Goal: Task Accomplishment & Management: Use online tool/utility

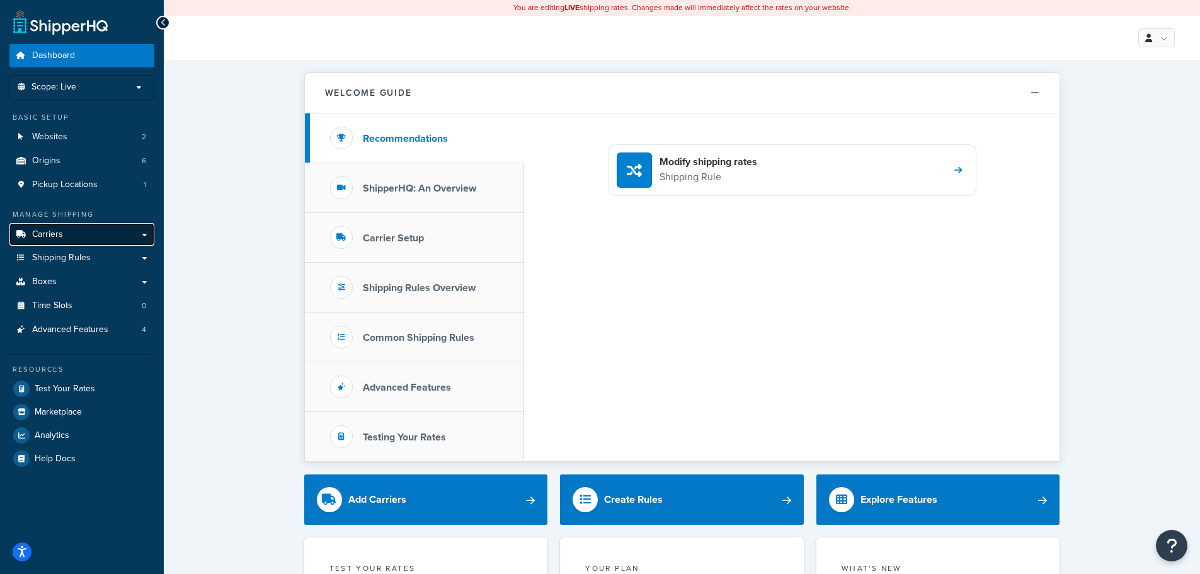
click at [77, 239] on link "Carriers" at bounding box center [81, 234] width 145 height 23
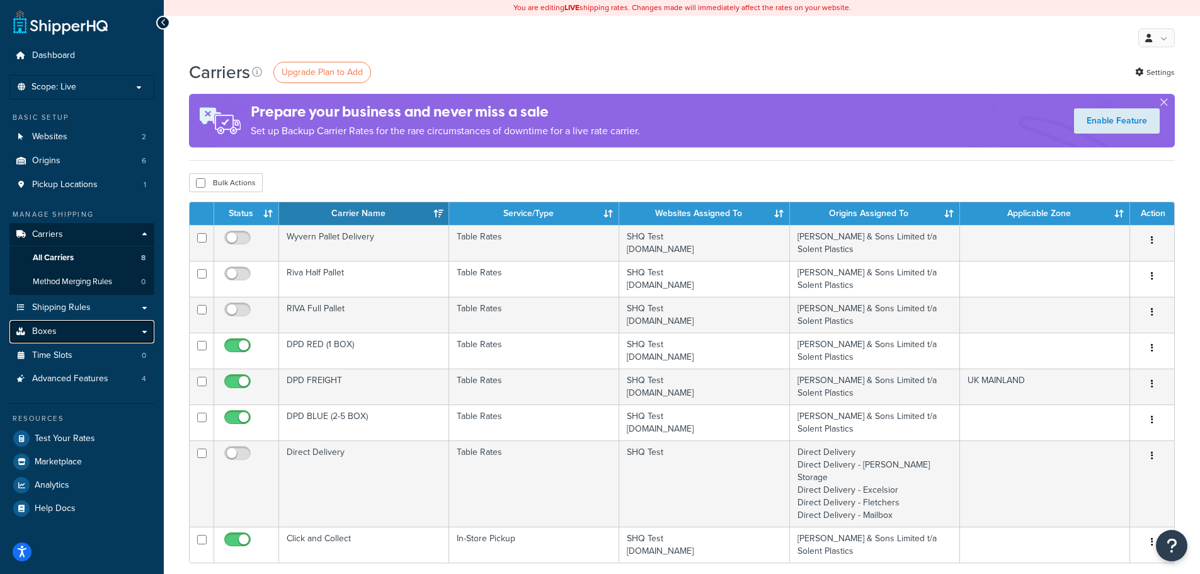
click at [62, 330] on link "Boxes" at bounding box center [81, 331] width 145 height 23
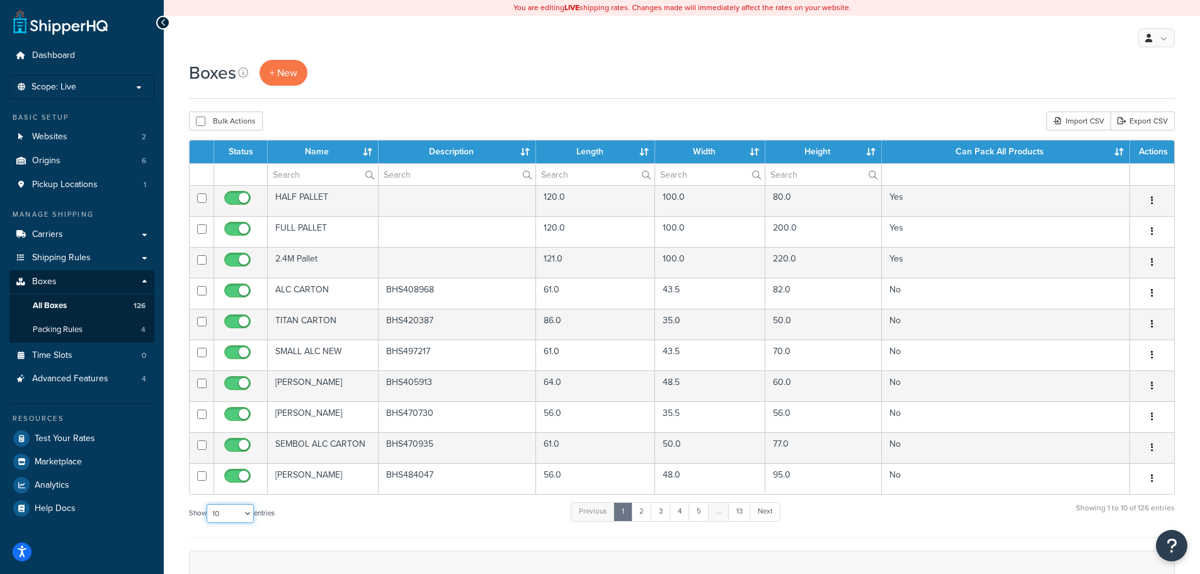
click at [232, 519] on select "10 15 25 50 100 1000" at bounding box center [230, 513] width 47 height 19
select select "1000"
click at [208, 504] on select "10 15 25 50 100 1000" at bounding box center [230, 513] width 47 height 19
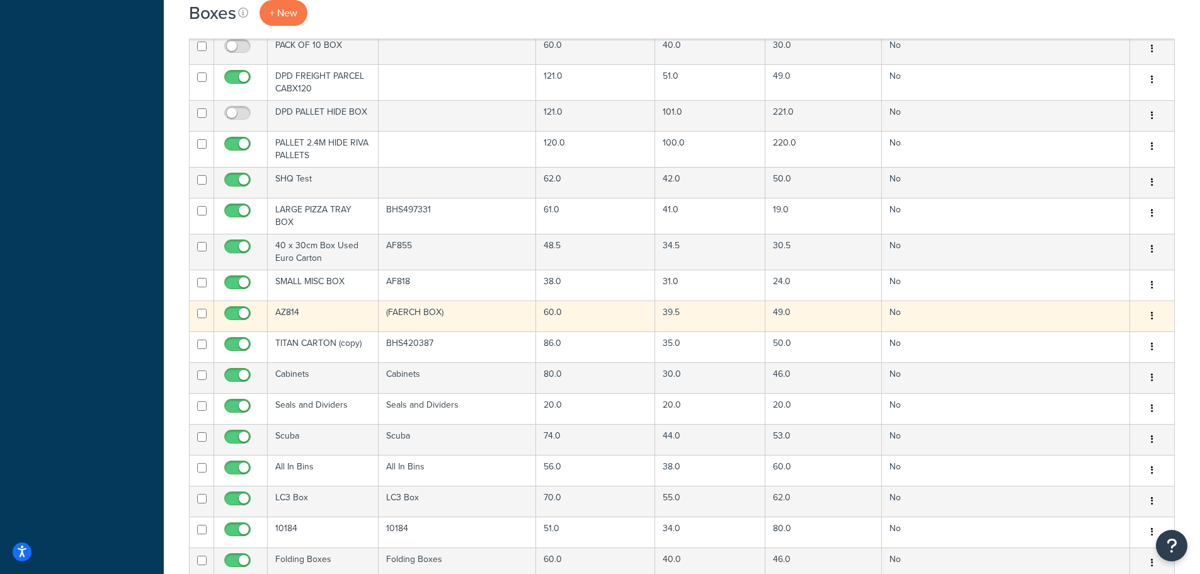
scroll to position [756, 0]
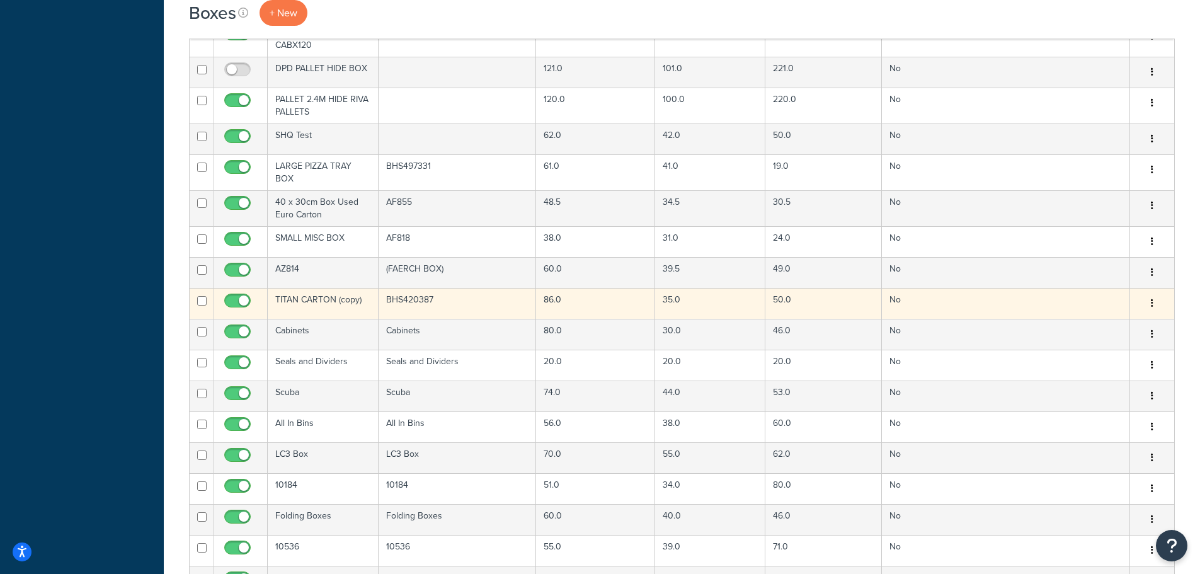
click at [237, 302] on input "checkbox" at bounding box center [239, 304] width 35 height 16
click at [237, 298] on input "checkbox" at bounding box center [239, 304] width 35 height 16
checkbox input "true"
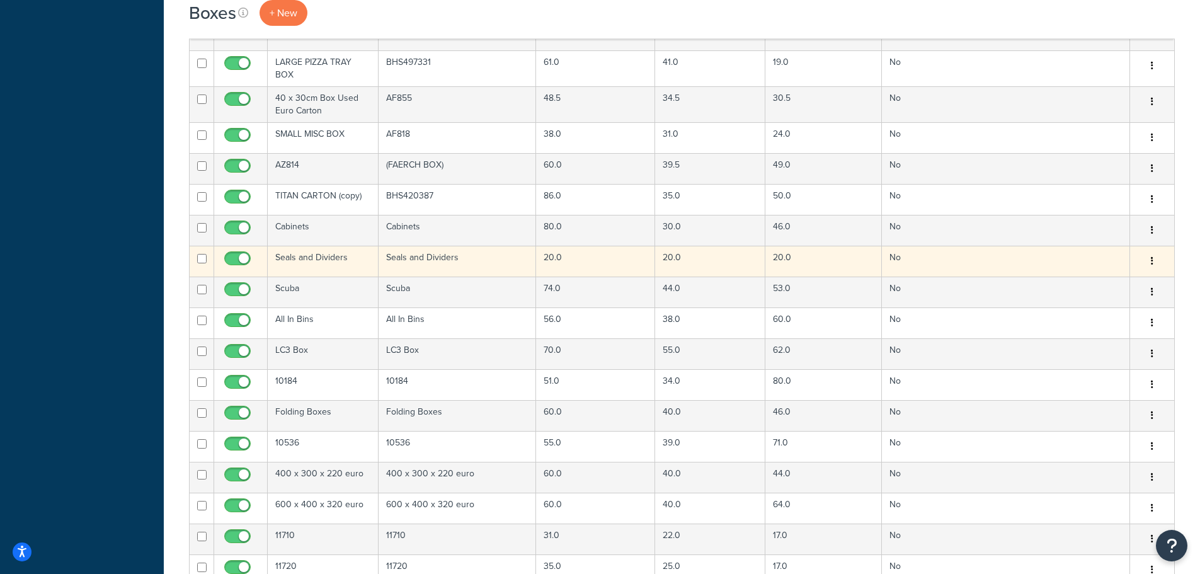
scroll to position [882, 0]
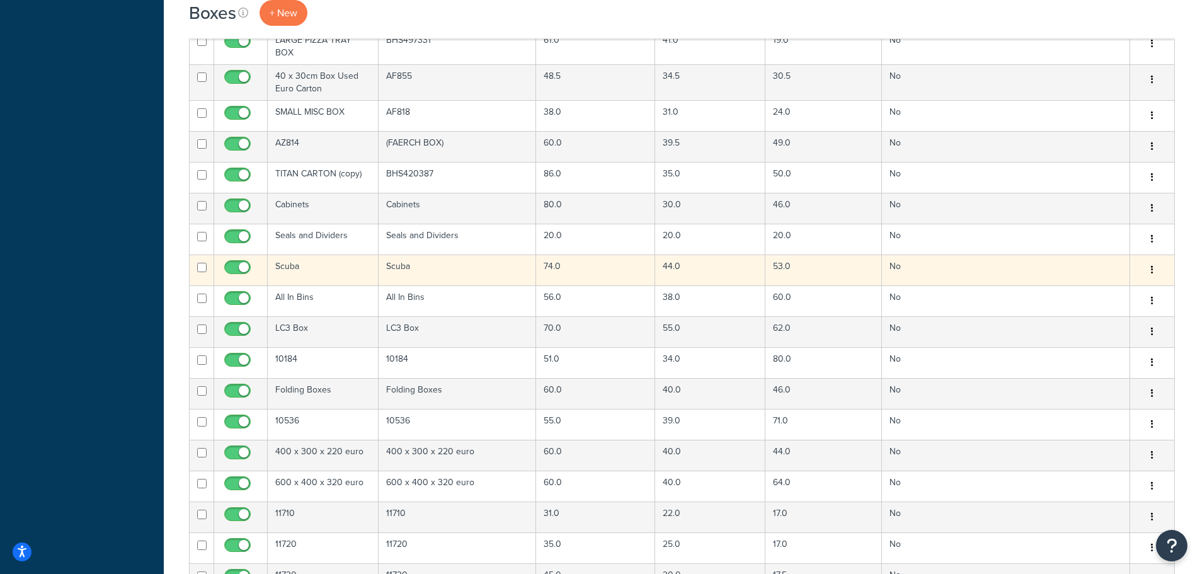
click at [235, 271] on input "checkbox" at bounding box center [239, 271] width 35 height 16
checkbox input "false"
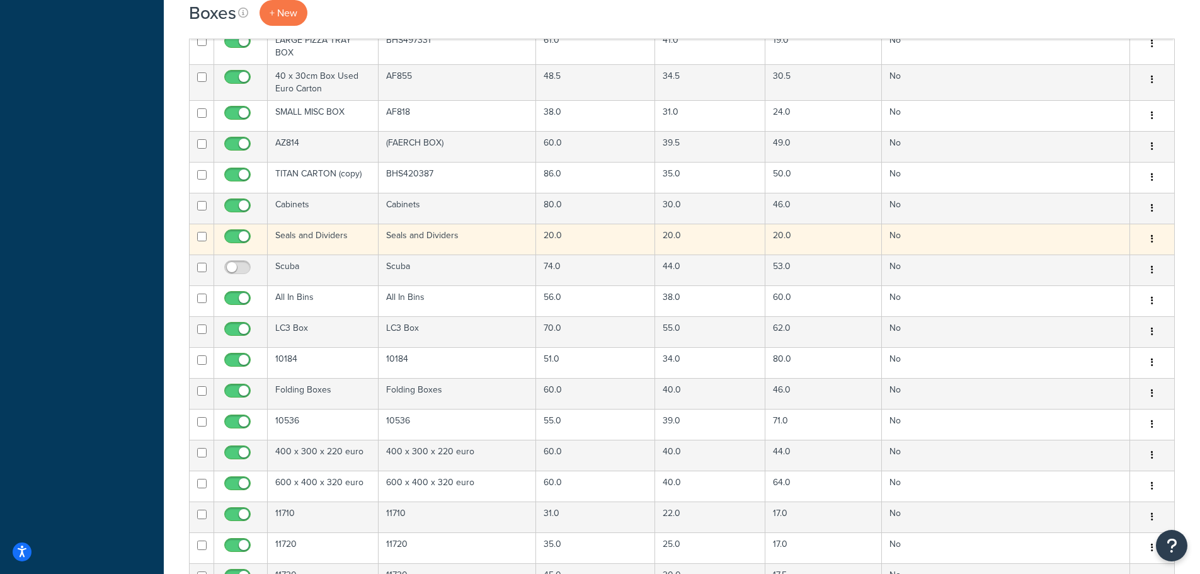
click at [235, 242] on input "checkbox" at bounding box center [239, 240] width 35 height 16
checkbox input "false"
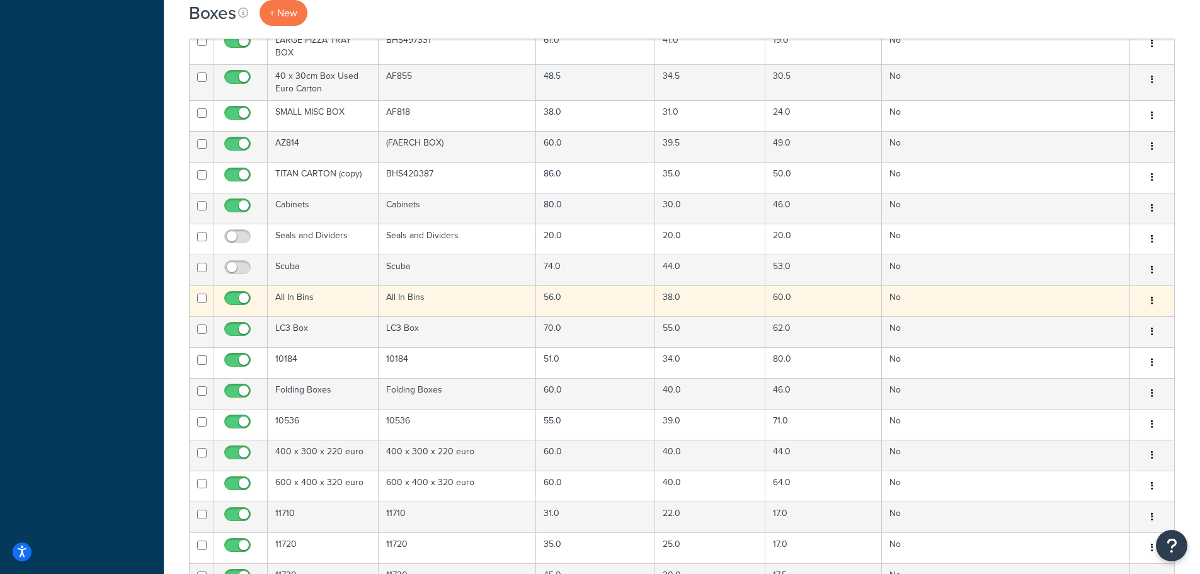
click at [237, 302] on input "checkbox" at bounding box center [239, 301] width 35 height 16
checkbox input "false"
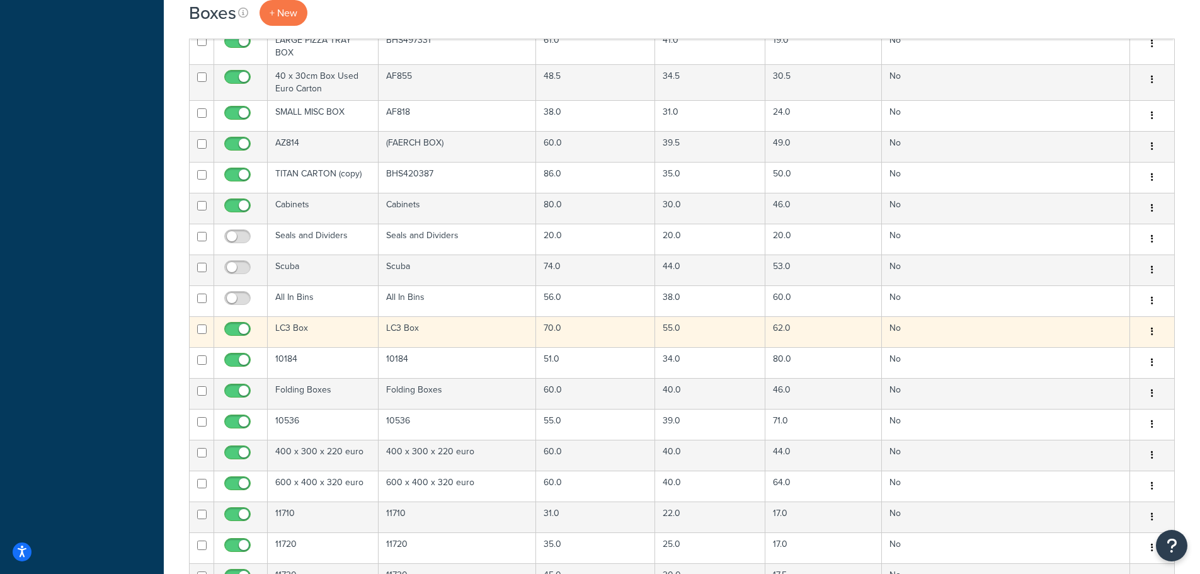
click at [239, 329] on input "checkbox" at bounding box center [239, 332] width 35 height 16
checkbox input "false"
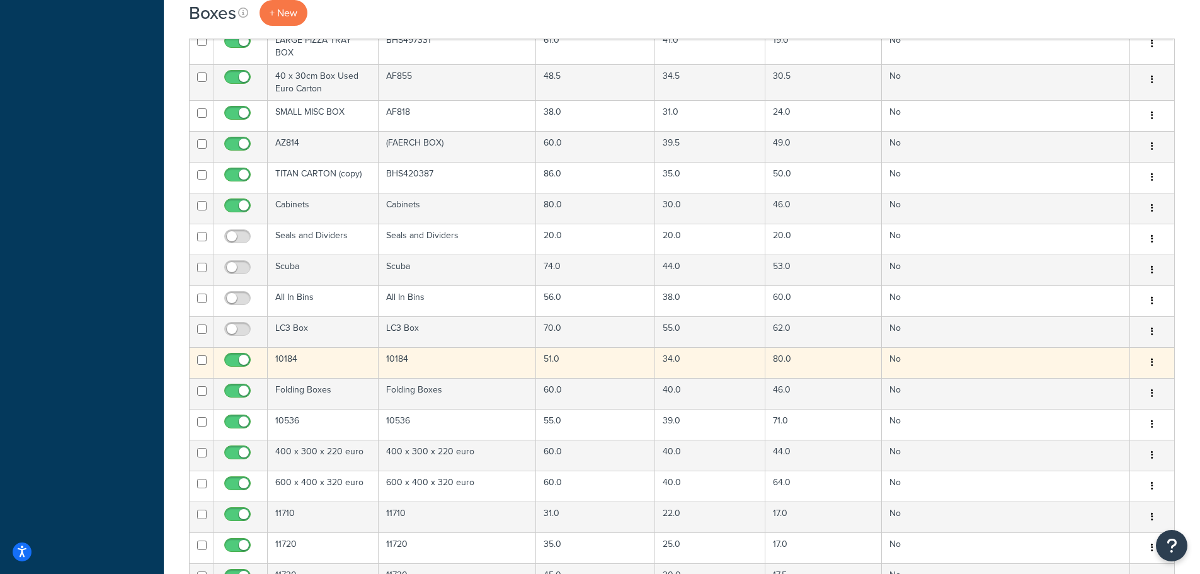
click at [237, 356] on input "checkbox" at bounding box center [239, 363] width 35 height 16
checkbox input "false"
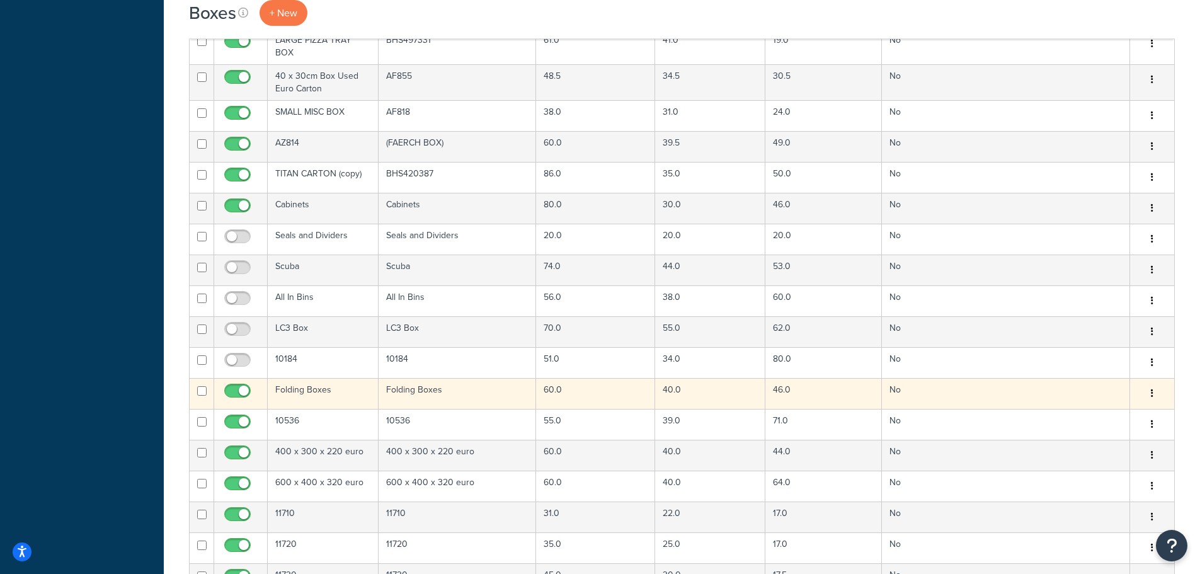
click at [237, 389] on input "checkbox" at bounding box center [239, 394] width 35 height 16
checkbox input "false"
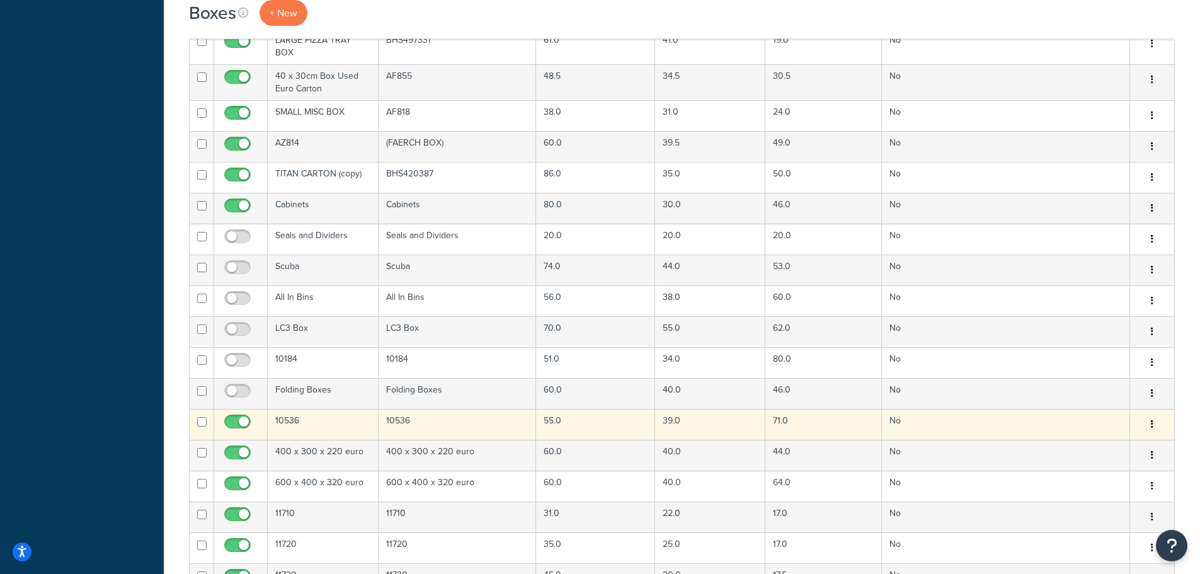
click at [236, 419] on input "checkbox" at bounding box center [239, 425] width 35 height 16
checkbox input "false"
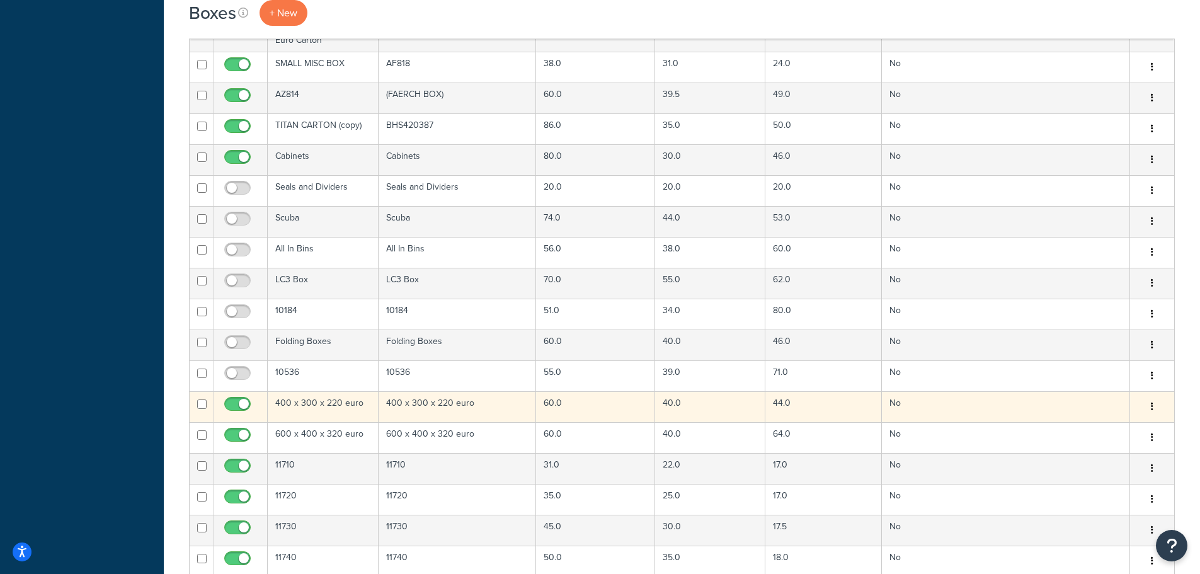
scroll to position [945, 0]
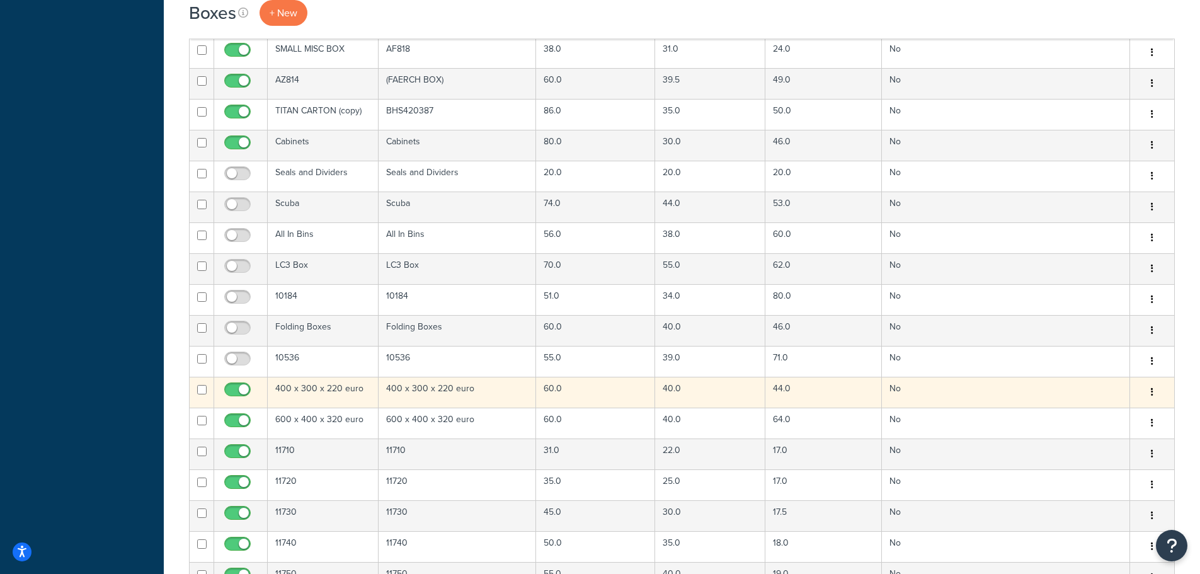
click at [237, 387] on input "checkbox" at bounding box center [239, 393] width 35 height 16
checkbox input "false"
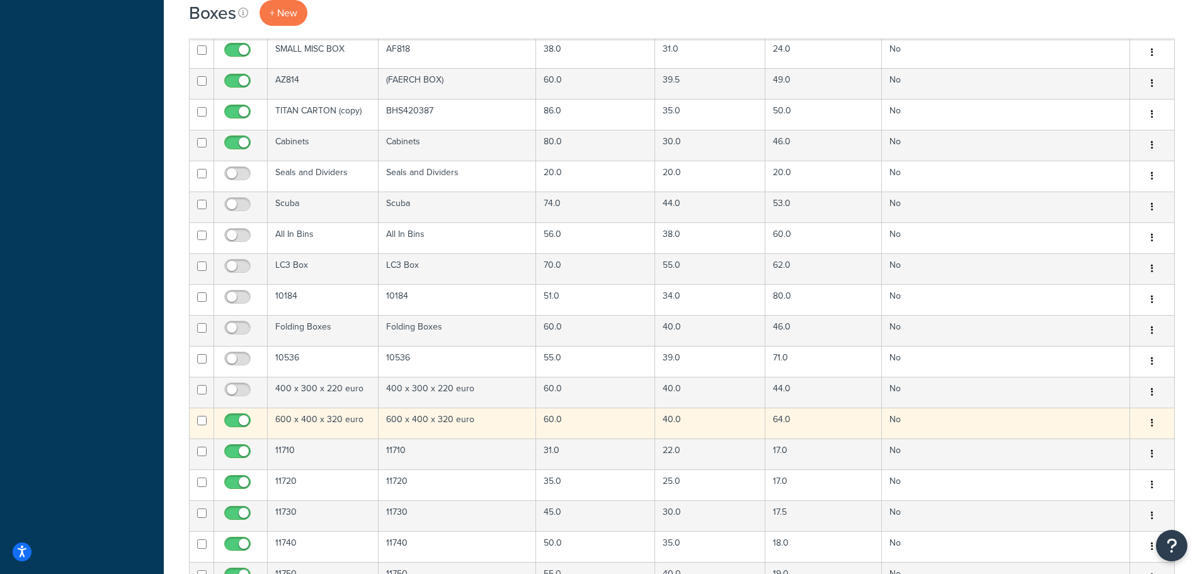
click at [232, 427] on input "checkbox" at bounding box center [239, 424] width 35 height 16
checkbox input "false"
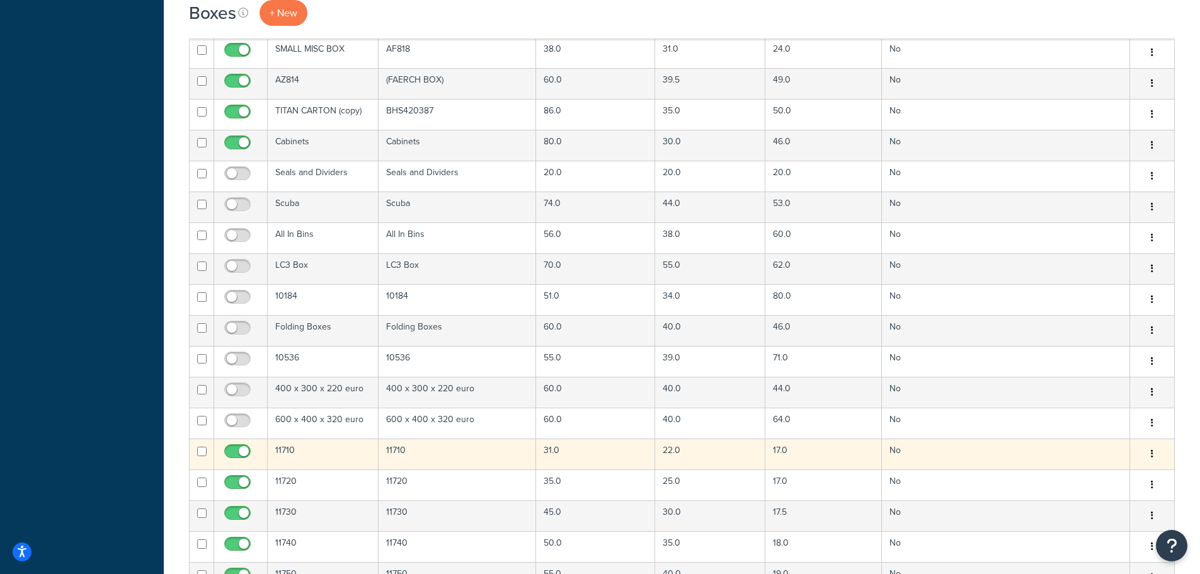
drag, startPoint x: 234, startPoint y: 447, endPoint x: 235, endPoint y: 467, distance: 20.2
click at [234, 447] on input "checkbox" at bounding box center [239, 455] width 35 height 16
checkbox input "false"
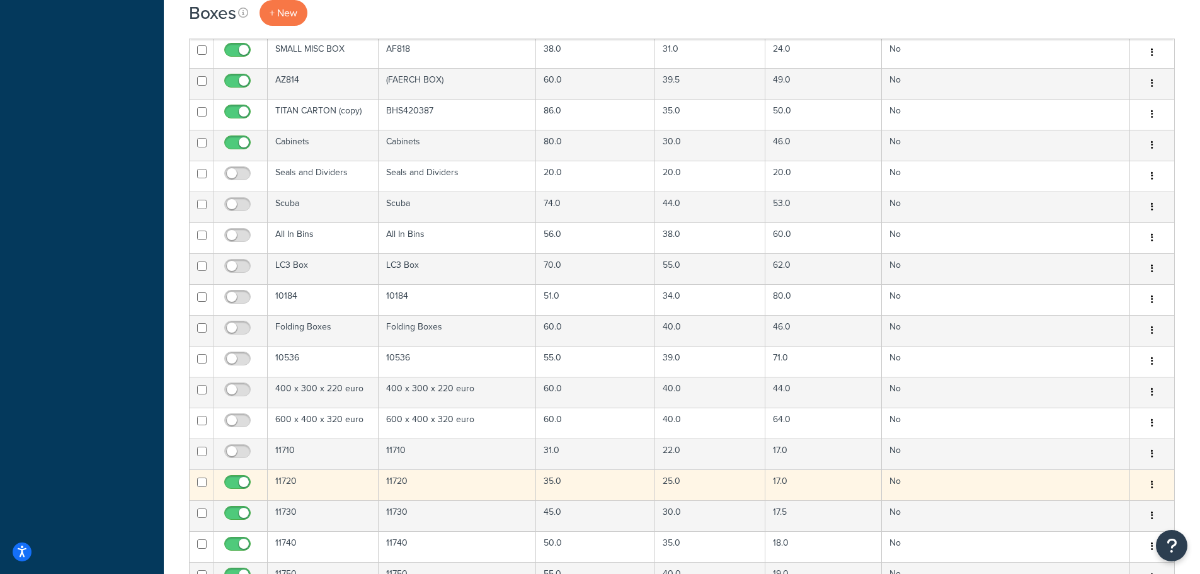
click at [237, 480] on input "checkbox" at bounding box center [239, 485] width 35 height 16
checkbox input "false"
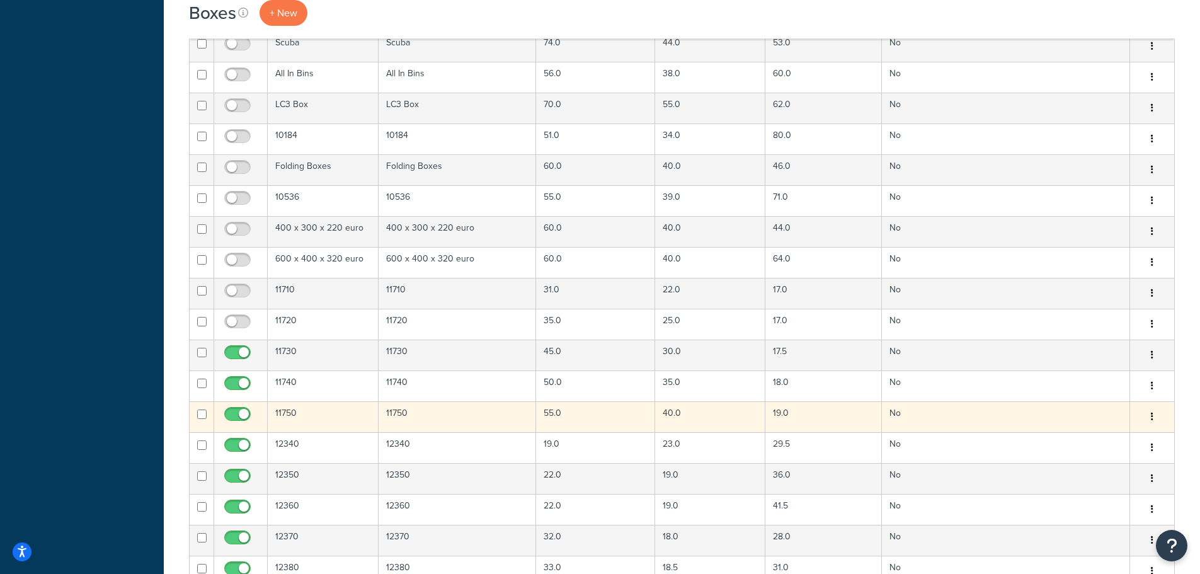
scroll to position [1134, 0]
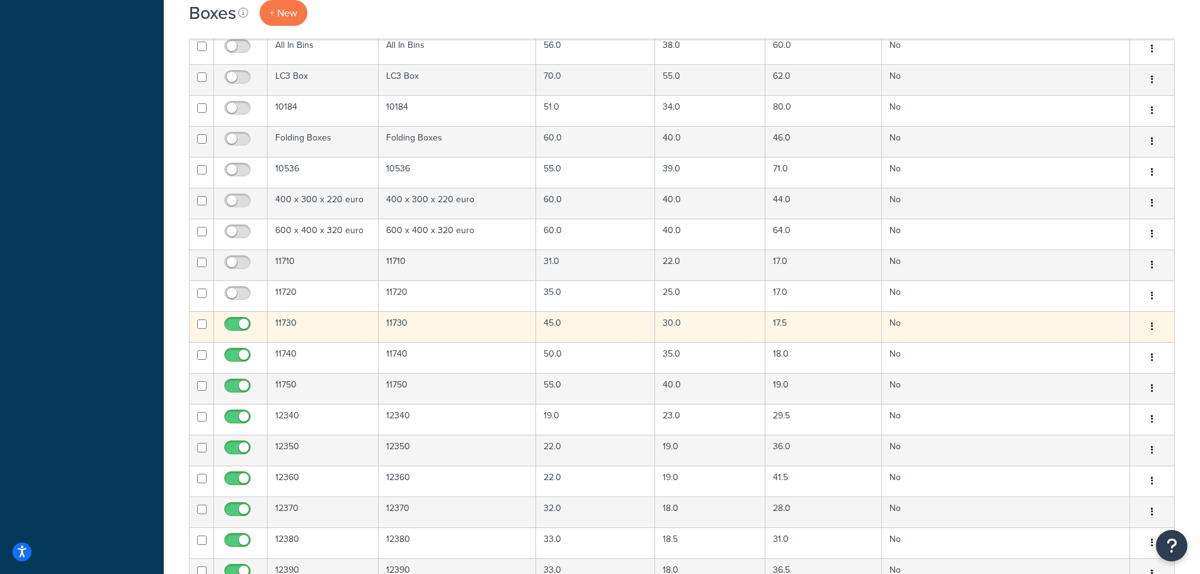
click at [235, 321] on input "checkbox" at bounding box center [239, 327] width 35 height 16
checkbox input "false"
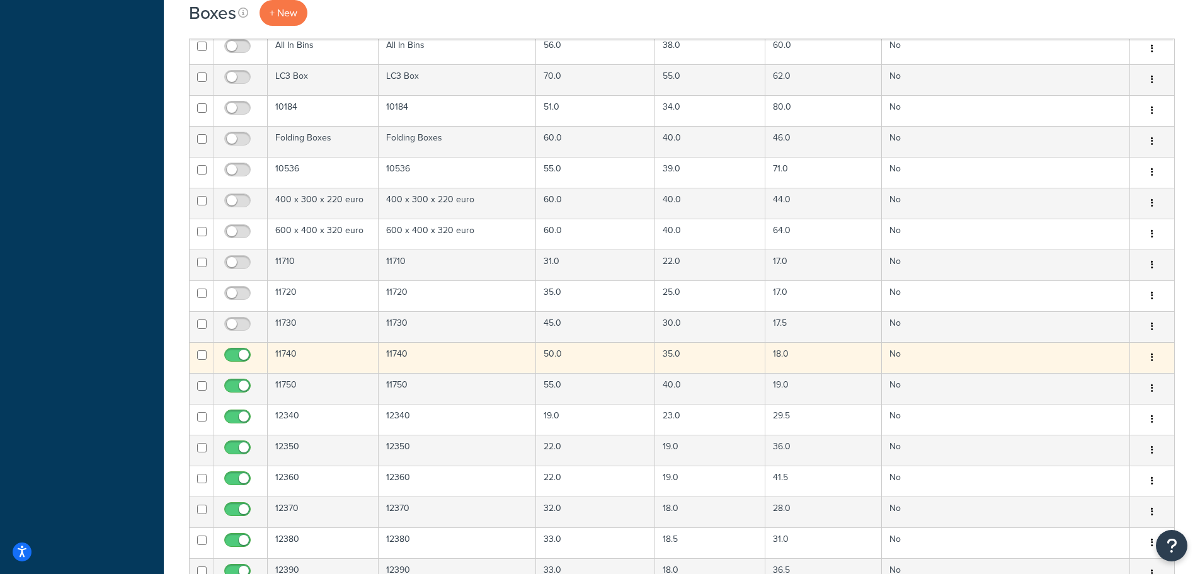
click at [234, 356] on input "checkbox" at bounding box center [239, 358] width 35 height 16
checkbox input "false"
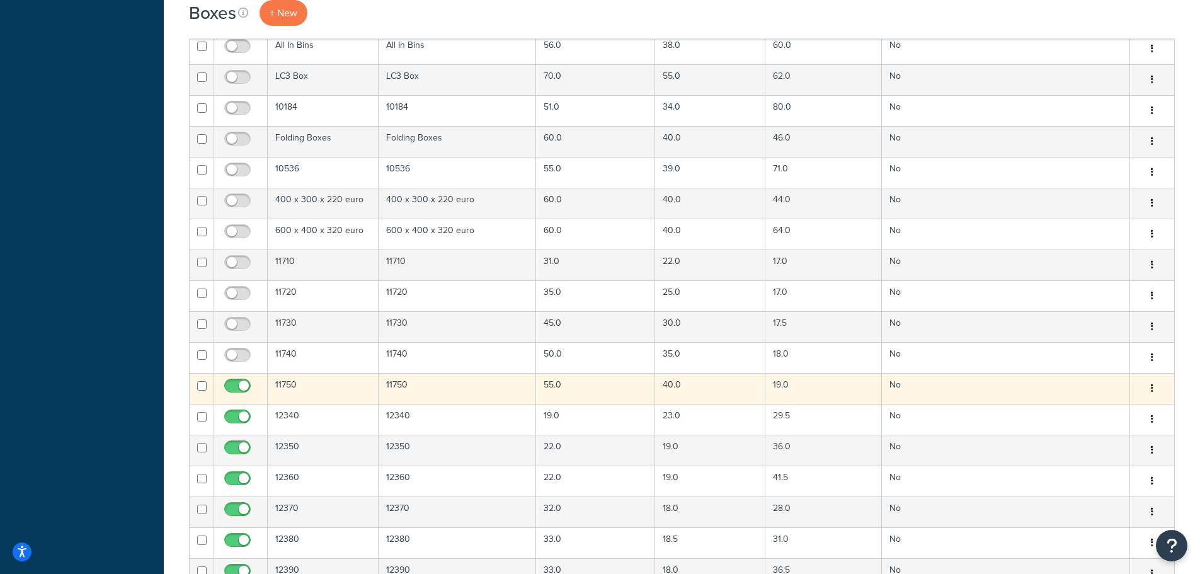
click at [237, 387] on input "checkbox" at bounding box center [239, 389] width 35 height 16
checkbox input "false"
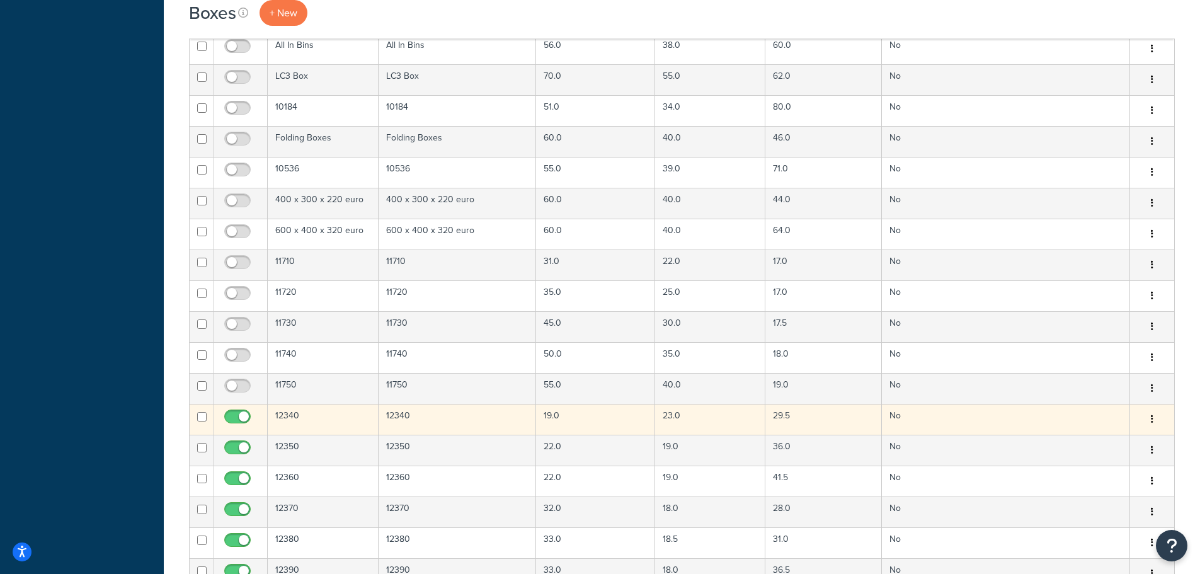
click at [237, 413] on input "checkbox" at bounding box center [239, 420] width 35 height 16
checkbox input "false"
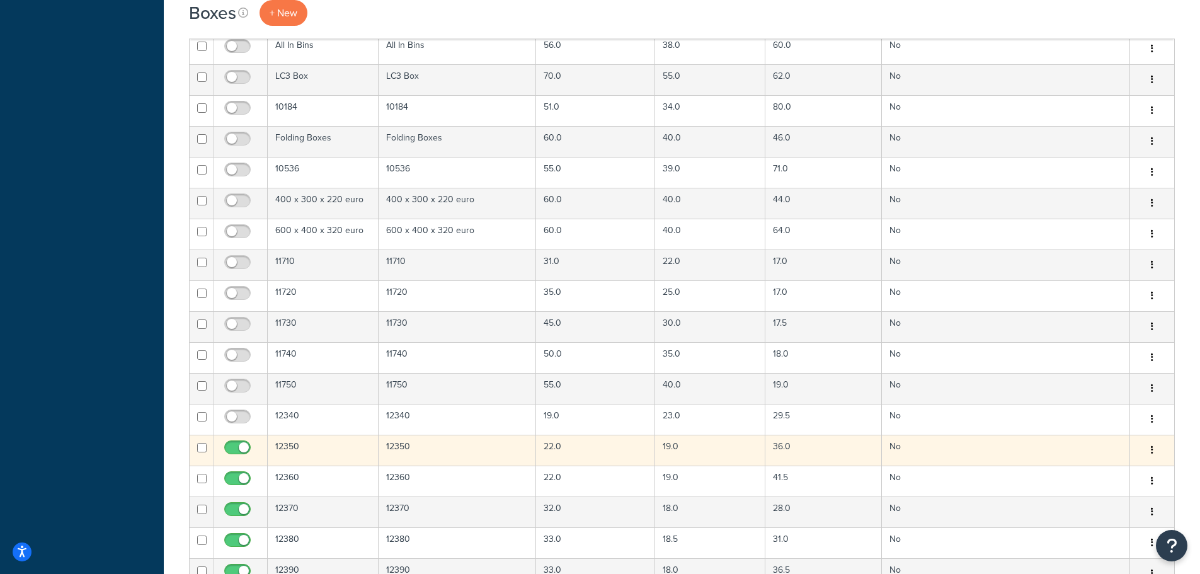
click at [237, 439] on td at bounding box center [241, 450] width 54 height 31
drag, startPoint x: 241, startPoint y: 468, endPoint x: 241, endPoint y: 460, distance: 7.6
click at [241, 469] on td at bounding box center [241, 480] width 54 height 31
click at [241, 445] on input "checkbox" at bounding box center [239, 451] width 35 height 16
checkbox input "false"
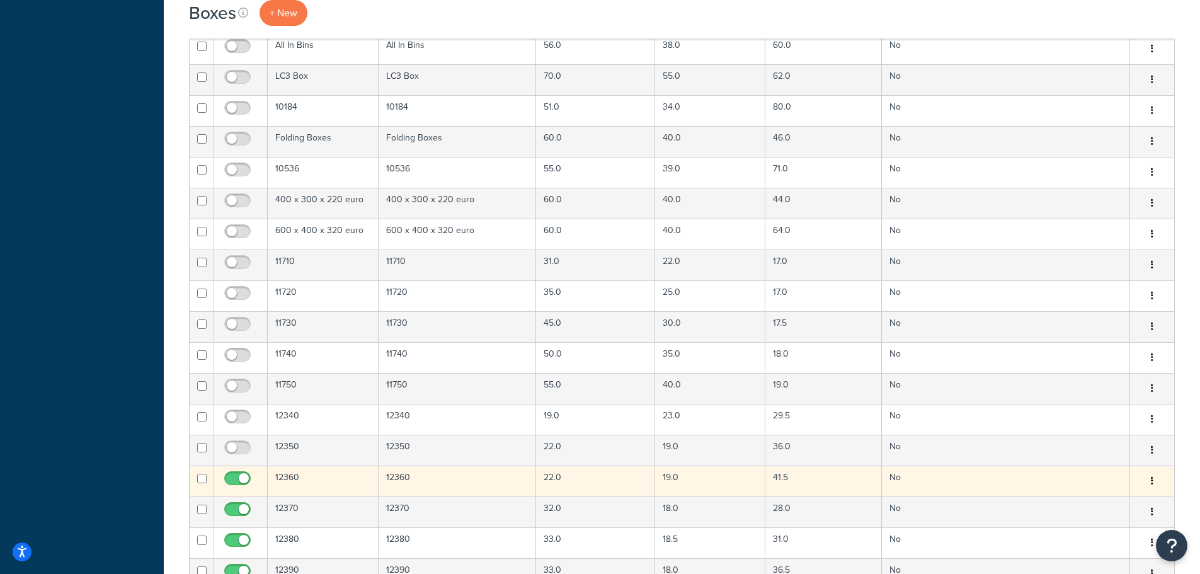
click at [239, 481] on input "checkbox" at bounding box center [239, 482] width 35 height 16
checkbox input "false"
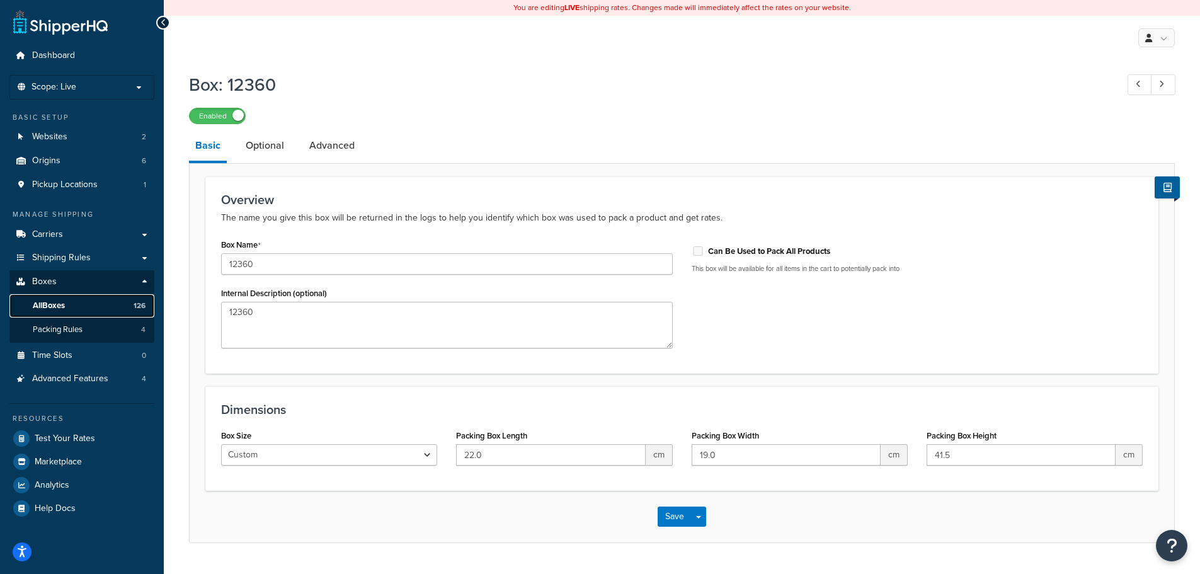
click at [60, 307] on span "All Boxes" at bounding box center [49, 305] width 32 height 11
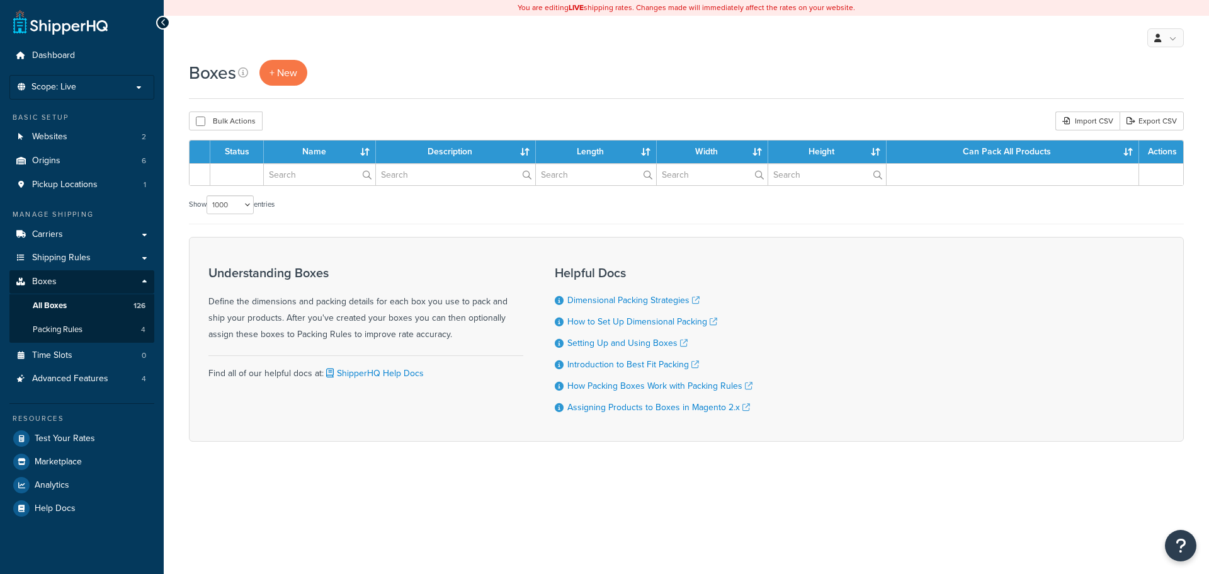
select select "1000"
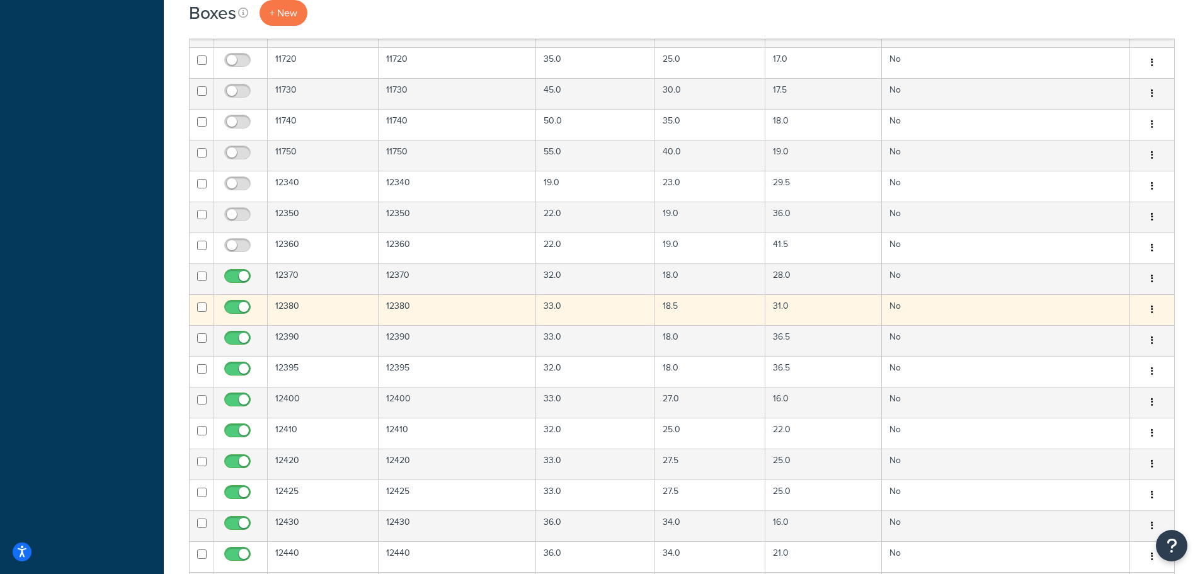
scroll to position [1386, 0]
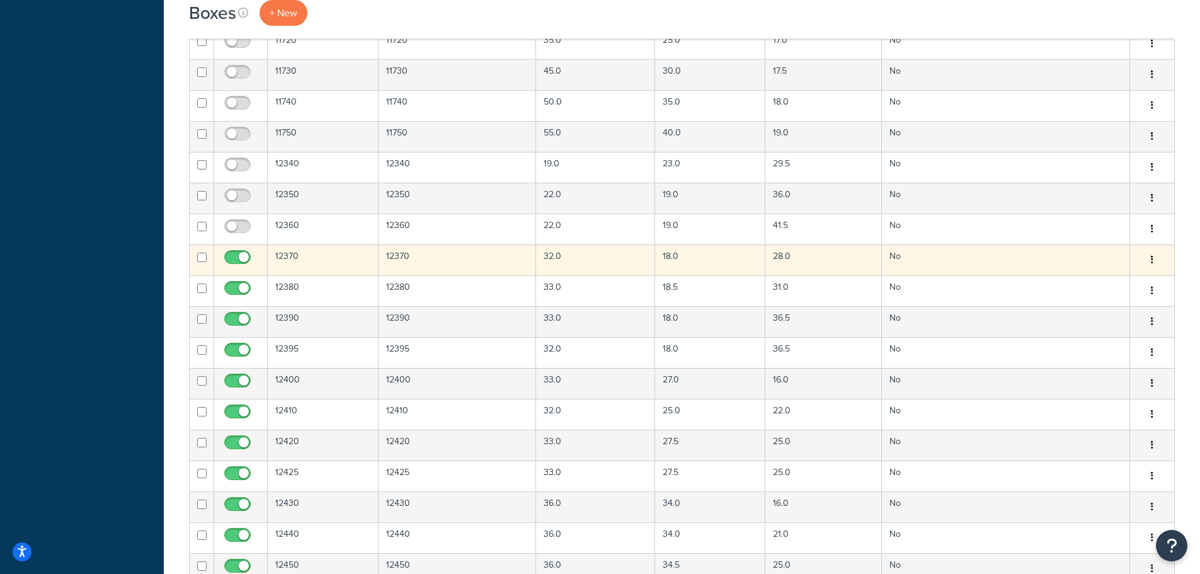
click at [230, 254] on input "checkbox" at bounding box center [239, 261] width 35 height 16
checkbox input "false"
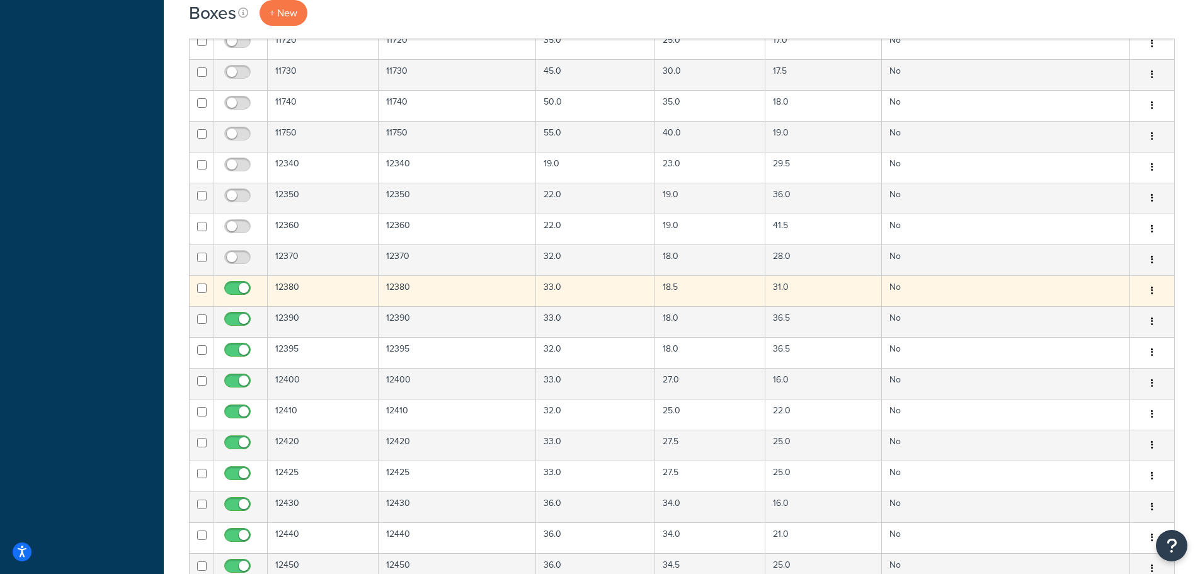
click at [236, 291] on input "checkbox" at bounding box center [239, 291] width 35 height 16
checkbox input "false"
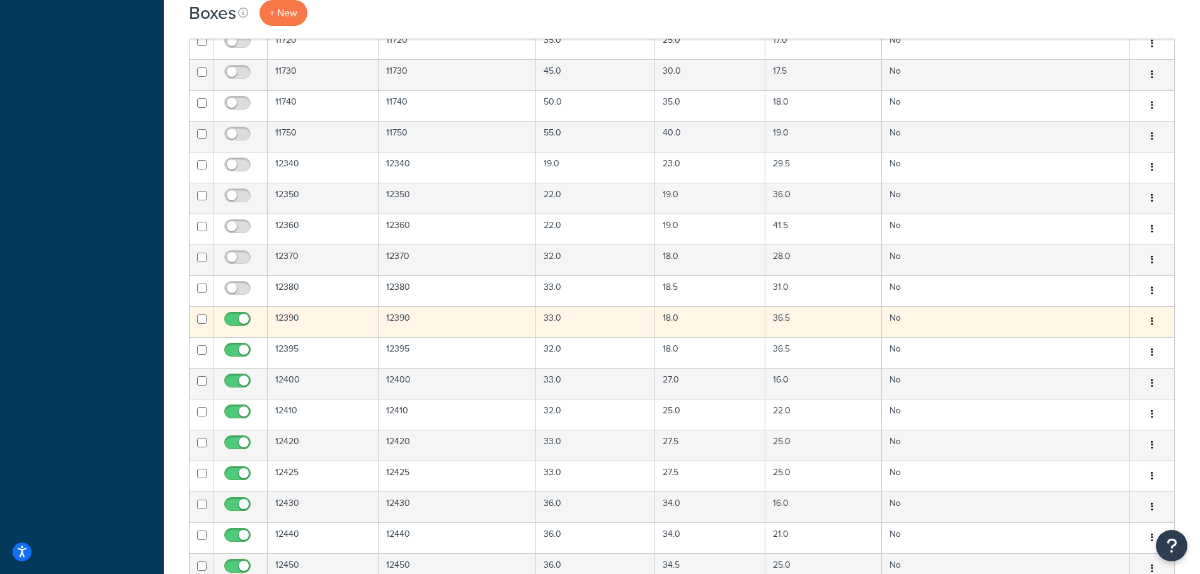
click at [235, 314] on span at bounding box center [237, 319] width 26 height 15
click at [235, 314] on input "checkbox" at bounding box center [239, 322] width 35 height 16
checkbox input "false"
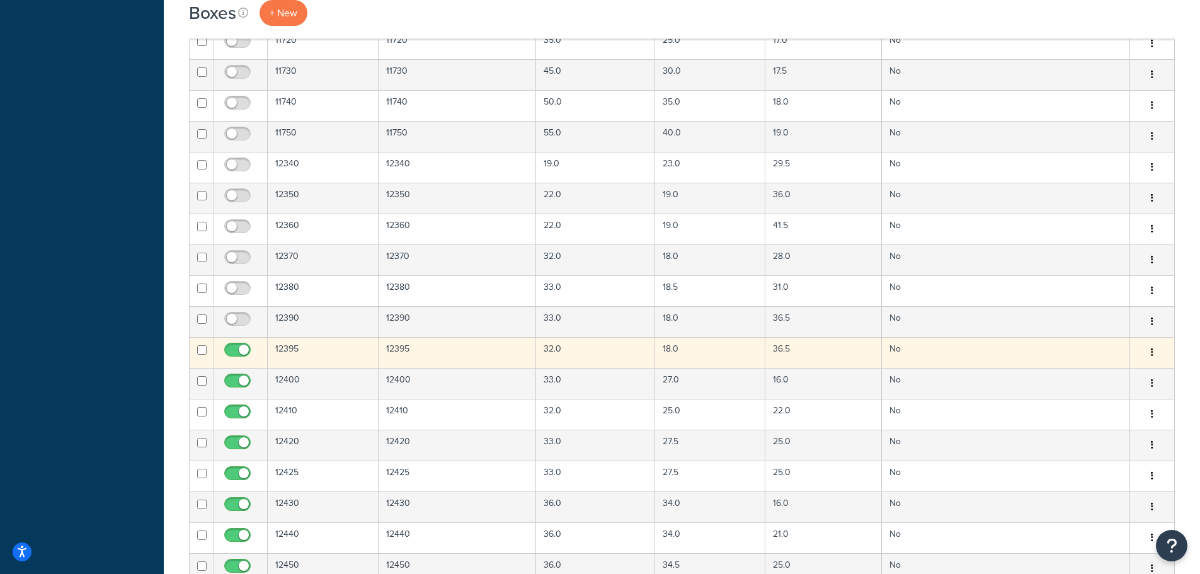
click at [235, 354] on input "checkbox" at bounding box center [239, 353] width 35 height 16
checkbox input "false"
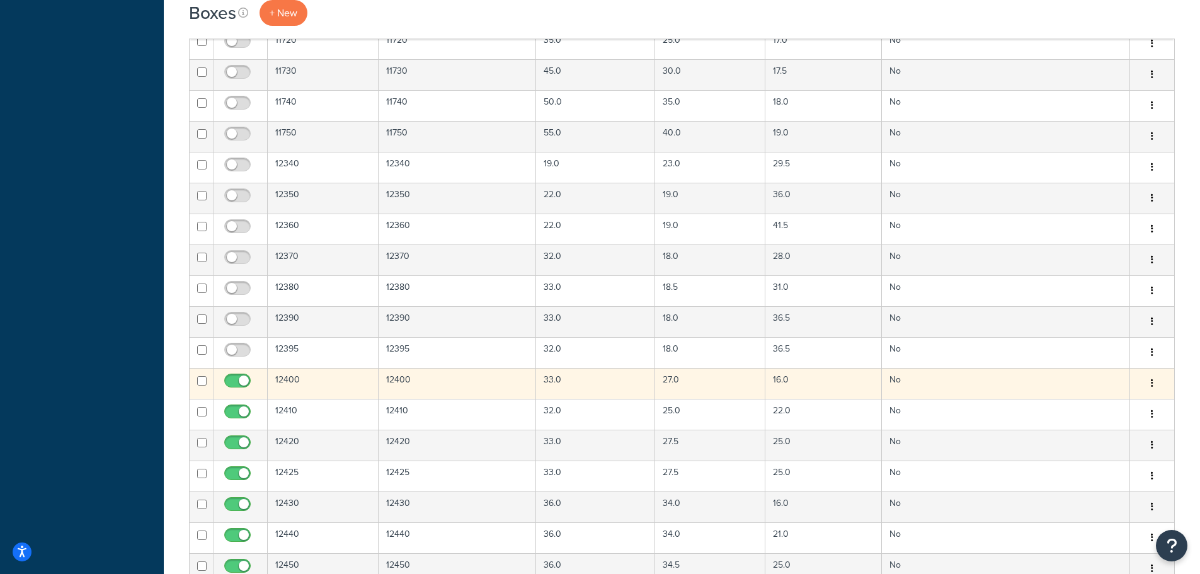
click at [234, 384] on input "checkbox" at bounding box center [239, 384] width 35 height 16
checkbox input "false"
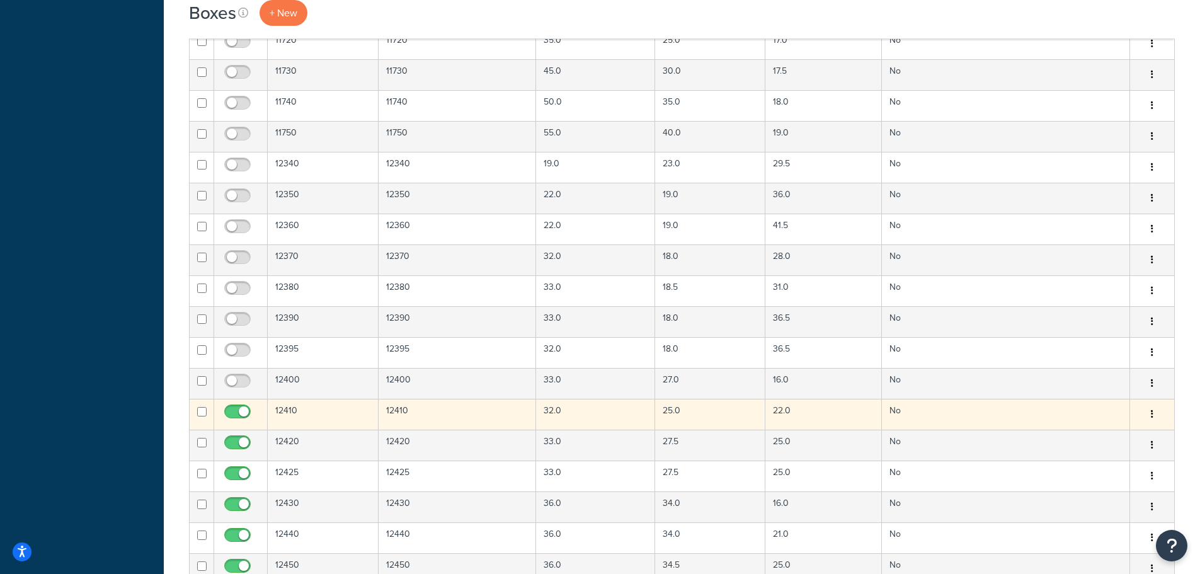
click at [236, 404] on td at bounding box center [241, 414] width 54 height 31
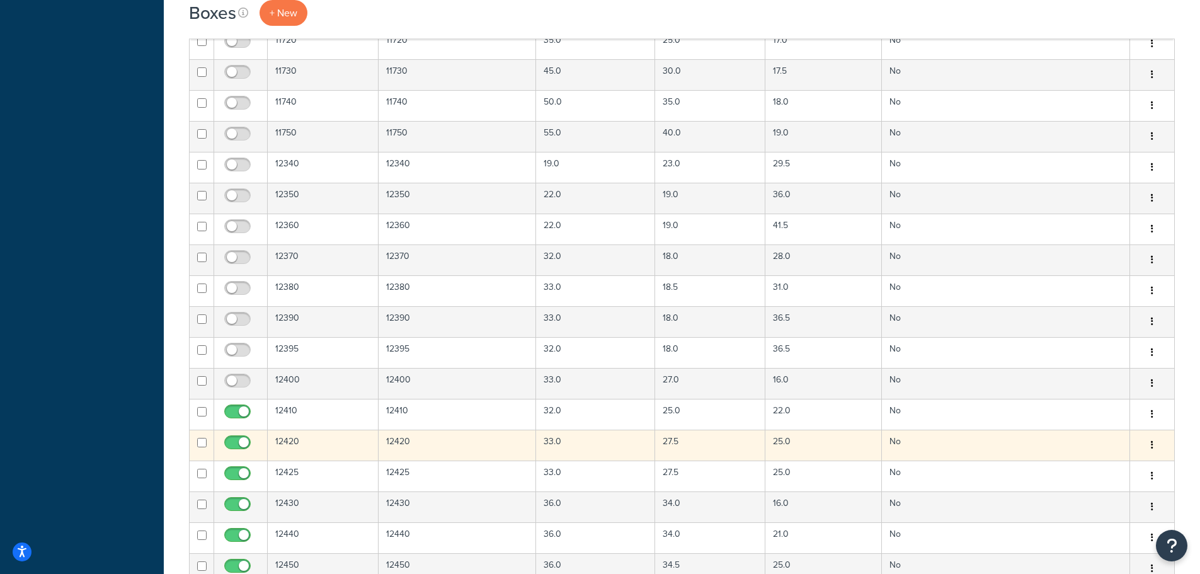
click at [237, 443] on input "checkbox" at bounding box center [239, 446] width 35 height 16
checkbox input "false"
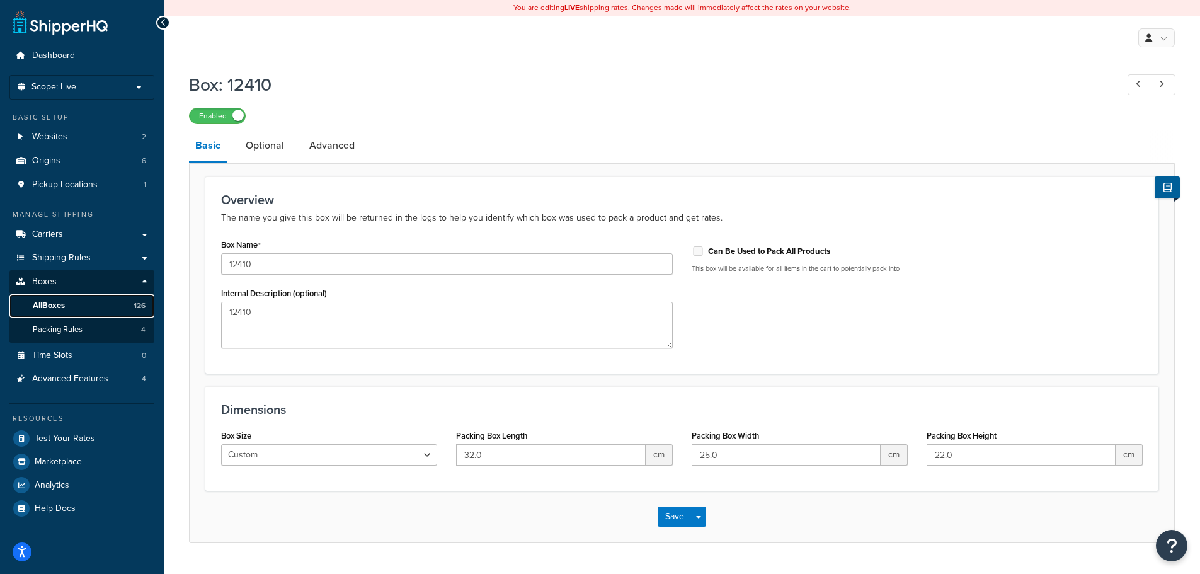
click at [90, 307] on link "All Boxes 126" at bounding box center [81, 305] width 145 height 23
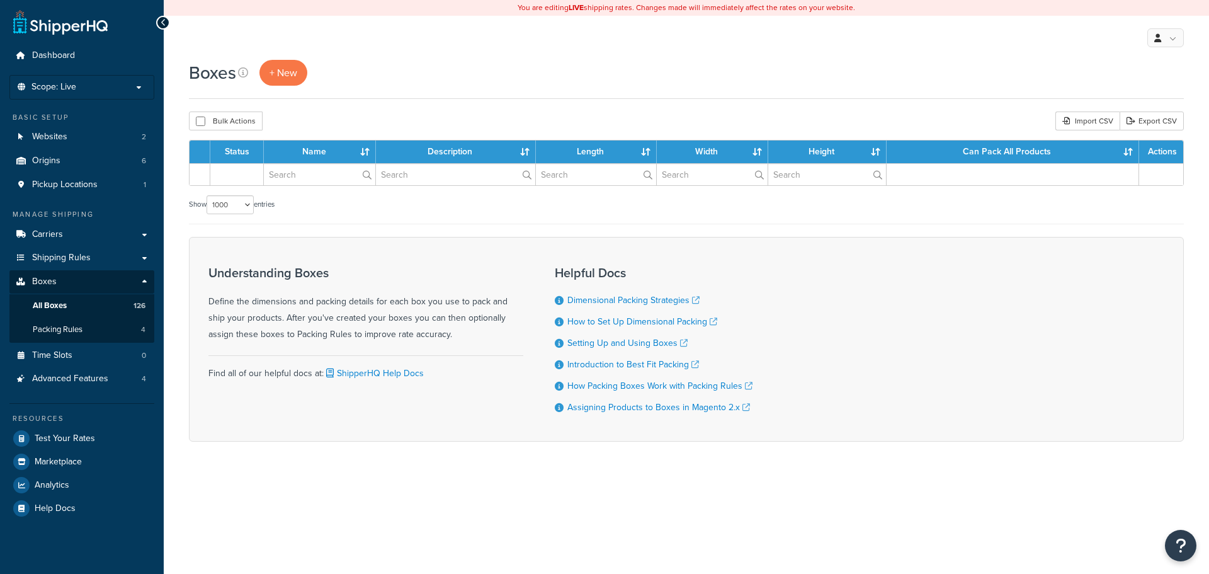
select select "1000"
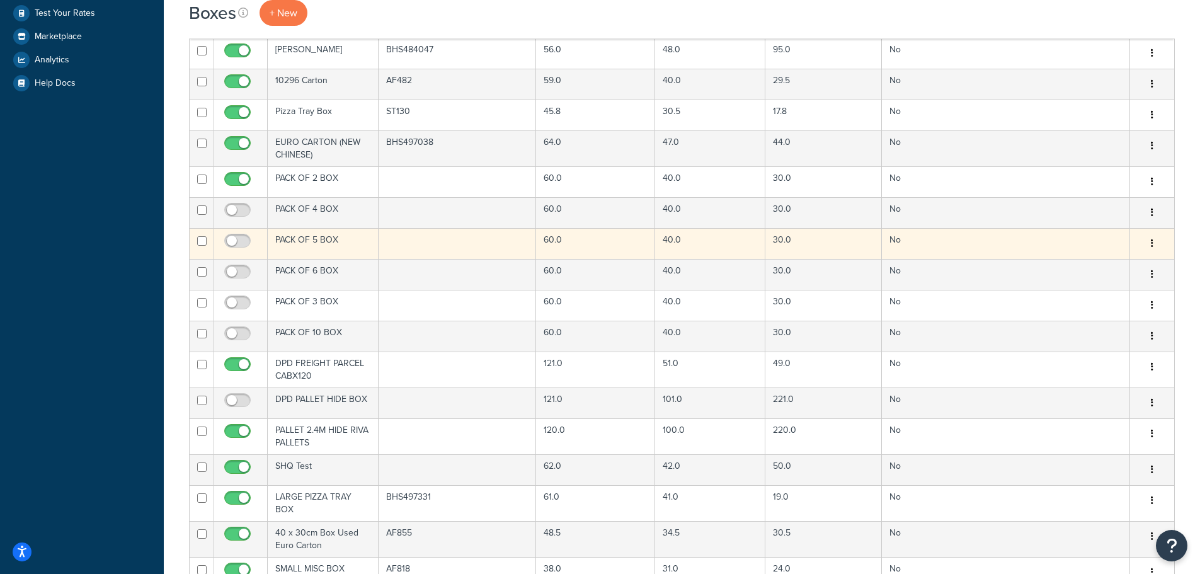
scroll to position [567, 0]
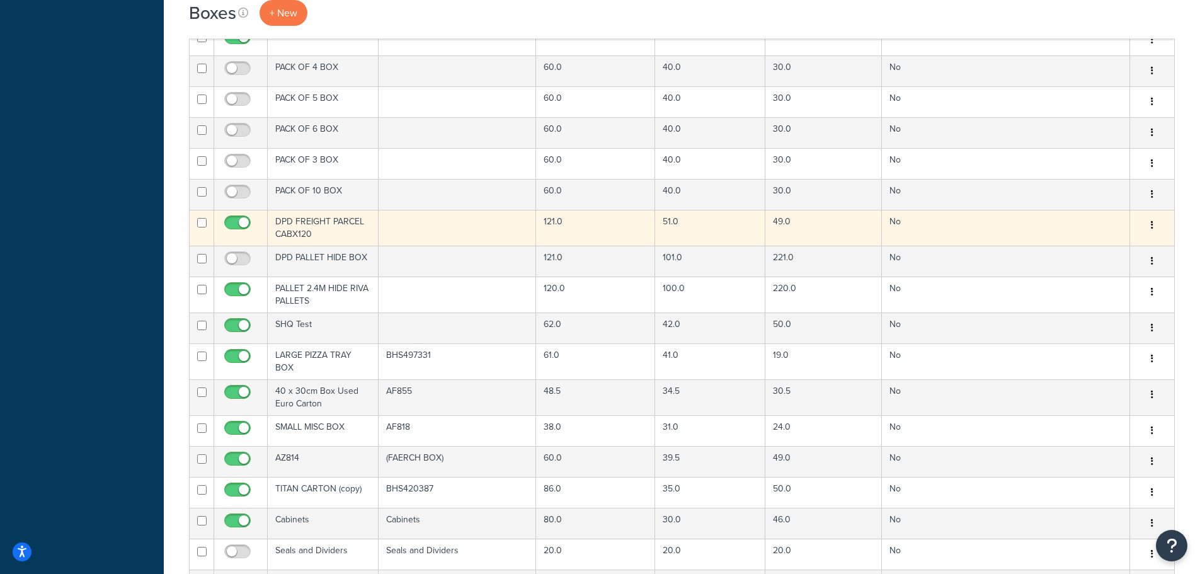
click at [237, 222] on input "checkbox" at bounding box center [239, 226] width 35 height 16
checkbox input "false"
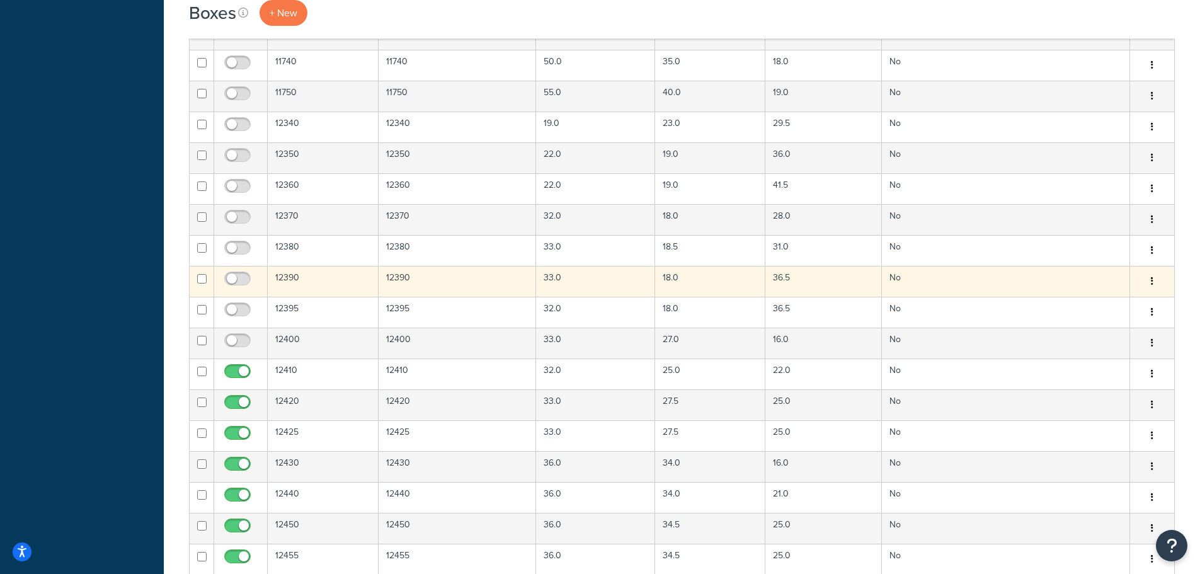
scroll to position [1449, 0]
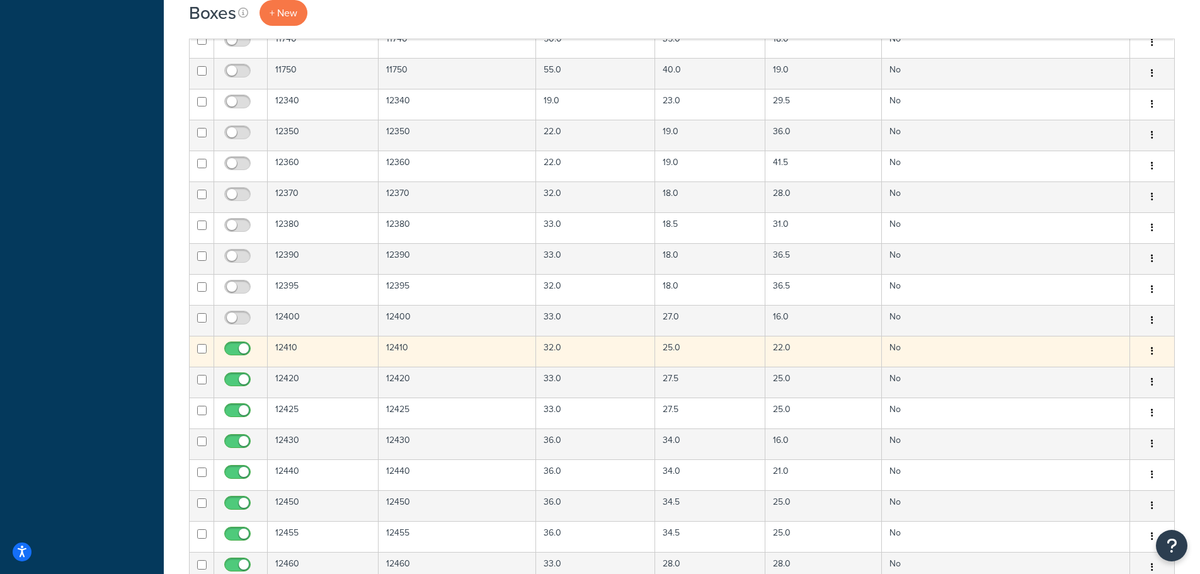
click at [234, 350] on input "checkbox" at bounding box center [239, 352] width 35 height 16
checkbox input "false"
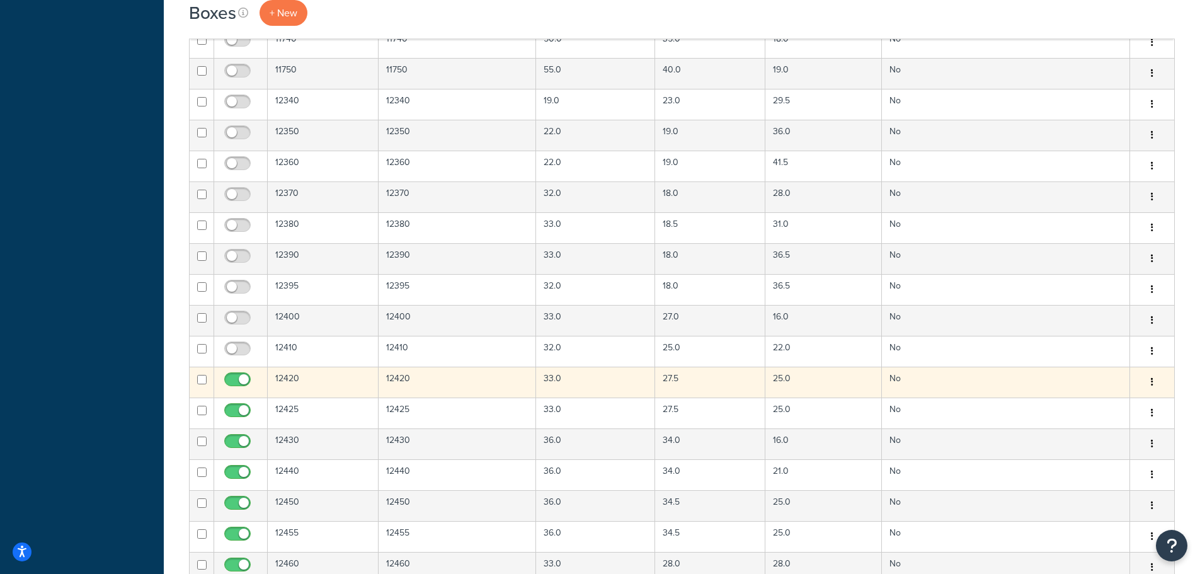
click at [236, 376] on input "checkbox" at bounding box center [239, 383] width 35 height 16
checkbox input "false"
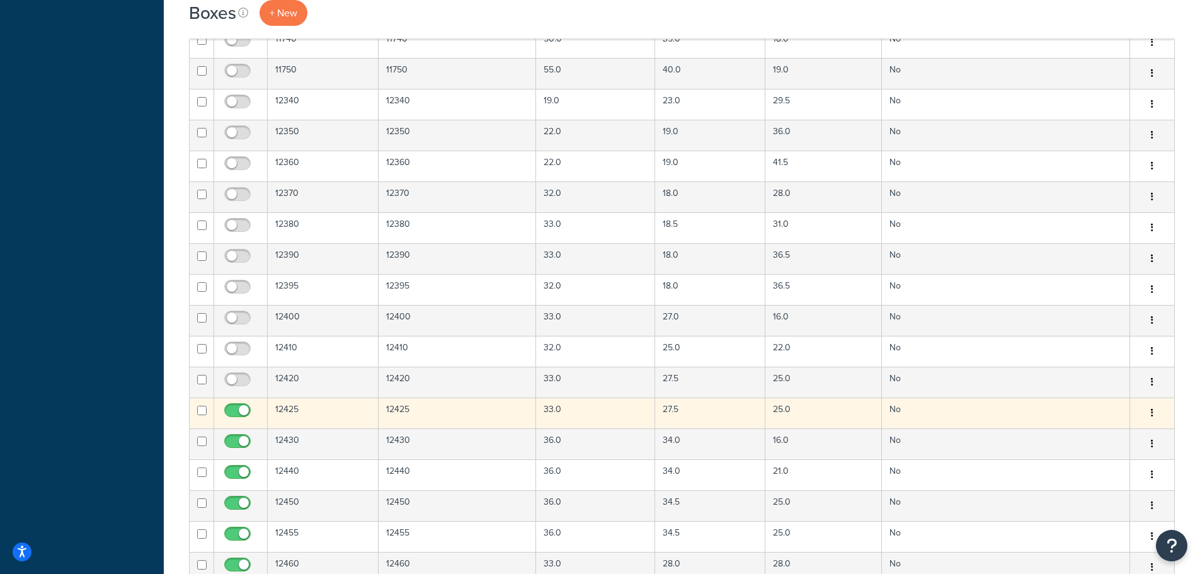
click at [235, 412] on input "checkbox" at bounding box center [239, 414] width 35 height 16
checkbox input "false"
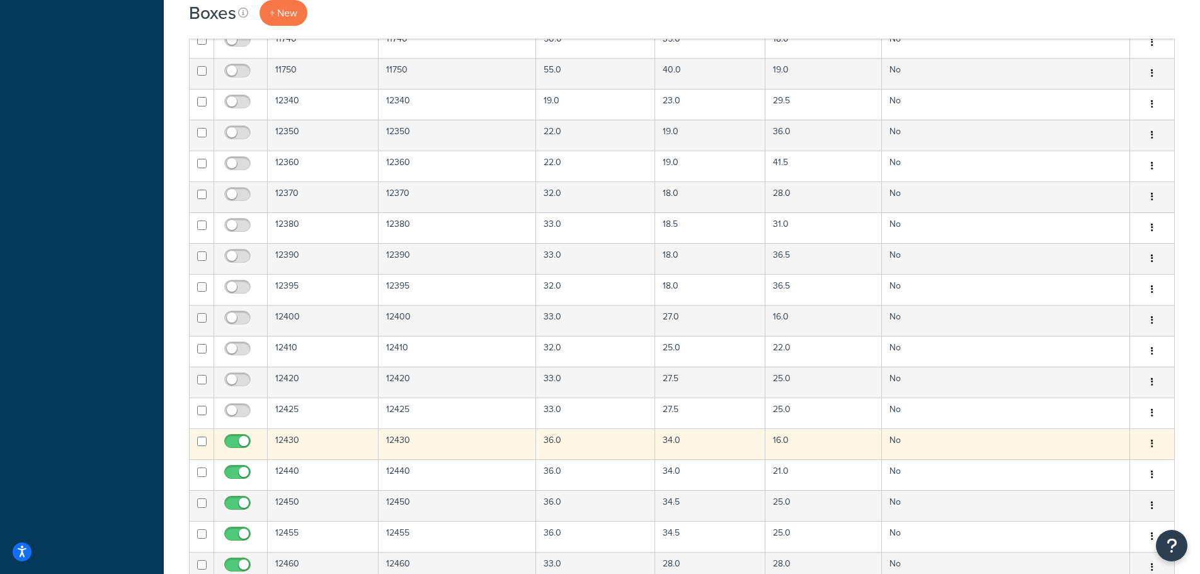
click at [237, 438] on input "checkbox" at bounding box center [239, 444] width 35 height 16
checkbox input "false"
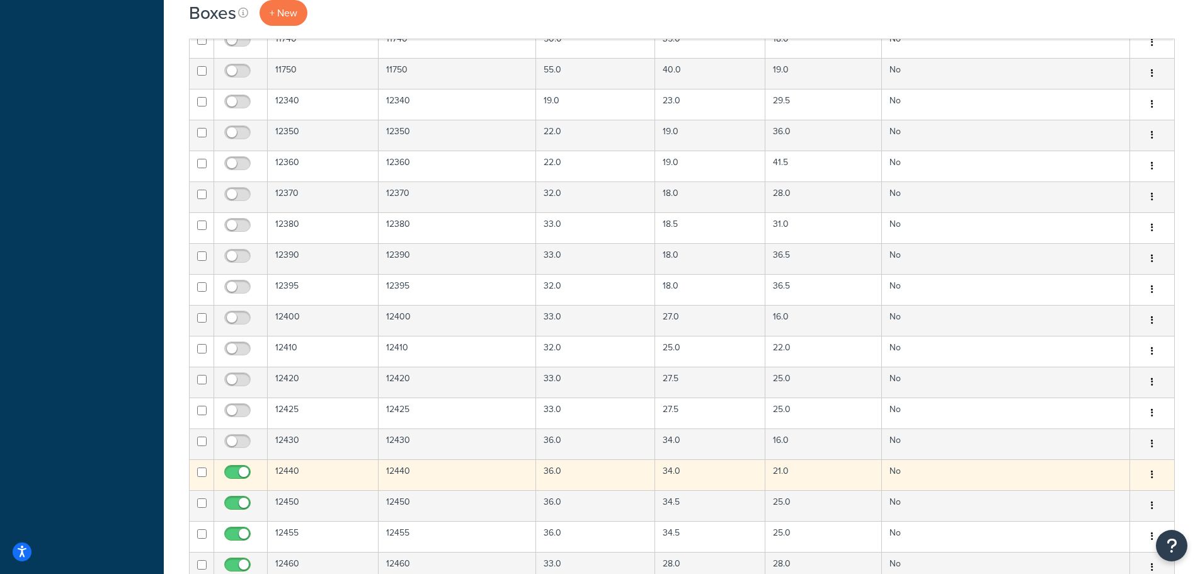
click at [239, 472] on input "checkbox" at bounding box center [239, 475] width 35 height 16
checkbox input "false"
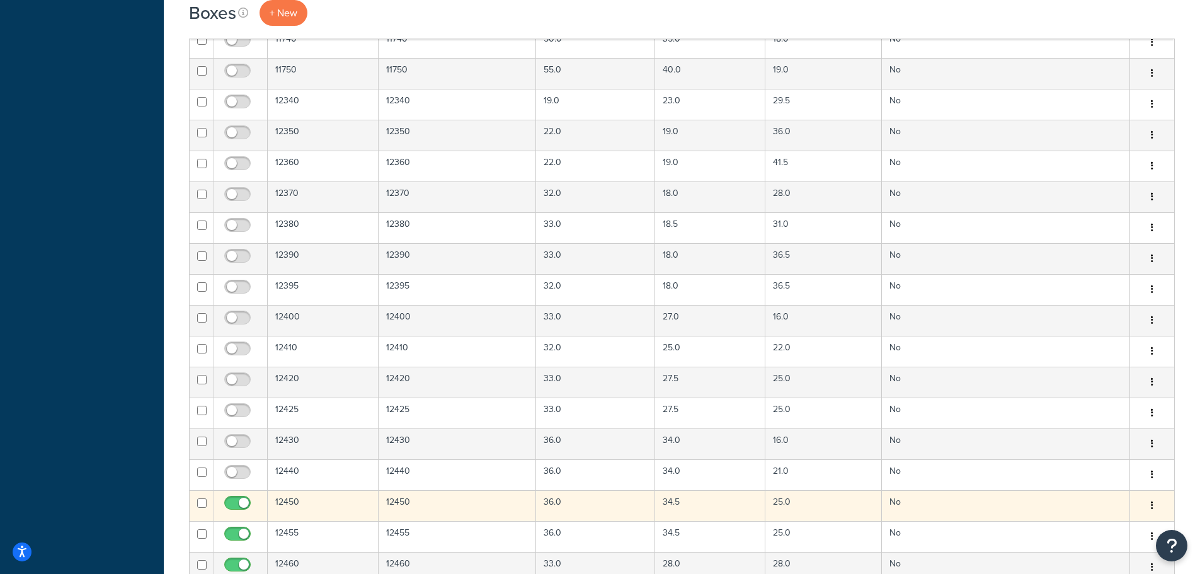
click at [242, 505] on input "checkbox" at bounding box center [239, 506] width 35 height 16
checkbox input "false"
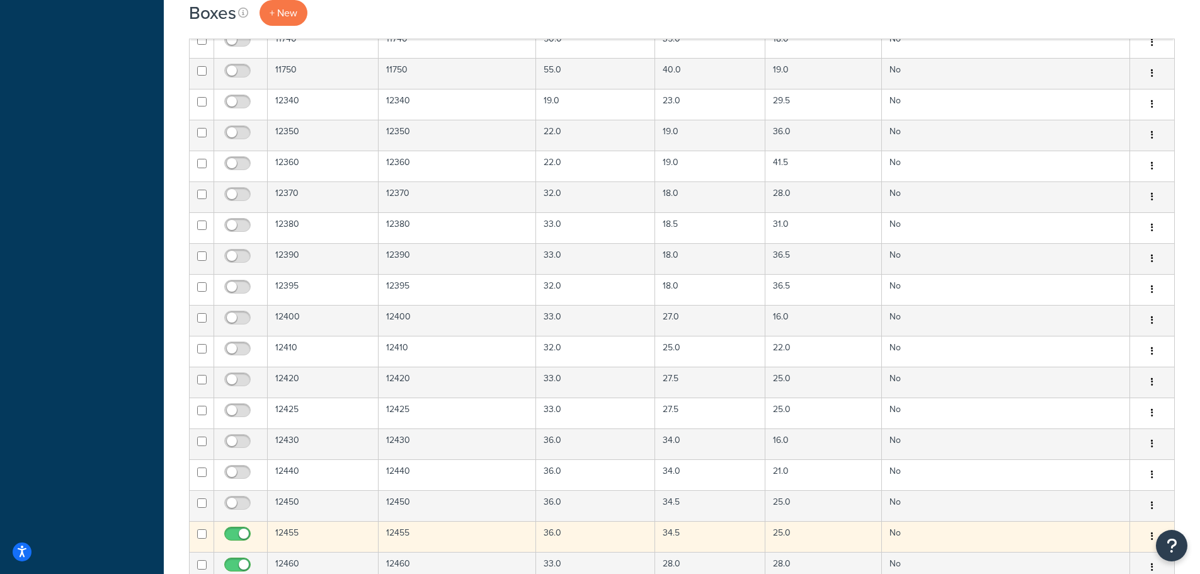
click at [240, 537] on input "checkbox" at bounding box center [239, 537] width 35 height 16
checkbox input "false"
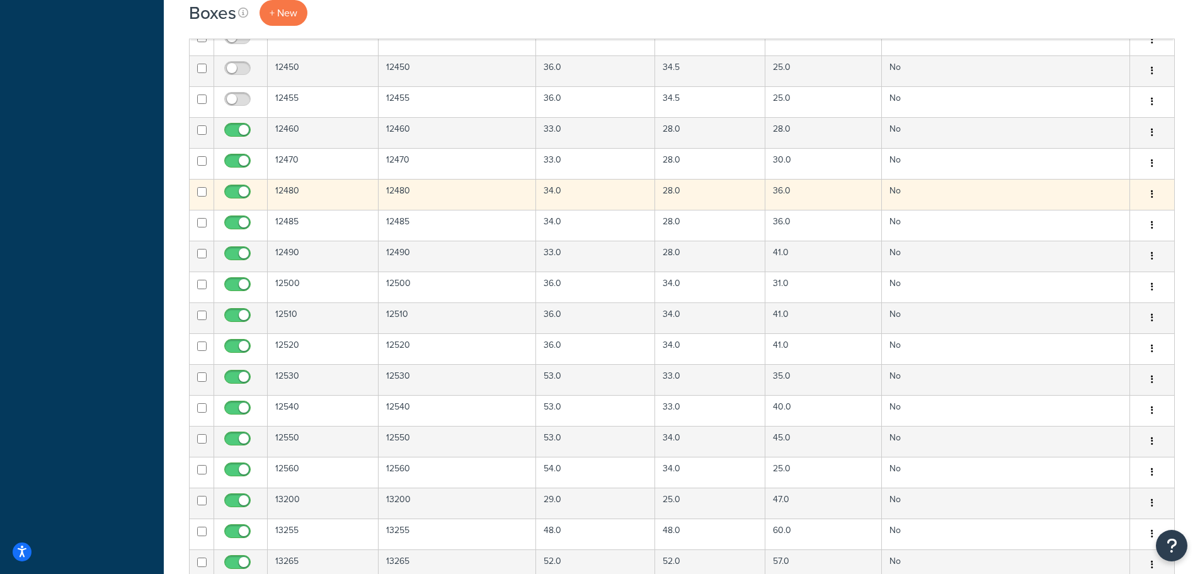
scroll to position [1826, 0]
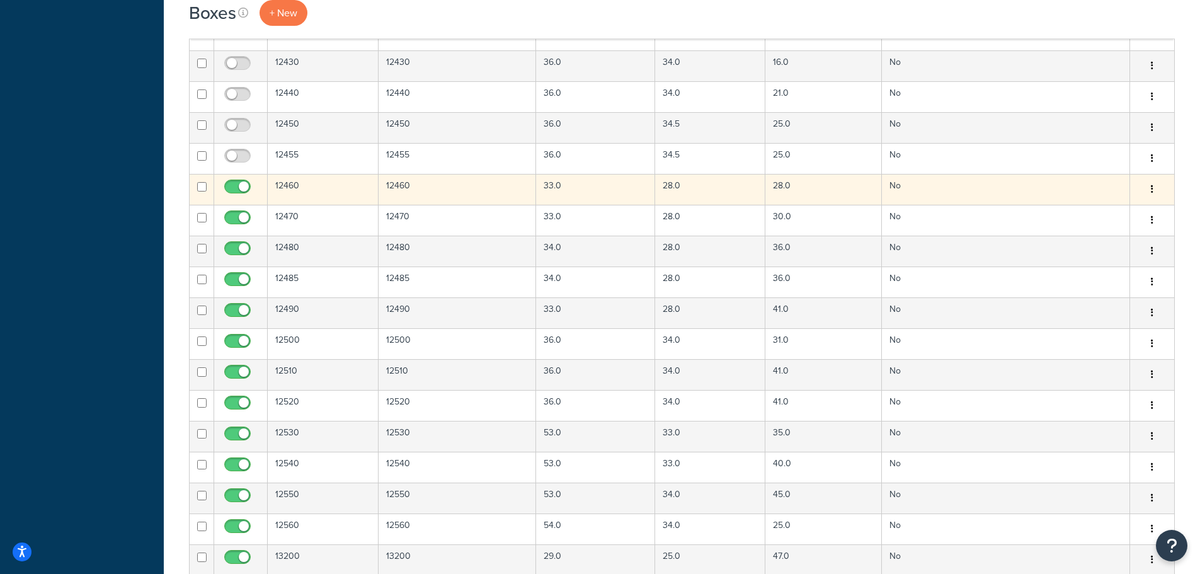
click at [244, 186] on input "checkbox" at bounding box center [239, 190] width 35 height 16
checkbox input "false"
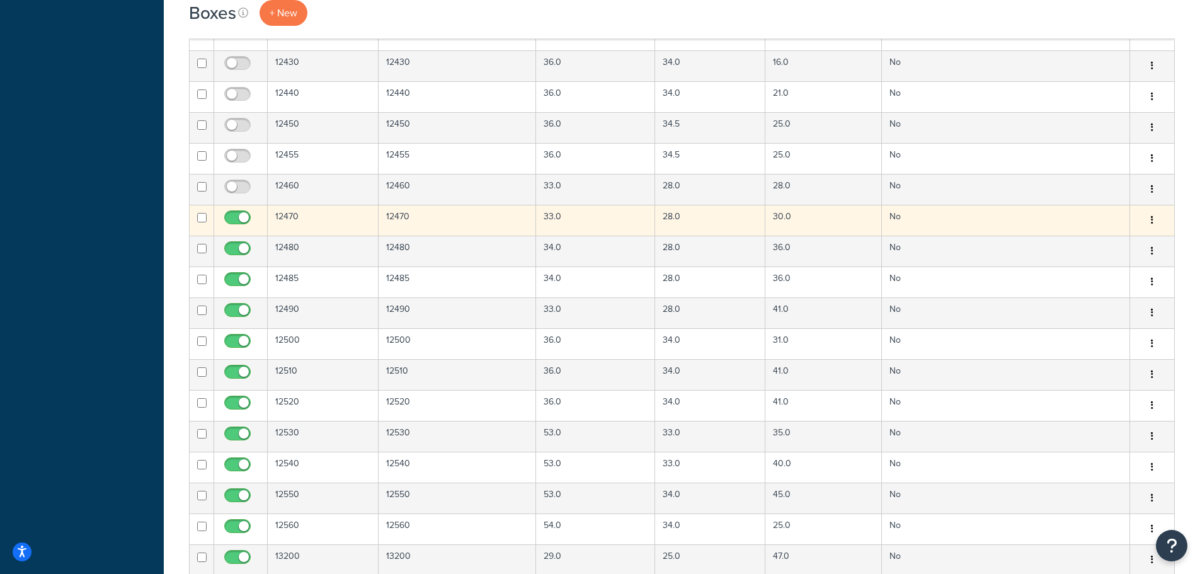
click at [241, 217] on input "checkbox" at bounding box center [239, 221] width 35 height 16
checkbox input "false"
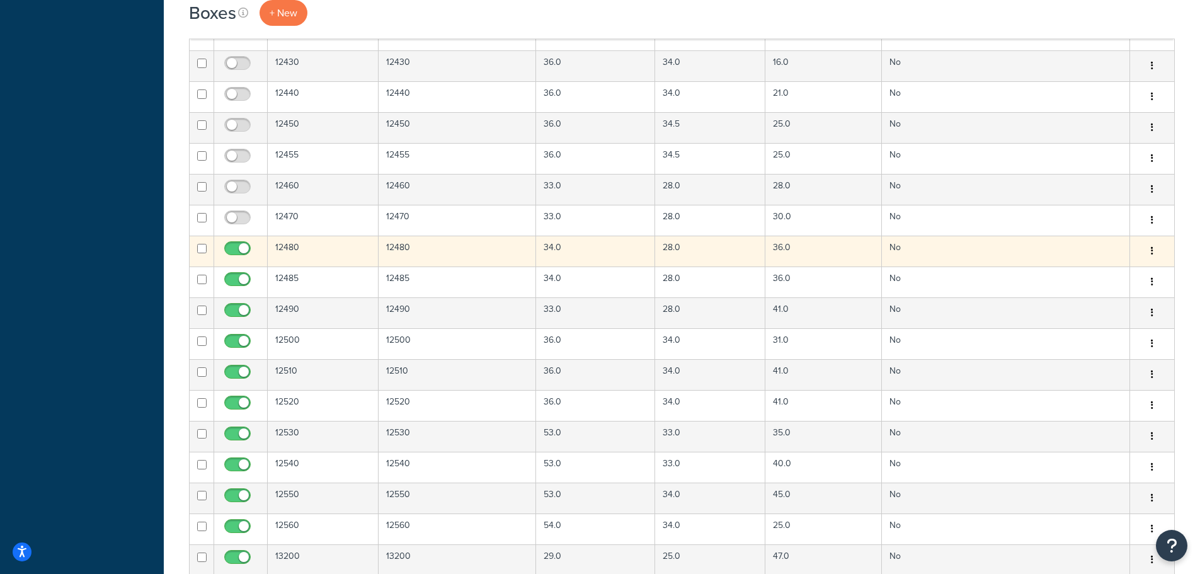
click at [241, 248] on input "checkbox" at bounding box center [239, 252] width 35 height 16
checkbox input "false"
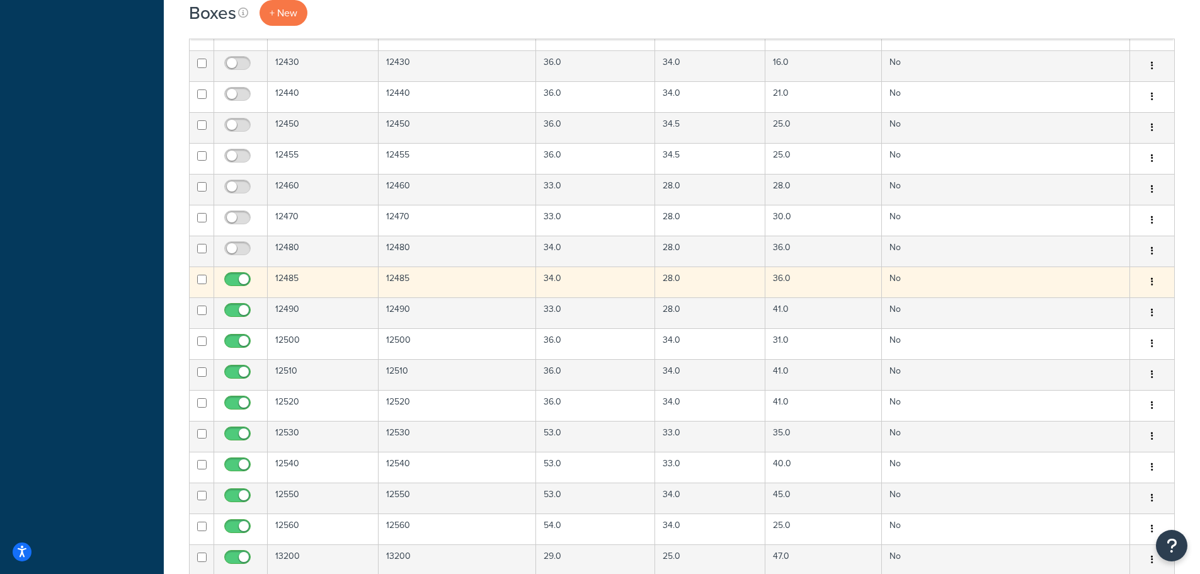
click at [241, 277] on input "checkbox" at bounding box center [239, 283] width 35 height 16
checkbox input "false"
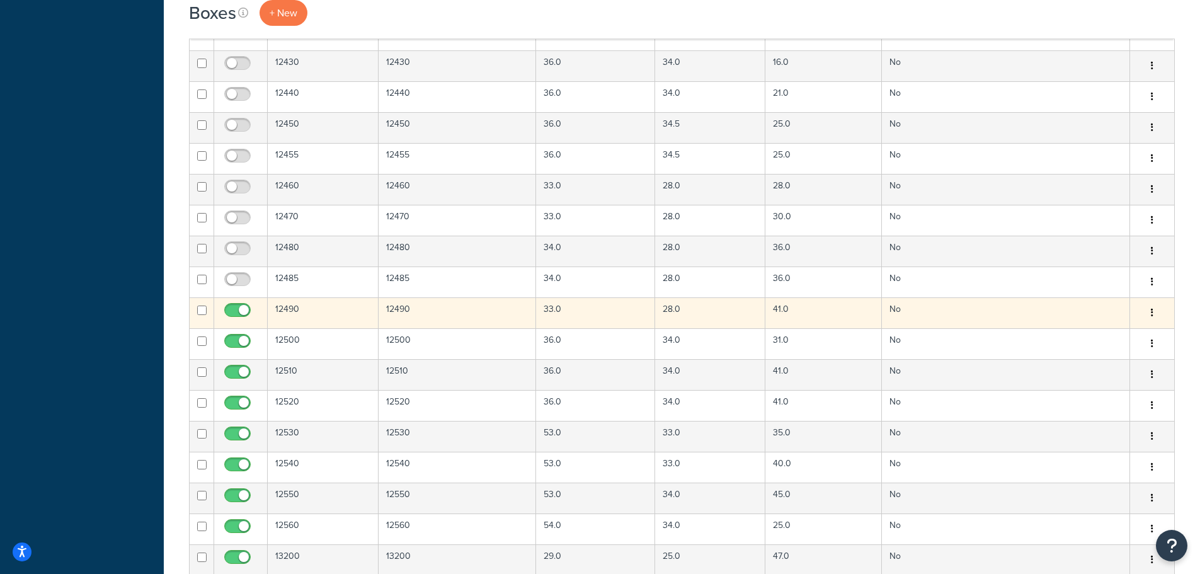
click at [241, 315] on input "checkbox" at bounding box center [239, 313] width 35 height 16
checkbox input "false"
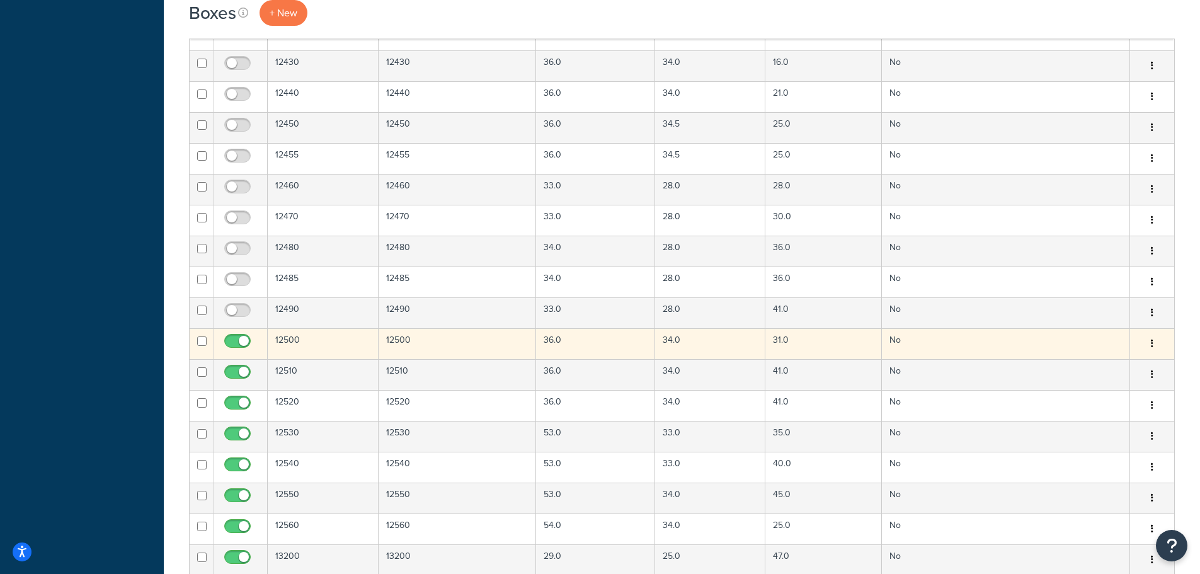
click at [244, 339] on input "checkbox" at bounding box center [239, 344] width 35 height 16
checkbox input "false"
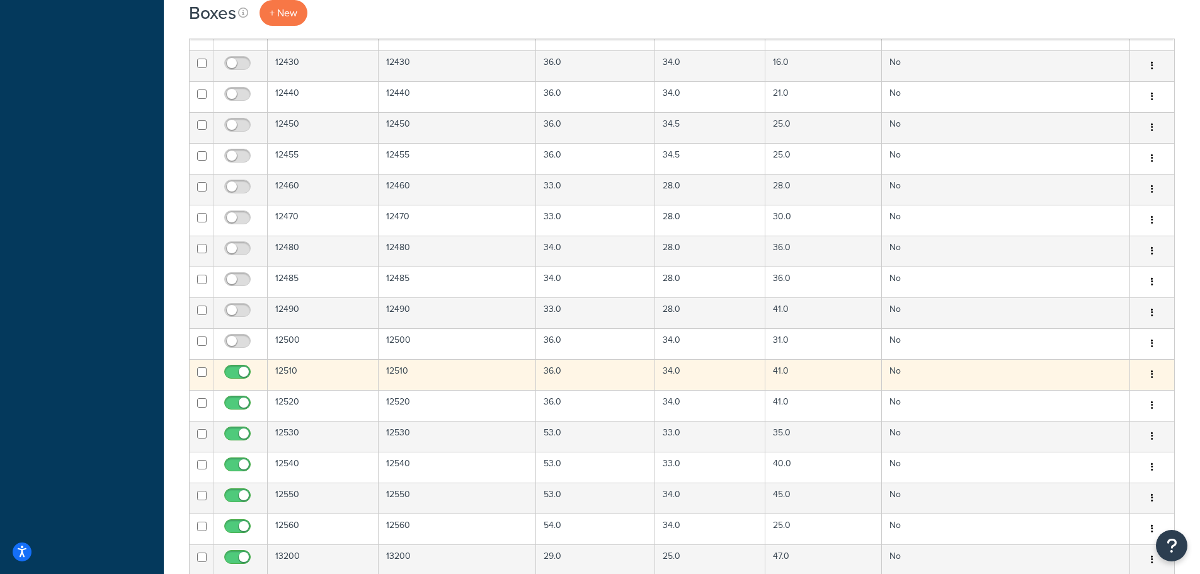
click at [242, 374] on input "checkbox" at bounding box center [239, 375] width 35 height 16
checkbox input "false"
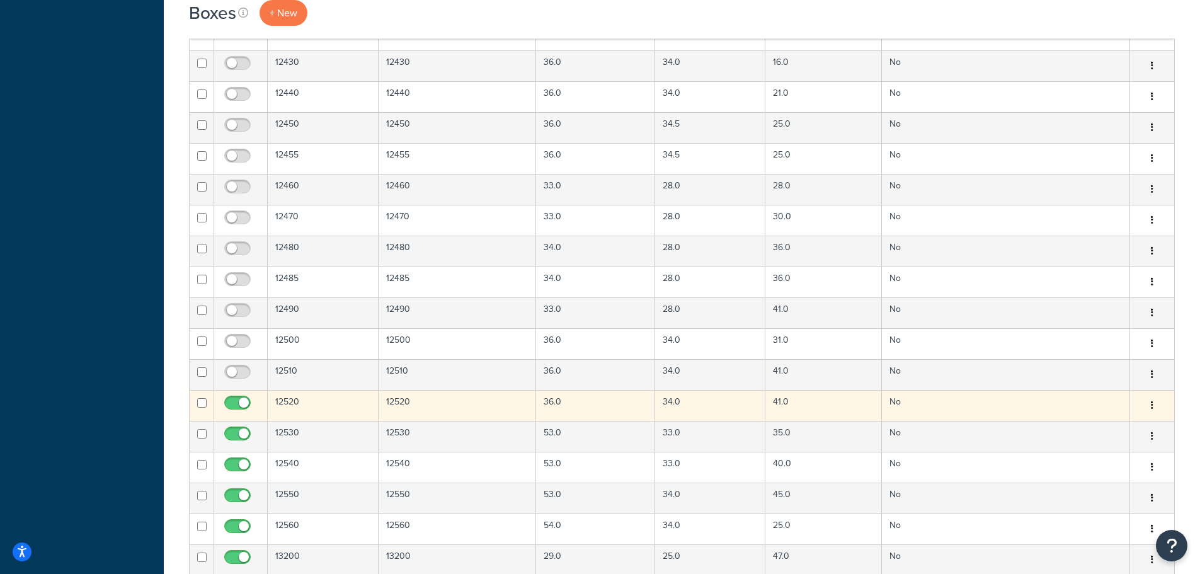
click at [242, 402] on input "checkbox" at bounding box center [239, 406] width 35 height 16
checkbox input "false"
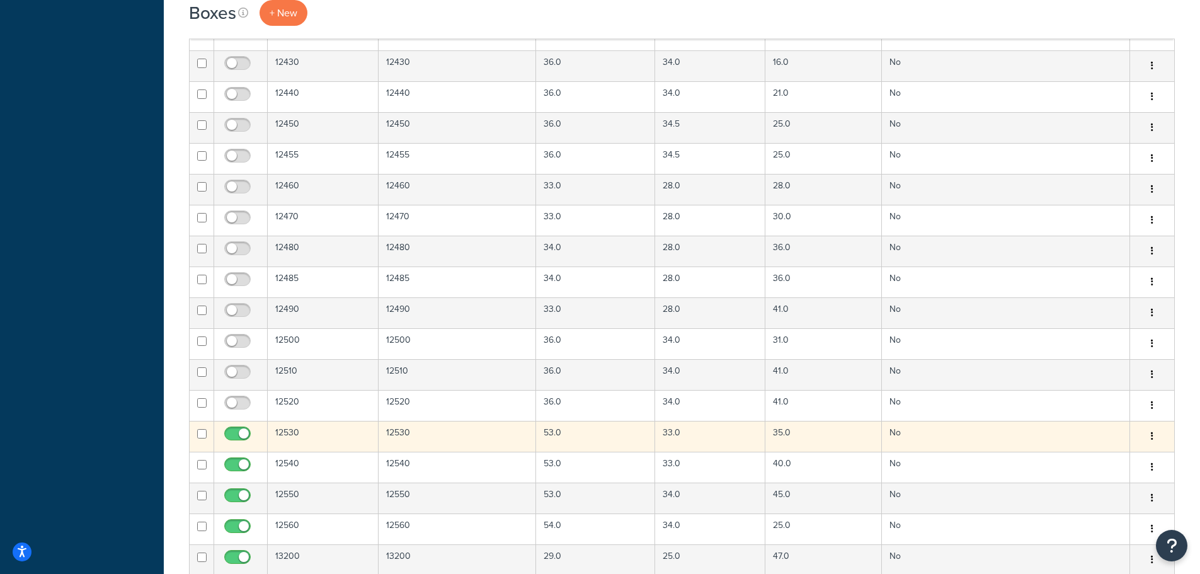
click at [234, 435] on input "checkbox" at bounding box center [239, 437] width 35 height 16
checkbox input "false"
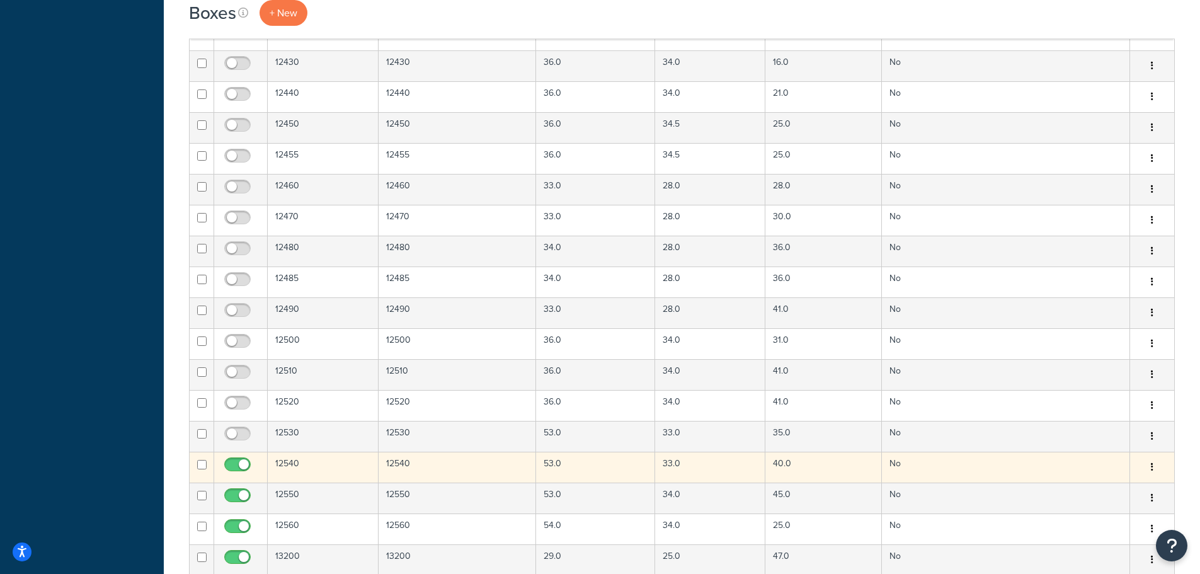
click at [236, 462] on input "checkbox" at bounding box center [239, 468] width 35 height 16
checkbox input "false"
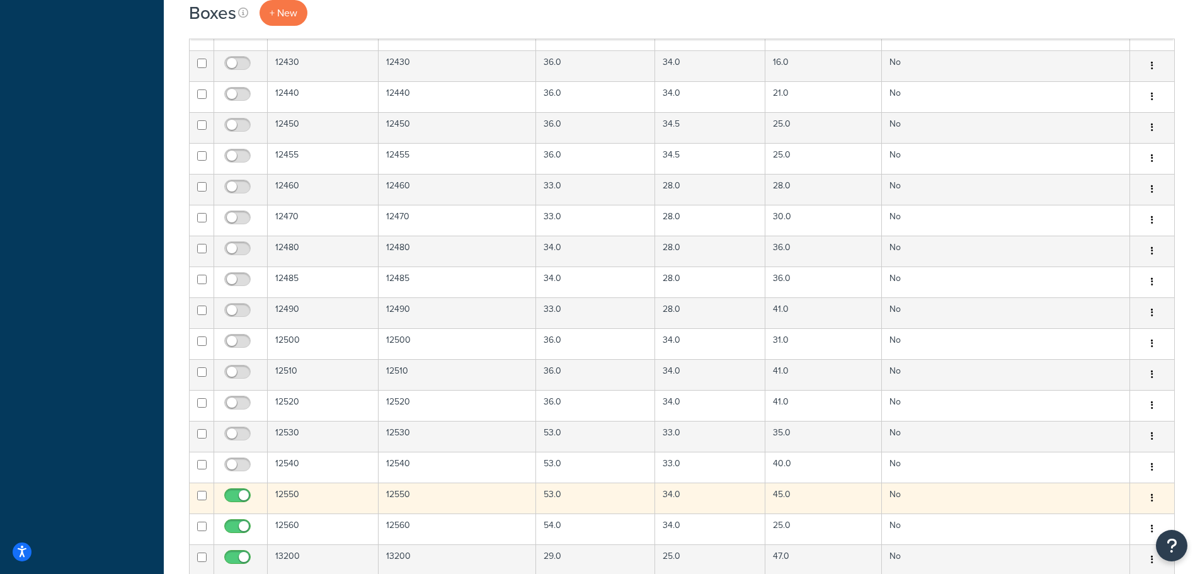
click at [237, 499] on input "checkbox" at bounding box center [239, 499] width 35 height 16
checkbox input "false"
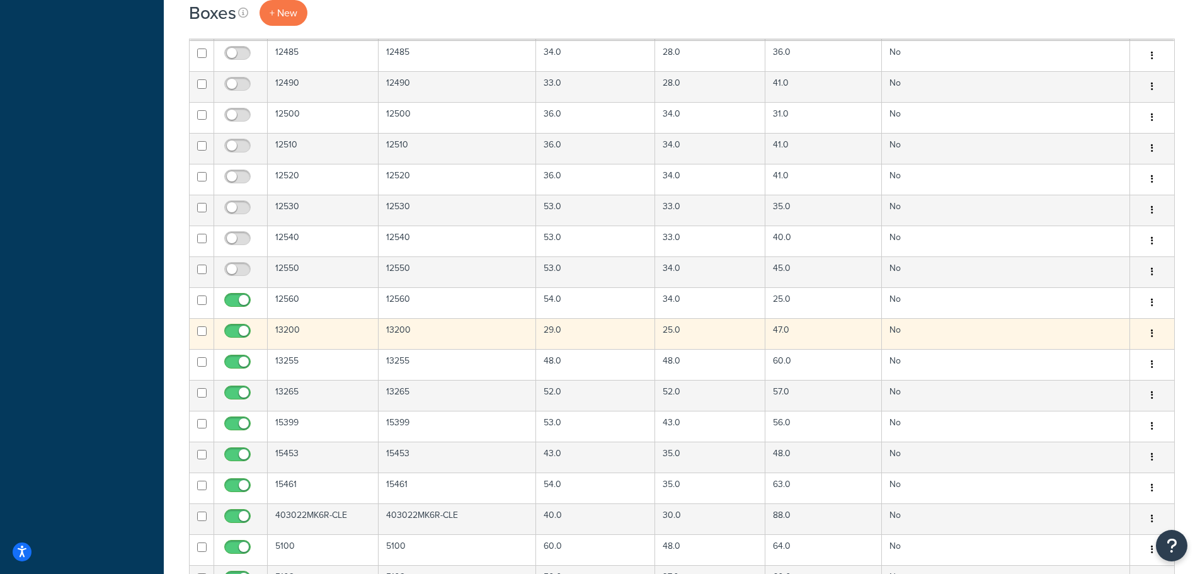
scroll to position [2078, 0]
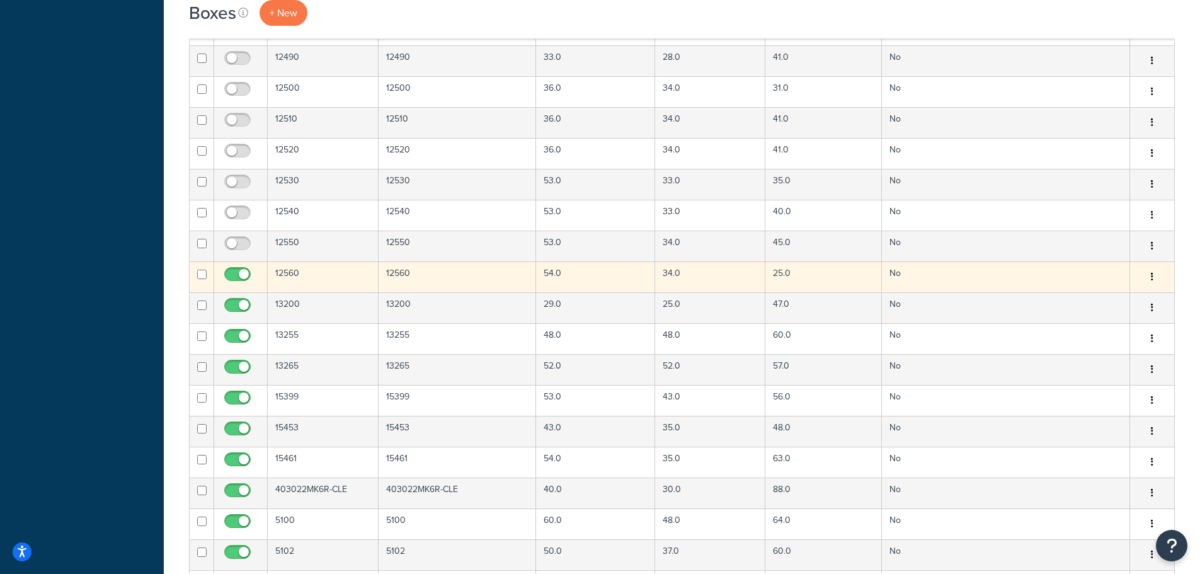
click at [239, 276] on input "checkbox" at bounding box center [239, 278] width 35 height 16
checkbox input "false"
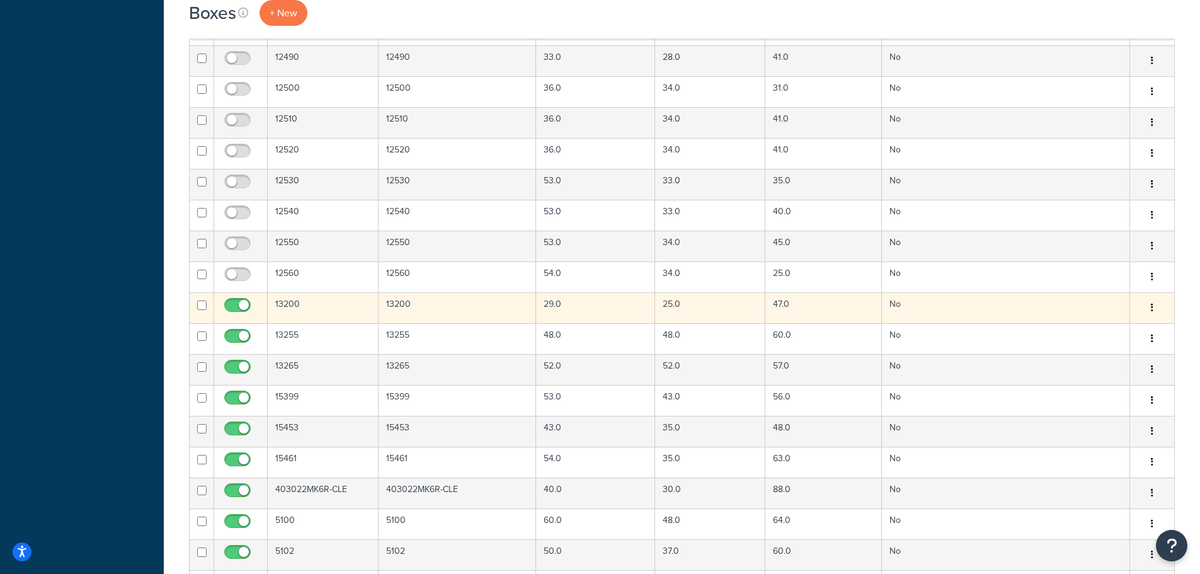
click at [236, 304] on input "checkbox" at bounding box center [239, 308] width 35 height 16
checkbox input "false"
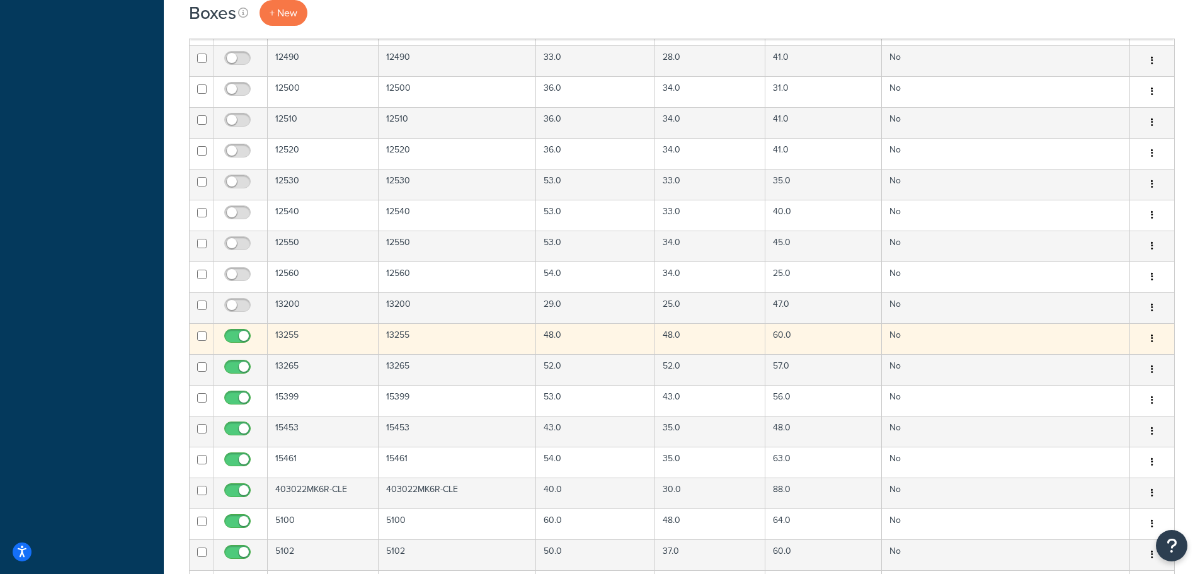
click at [236, 330] on span at bounding box center [237, 336] width 26 height 15
click at [236, 331] on input "checkbox" at bounding box center [239, 339] width 35 height 16
checkbox input "false"
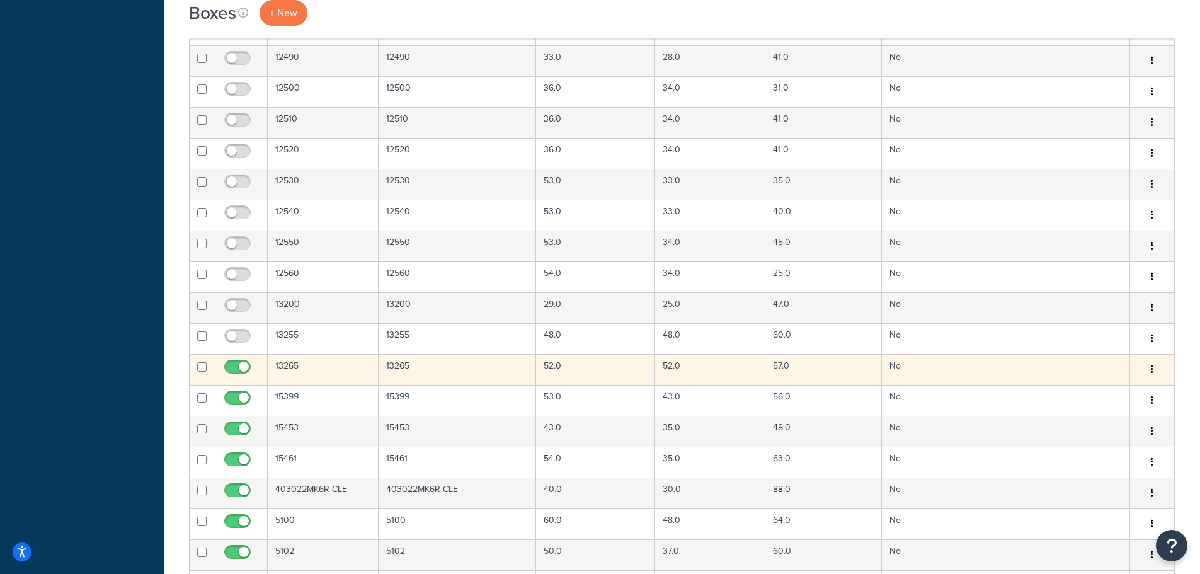
click at [238, 371] on input "checkbox" at bounding box center [239, 370] width 35 height 16
checkbox input "false"
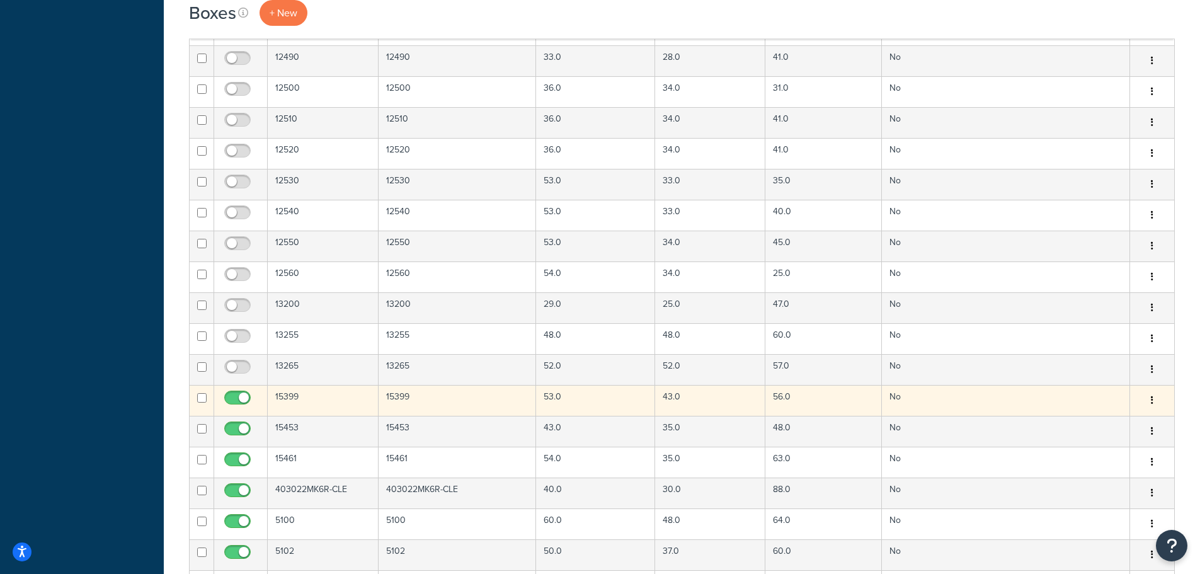
click at [239, 396] on input "checkbox" at bounding box center [239, 401] width 35 height 16
checkbox input "false"
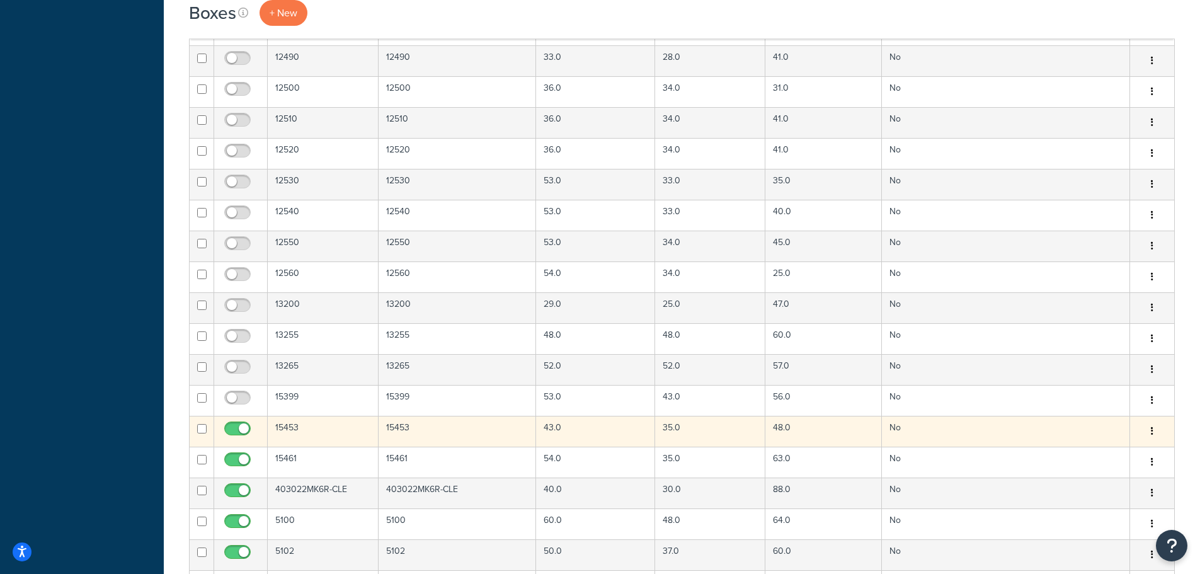
click at [242, 431] on input "checkbox" at bounding box center [239, 432] width 35 height 16
checkbox input "false"
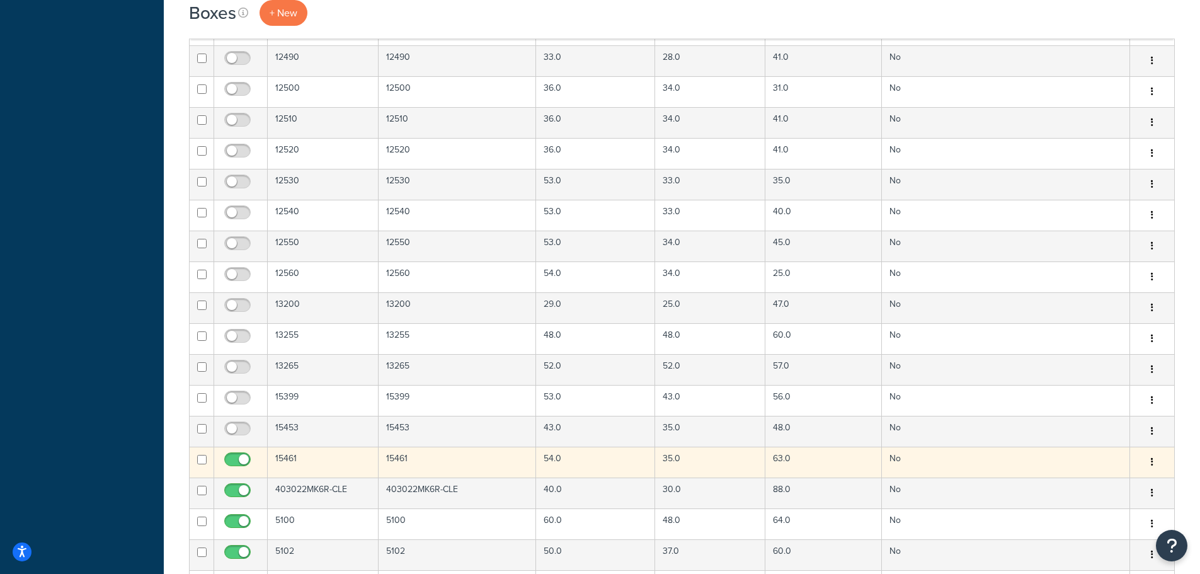
click at [237, 459] on input "checkbox" at bounding box center [239, 463] width 35 height 16
checkbox input "false"
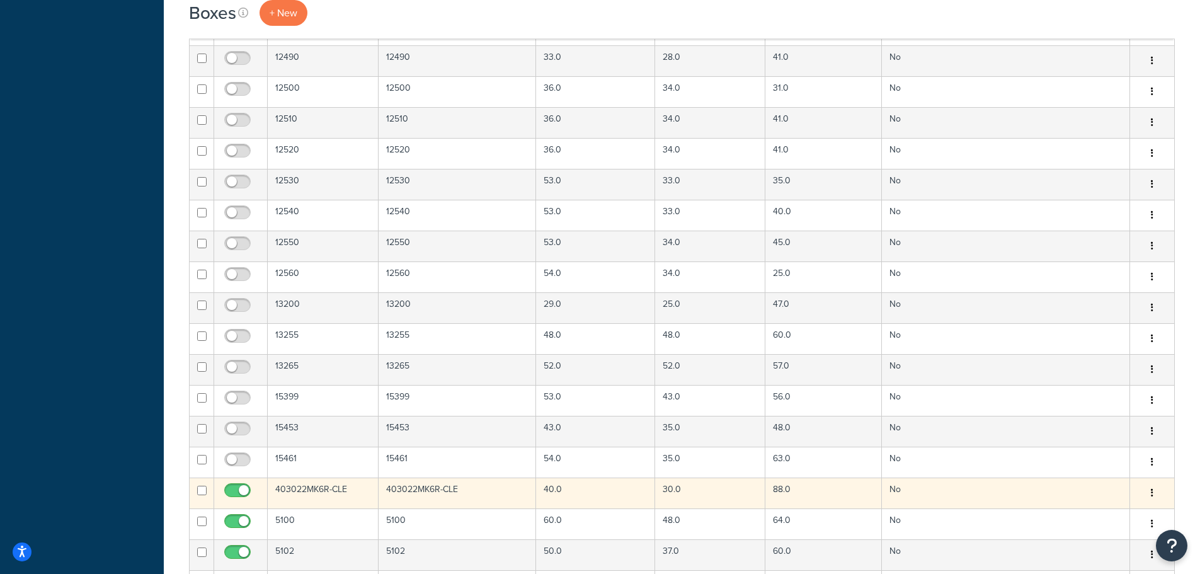
click at [235, 489] on input "checkbox" at bounding box center [239, 494] width 35 height 16
checkbox input "false"
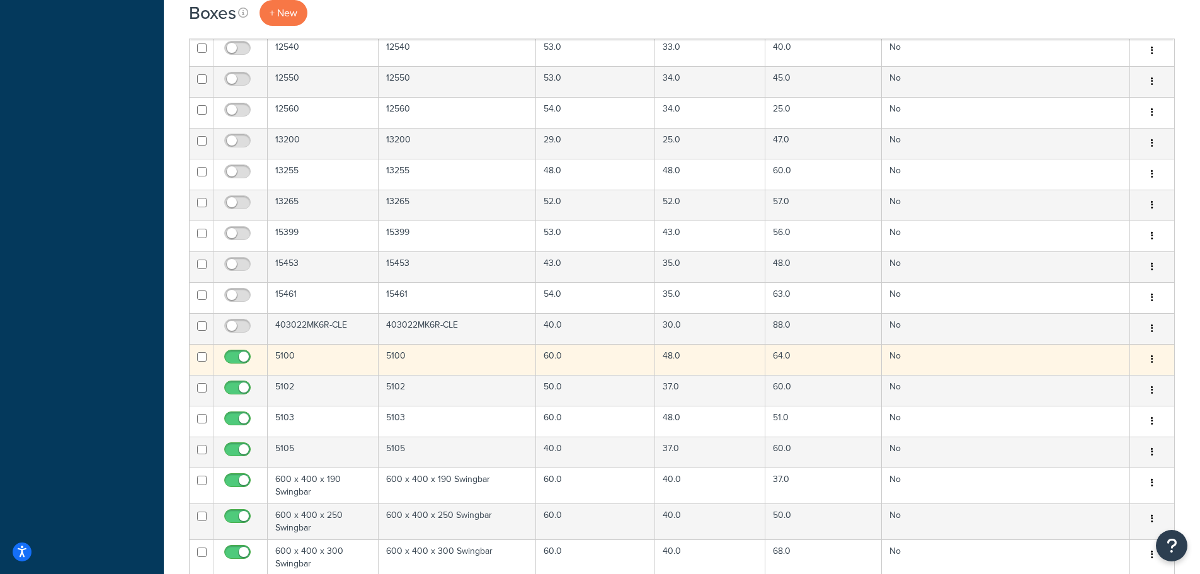
scroll to position [2267, 0]
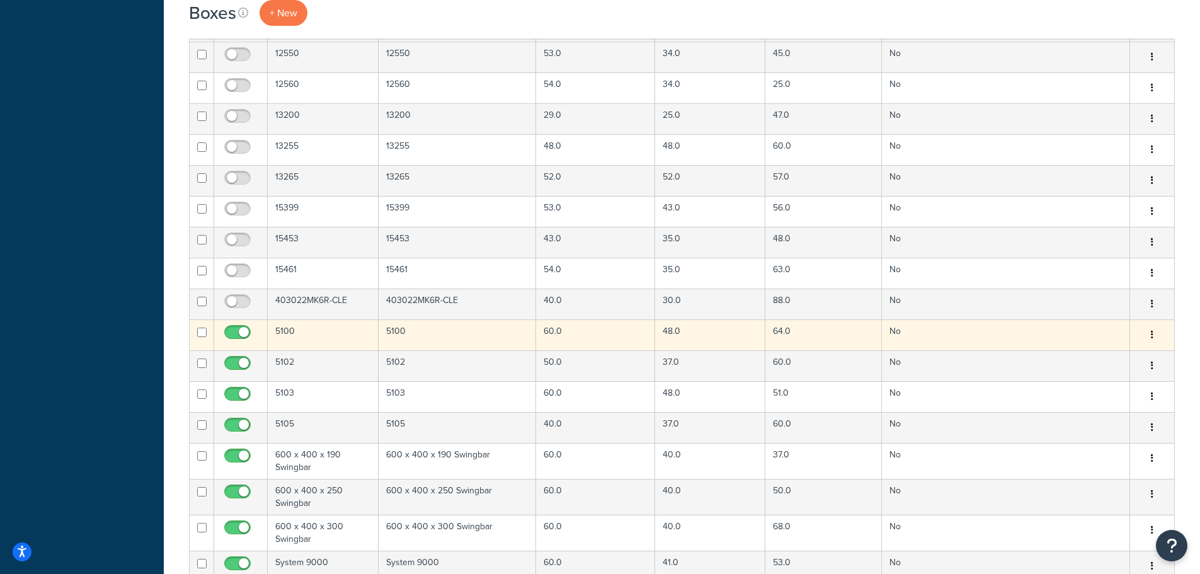
click at [228, 333] on input "checkbox" at bounding box center [239, 336] width 35 height 16
checkbox input "false"
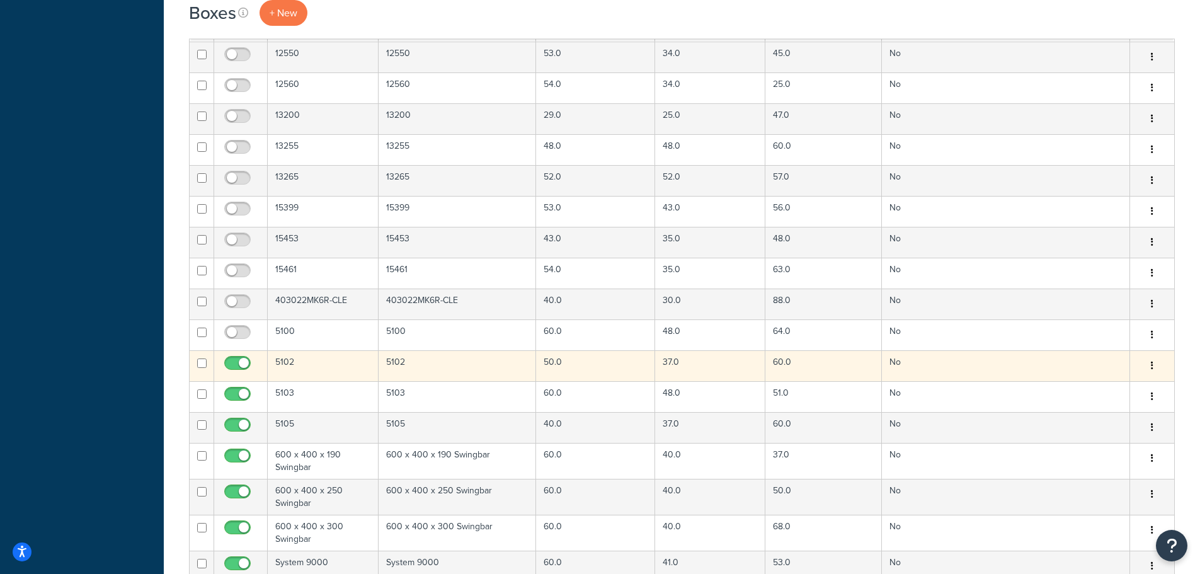
click at [241, 367] on input "checkbox" at bounding box center [239, 366] width 35 height 16
checkbox input "false"
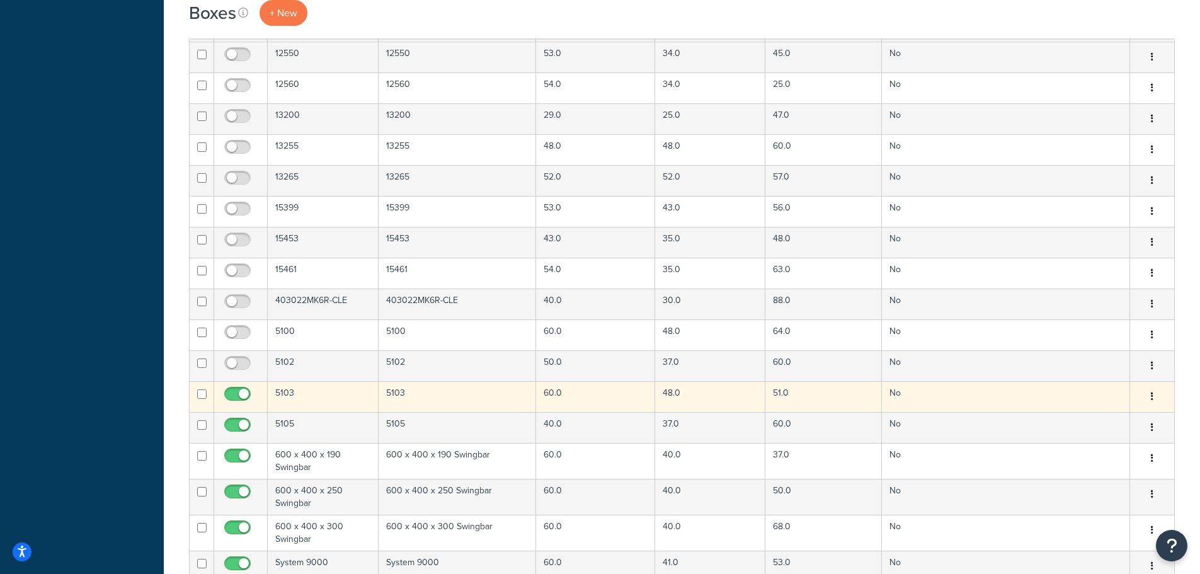
click at [237, 389] on input "checkbox" at bounding box center [239, 397] width 35 height 16
checkbox input "false"
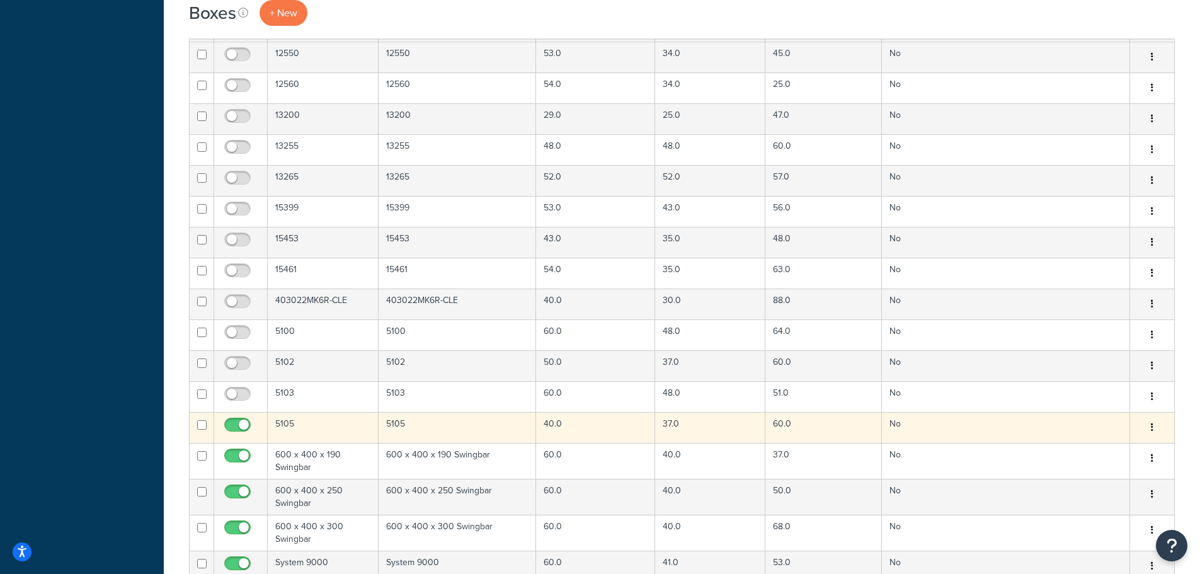
click at [238, 427] on input "checkbox" at bounding box center [239, 428] width 35 height 16
checkbox input "false"
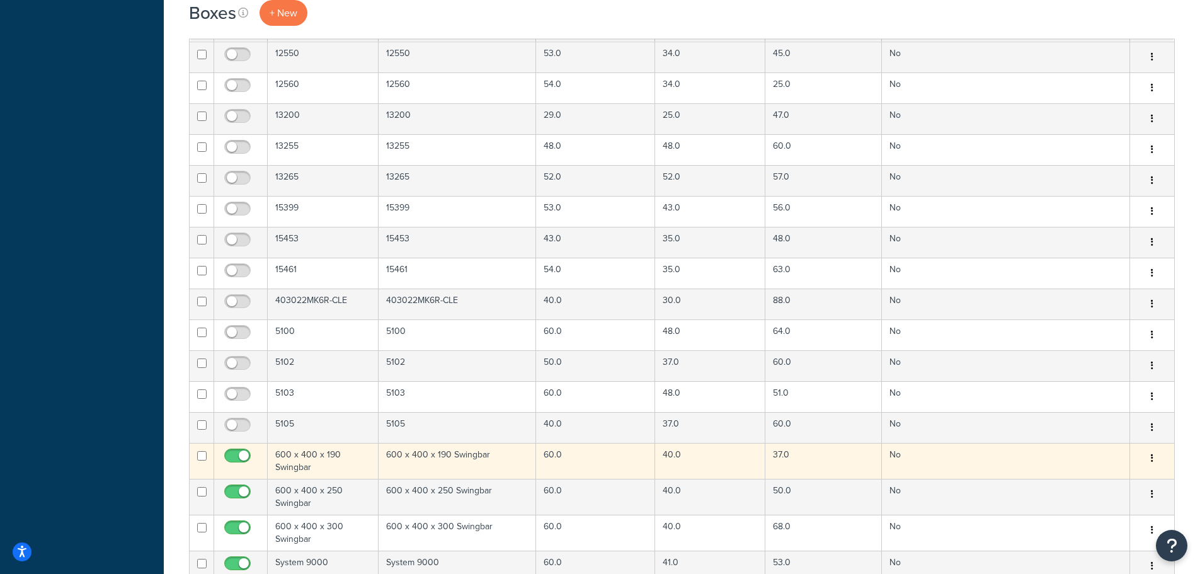
click at [235, 455] on input "checkbox" at bounding box center [239, 459] width 35 height 16
checkbox input "false"
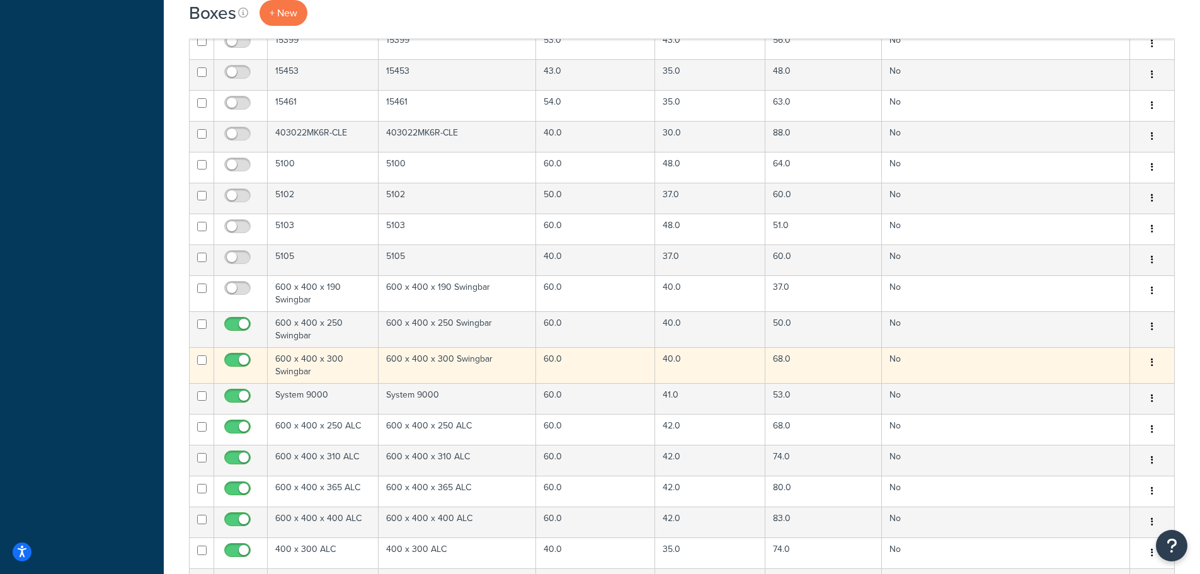
scroll to position [2456, 0]
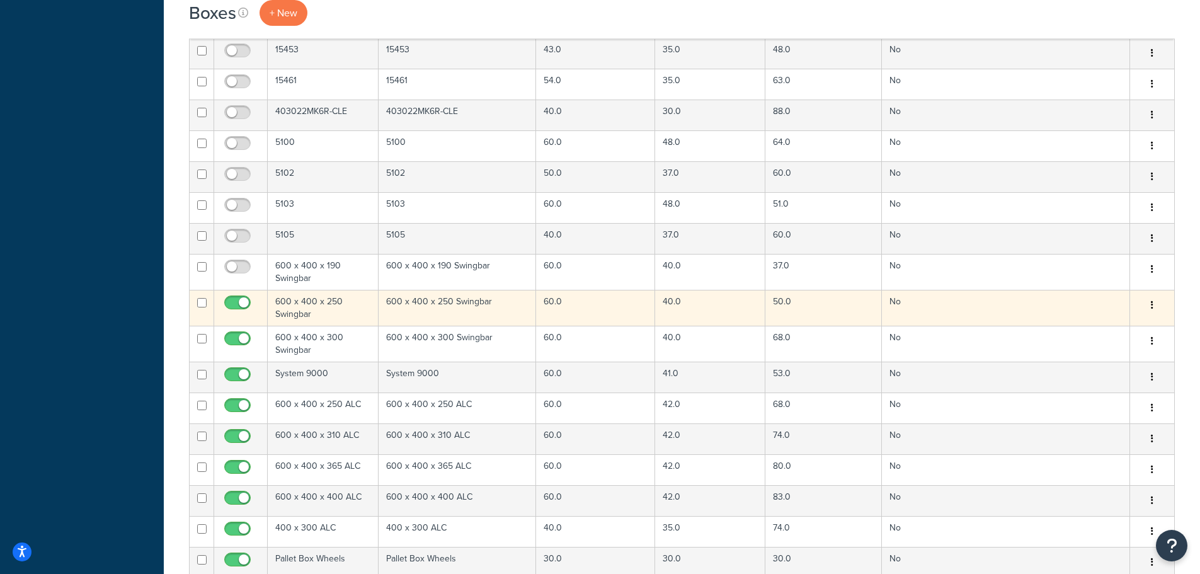
click at [242, 300] on input "checkbox" at bounding box center [239, 306] width 35 height 16
checkbox input "false"
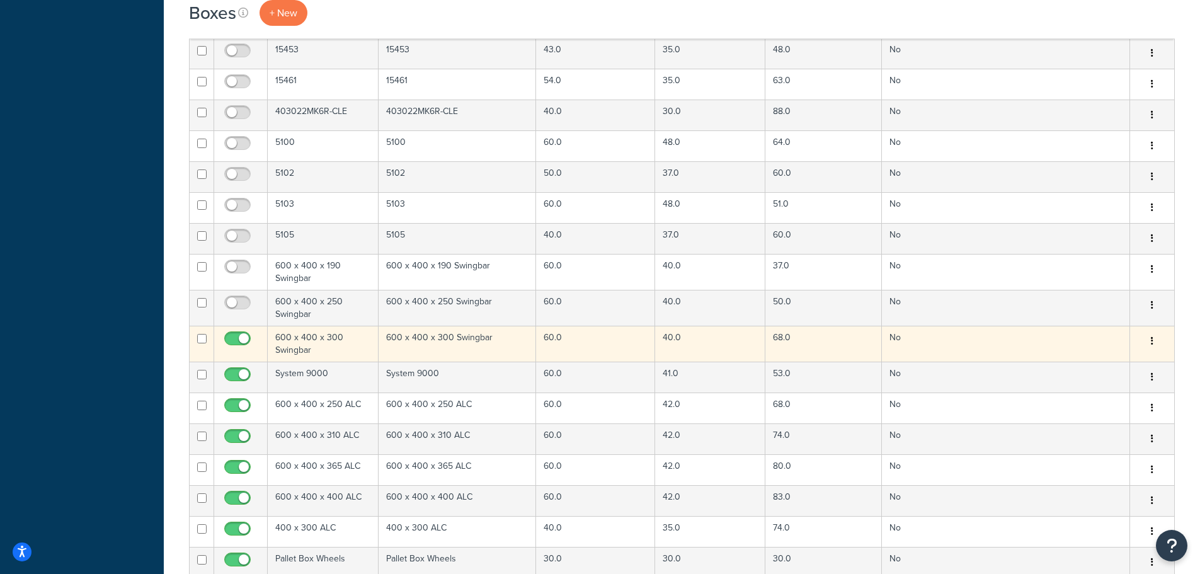
click at [244, 336] on input "checkbox" at bounding box center [239, 342] width 35 height 16
checkbox input "false"
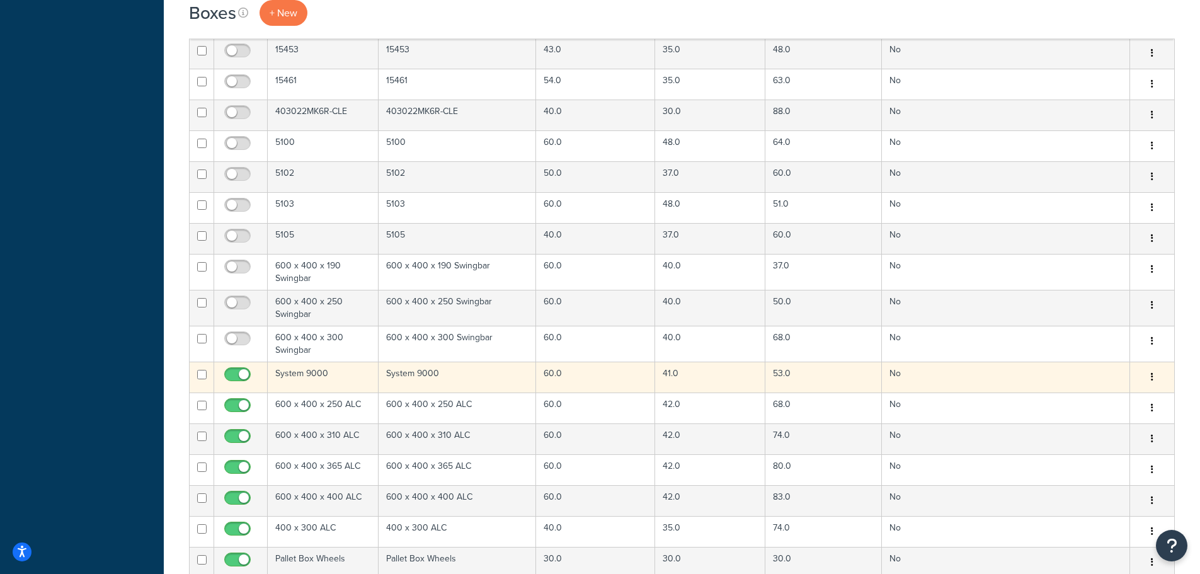
click at [239, 375] on input "checkbox" at bounding box center [239, 378] width 35 height 16
checkbox input "false"
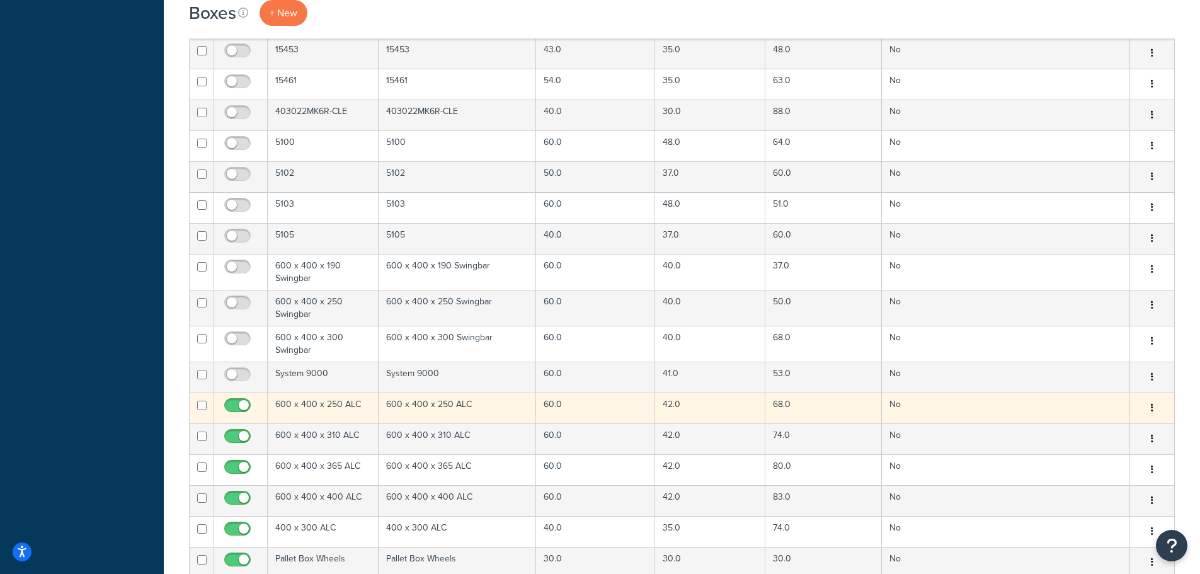
click at [236, 409] on input "checkbox" at bounding box center [239, 409] width 35 height 16
checkbox input "false"
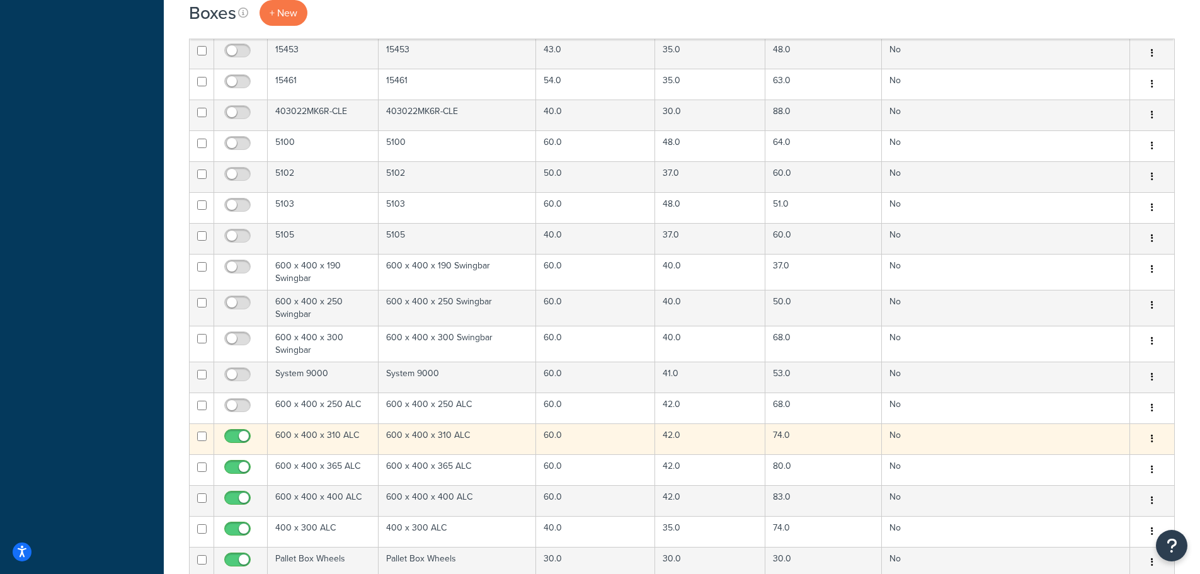
click at [239, 433] on input "checkbox" at bounding box center [239, 439] width 35 height 16
checkbox input "false"
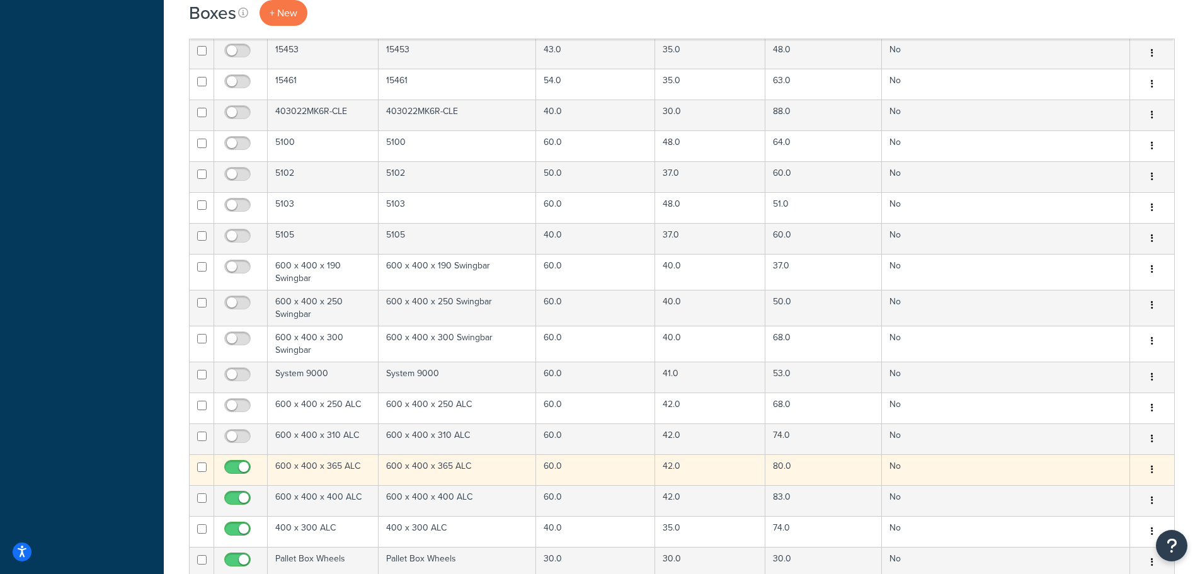
click at [240, 476] on input "checkbox" at bounding box center [239, 470] width 35 height 16
checkbox input "false"
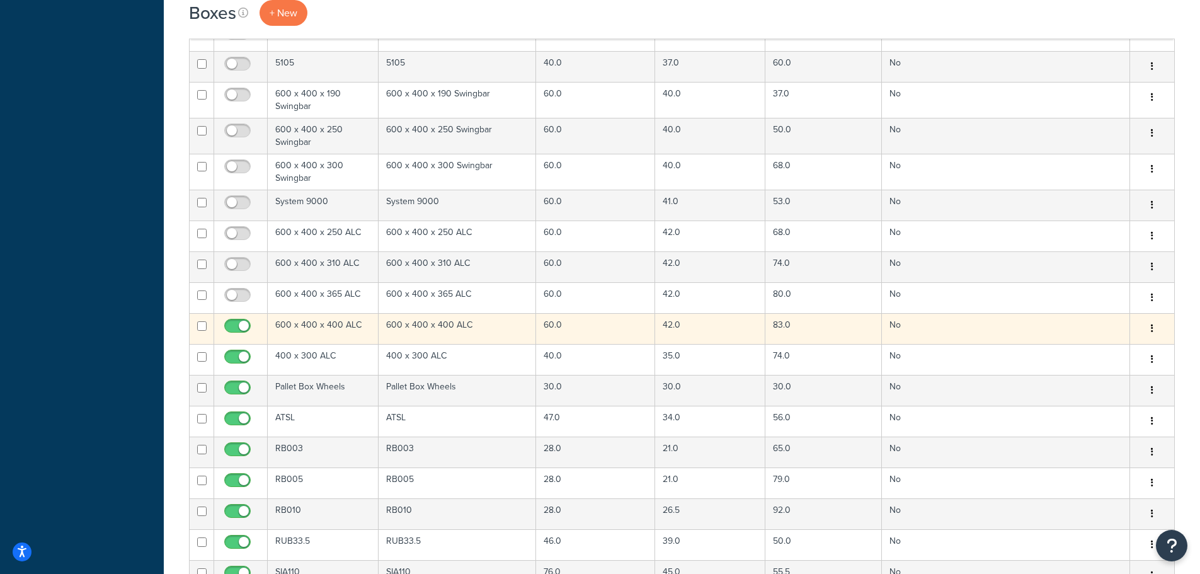
scroll to position [2645, 0]
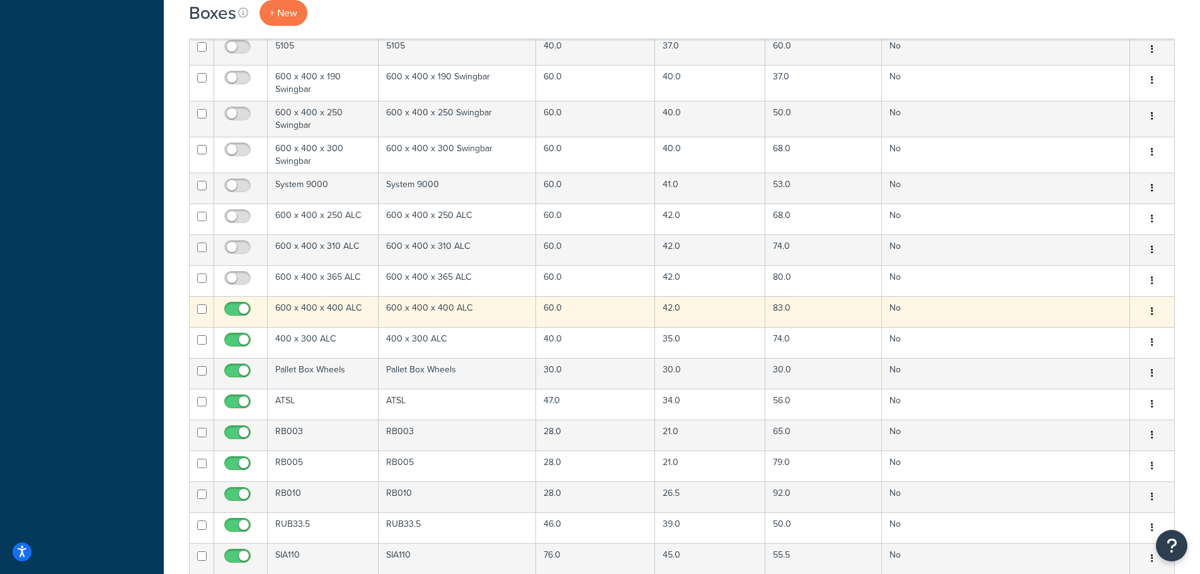
click at [239, 307] on input "checkbox" at bounding box center [239, 312] width 35 height 16
checkbox input "false"
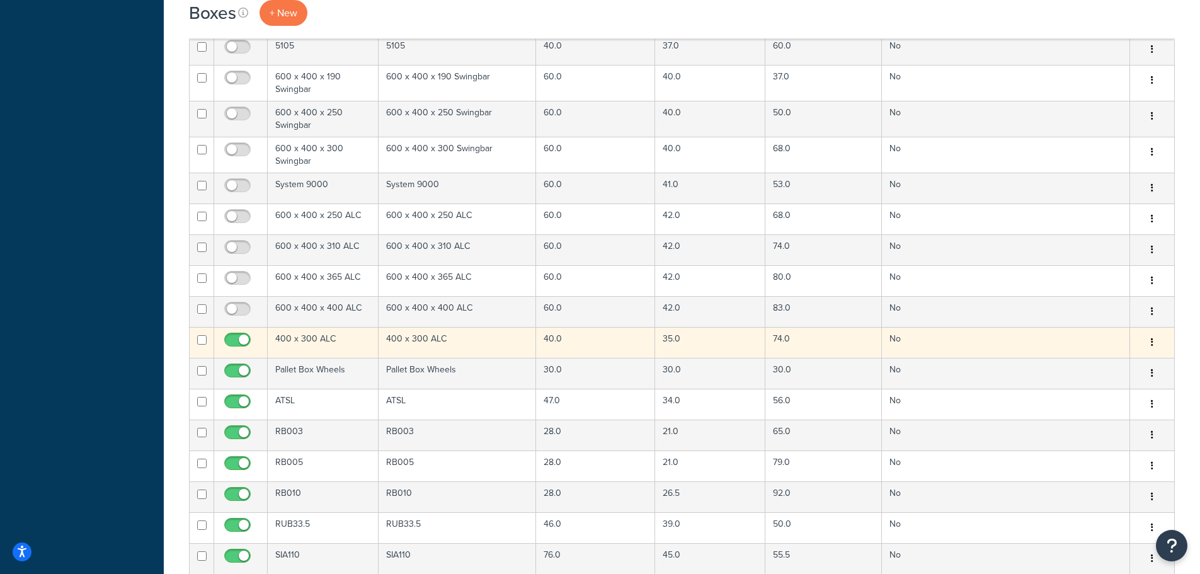
click at [237, 337] on input "checkbox" at bounding box center [239, 343] width 35 height 16
checkbox input "false"
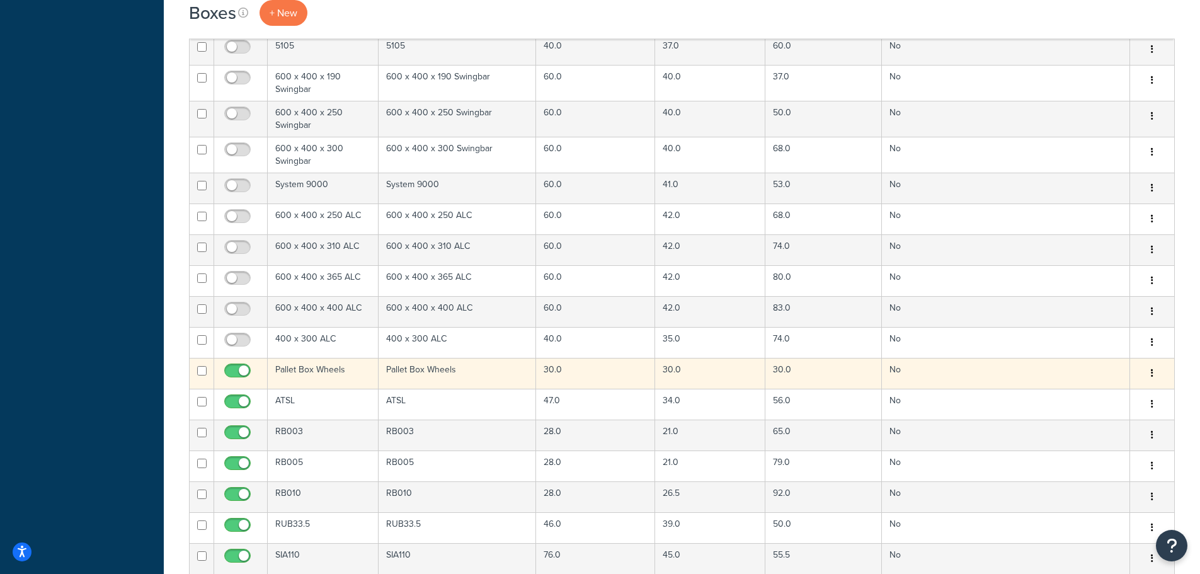
click at [237, 360] on td at bounding box center [241, 373] width 54 height 31
click at [238, 366] on input "checkbox" at bounding box center [239, 374] width 35 height 16
checkbox input "false"
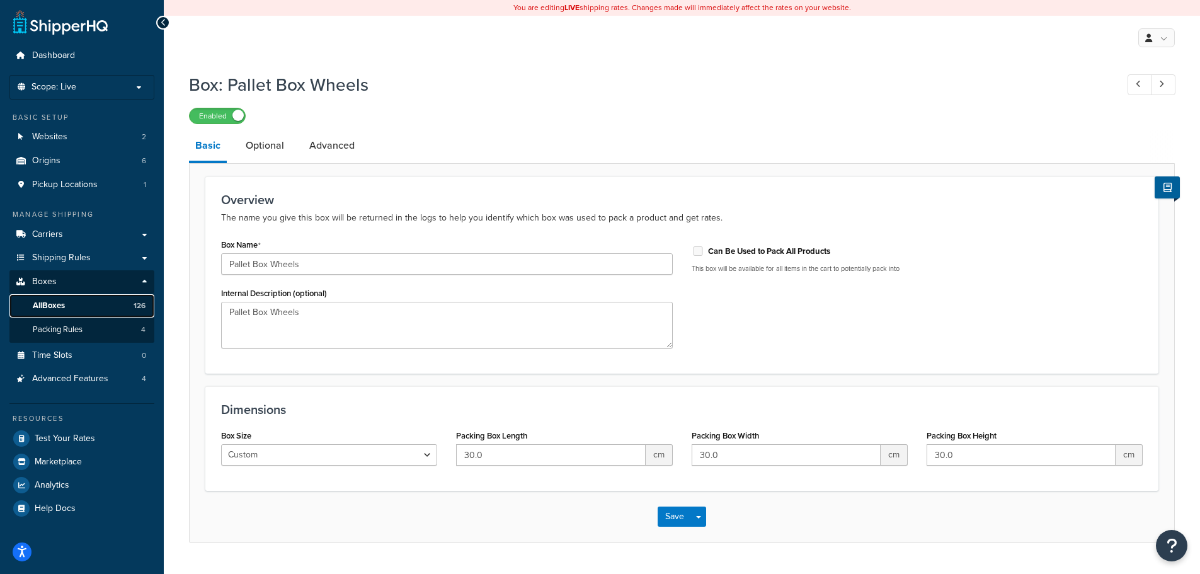
click at [82, 309] on link "All Boxes 126" at bounding box center [81, 305] width 145 height 23
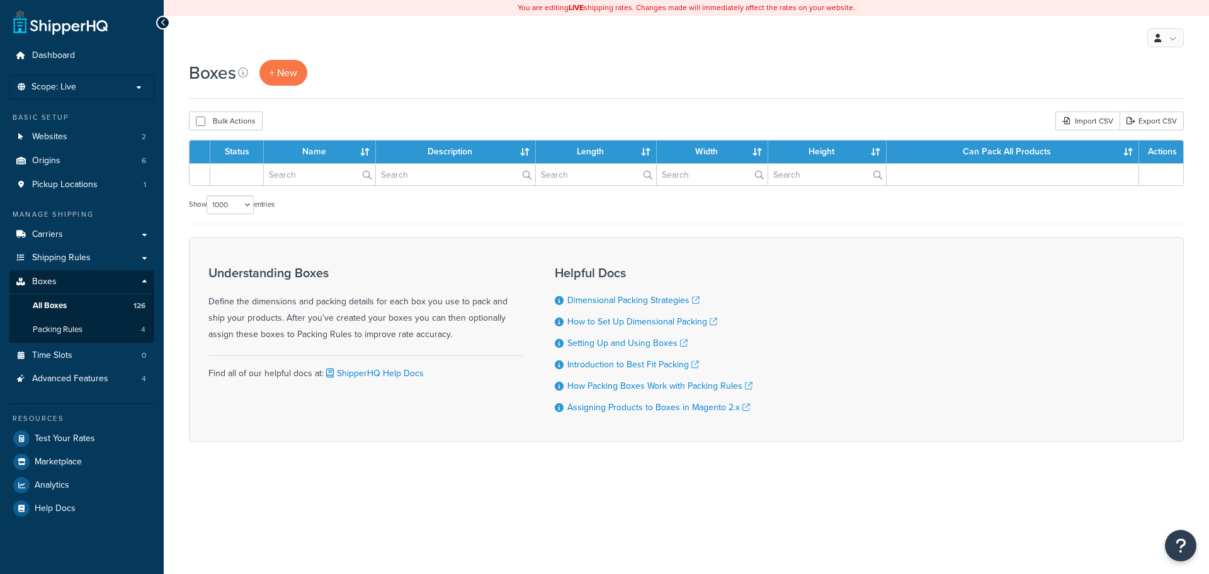
select select "1000"
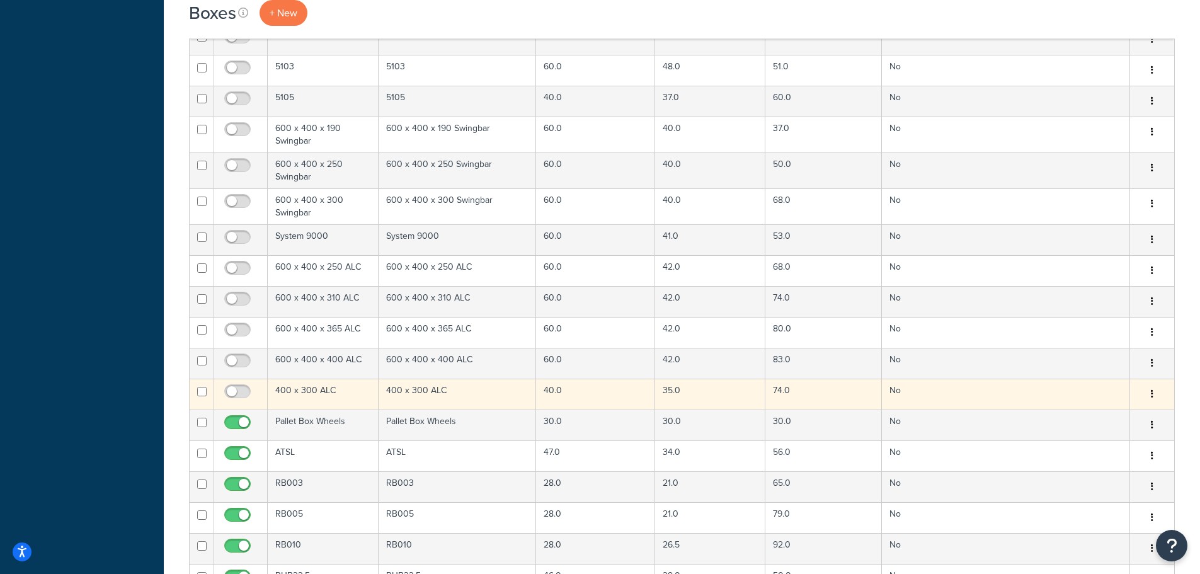
scroll to position [2708, 0]
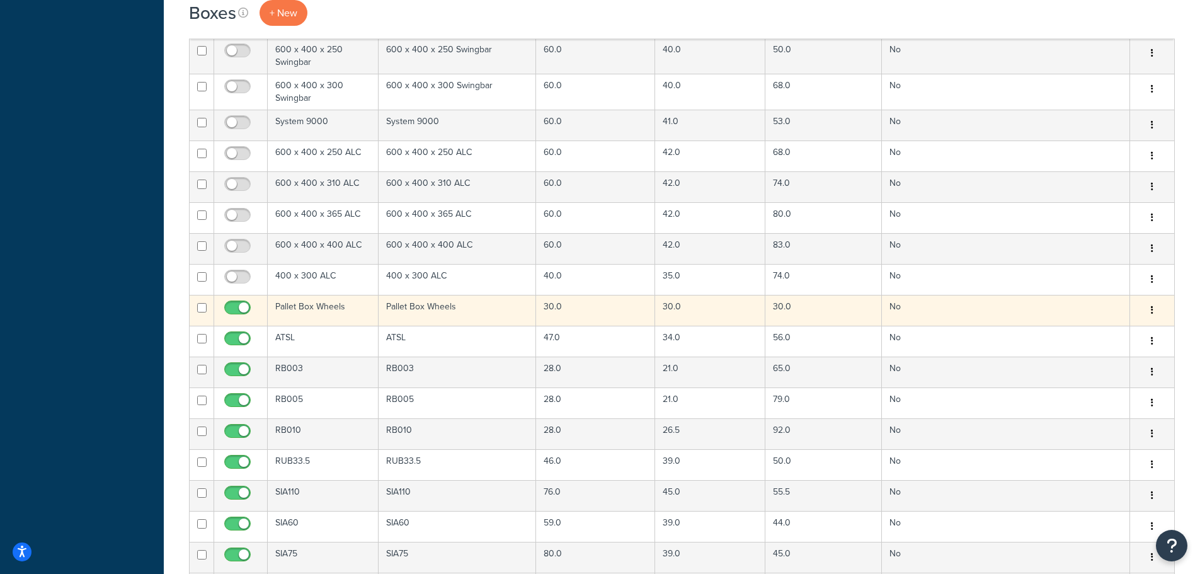
click at [237, 309] on input "checkbox" at bounding box center [239, 311] width 35 height 16
checkbox input "false"
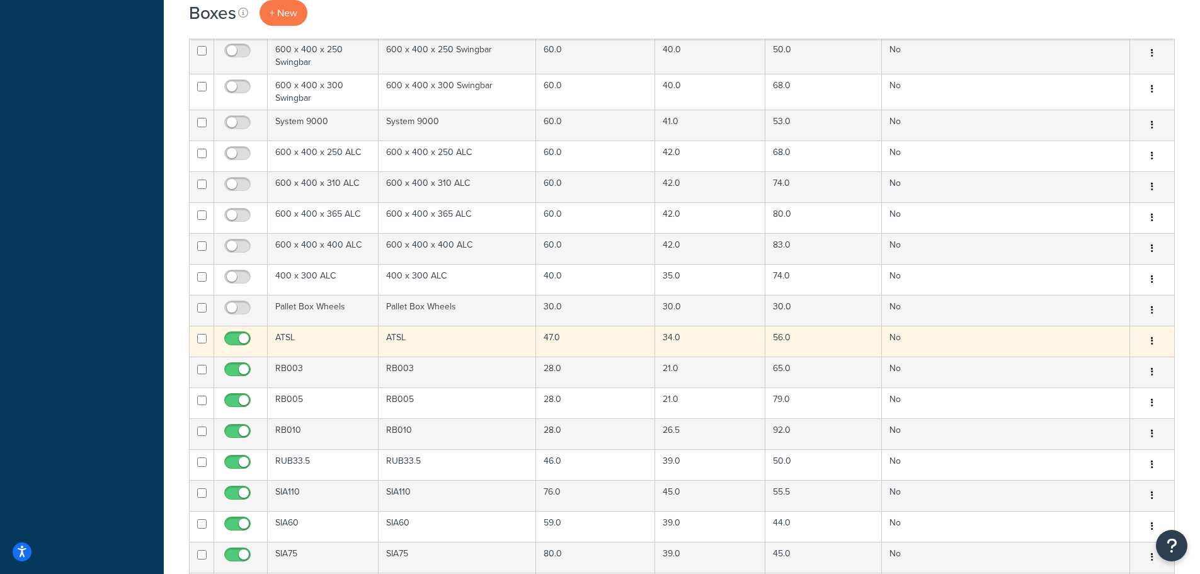
click at [237, 337] on input "checkbox" at bounding box center [239, 342] width 35 height 16
checkbox input "false"
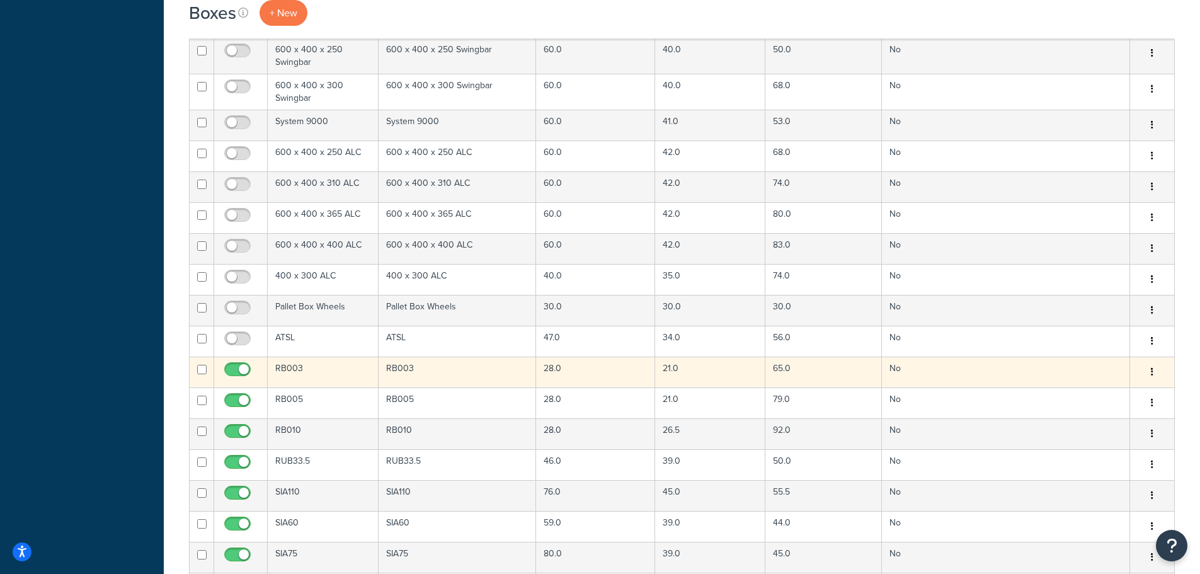
click at [234, 372] on input "checkbox" at bounding box center [239, 373] width 35 height 16
checkbox input "false"
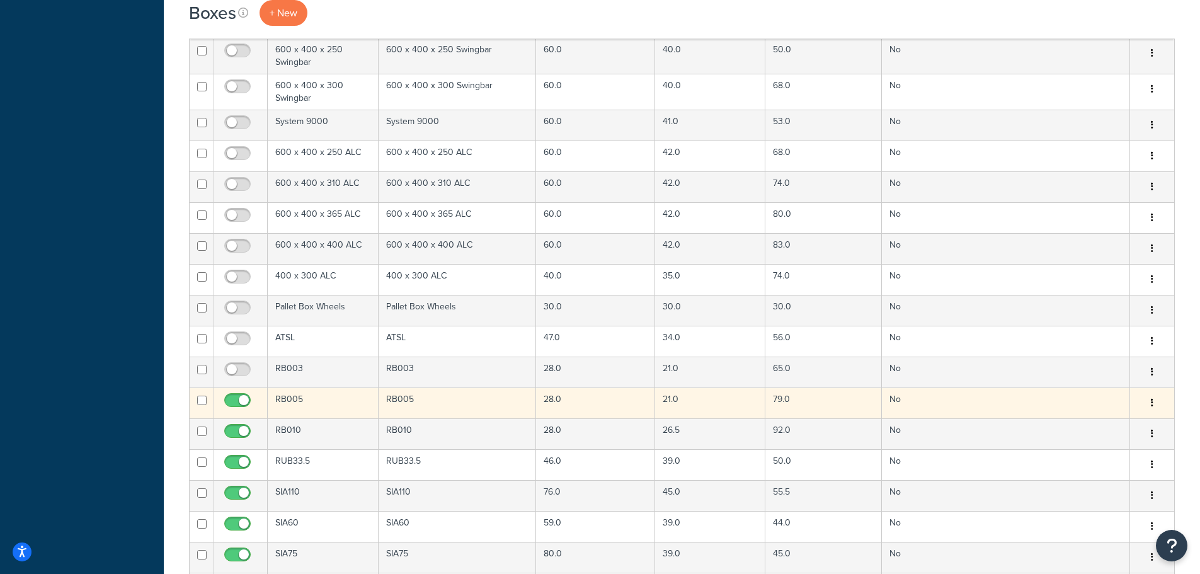
click at [236, 395] on span at bounding box center [237, 400] width 26 height 15
click at [236, 396] on input "checkbox" at bounding box center [239, 404] width 35 height 16
checkbox input "false"
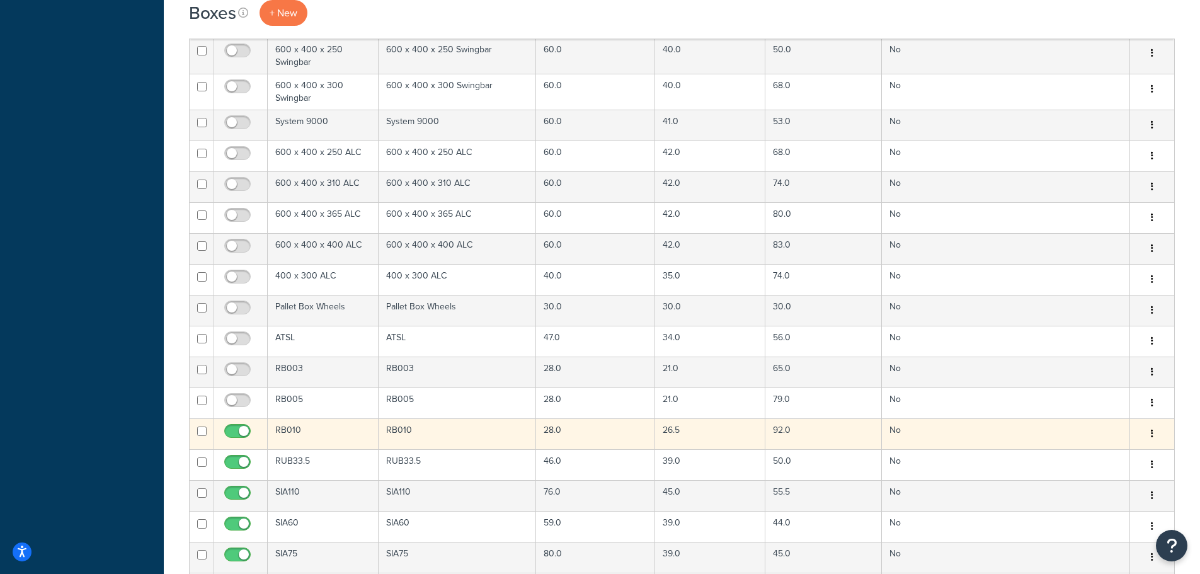
click at [237, 430] on input "checkbox" at bounding box center [239, 434] width 35 height 16
checkbox input "false"
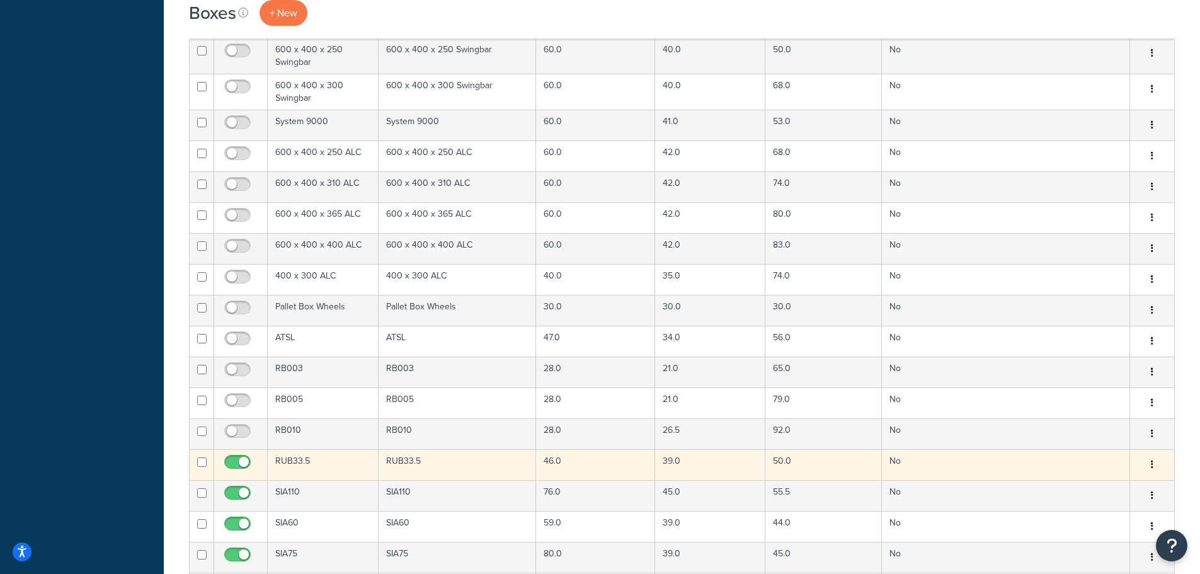
click at [239, 466] on input "checkbox" at bounding box center [239, 465] width 35 height 16
checkbox input "false"
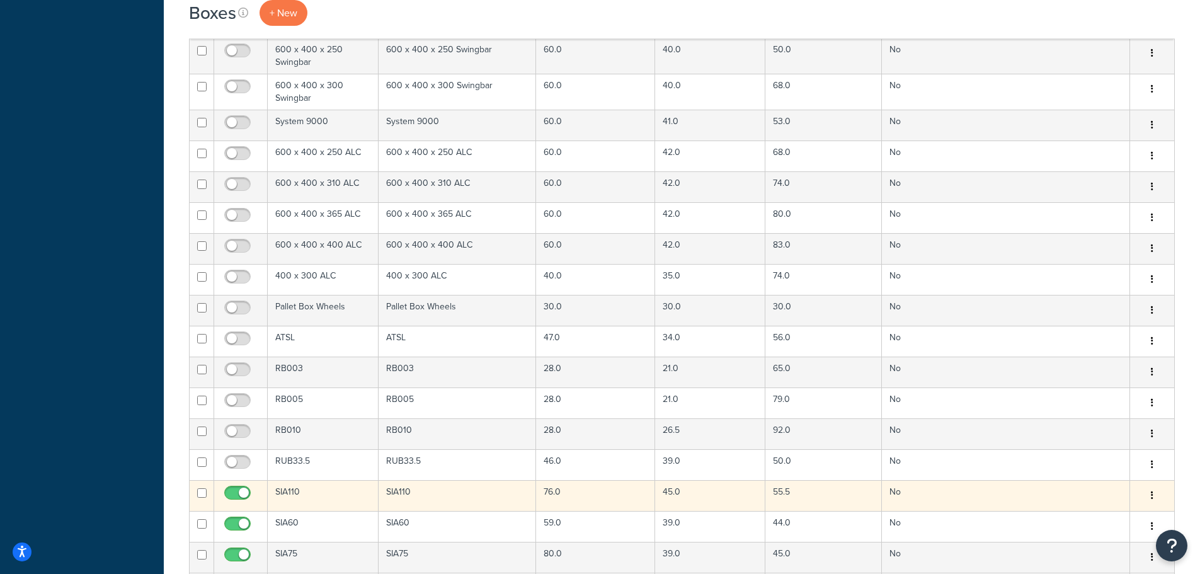
click at [239, 493] on input "checkbox" at bounding box center [239, 496] width 35 height 16
checkbox input "false"
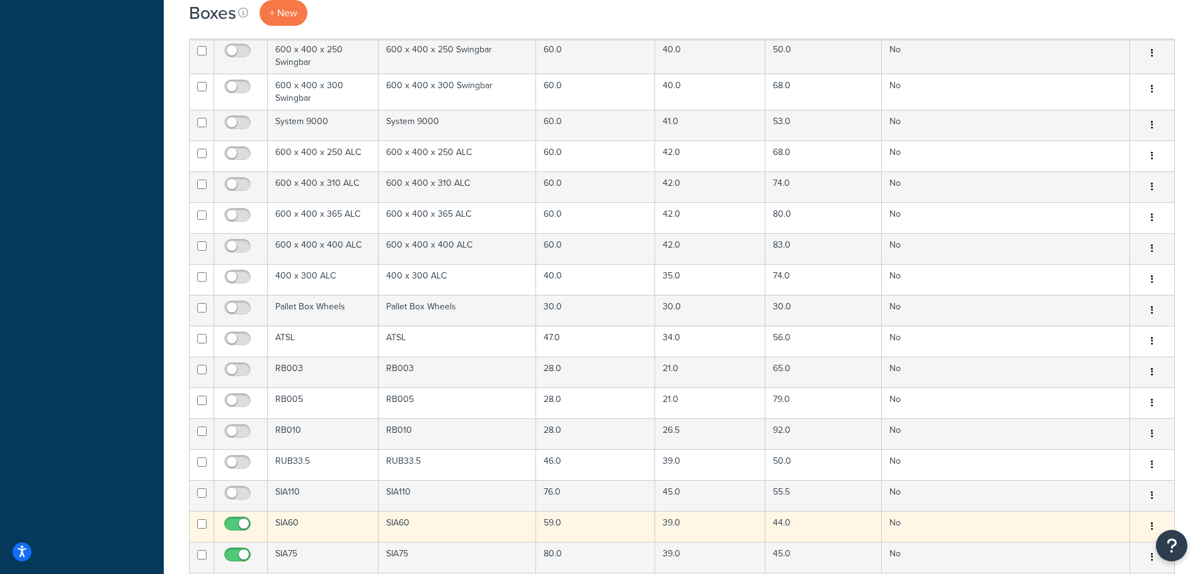
click at [240, 524] on input "checkbox" at bounding box center [239, 527] width 35 height 16
checkbox input "false"
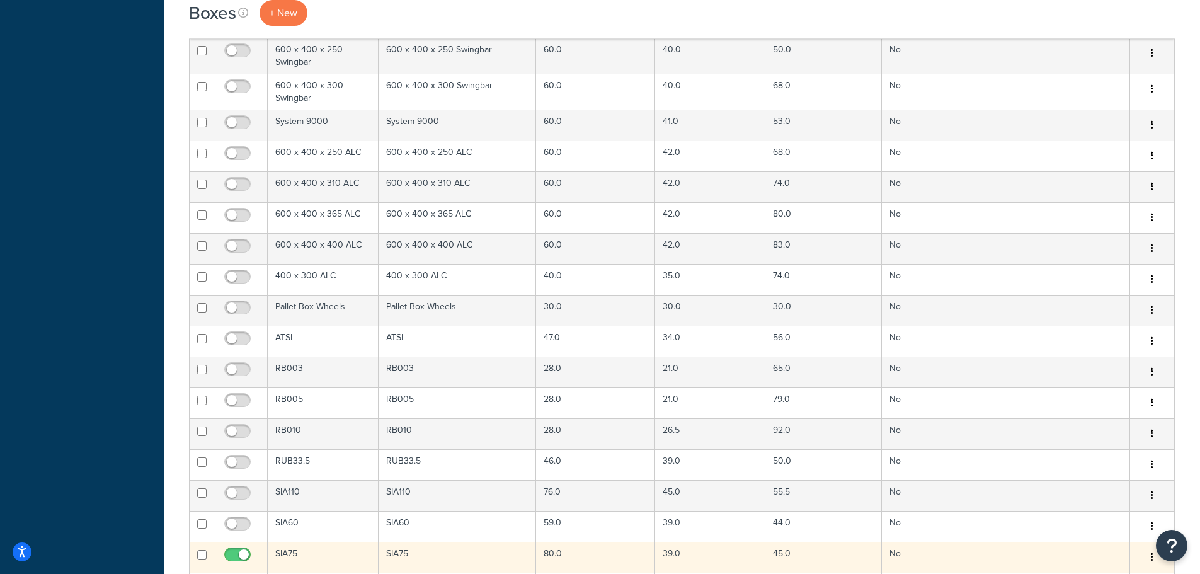
click at [238, 556] on input "checkbox" at bounding box center [239, 558] width 35 height 16
checkbox input "false"
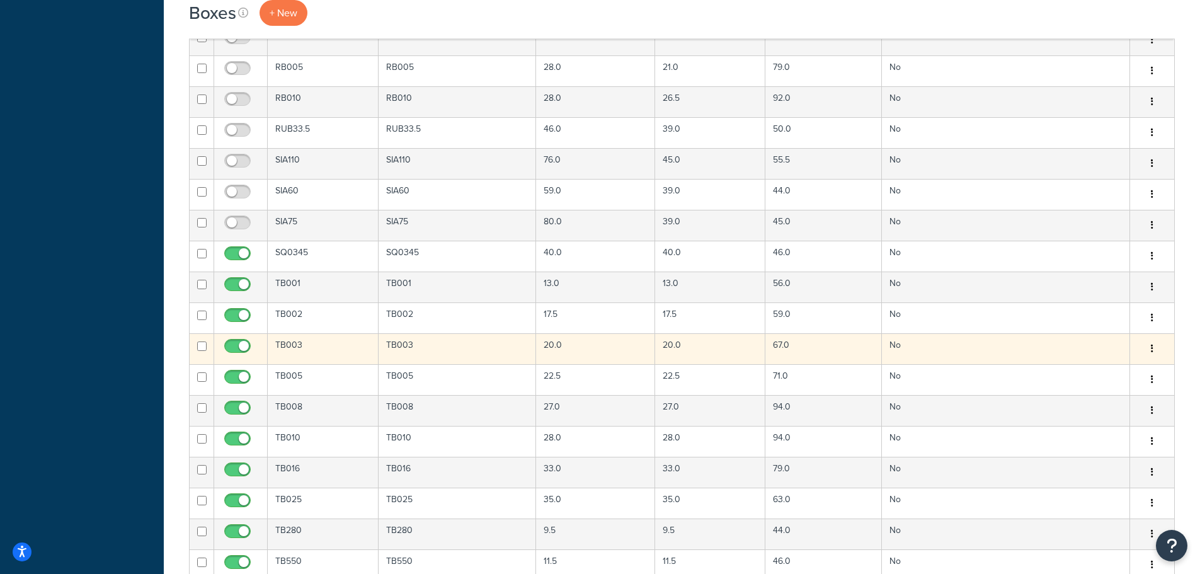
scroll to position [3086, 0]
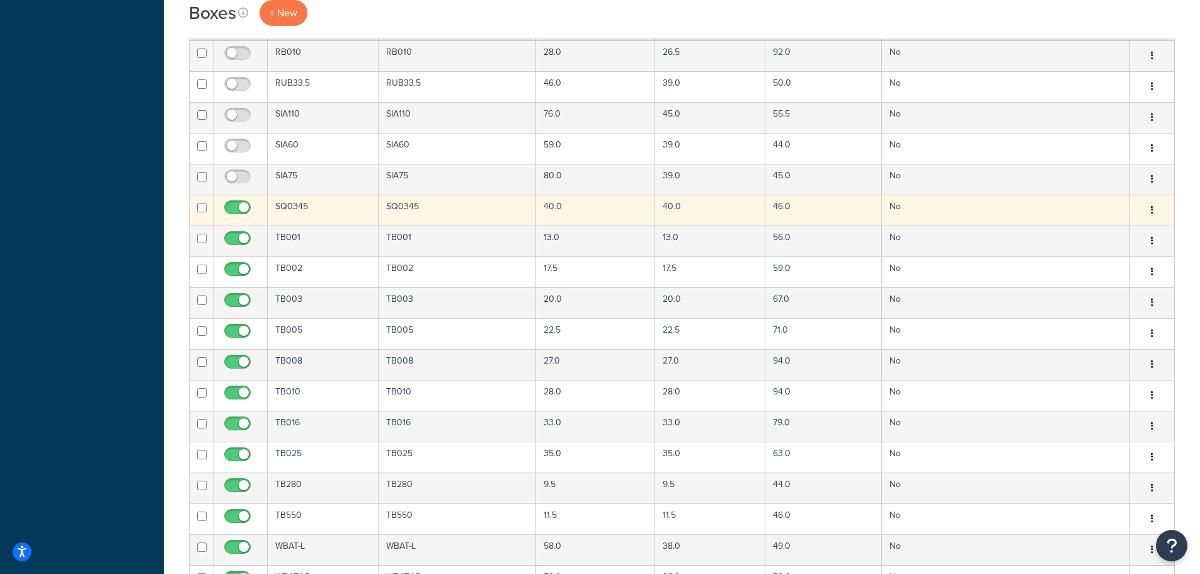
click at [236, 205] on input "checkbox" at bounding box center [239, 211] width 35 height 16
checkbox input "false"
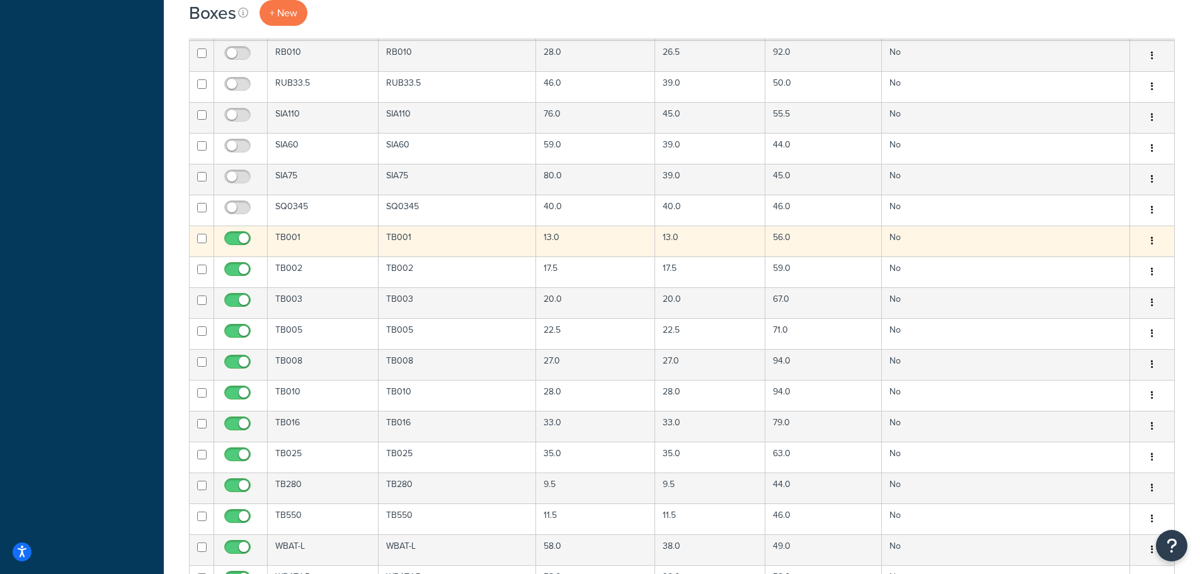
click at [233, 236] on input "checkbox" at bounding box center [239, 242] width 35 height 16
checkbox input "false"
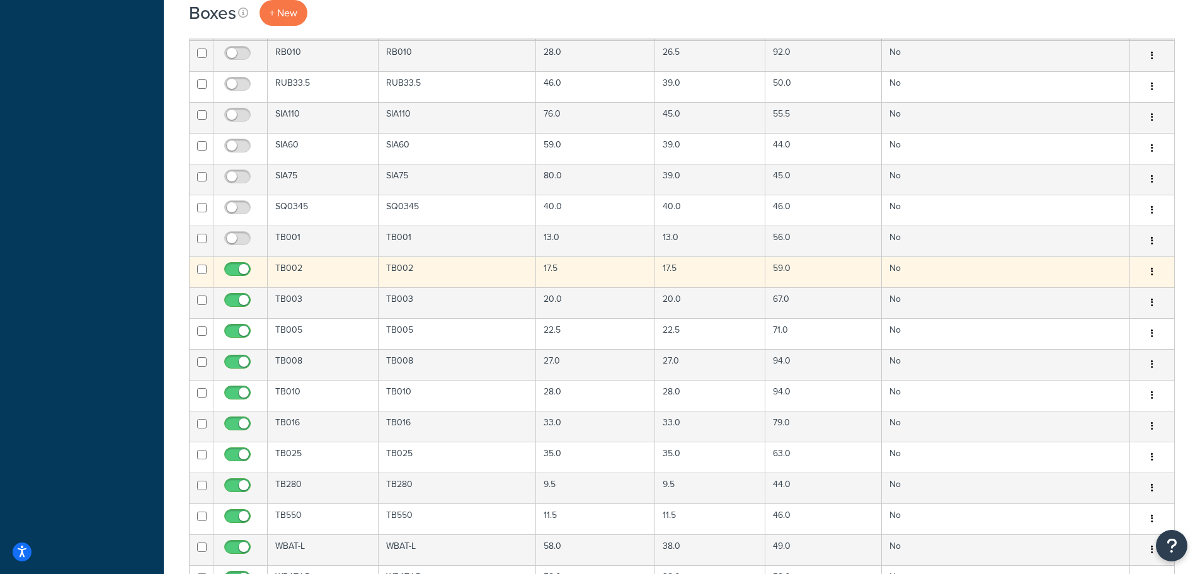
click at [242, 272] on input "checkbox" at bounding box center [239, 273] width 35 height 16
checkbox input "false"
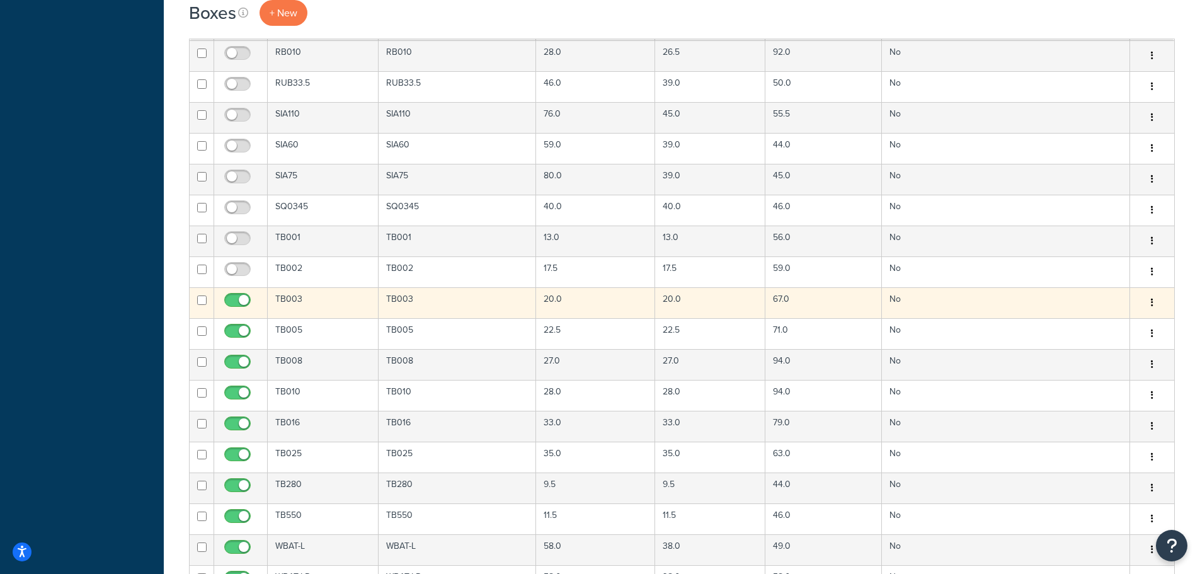
click at [241, 298] on input "checkbox" at bounding box center [239, 303] width 35 height 16
checkbox input "false"
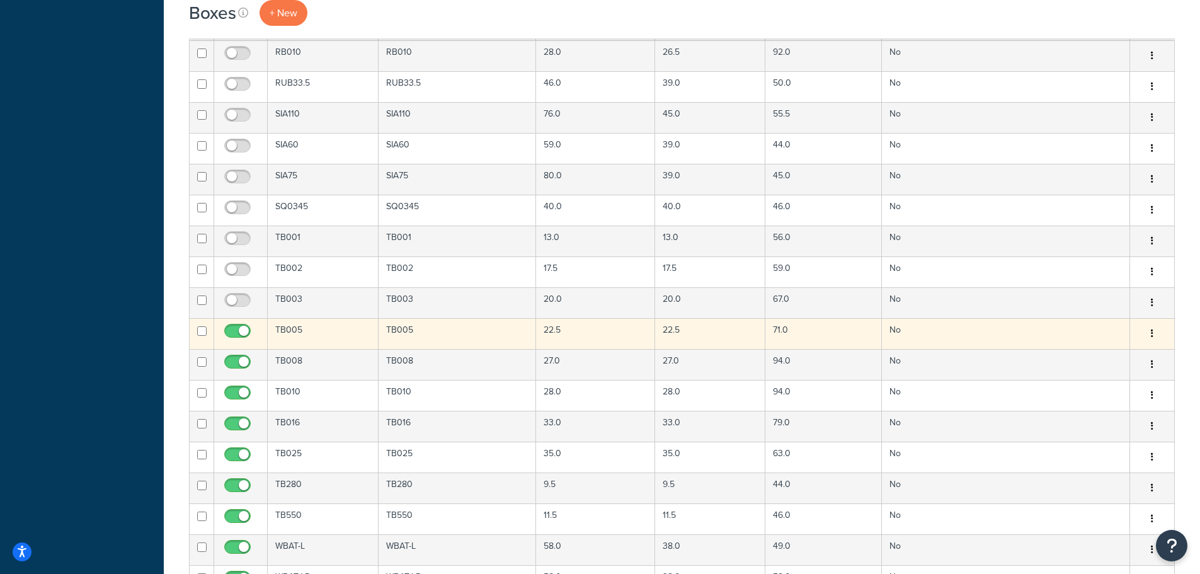
click at [243, 328] on input "checkbox" at bounding box center [239, 334] width 35 height 16
checkbox input "false"
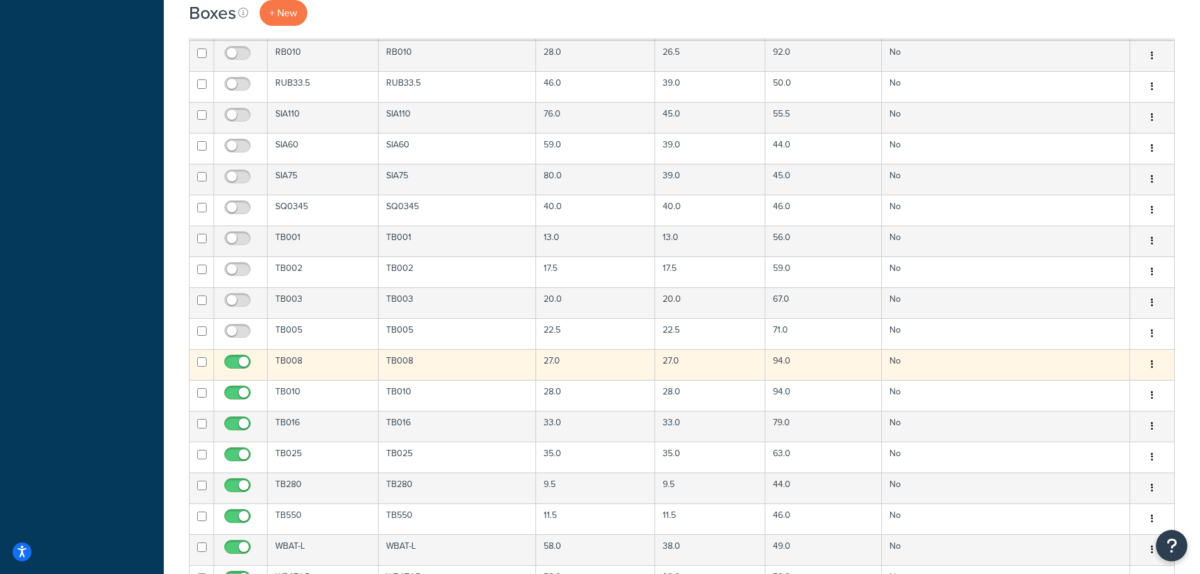
click at [242, 368] on input "checkbox" at bounding box center [239, 365] width 35 height 16
checkbox input "false"
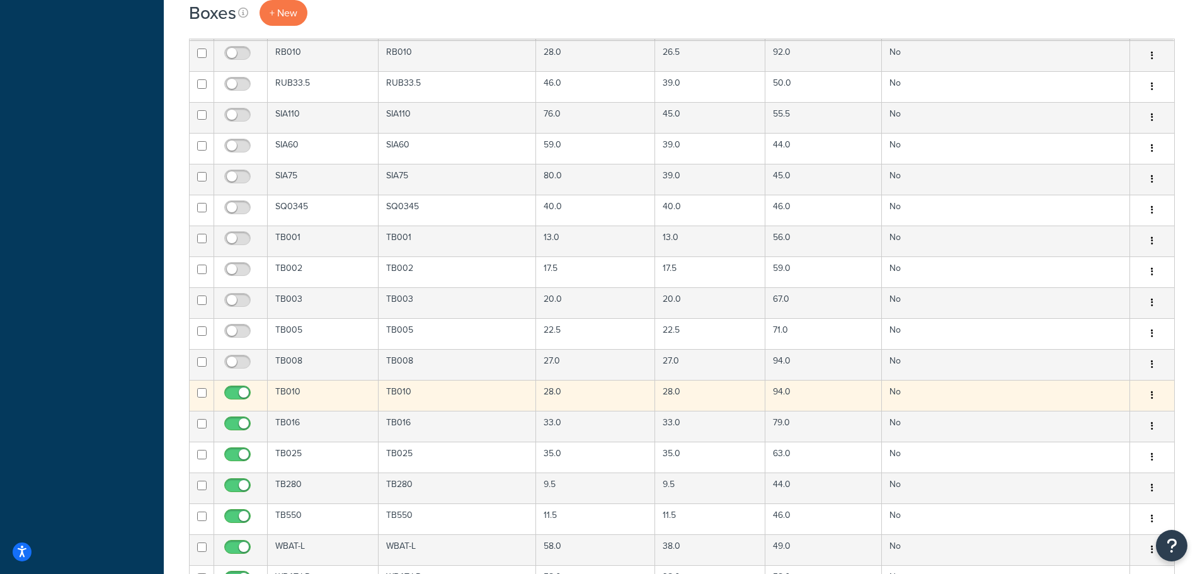
click at [242, 389] on input "checkbox" at bounding box center [239, 396] width 35 height 16
checkbox input "false"
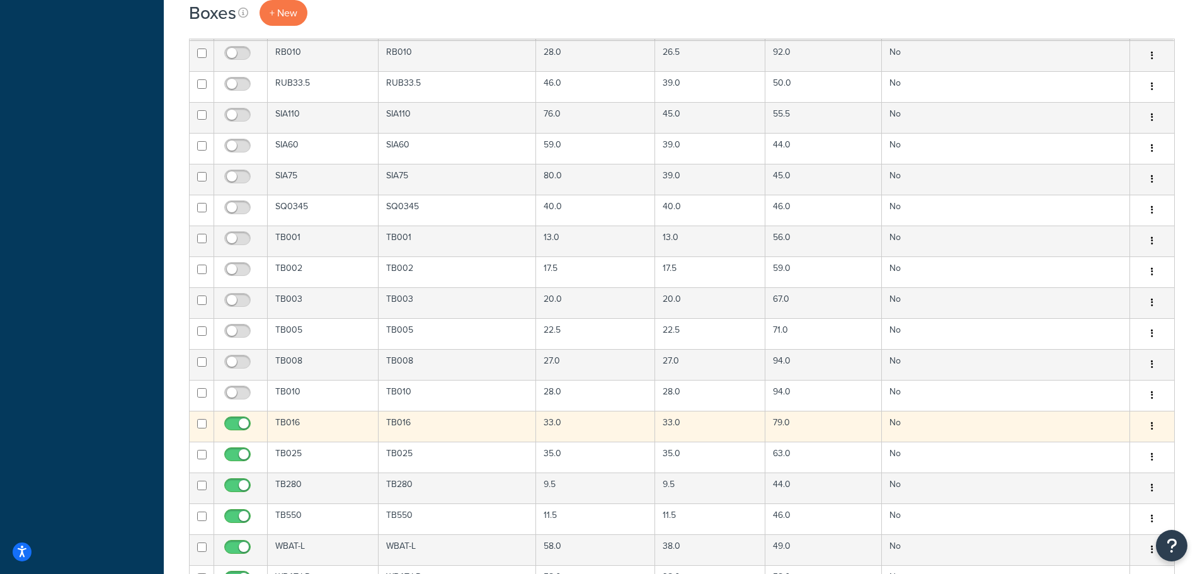
click at [242, 429] on input "checkbox" at bounding box center [239, 427] width 35 height 16
checkbox input "false"
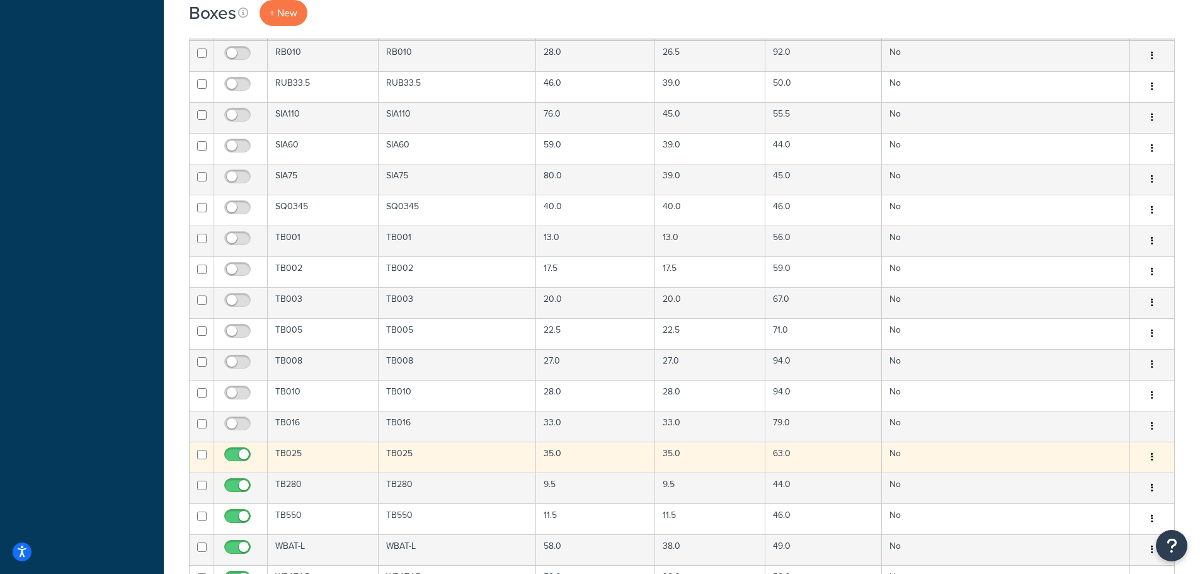
click at [242, 452] on input "checkbox" at bounding box center [239, 458] width 35 height 16
checkbox input "false"
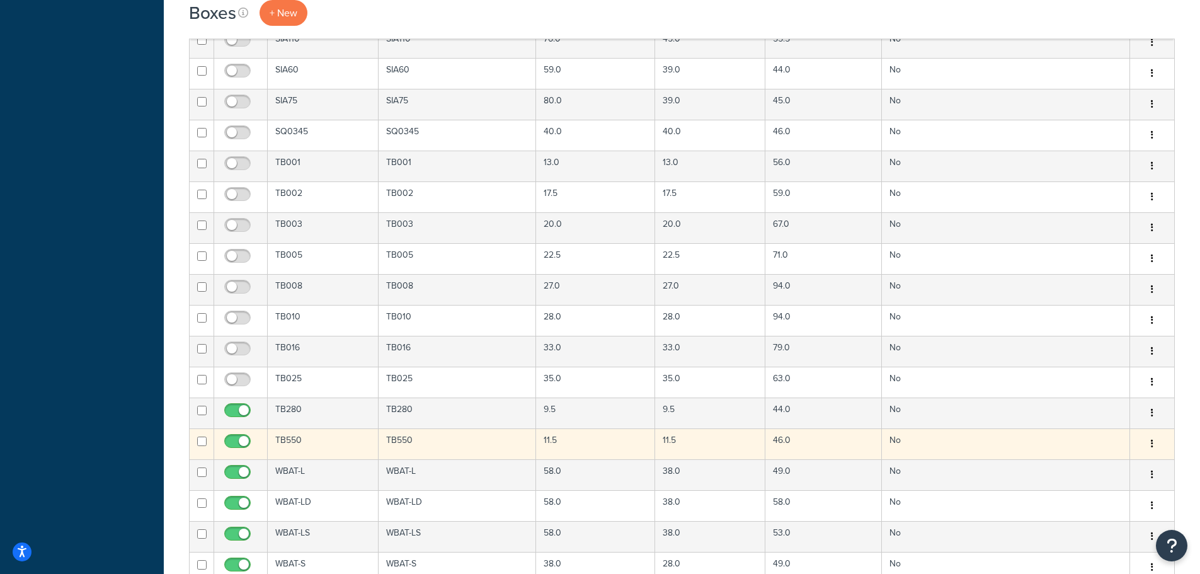
scroll to position [3338, 0]
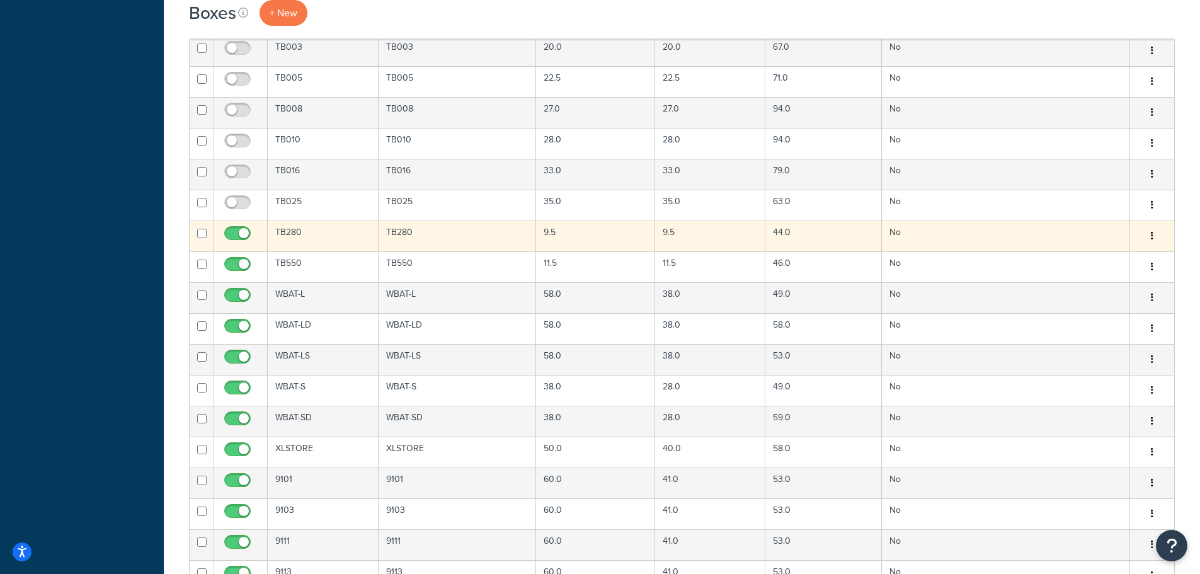
click at [222, 230] on input "checkbox" at bounding box center [239, 237] width 35 height 16
checkbox input "false"
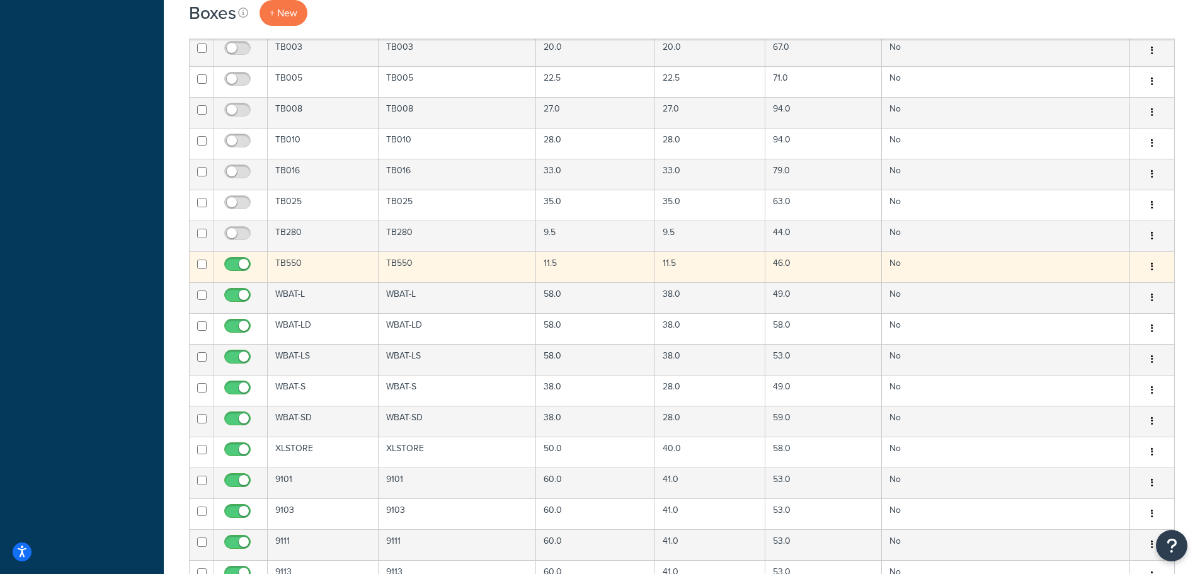
click at [232, 255] on td at bounding box center [241, 266] width 54 height 31
click at [234, 262] on input "checkbox" at bounding box center [239, 267] width 35 height 16
checkbox input "false"
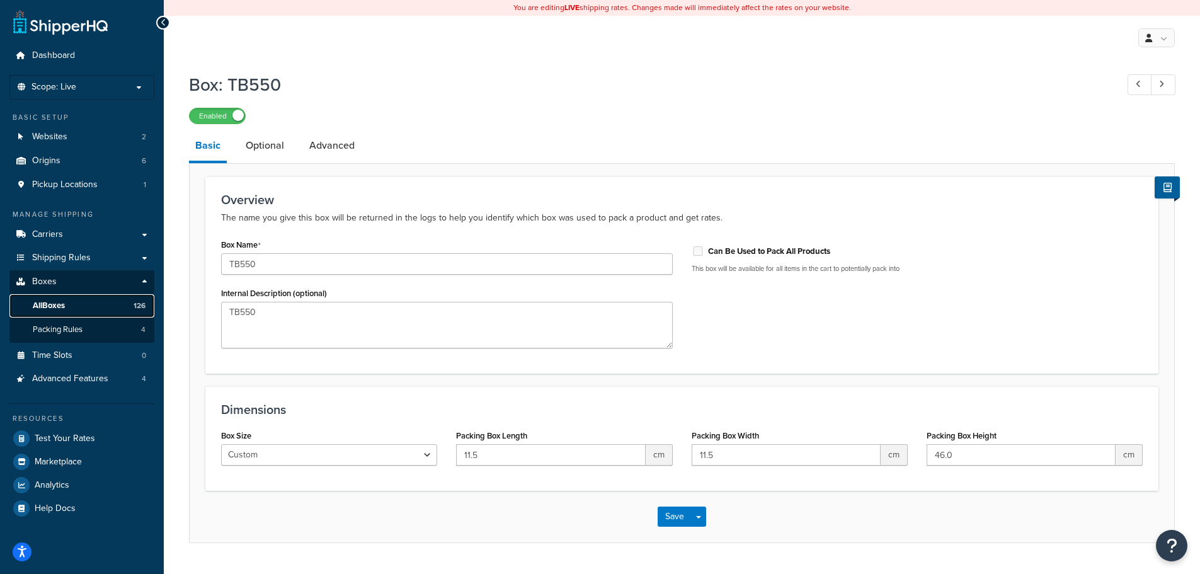
click at [77, 295] on link "All Boxes 126" at bounding box center [81, 305] width 145 height 23
click at [73, 307] on link "All Boxes 126" at bounding box center [81, 305] width 145 height 23
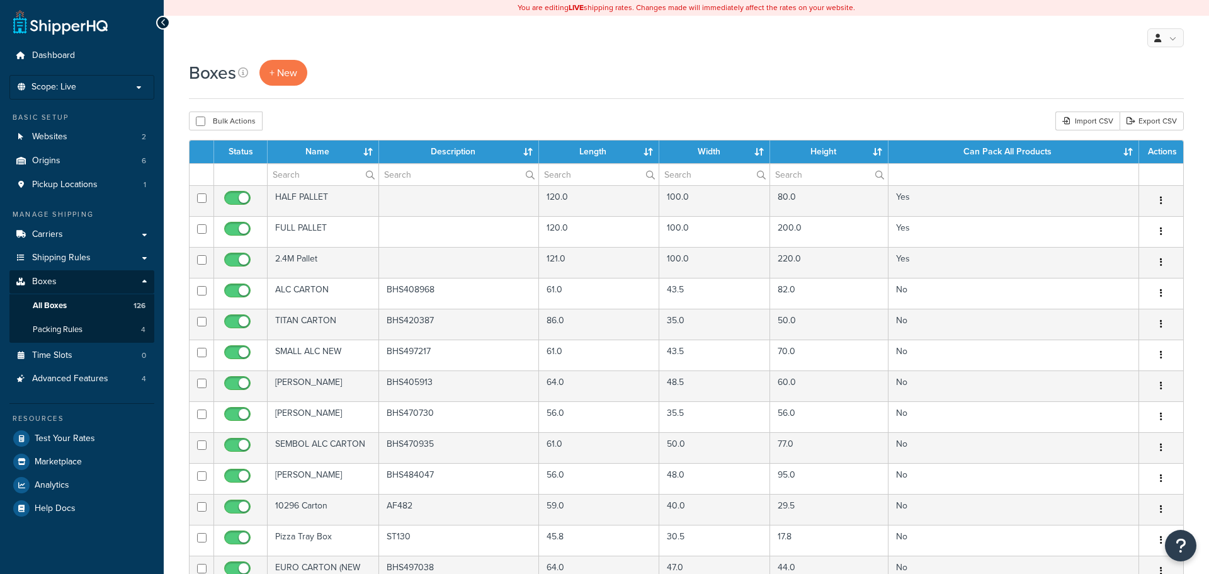
select select "1000"
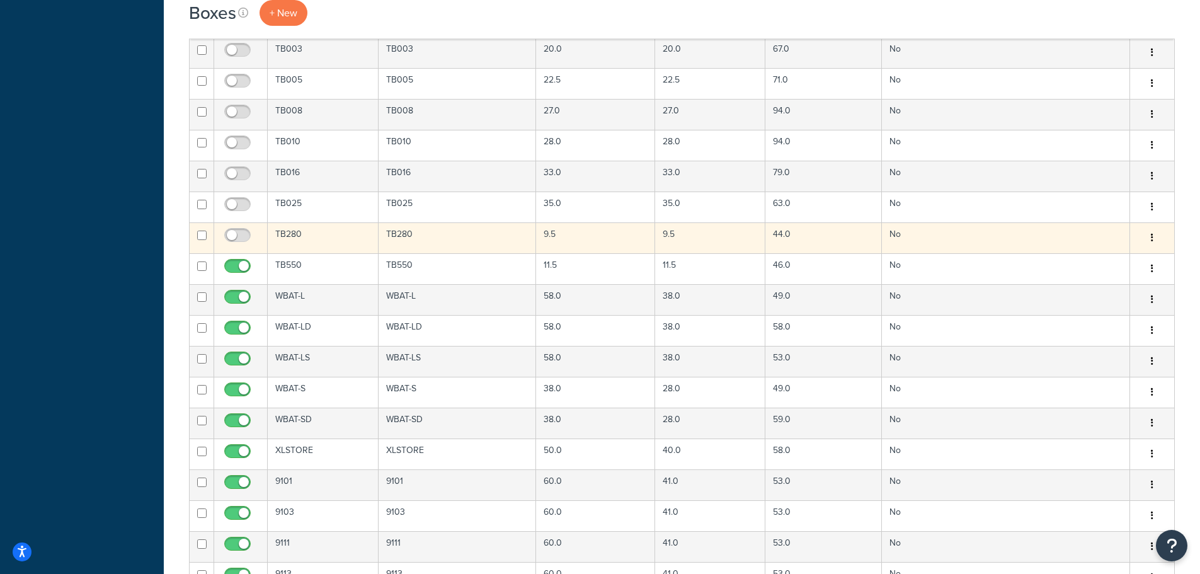
scroll to position [3338, 0]
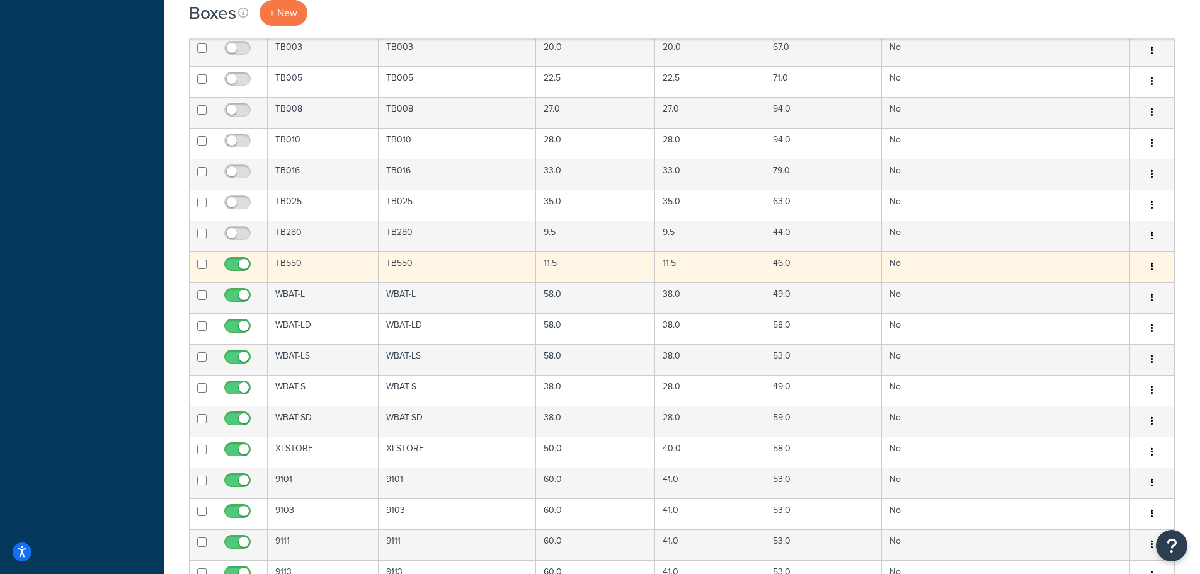
click at [229, 262] on input "checkbox" at bounding box center [239, 267] width 35 height 16
checkbox input "false"
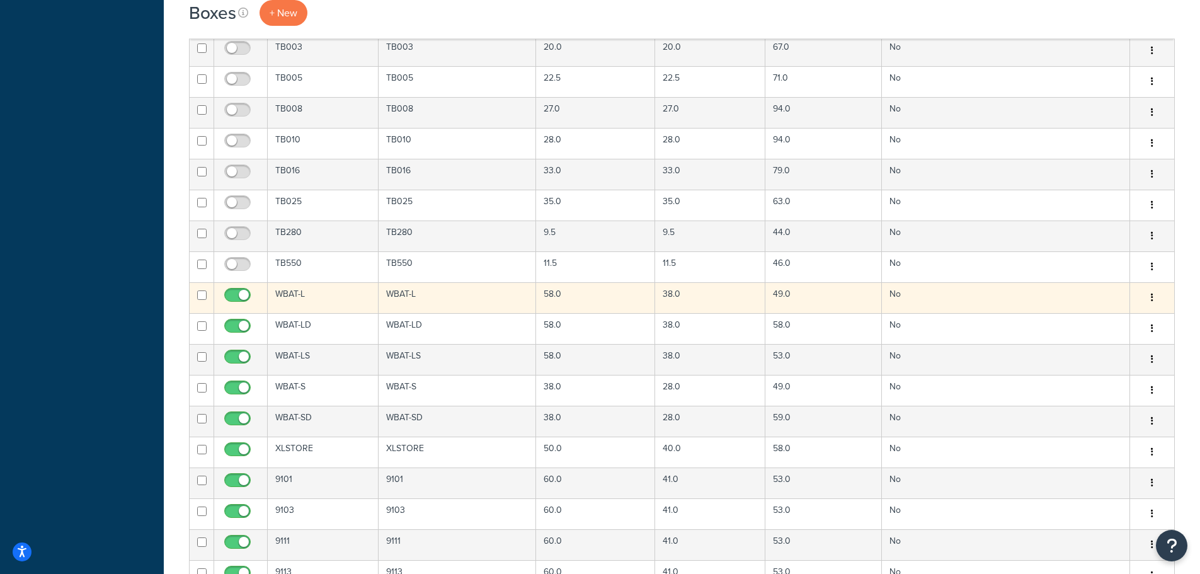
click at [231, 294] on input "checkbox" at bounding box center [239, 298] width 35 height 16
checkbox input "false"
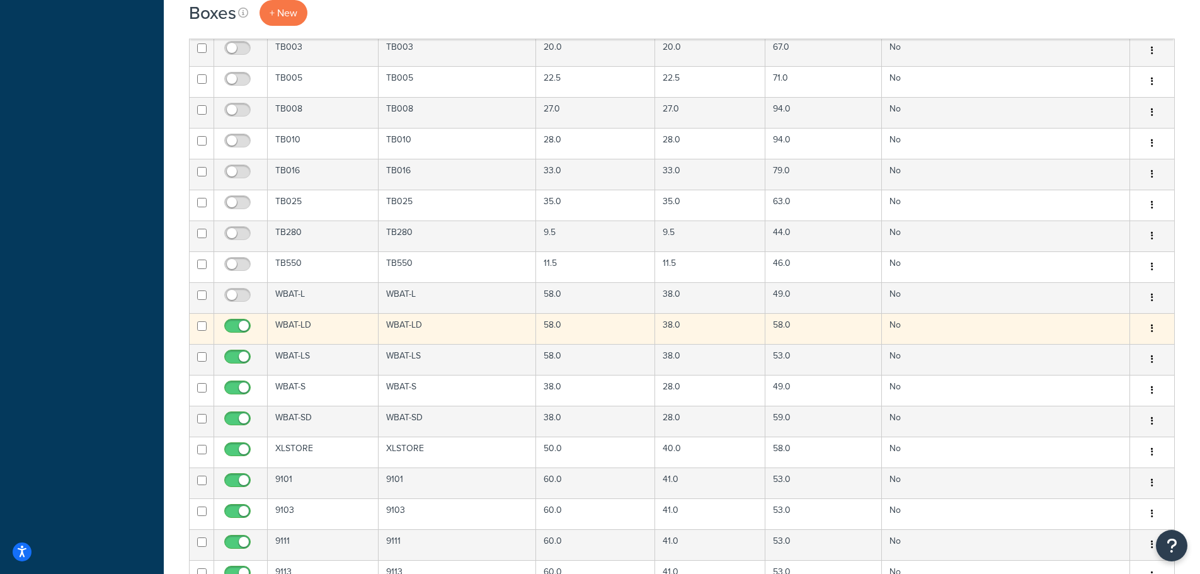
click at [231, 324] on input "checkbox" at bounding box center [239, 329] width 35 height 16
checkbox input "false"
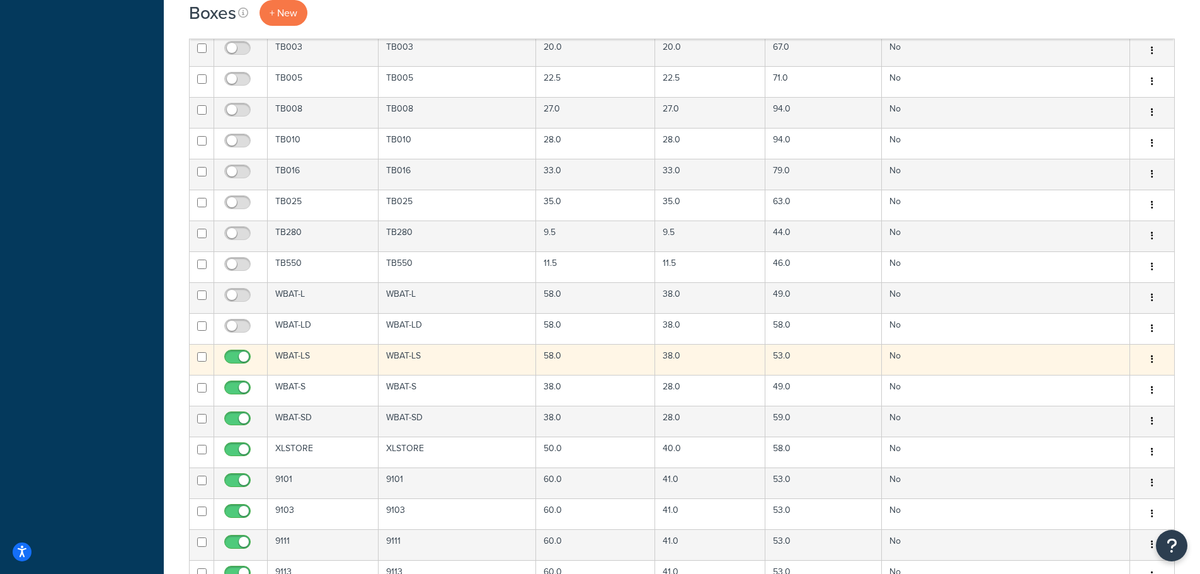
click at [236, 356] on input "checkbox" at bounding box center [239, 360] width 35 height 16
checkbox input "false"
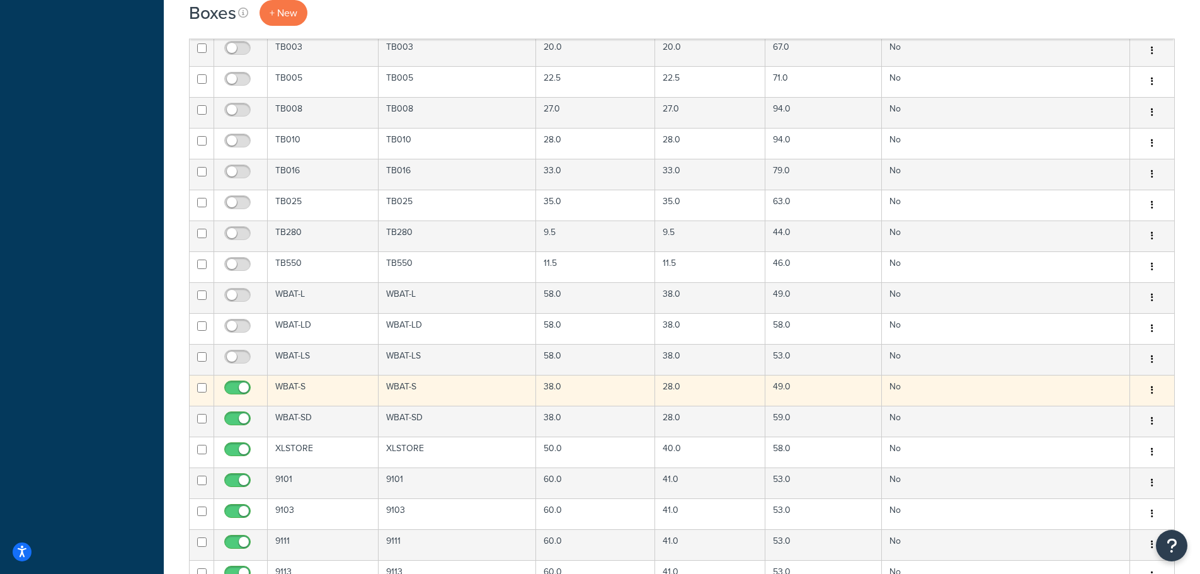
click at [240, 392] on input "checkbox" at bounding box center [239, 391] width 35 height 16
checkbox input "false"
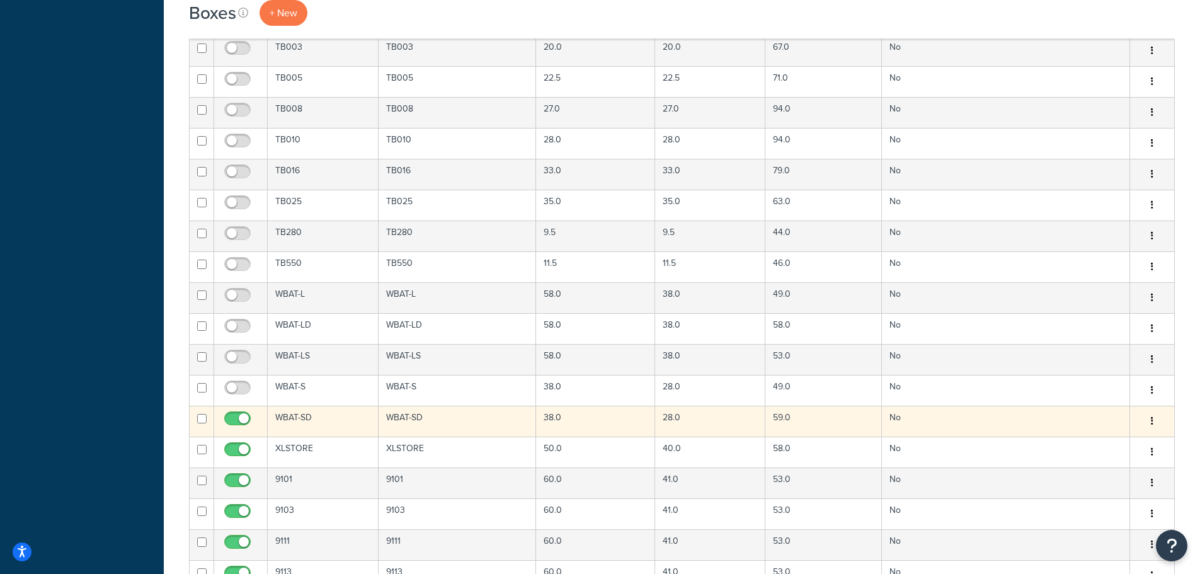
click at [241, 418] on input "checkbox" at bounding box center [239, 422] width 35 height 16
checkbox input "false"
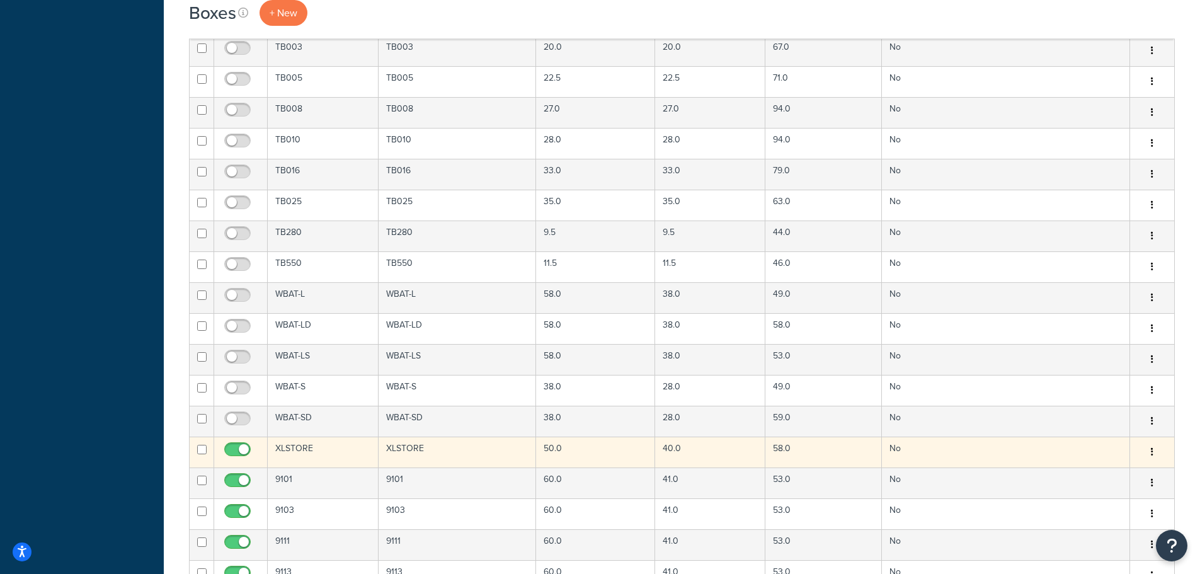
click at [239, 448] on input "checkbox" at bounding box center [239, 453] width 35 height 16
checkbox input "false"
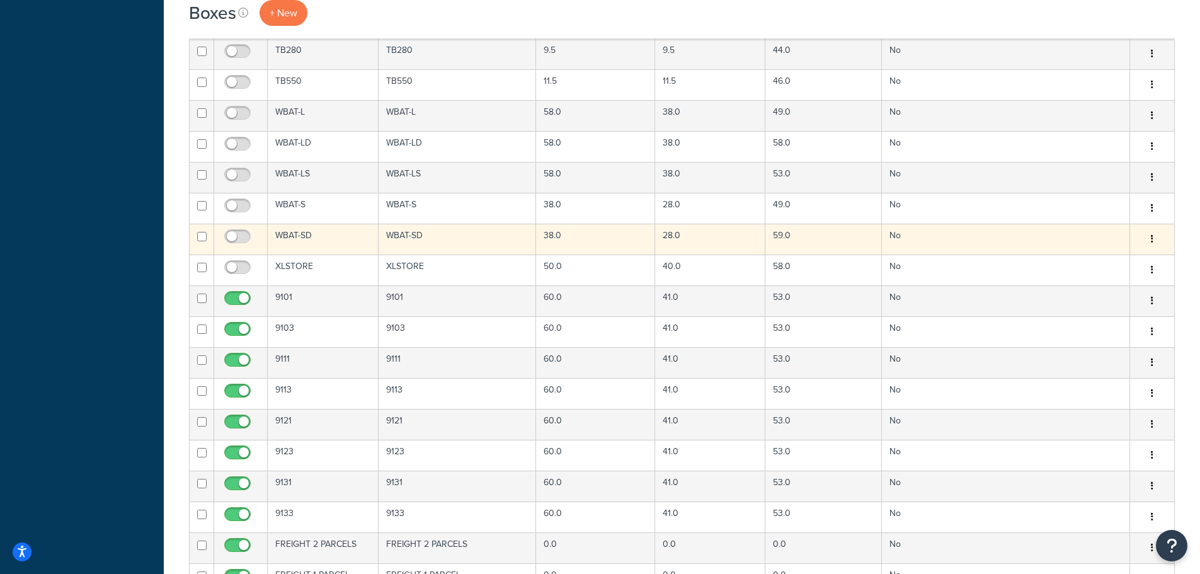
scroll to position [3527, 0]
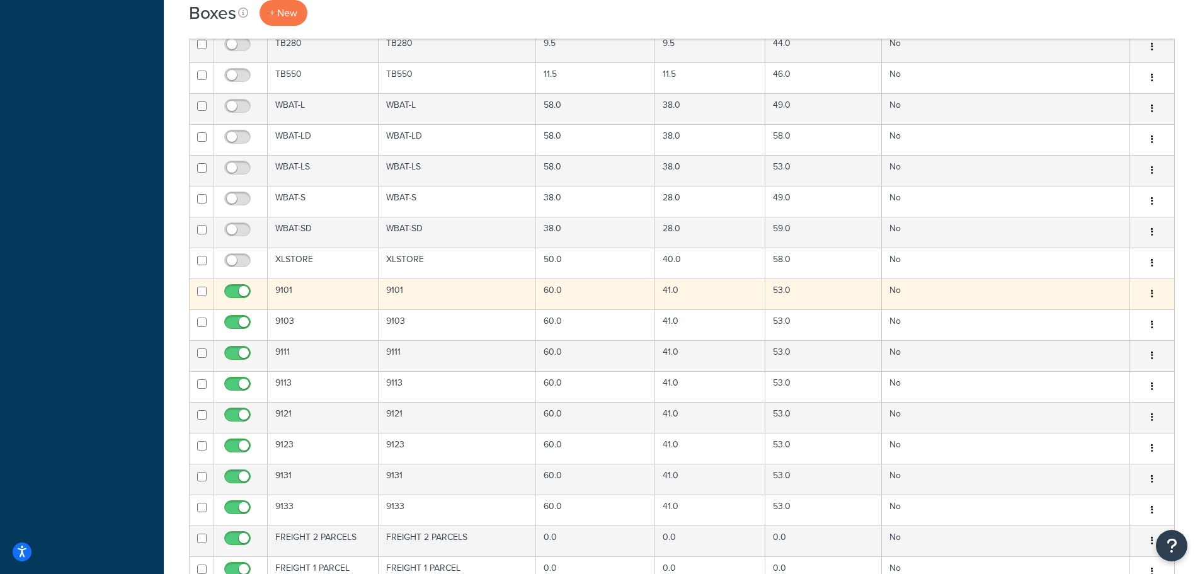
click at [229, 290] on input "checkbox" at bounding box center [239, 295] width 35 height 16
checkbox input "false"
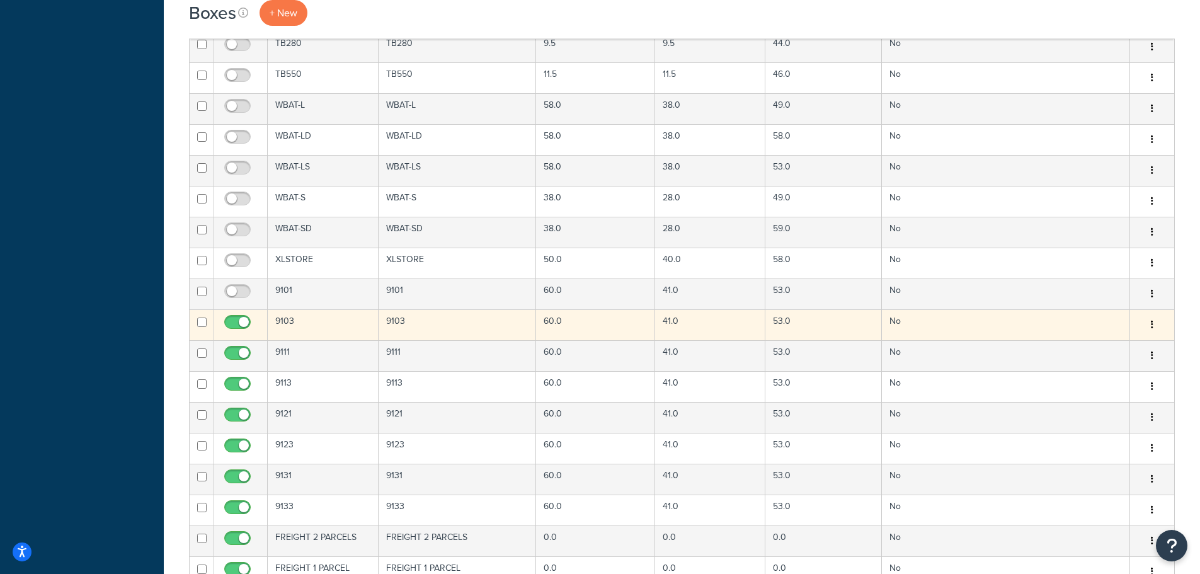
click at [236, 325] on input "checkbox" at bounding box center [239, 325] width 35 height 16
checkbox input "false"
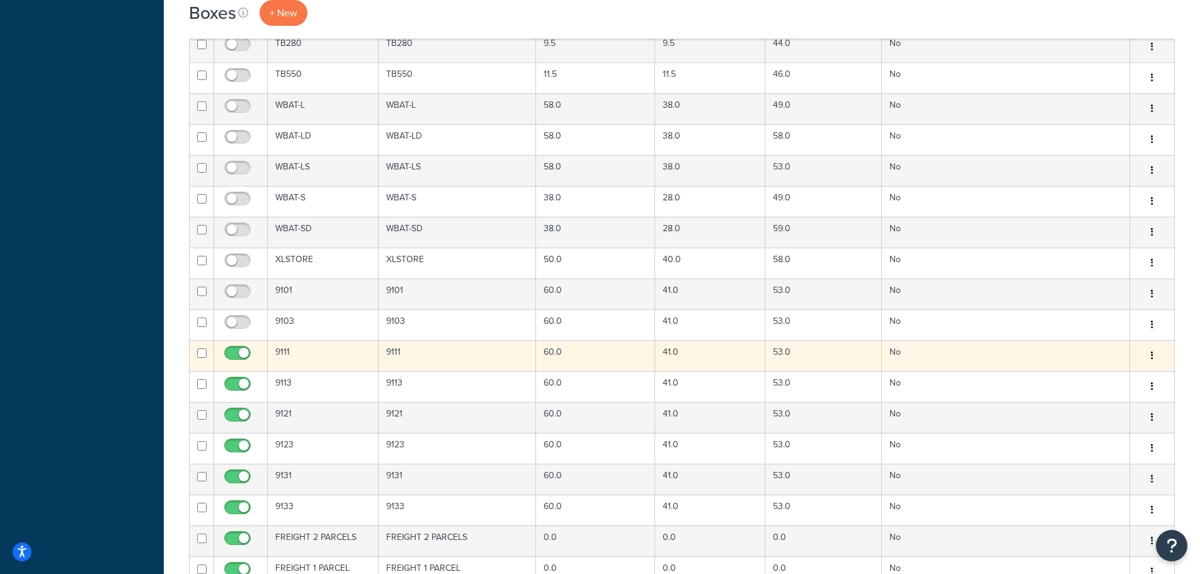
click at [238, 354] on input "checkbox" at bounding box center [239, 356] width 35 height 16
checkbox input "false"
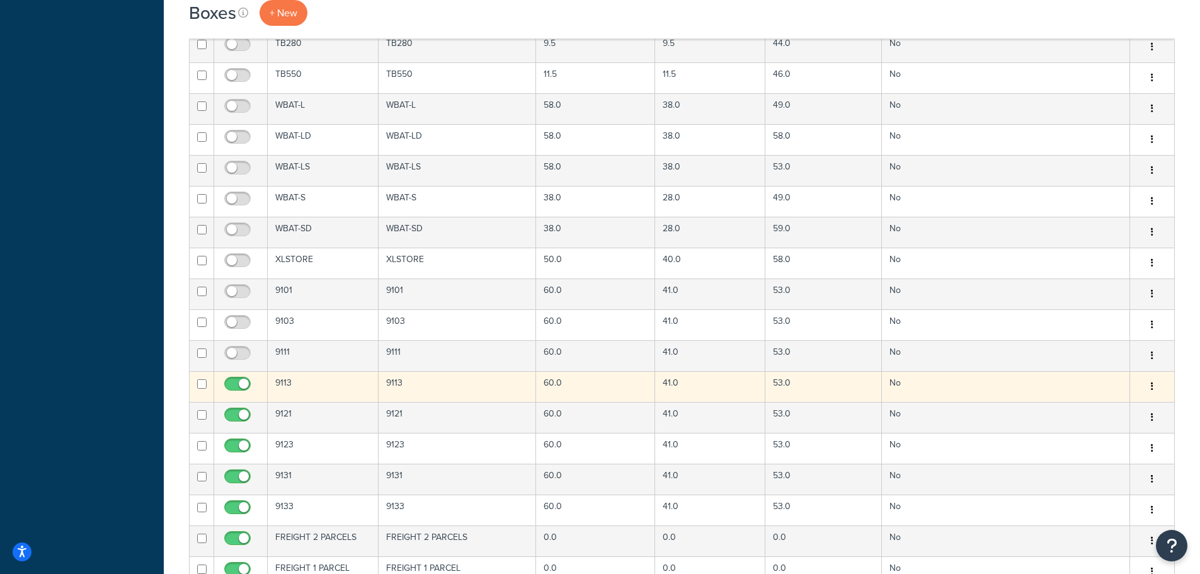
click at [235, 387] on input "checkbox" at bounding box center [239, 387] width 35 height 16
checkbox input "false"
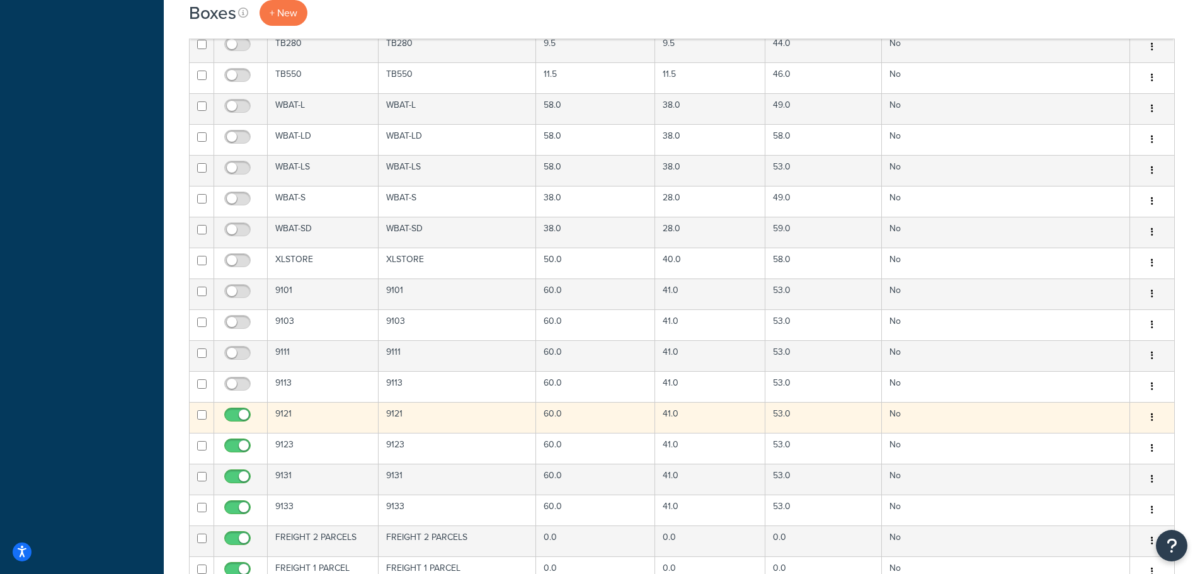
click at [237, 411] on input "checkbox" at bounding box center [239, 418] width 35 height 16
checkbox input "false"
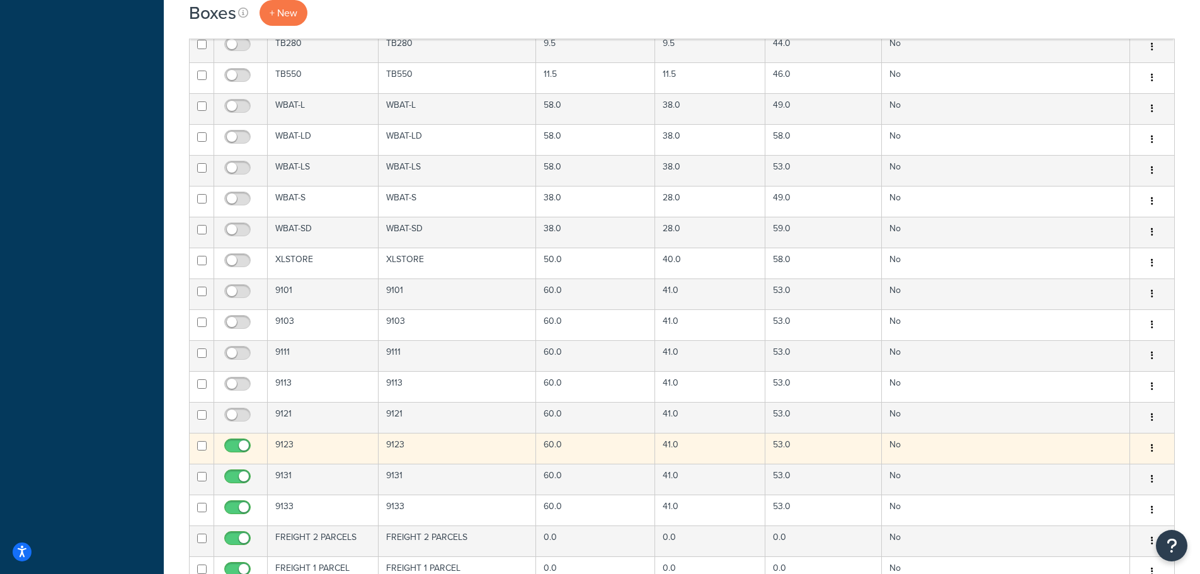
click at [237, 446] on input "checkbox" at bounding box center [239, 449] width 35 height 16
checkbox input "false"
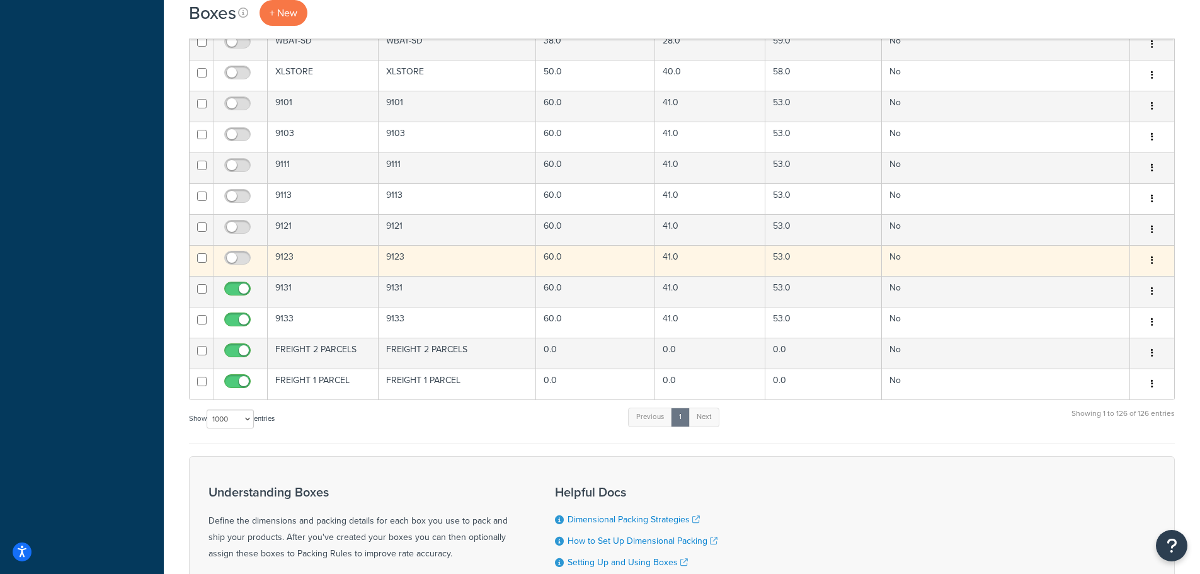
scroll to position [3716, 0]
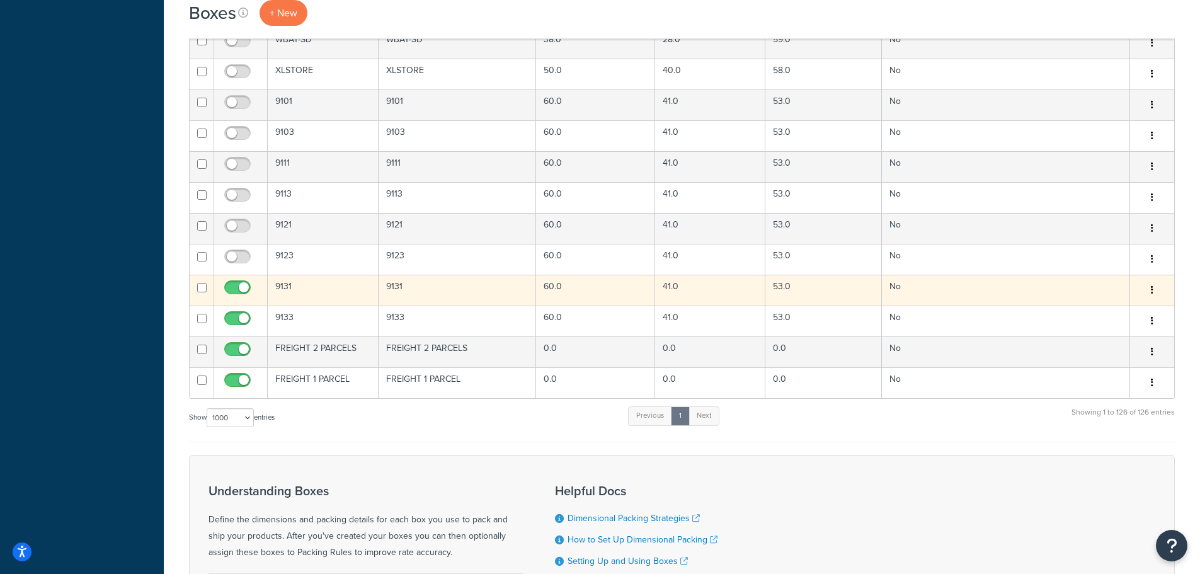
click at [234, 287] on input "checkbox" at bounding box center [239, 291] width 35 height 16
checkbox input "false"
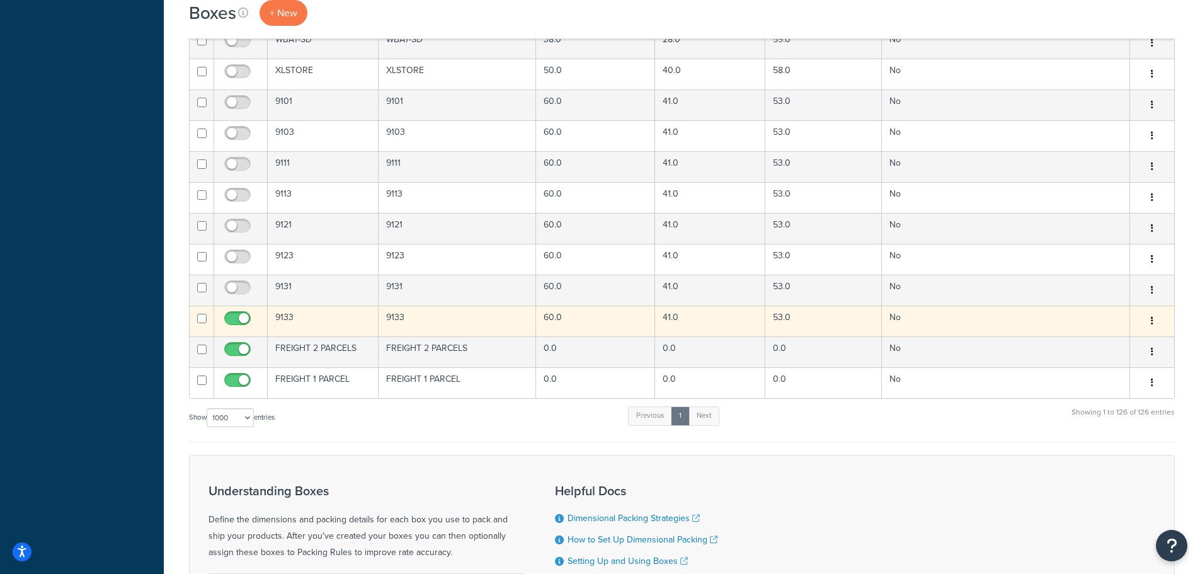
click at [239, 319] on input "checkbox" at bounding box center [239, 322] width 35 height 16
checkbox input "false"
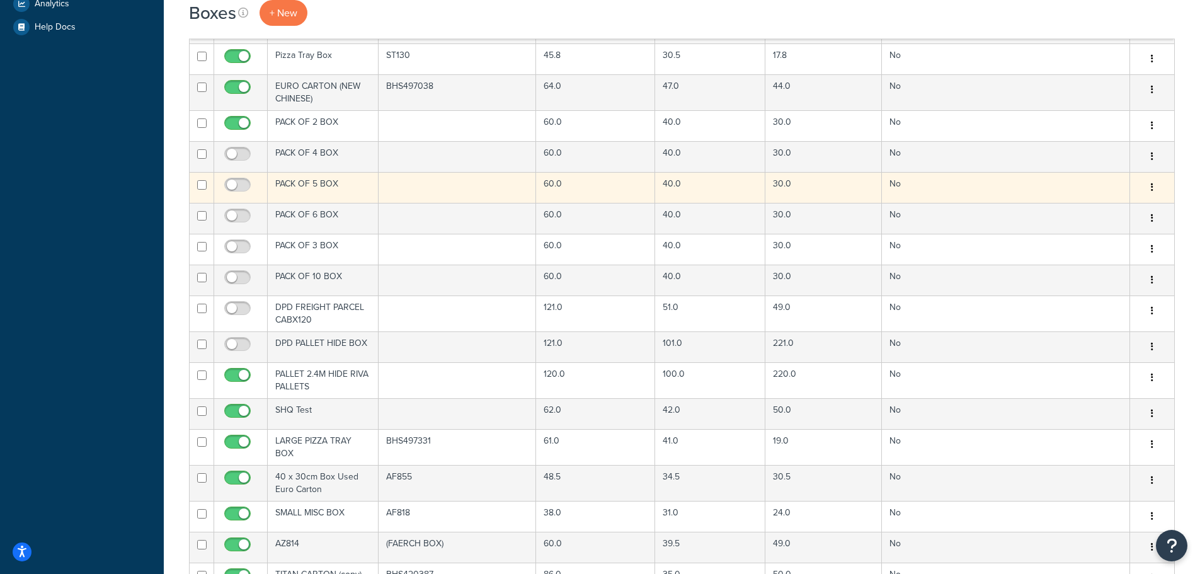
scroll to position [441, 0]
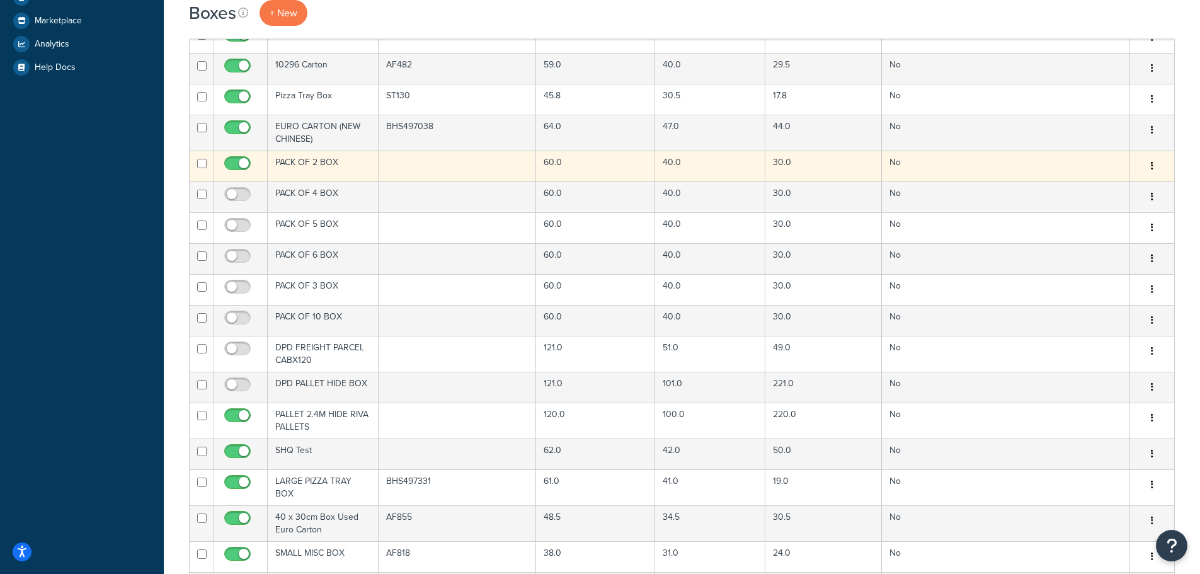
click at [1045, 169] on td "No" at bounding box center [1006, 166] width 248 height 31
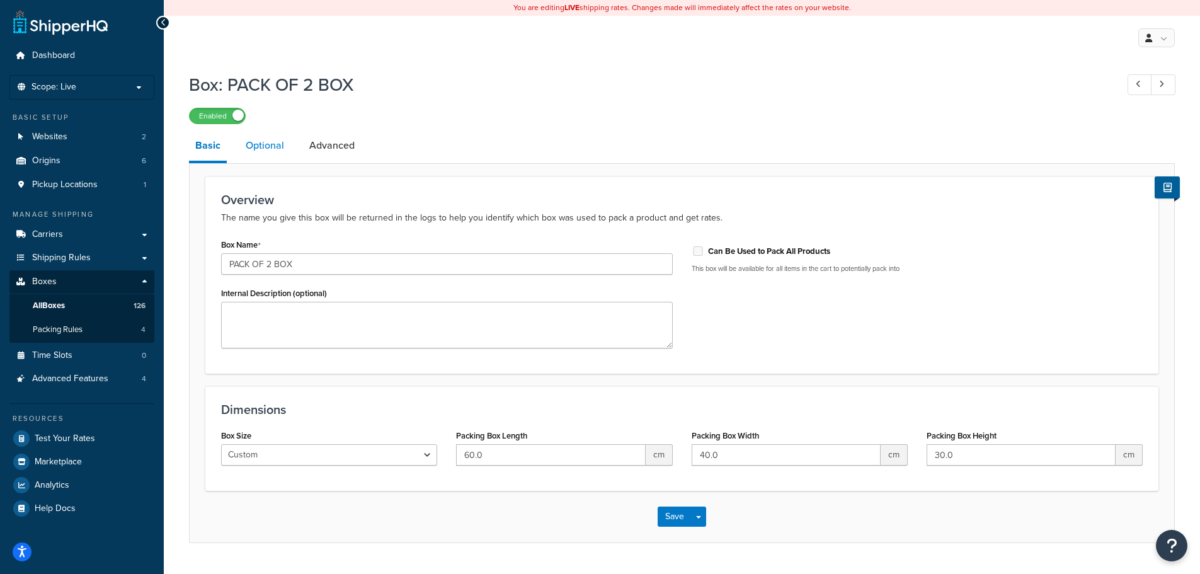
click at [278, 144] on link "Optional" at bounding box center [264, 145] width 51 height 30
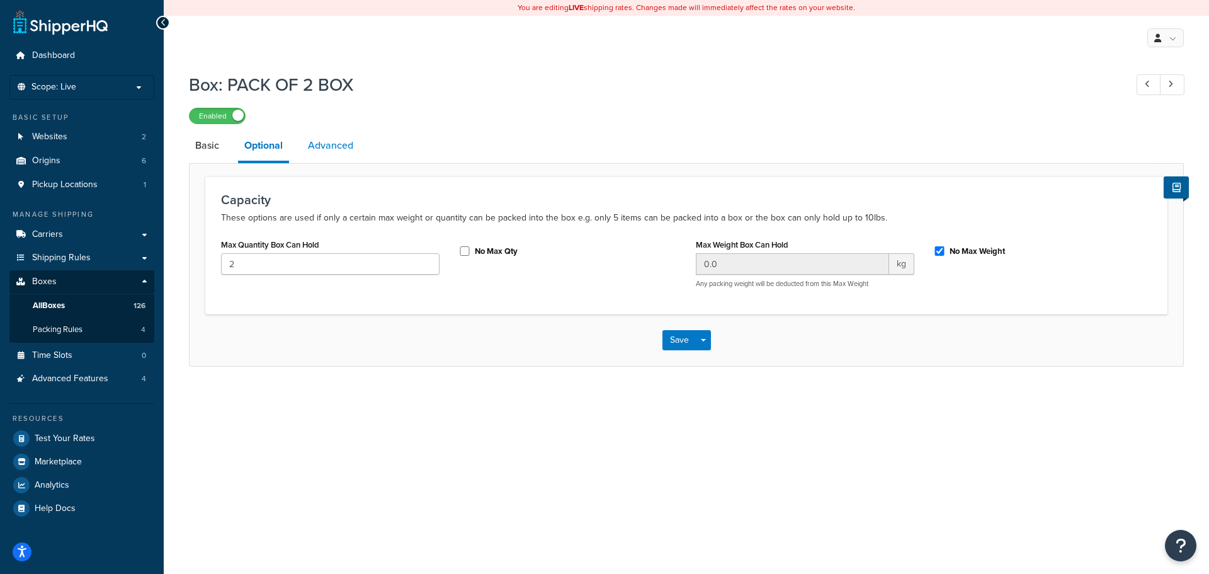
click at [324, 149] on link "Advanced" at bounding box center [331, 145] width 58 height 30
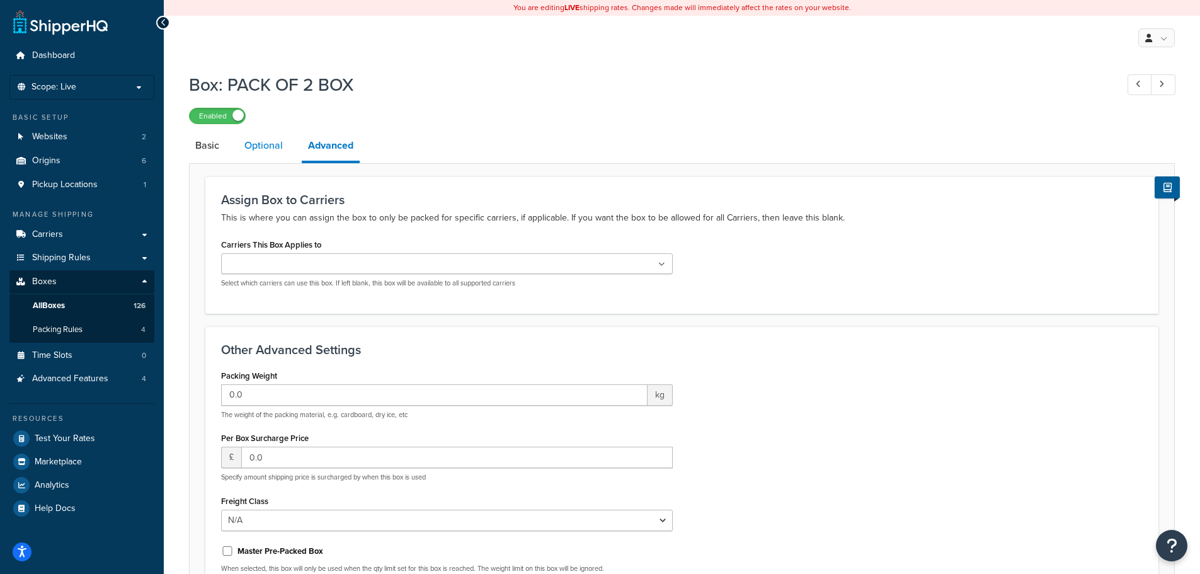
click at [283, 149] on link "Optional" at bounding box center [263, 145] width 51 height 30
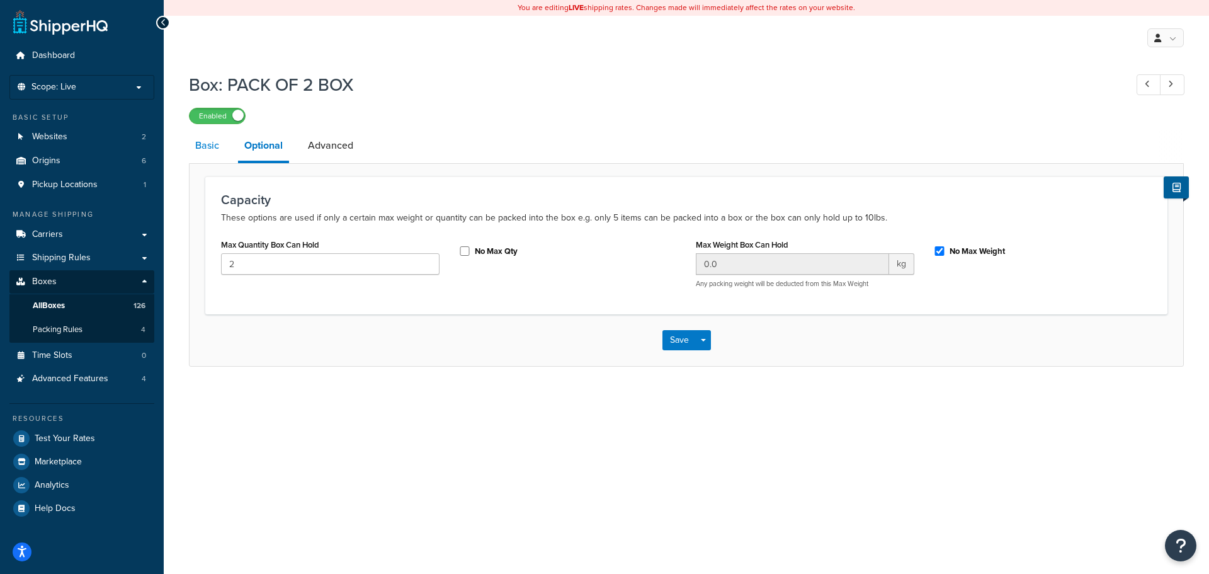
click at [197, 152] on link "Basic" at bounding box center [207, 145] width 37 height 30
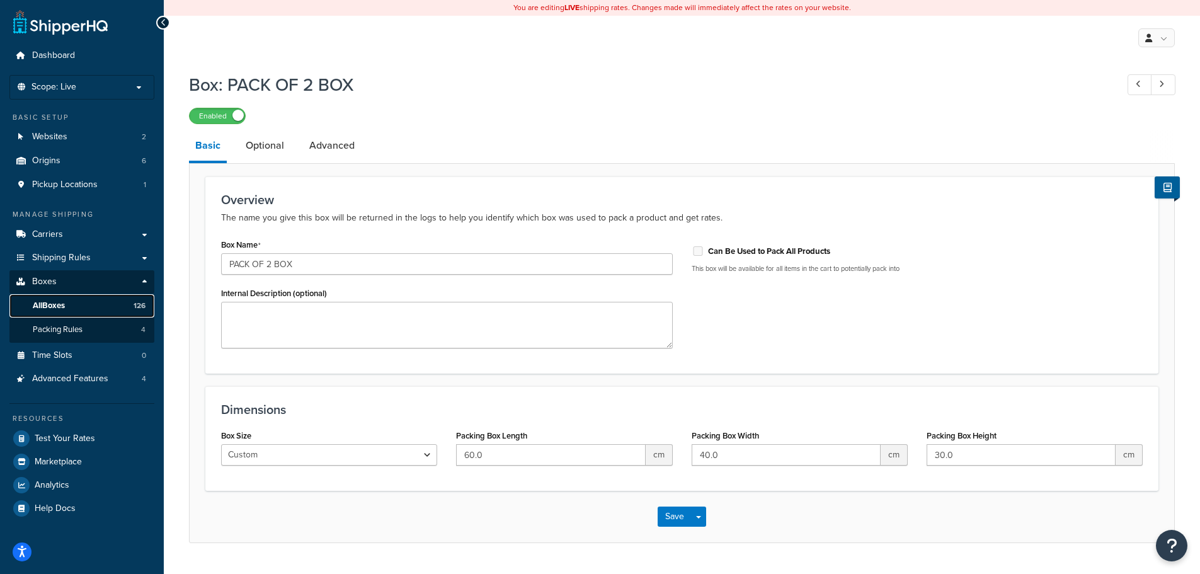
click at [99, 306] on link "All Boxes 126" at bounding box center [81, 305] width 145 height 23
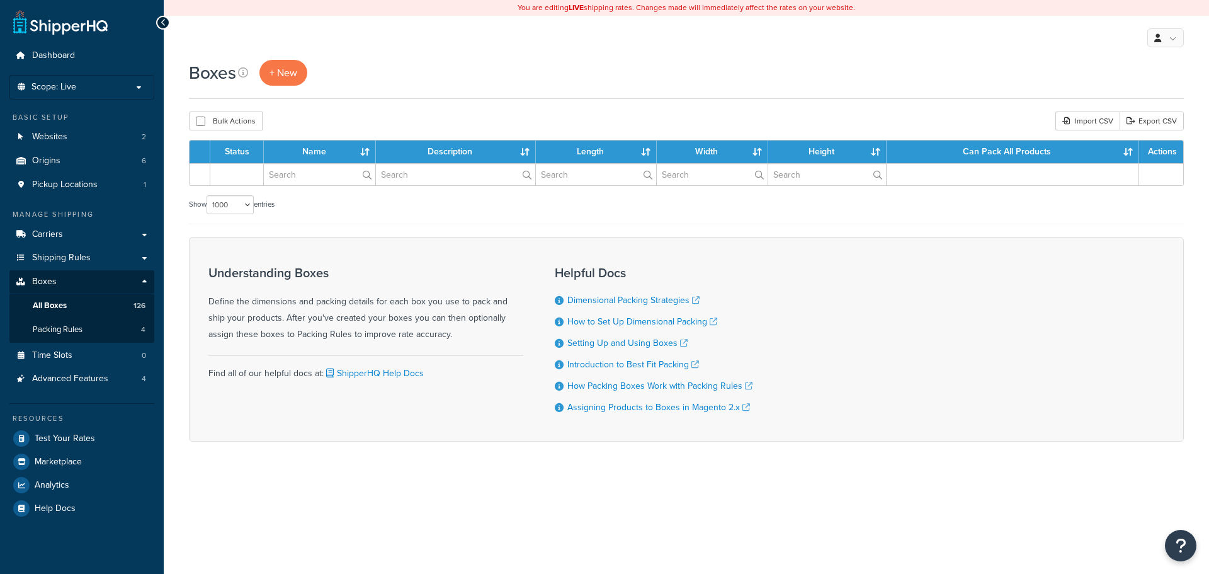
select select "1000"
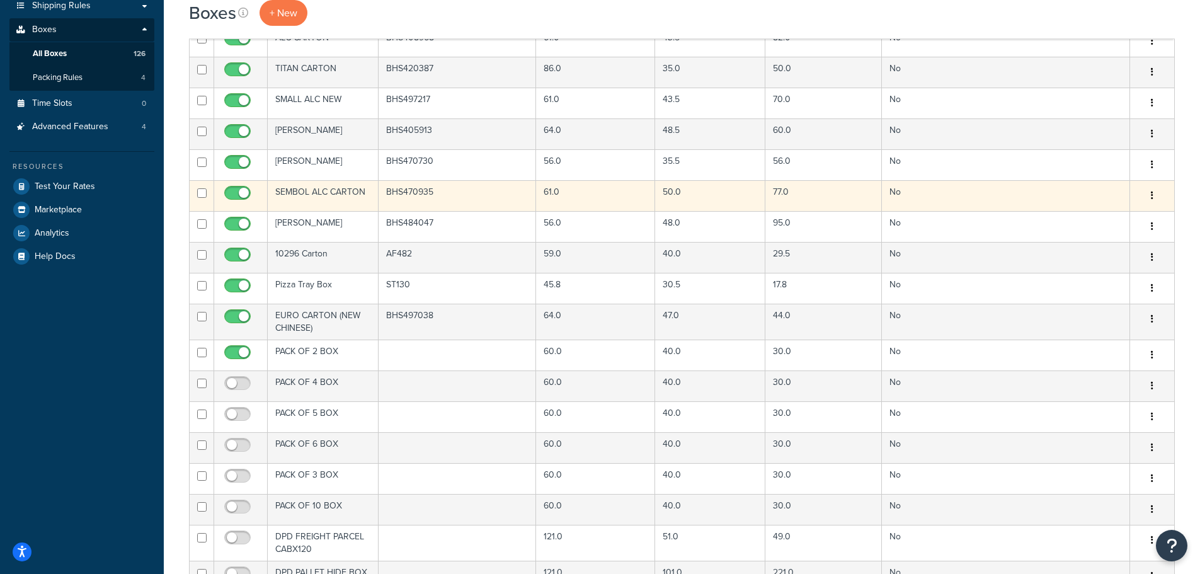
scroll to position [378, 0]
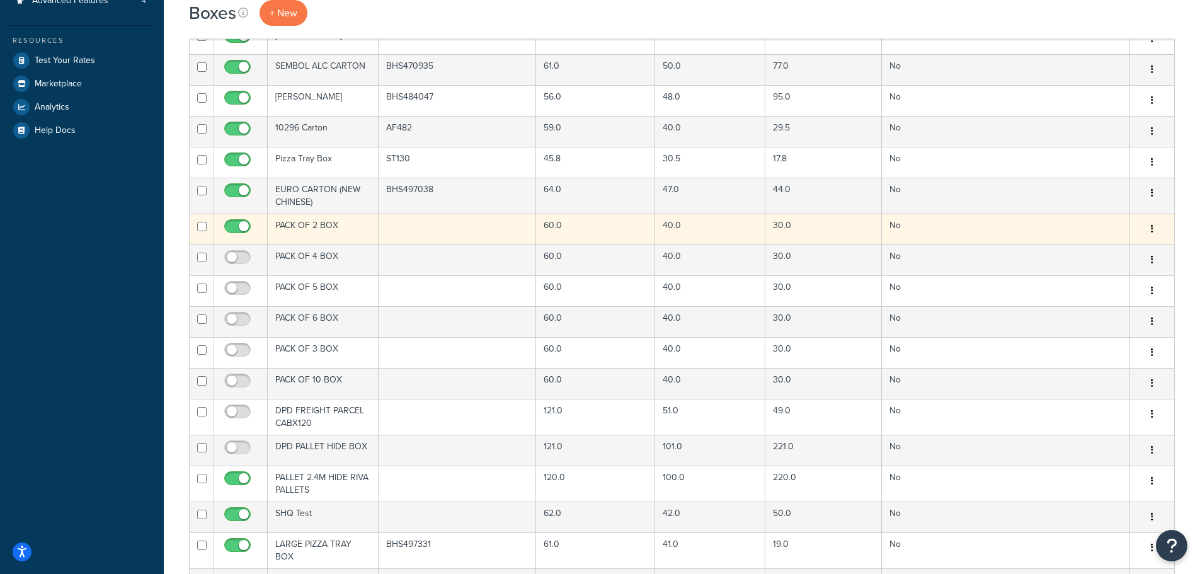
click at [1151, 226] on icon "button" at bounding box center [1152, 228] width 3 height 9
click at [1114, 276] on link "Duplicate" at bounding box center [1111, 279] width 100 height 26
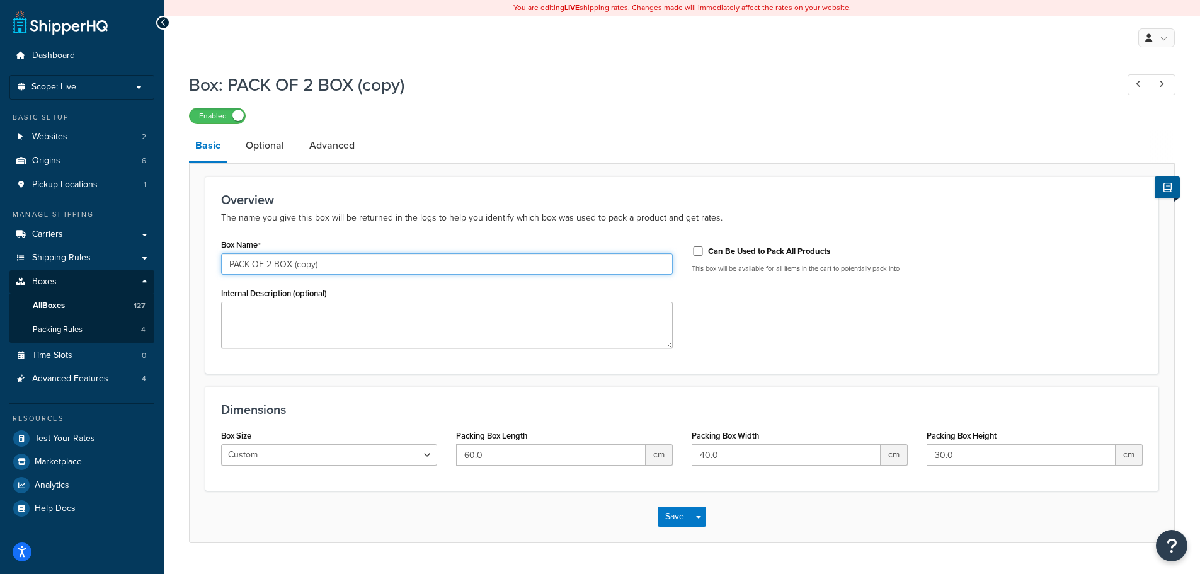
click at [268, 265] on input "PACK OF 2 BOX (copy)" at bounding box center [447, 263] width 452 height 21
type input "PACK OF 1 BOX"
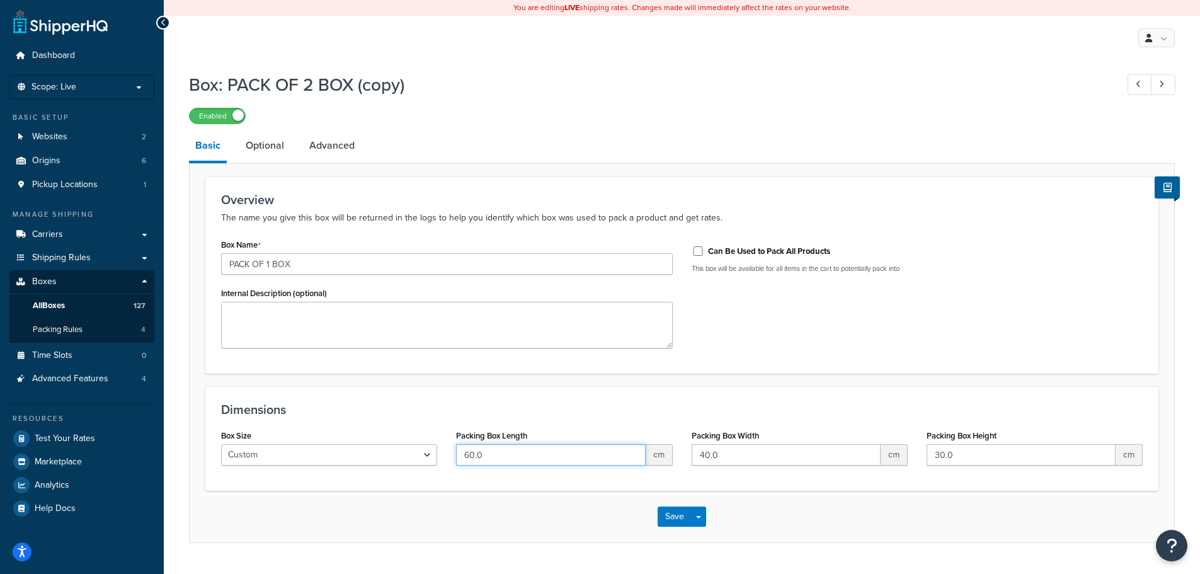
click at [503, 459] on input "60.0" at bounding box center [550, 454] width 189 height 21
type input "82"
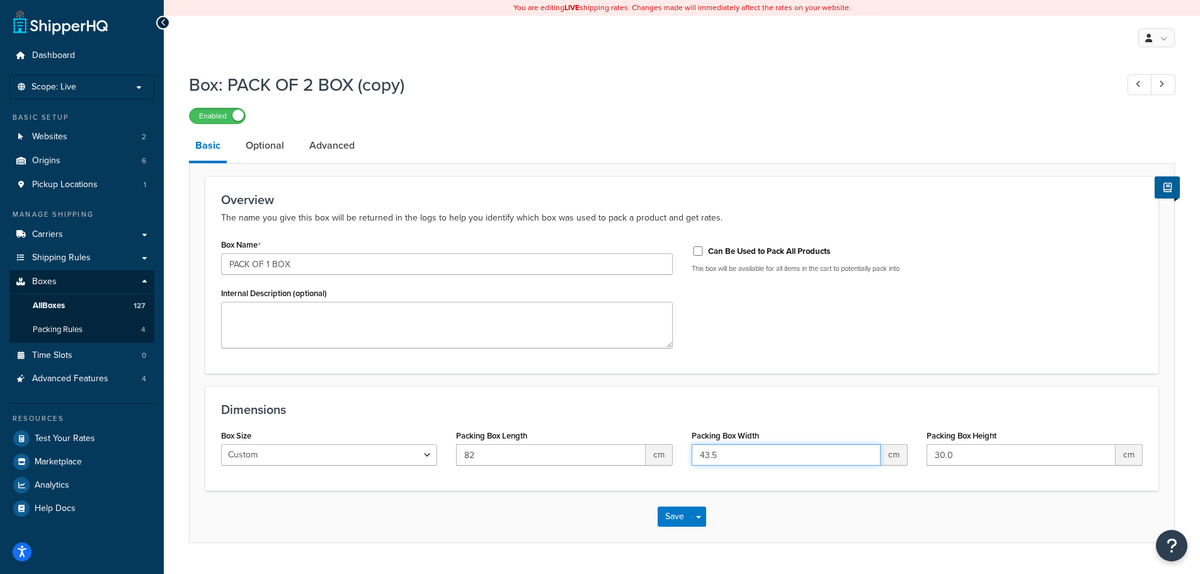
type input "43.5"
type input "82"
type input "61"
type input "43.5"
click at [273, 145] on link "Optional" at bounding box center [264, 145] width 51 height 30
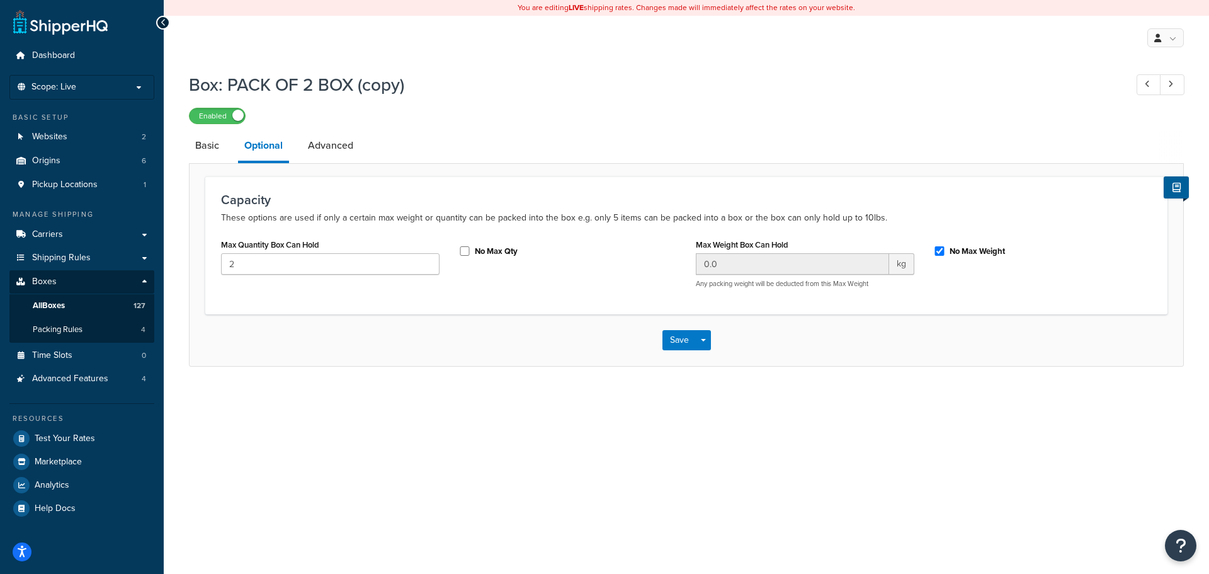
click at [299, 251] on div "Max Quantity Box Can Hold 2" at bounding box center [330, 255] width 219 height 39
click at [304, 262] on input "2" at bounding box center [330, 263] width 219 height 21
type input "1"
click at [322, 134] on link "Advanced" at bounding box center [331, 145] width 58 height 30
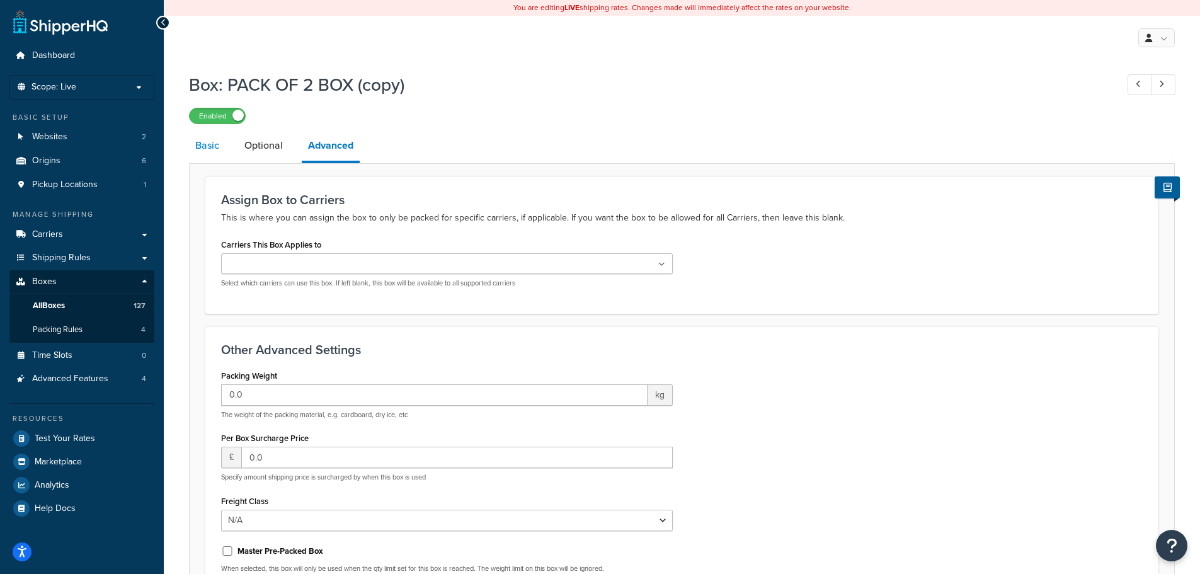
click at [190, 145] on link "Basic" at bounding box center [207, 145] width 37 height 30
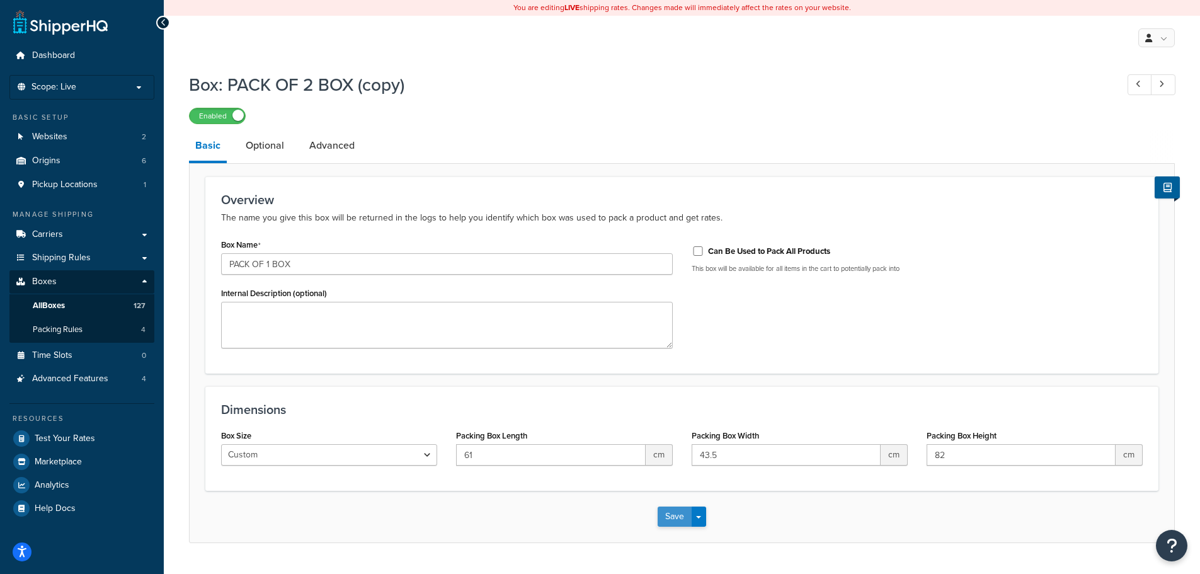
click at [671, 515] on button "Save" at bounding box center [675, 516] width 34 height 20
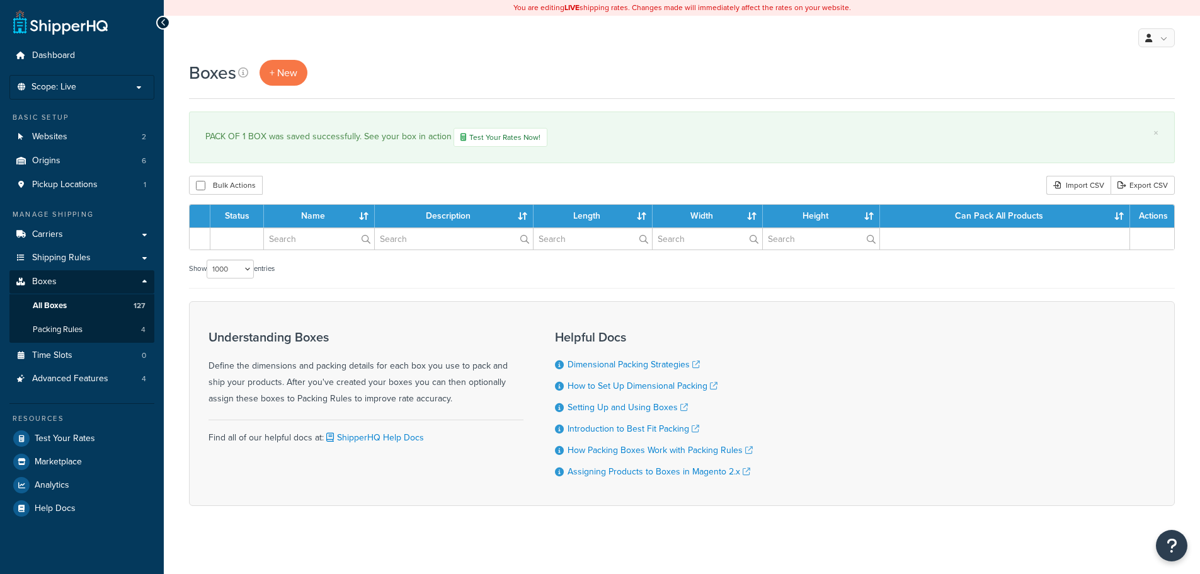
select select "1000"
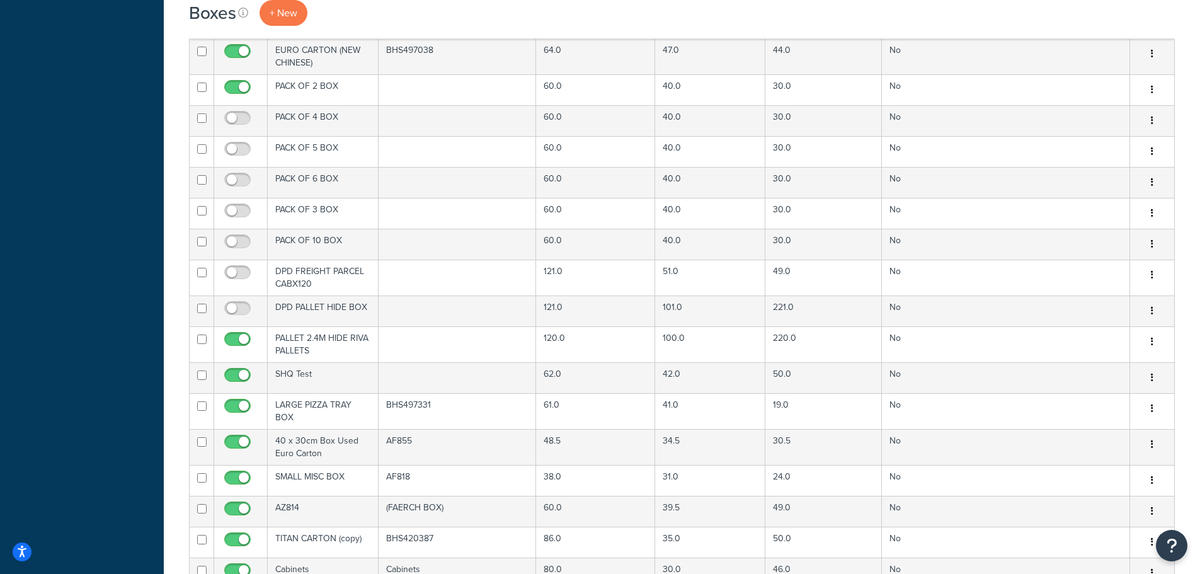
scroll to position [571, 0]
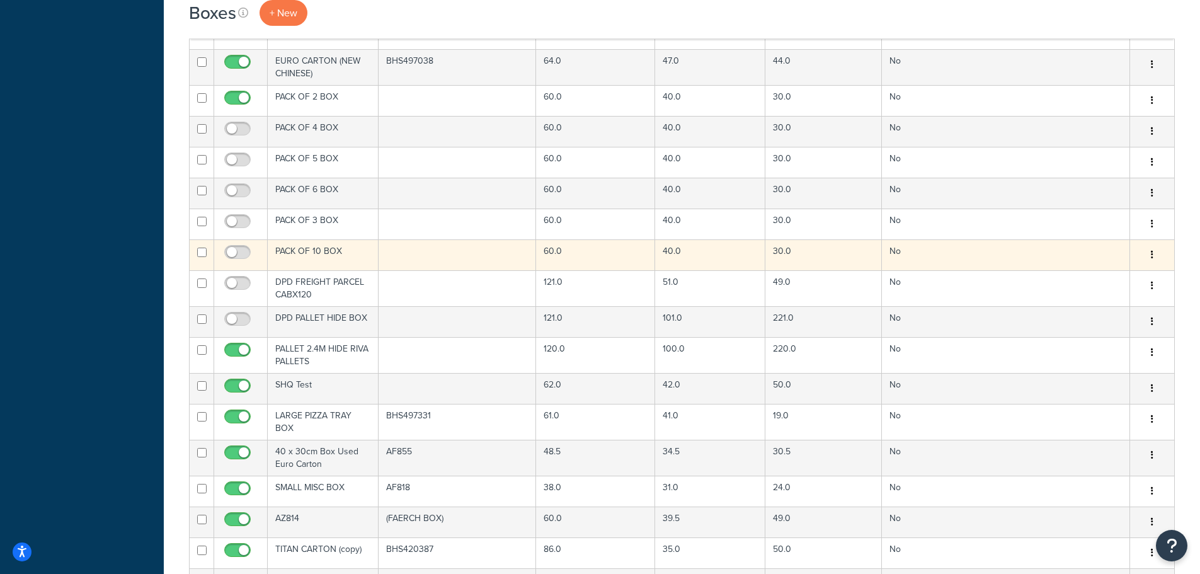
click at [200, 254] on input "checkbox" at bounding box center [201, 252] width 9 height 9
checkbox input "true"
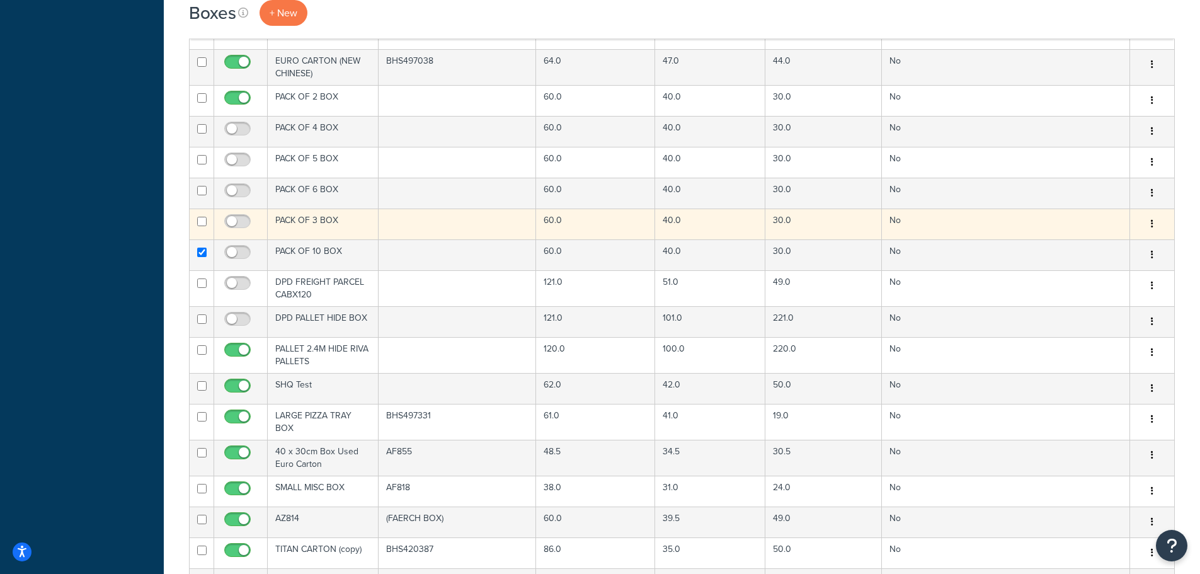
click at [200, 221] on input "checkbox" at bounding box center [201, 221] width 9 height 9
checkbox input "true"
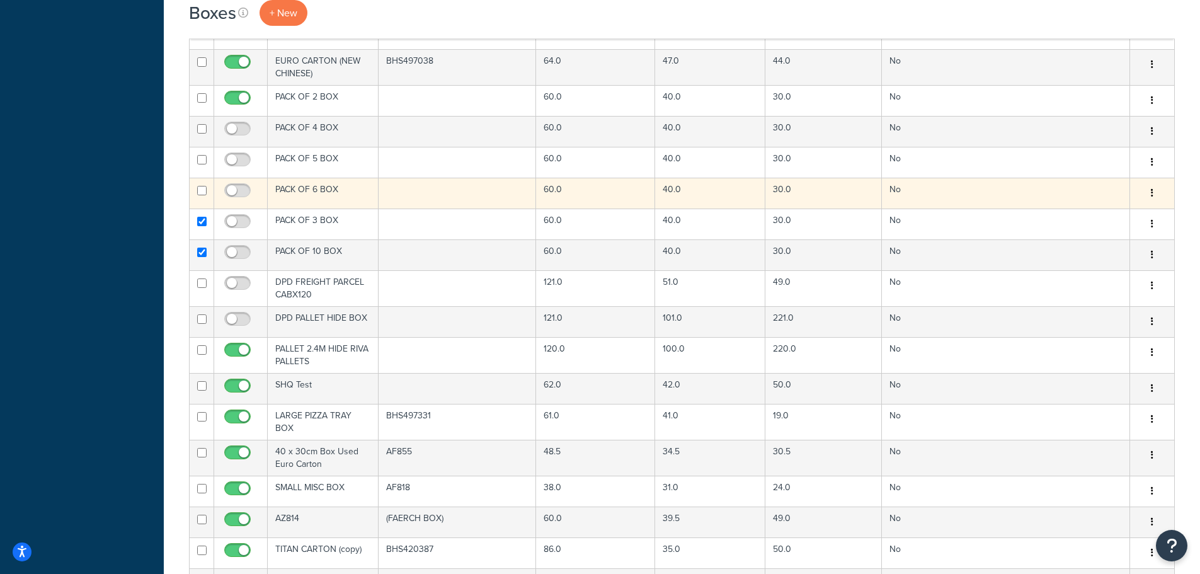
click at [200, 190] on input "checkbox" at bounding box center [201, 190] width 9 height 9
checkbox input "true"
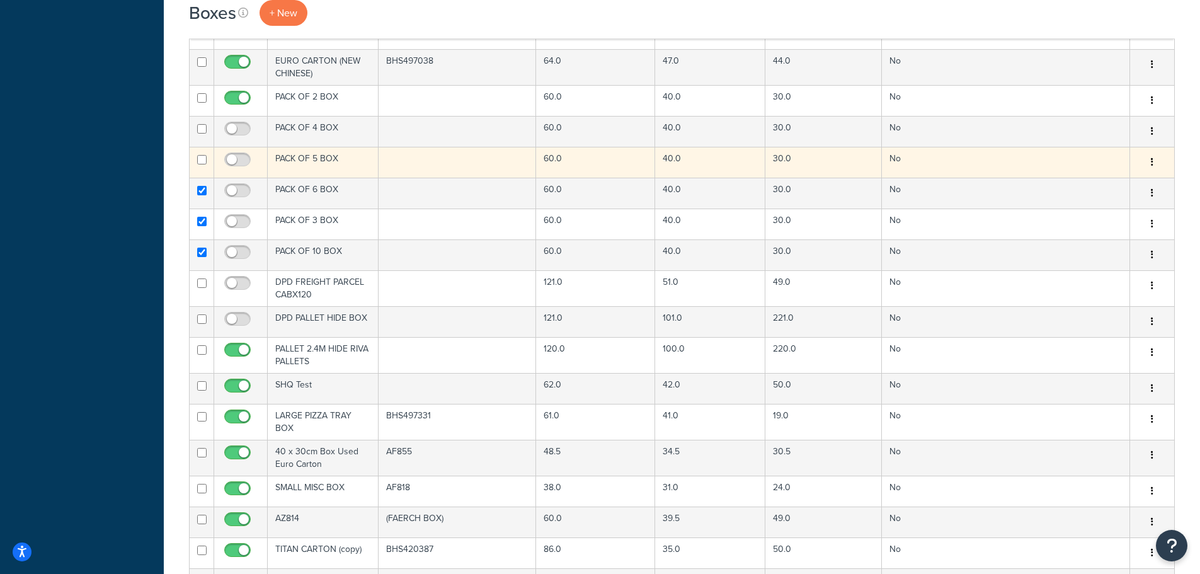
click at [199, 162] on input "checkbox" at bounding box center [201, 159] width 9 height 9
checkbox input "true"
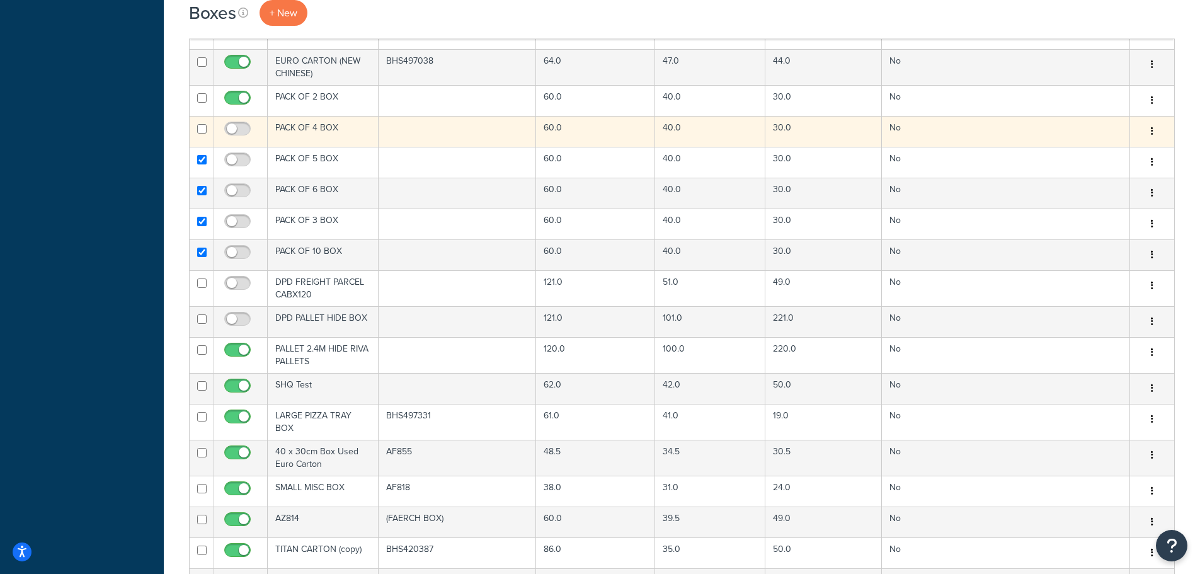
click at [197, 130] on input "checkbox" at bounding box center [201, 128] width 9 height 9
checkbox input "true"
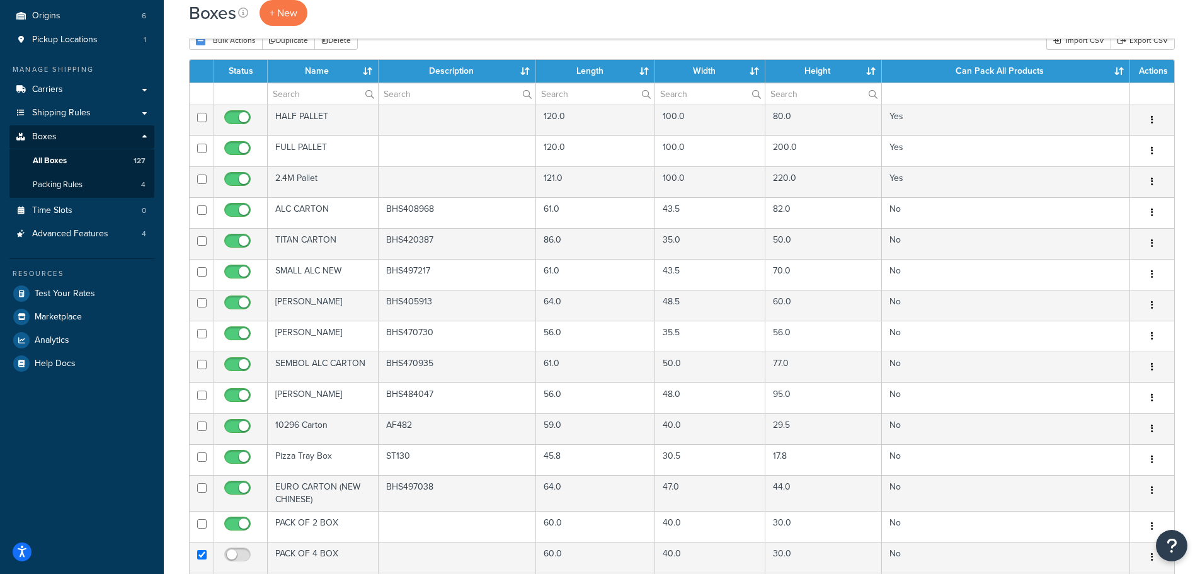
scroll to position [130, 0]
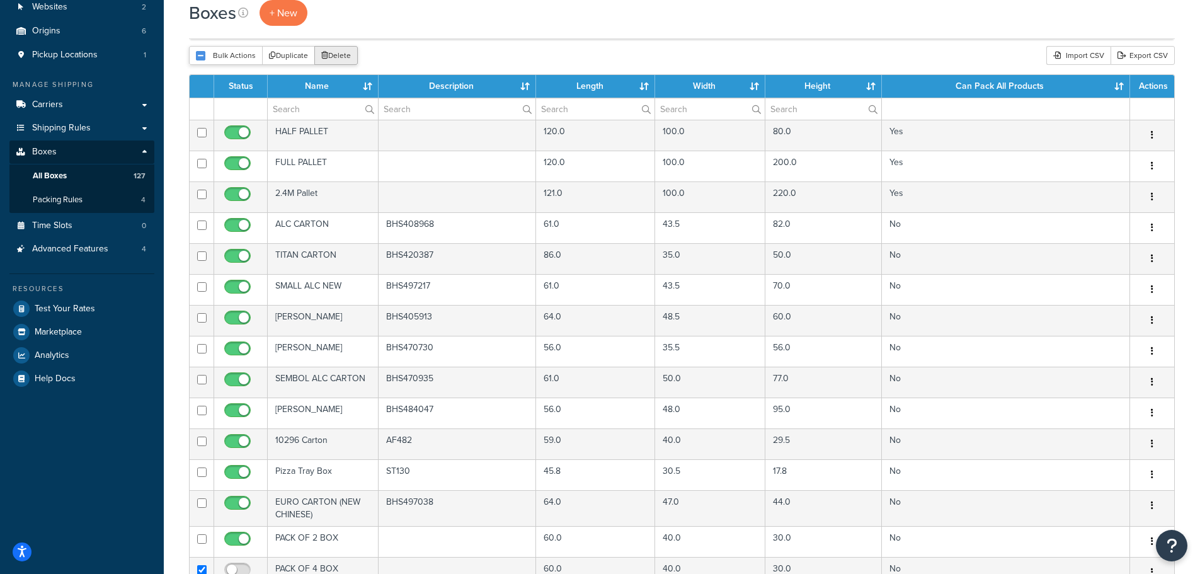
click at [334, 54] on button "Delete" at bounding box center [335, 55] width 43 height 19
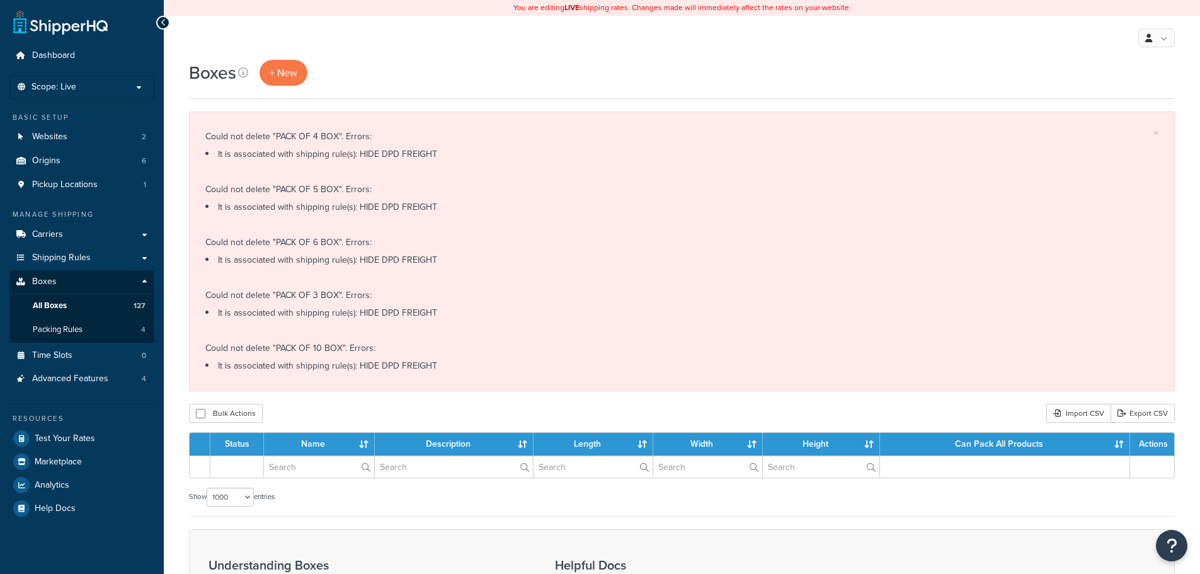
select select "1000"
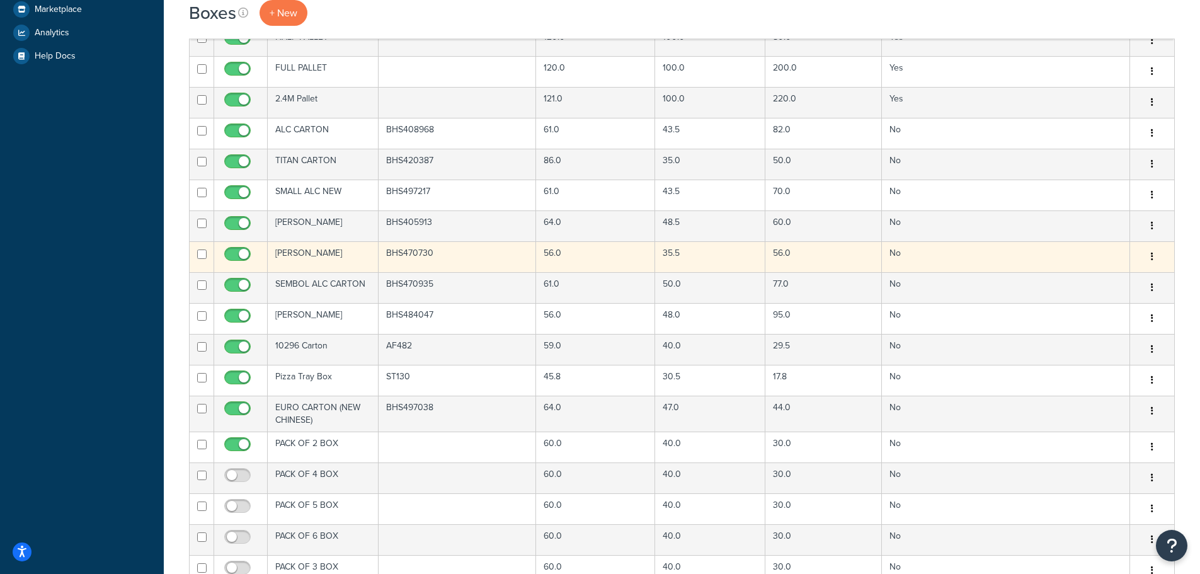
scroll to position [567, 0]
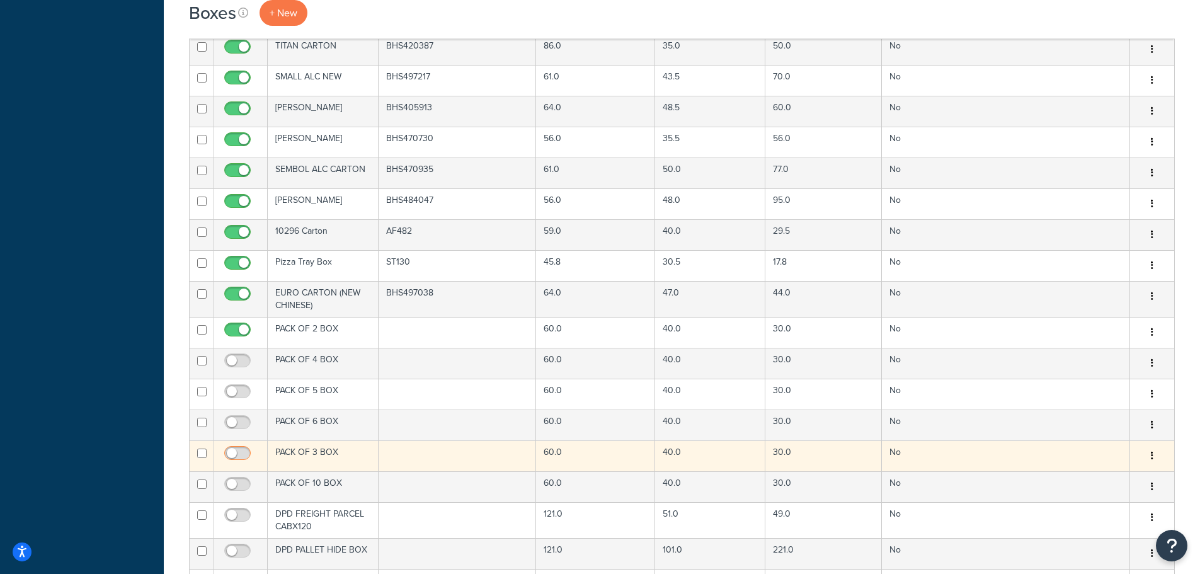
click at [241, 451] on input "checkbox" at bounding box center [239, 456] width 35 height 16
checkbox input "true"
click at [1011, 452] on td "No" at bounding box center [1006, 455] width 248 height 31
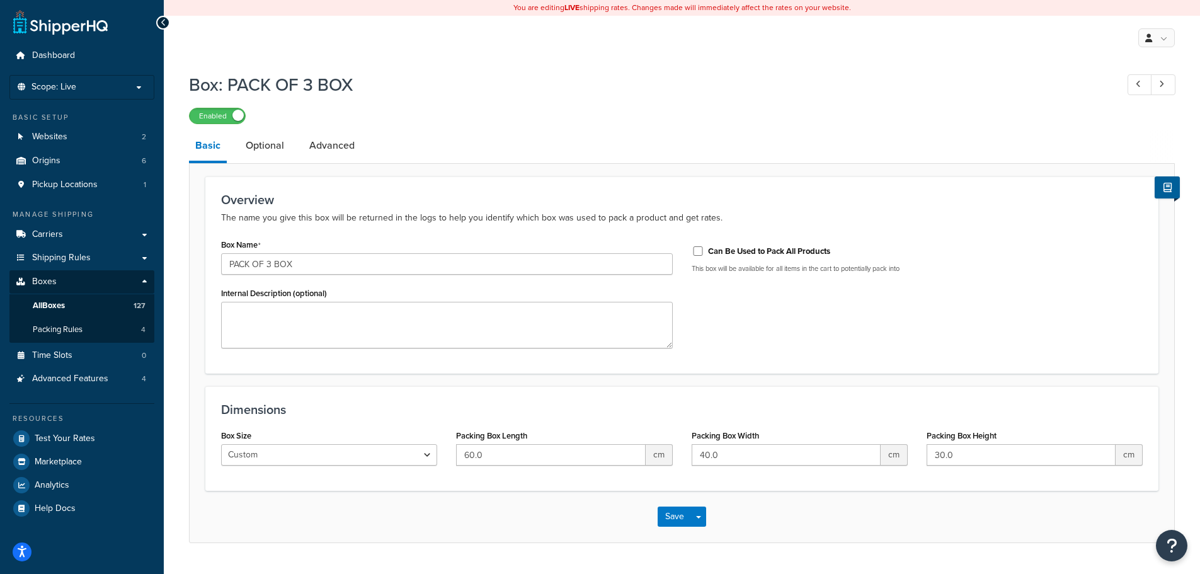
scroll to position [32, 0]
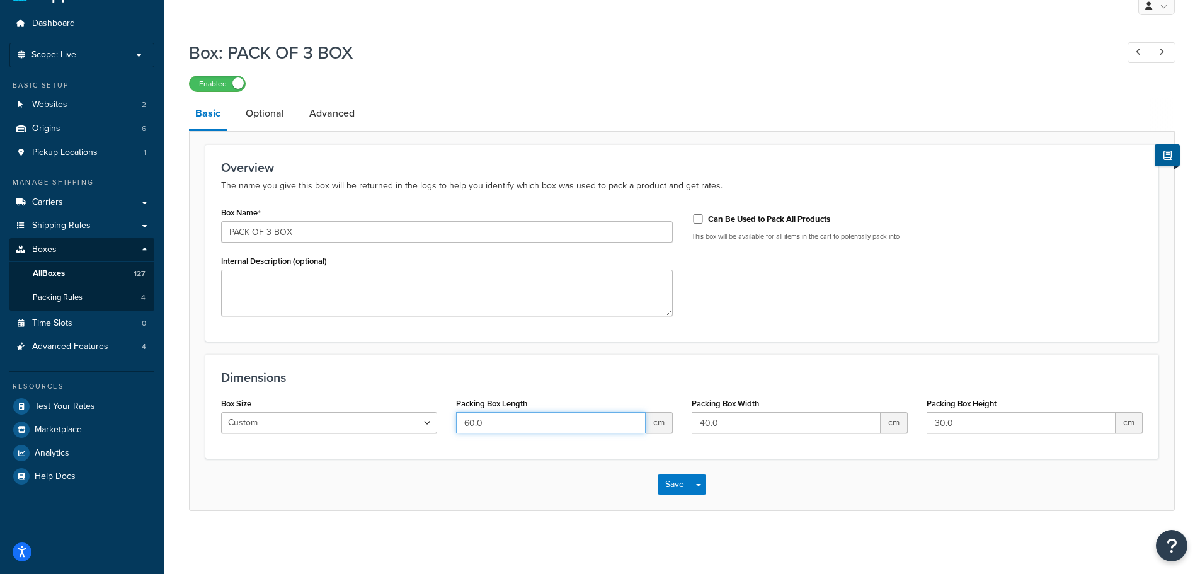
click at [526, 427] on input "60.0" at bounding box center [550, 422] width 189 height 21
click at [473, 425] on input "60.0" at bounding box center [550, 422] width 189 height 21
type input "61"
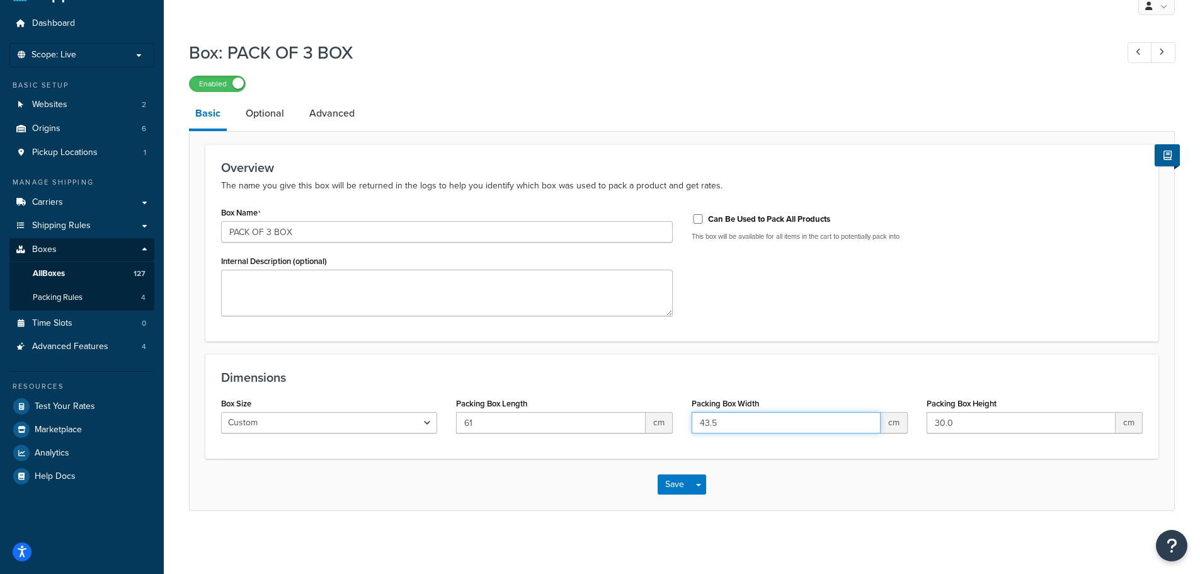
type input "43.5"
type input "82"
click at [247, 120] on link "Optional" at bounding box center [264, 113] width 51 height 30
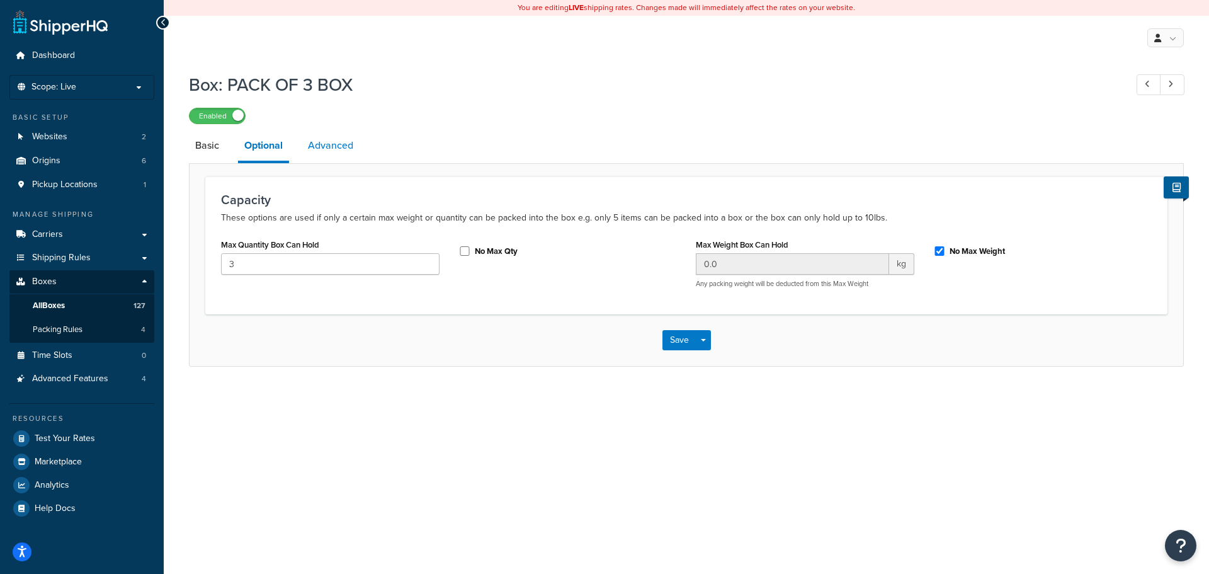
click at [323, 148] on link "Advanced" at bounding box center [331, 145] width 58 height 30
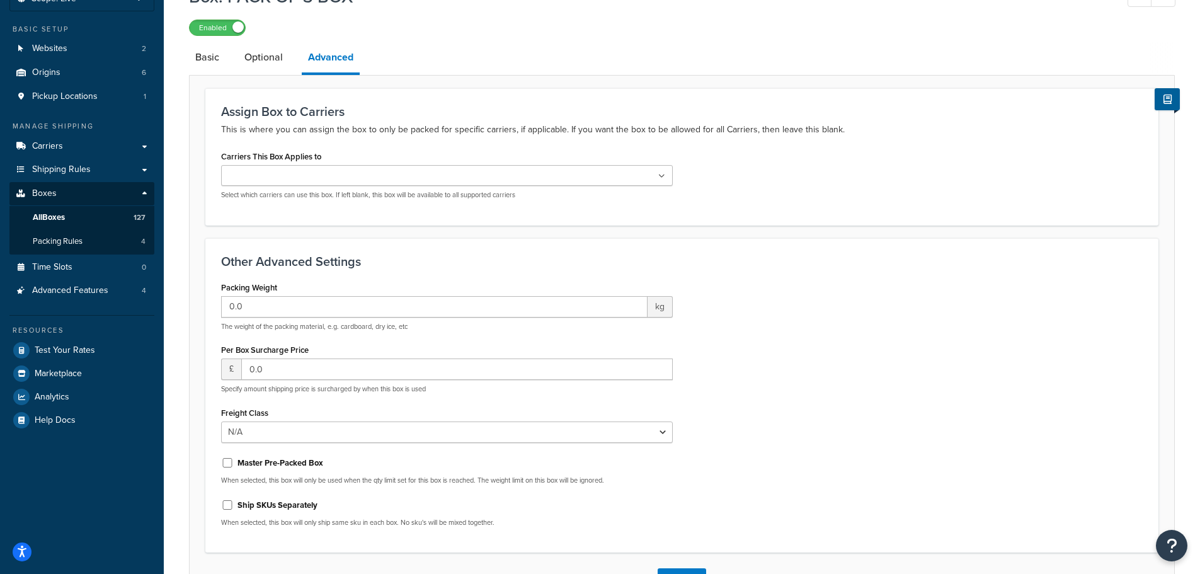
scroll to position [182, 0]
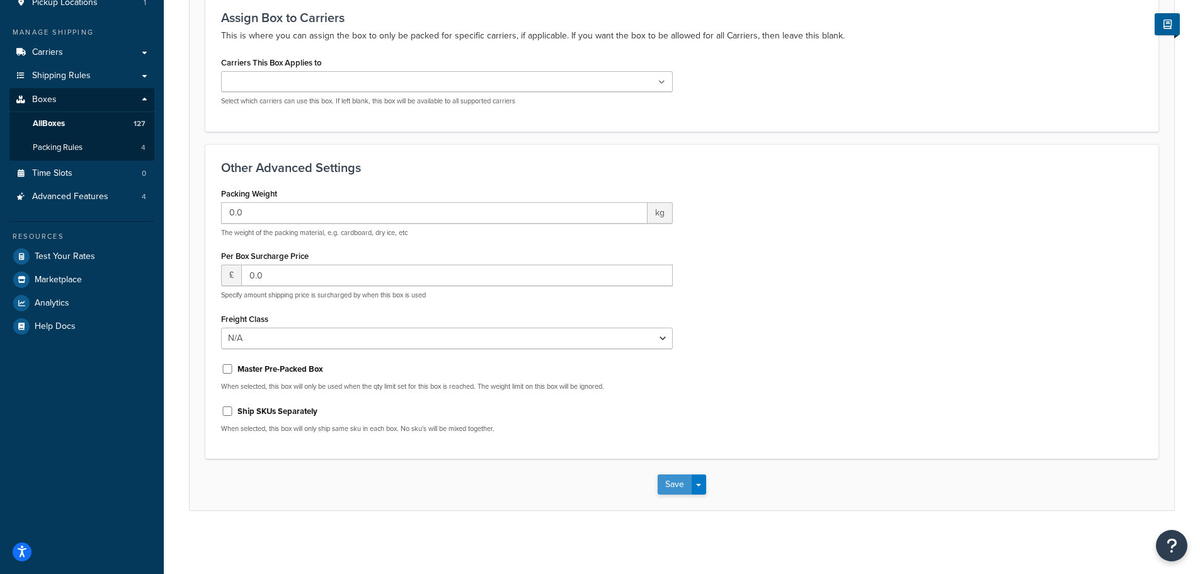
click at [673, 487] on button "Save" at bounding box center [675, 484] width 34 height 20
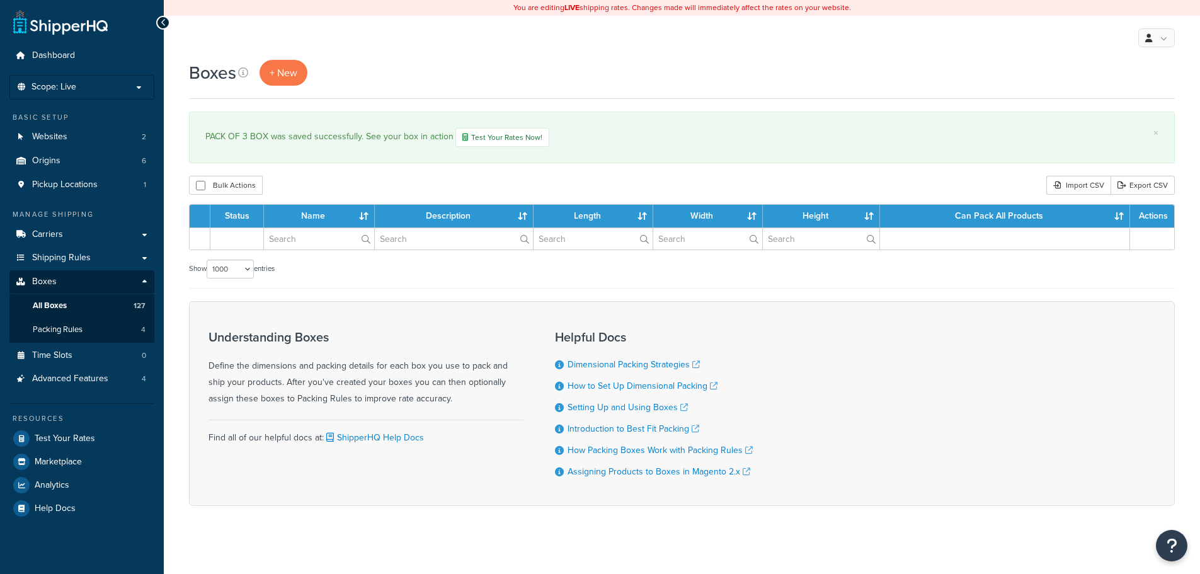
select select "1000"
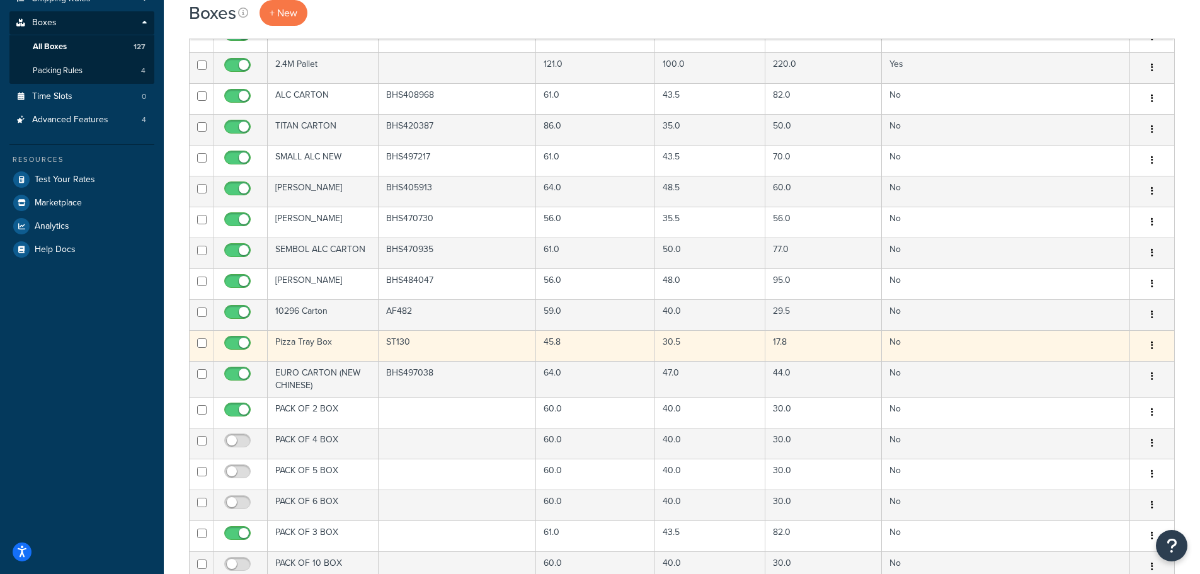
scroll to position [315, 0]
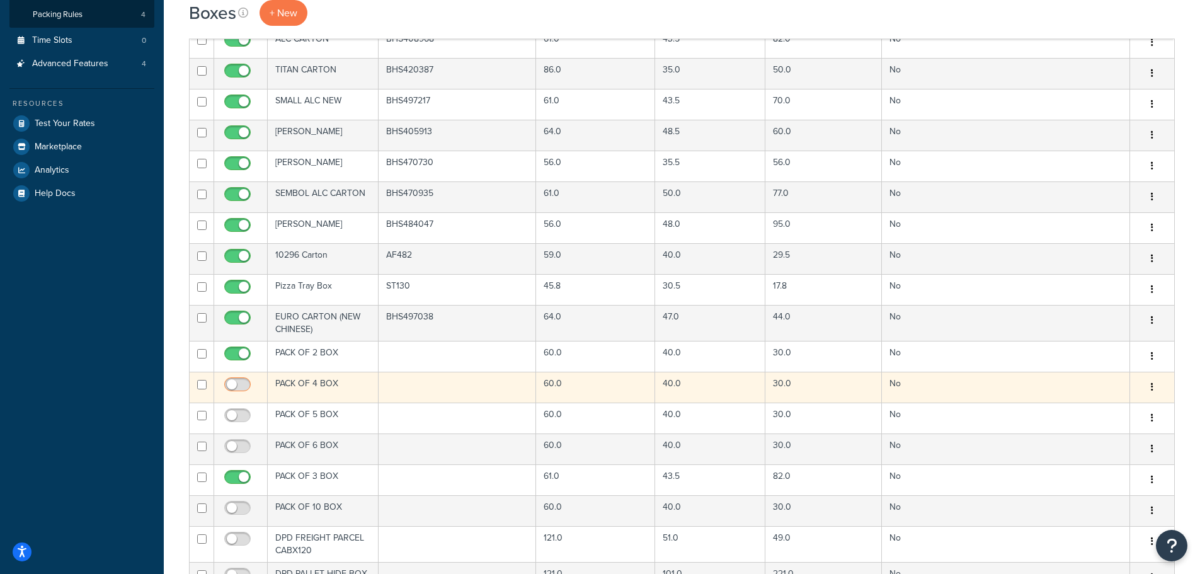
click at [233, 382] on input "checkbox" at bounding box center [239, 388] width 35 height 16
checkbox input "true"
click at [327, 386] on td "PACK OF 4 BOX" at bounding box center [323, 387] width 111 height 31
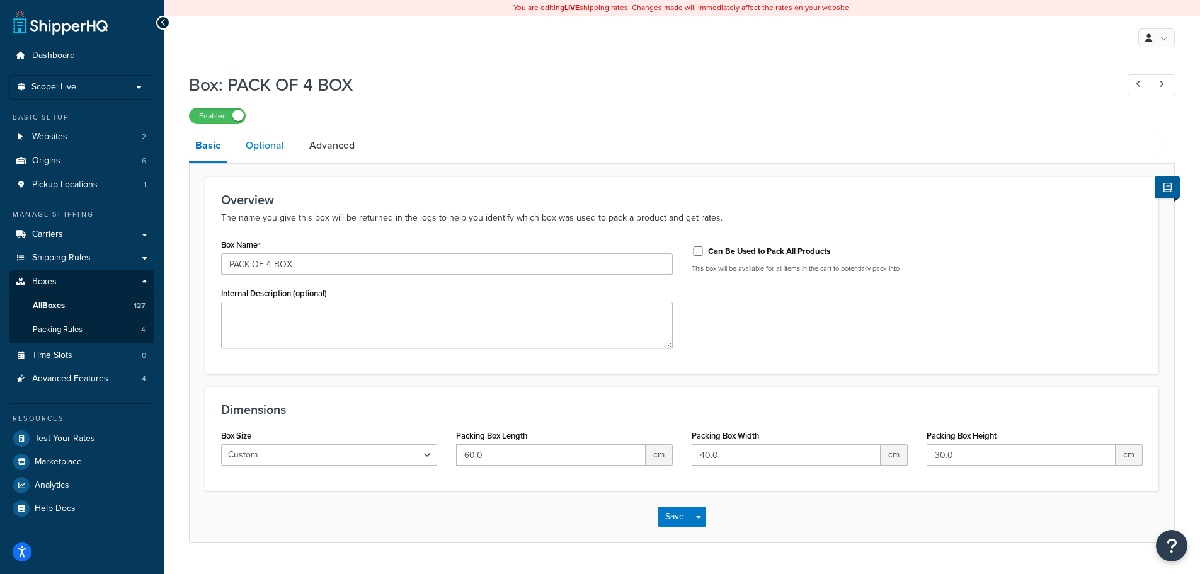
click at [263, 152] on link "Optional" at bounding box center [264, 145] width 51 height 30
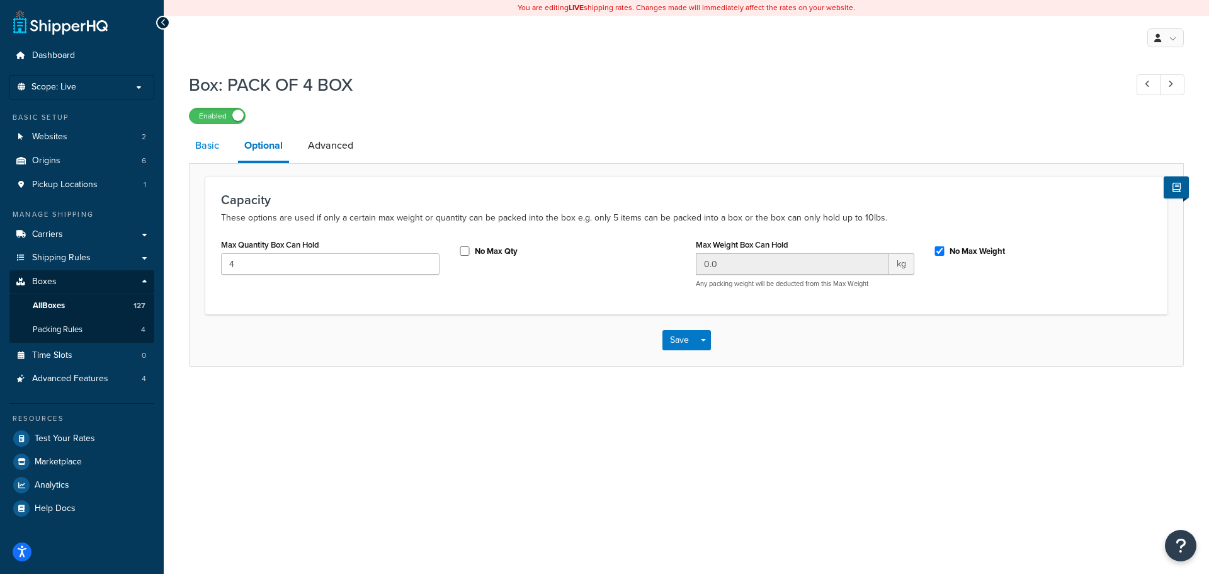
click at [207, 149] on link "Basic" at bounding box center [207, 145] width 37 height 30
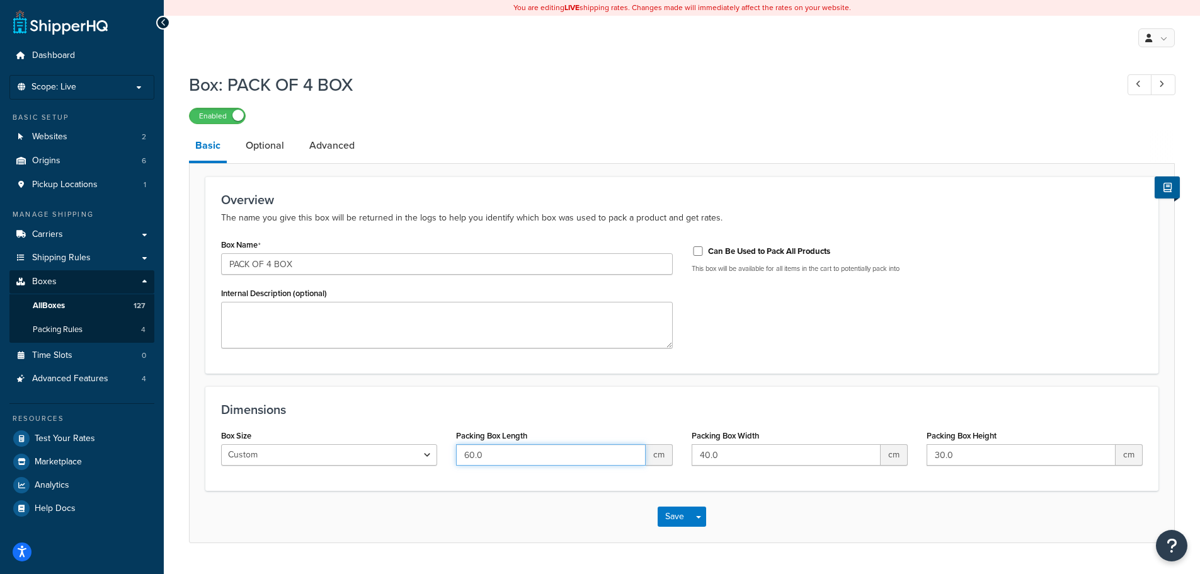
click at [504, 455] on input "60.0" at bounding box center [550, 454] width 189 height 21
type input "61"
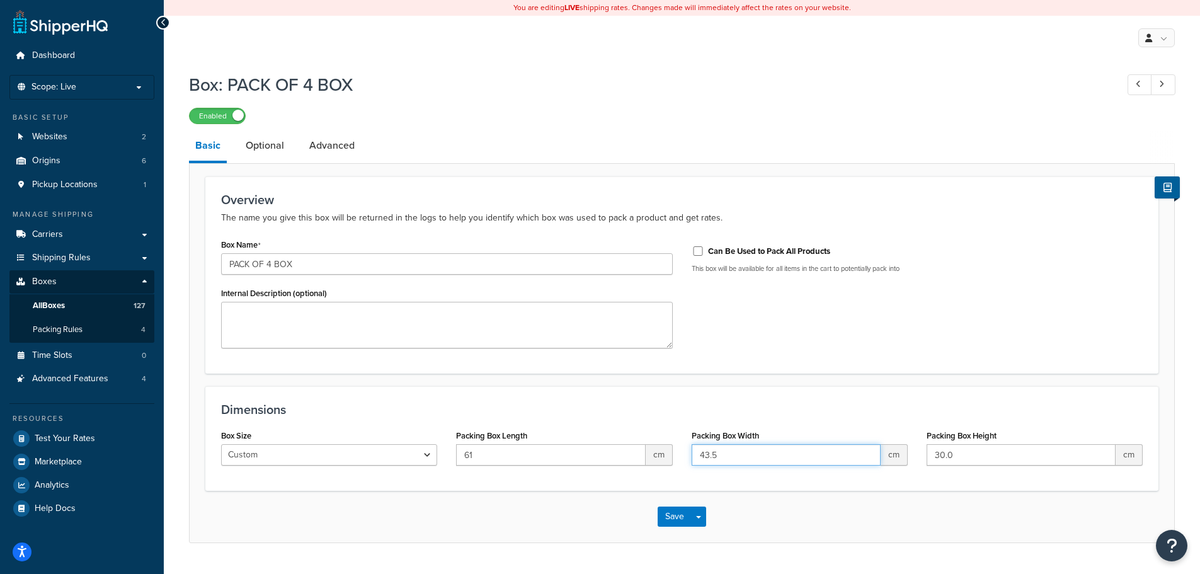
type input "43.5"
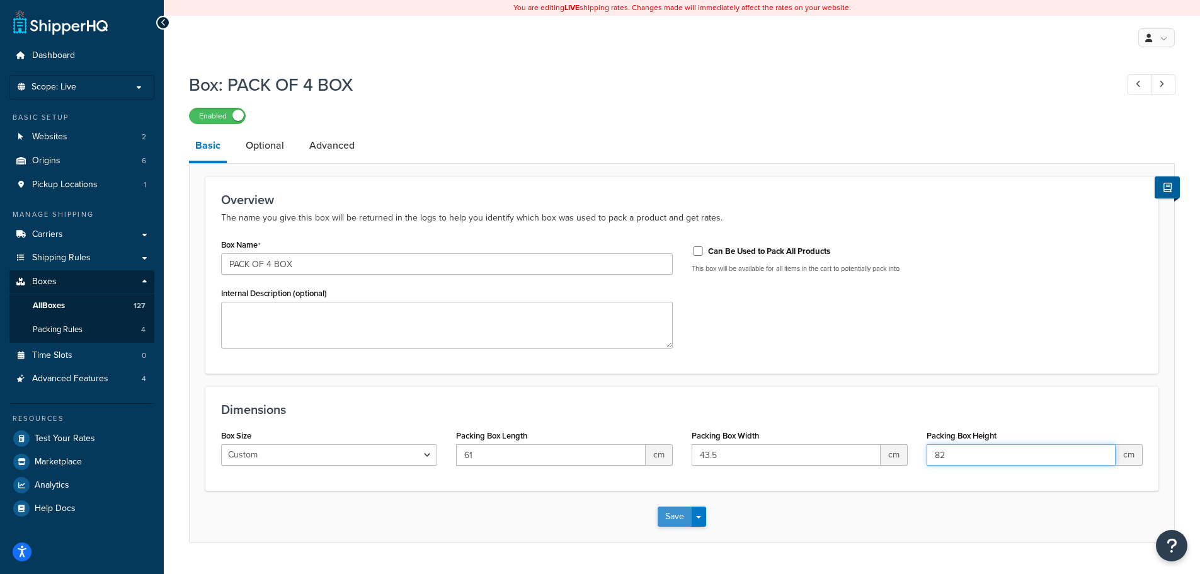
type input "82"
click at [663, 512] on button "Save" at bounding box center [675, 516] width 34 height 20
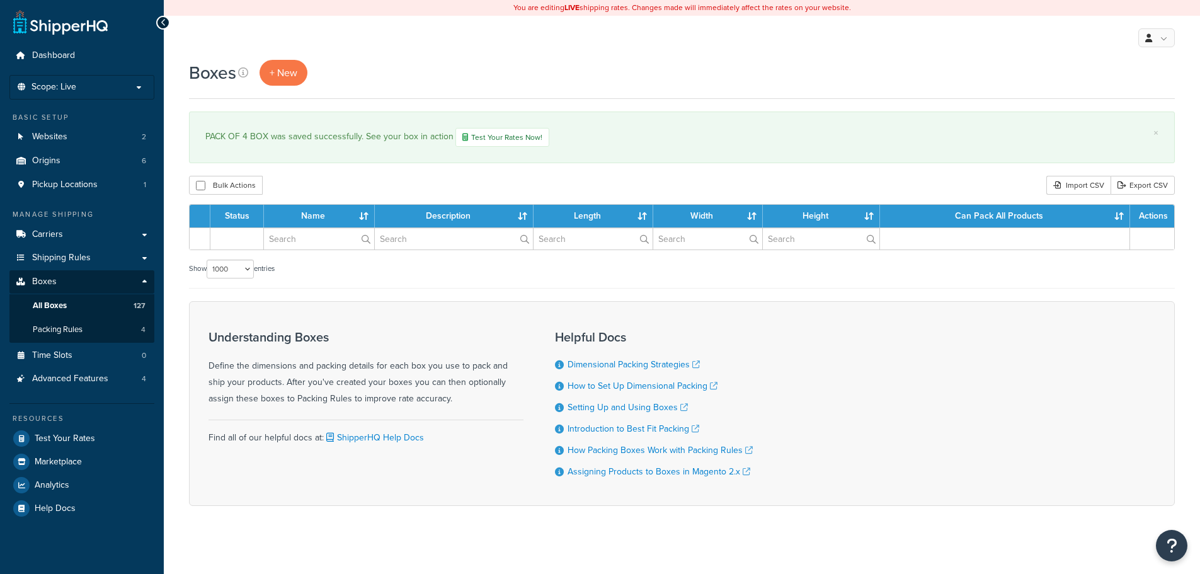
select select "1000"
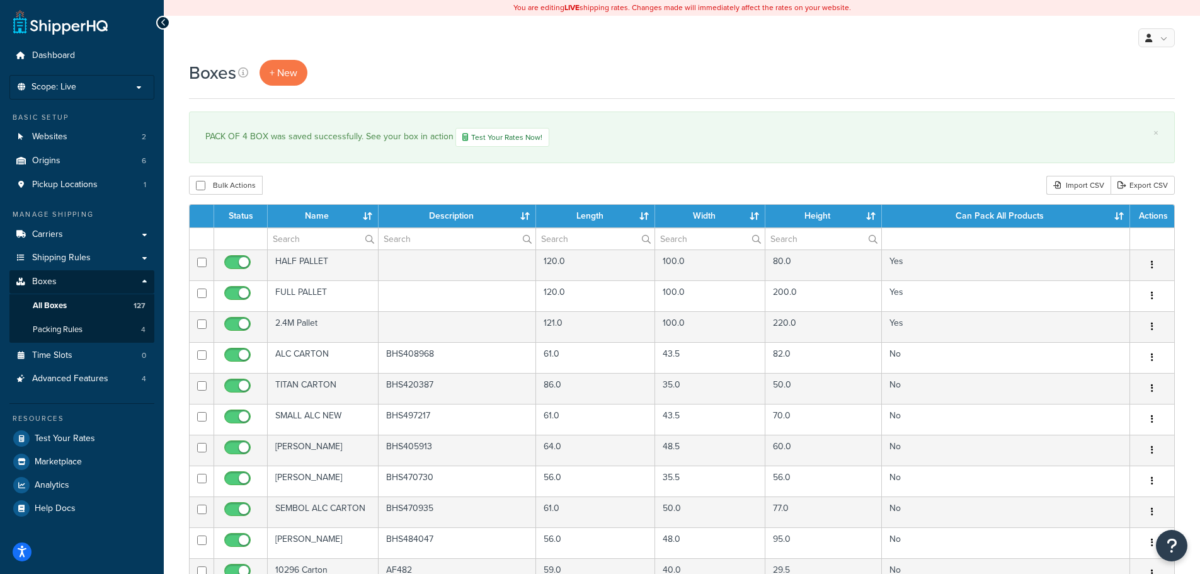
scroll to position [378, 0]
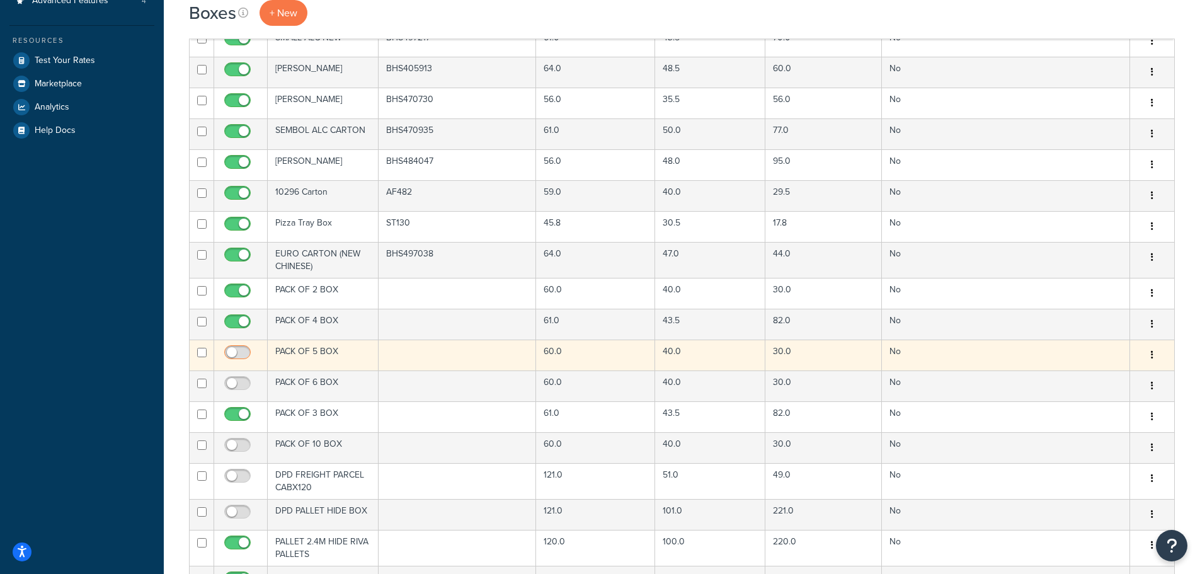
click at [233, 346] on span at bounding box center [237, 352] width 26 height 15
click at [233, 348] on input "checkbox" at bounding box center [239, 356] width 35 height 16
checkbox input "true"
click at [445, 353] on td at bounding box center [458, 354] width 158 height 31
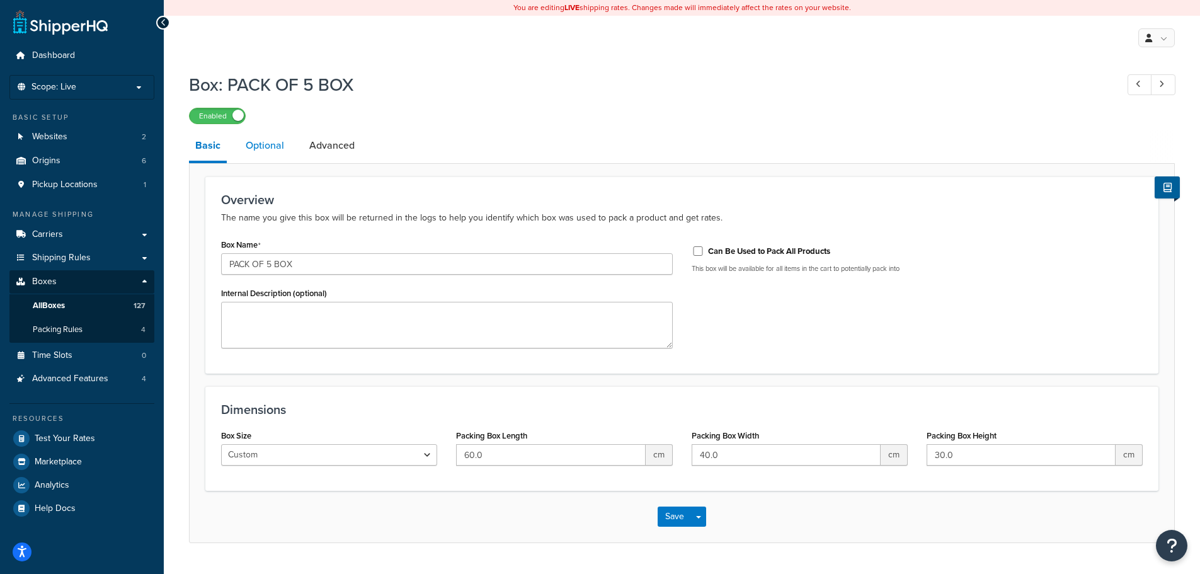
click at [268, 143] on link "Optional" at bounding box center [264, 145] width 51 height 30
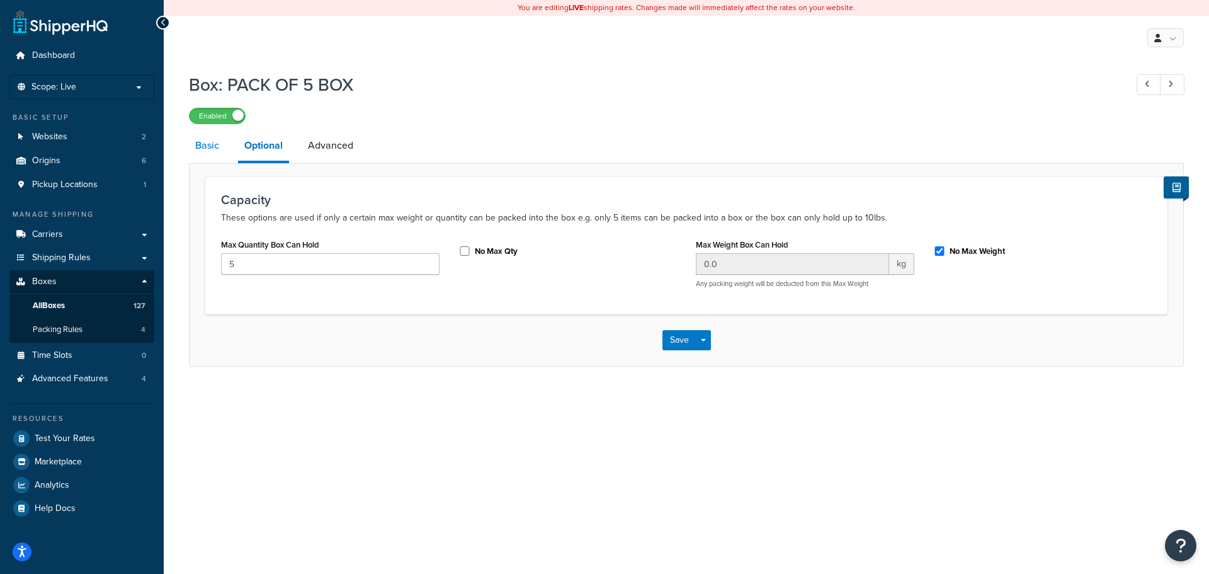
click at [216, 145] on link "Basic" at bounding box center [207, 145] width 37 height 30
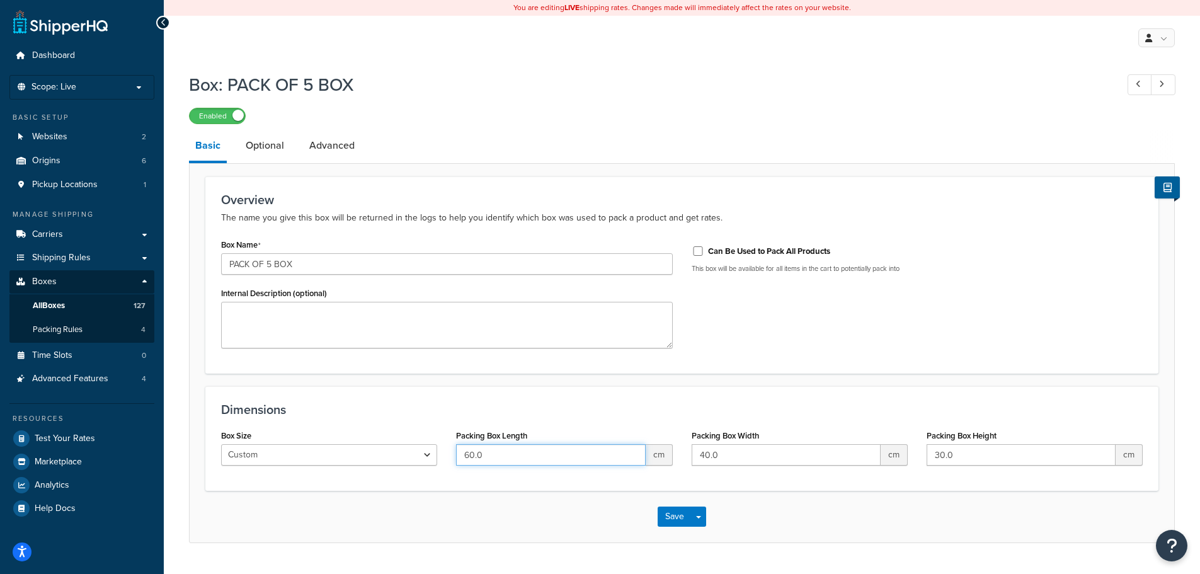
click at [505, 459] on input "60.0" at bounding box center [550, 454] width 189 height 21
type input "61"
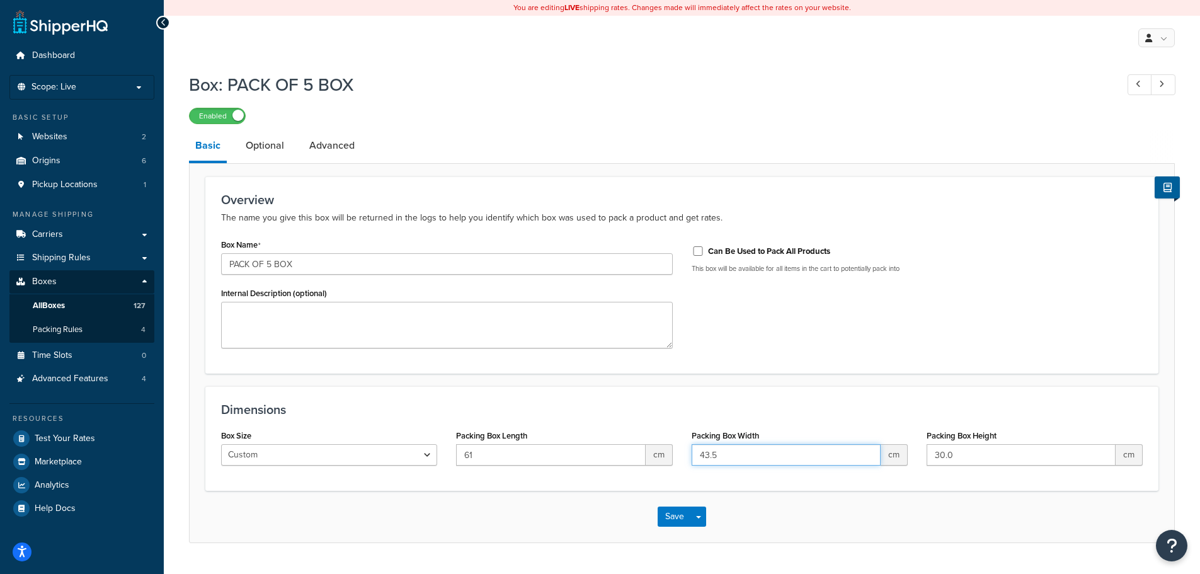
type input "43.5"
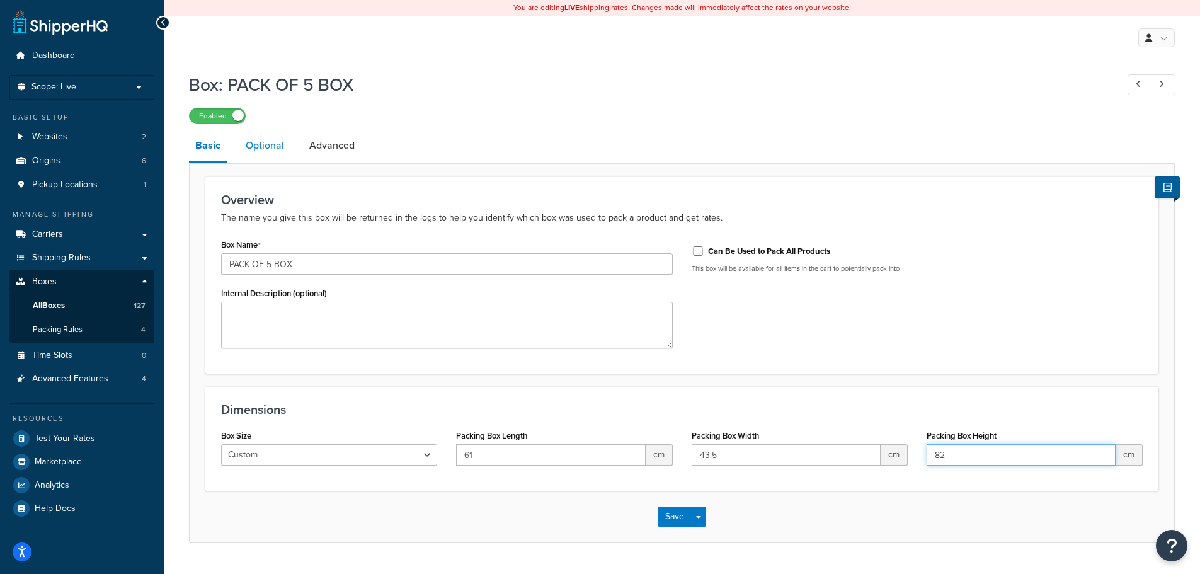
type input "82"
click at [257, 149] on link "Optional" at bounding box center [264, 145] width 51 height 30
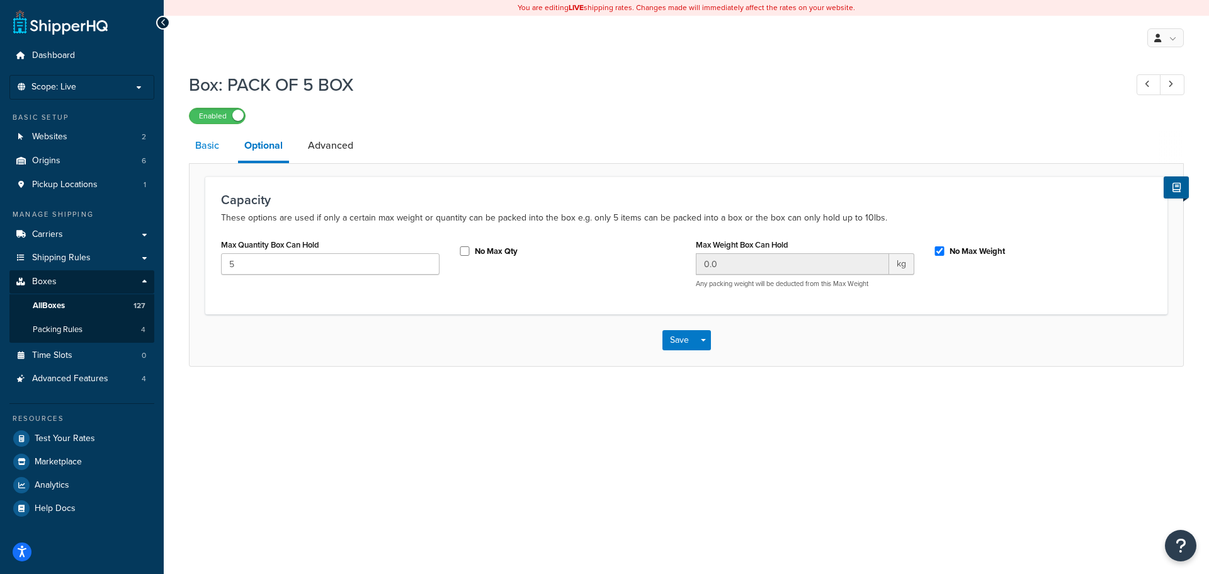
click at [206, 153] on link "Basic" at bounding box center [207, 145] width 37 height 30
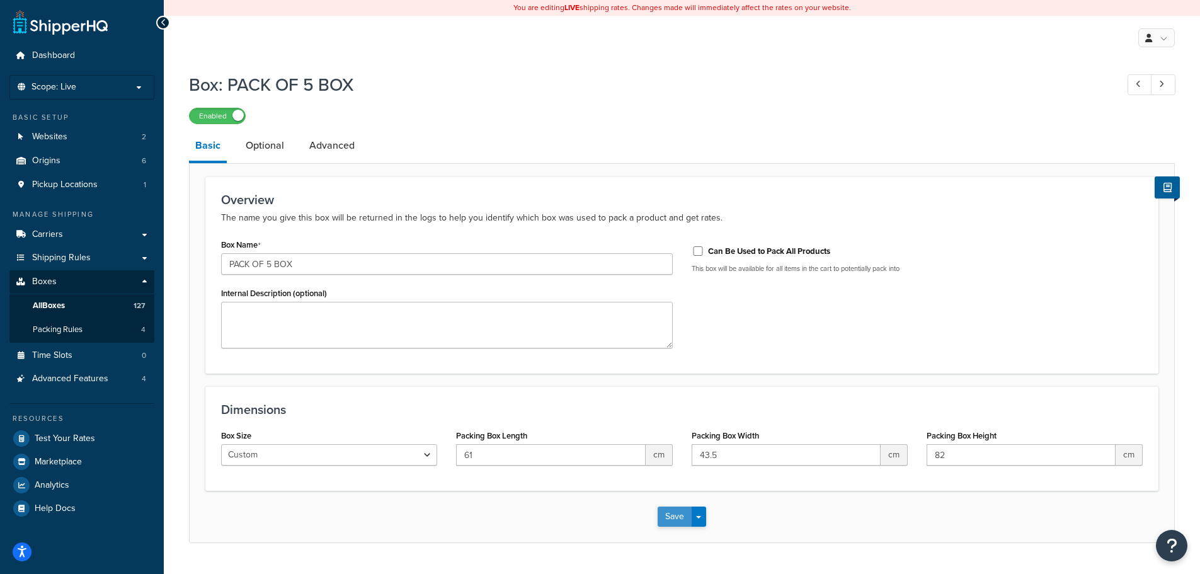
click at [672, 521] on button "Save" at bounding box center [675, 516] width 34 height 20
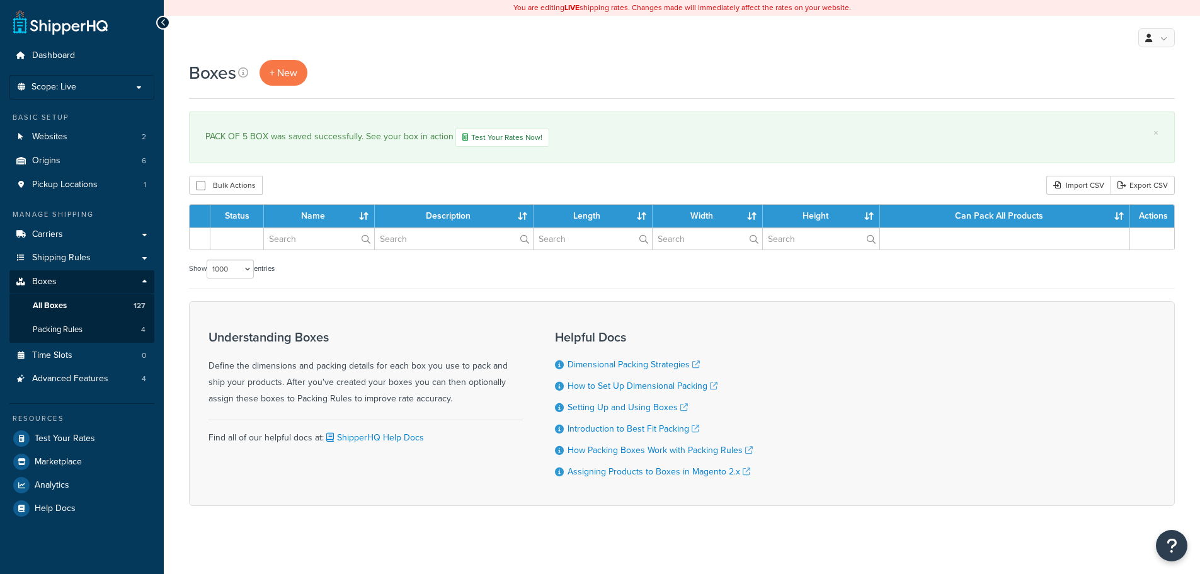
select select "1000"
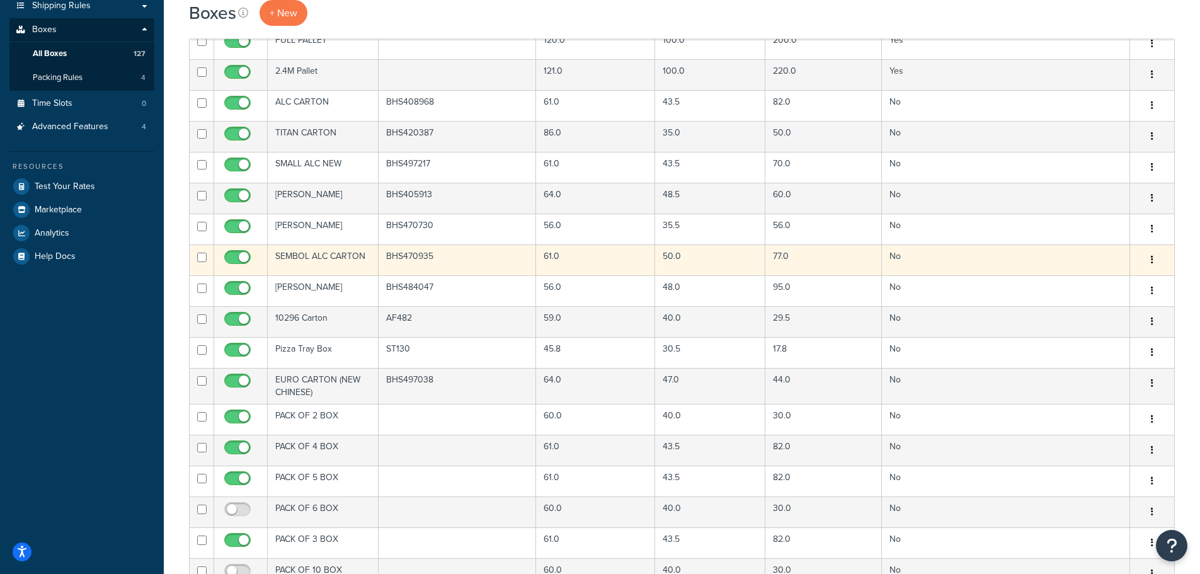
scroll to position [315, 0]
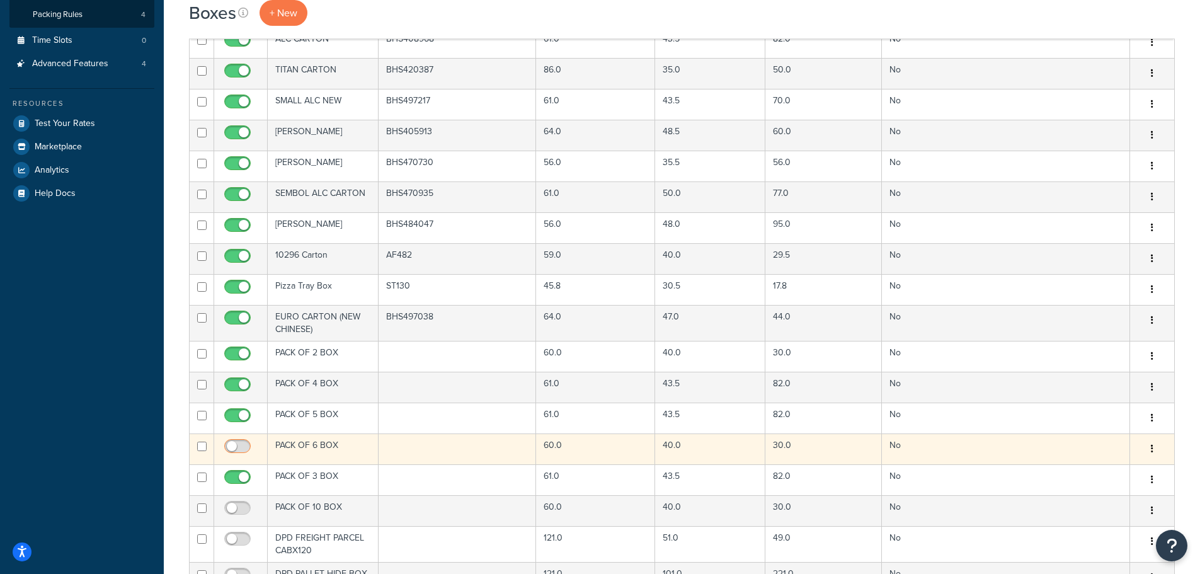
click at [233, 445] on input "checkbox" at bounding box center [239, 450] width 35 height 16
checkbox input "true"
click at [323, 444] on td "PACK OF 6 BOX" at bounding box center [323, 448] width 111 height 31
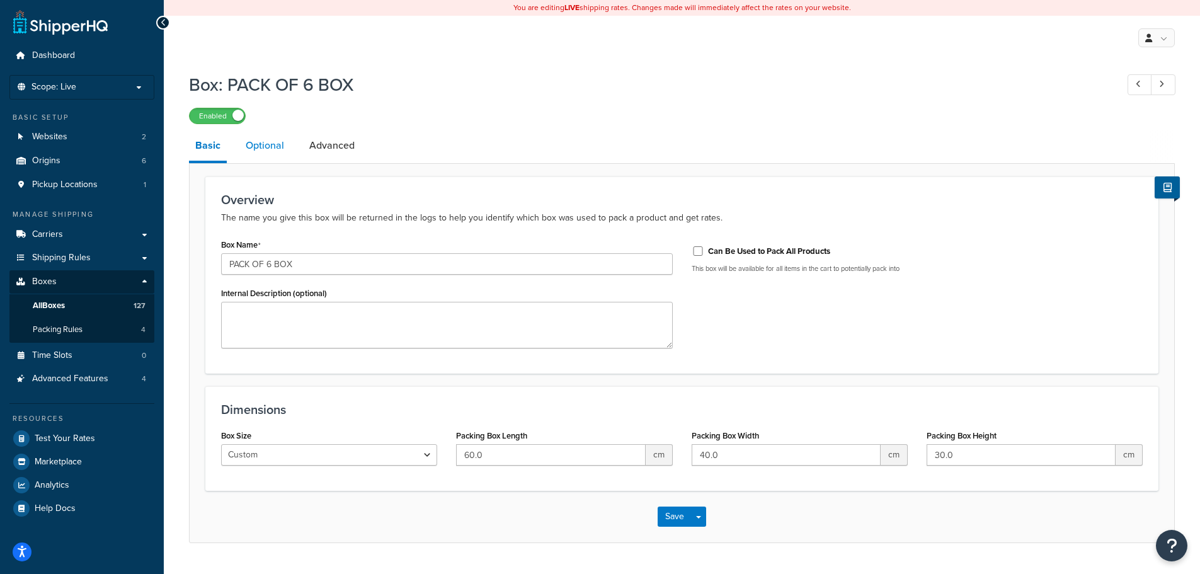
click at [254, 142] on link "Optional" at bounding box center [264, 145] width 51 height 30
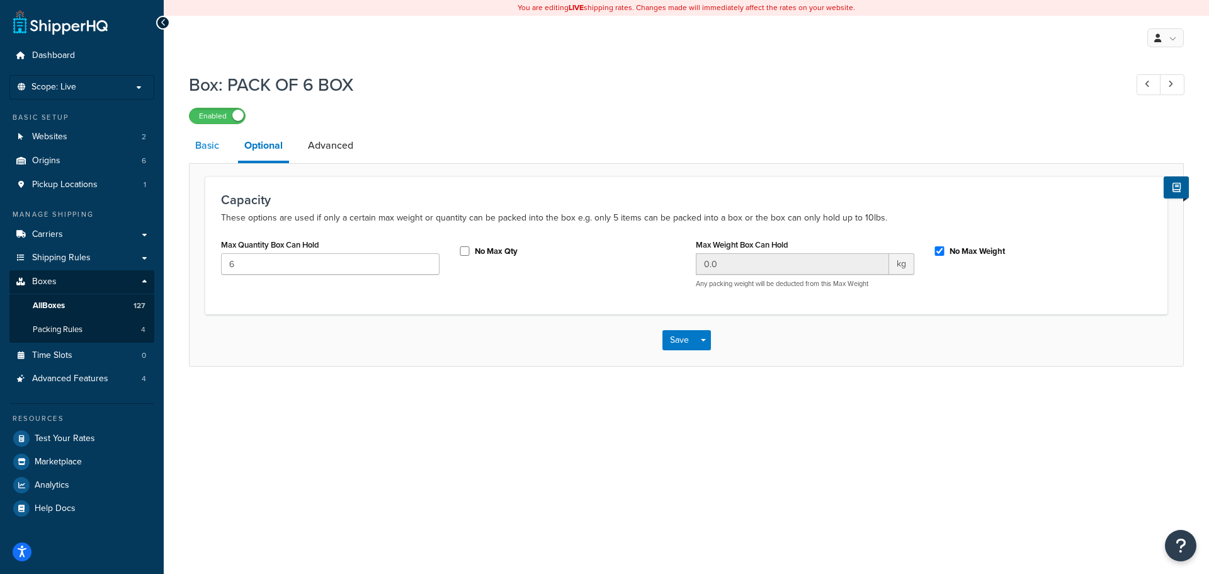
click at [215, 148] on link "Basic" at bounding box center [207, 145] width 37 height 30
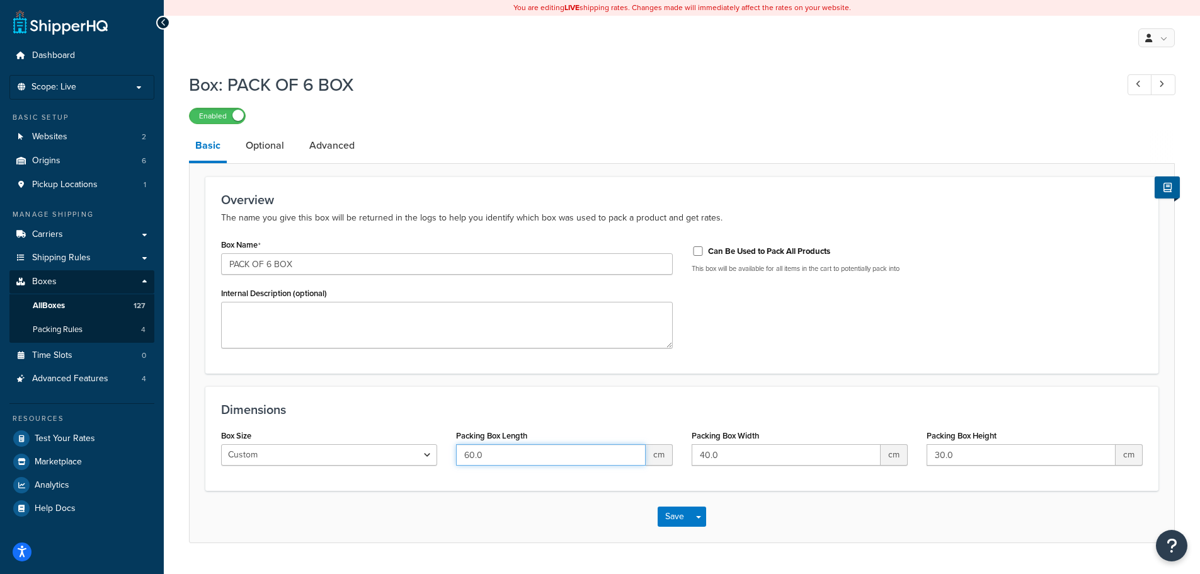
click at [532, 454] on input "60.0" at bounding box center [550, 454] width 189 height 21
type input "61"
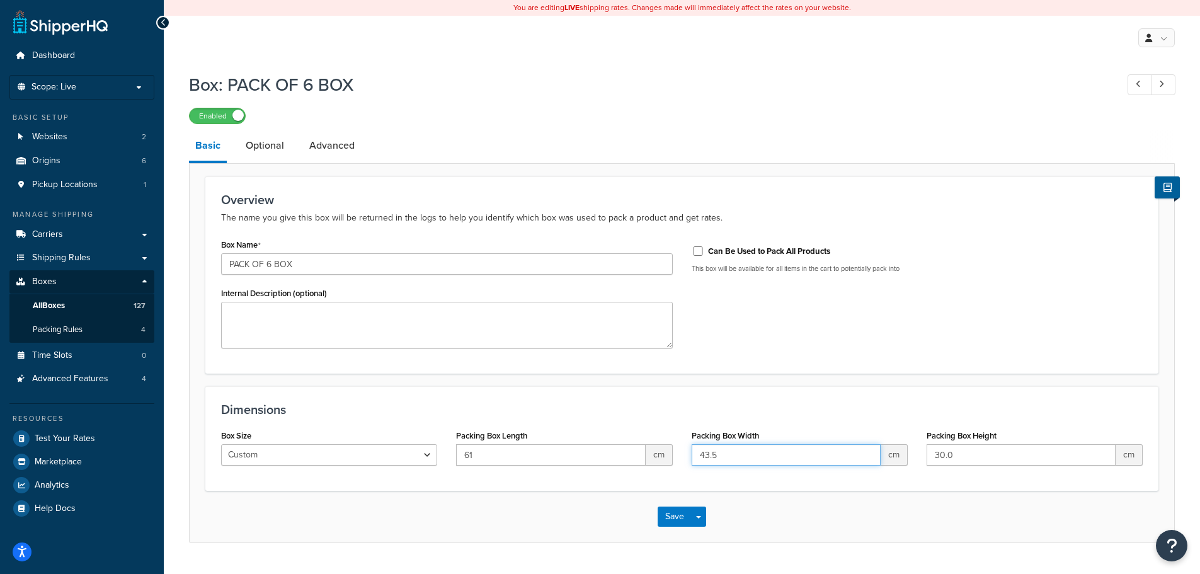
type input "43.5"
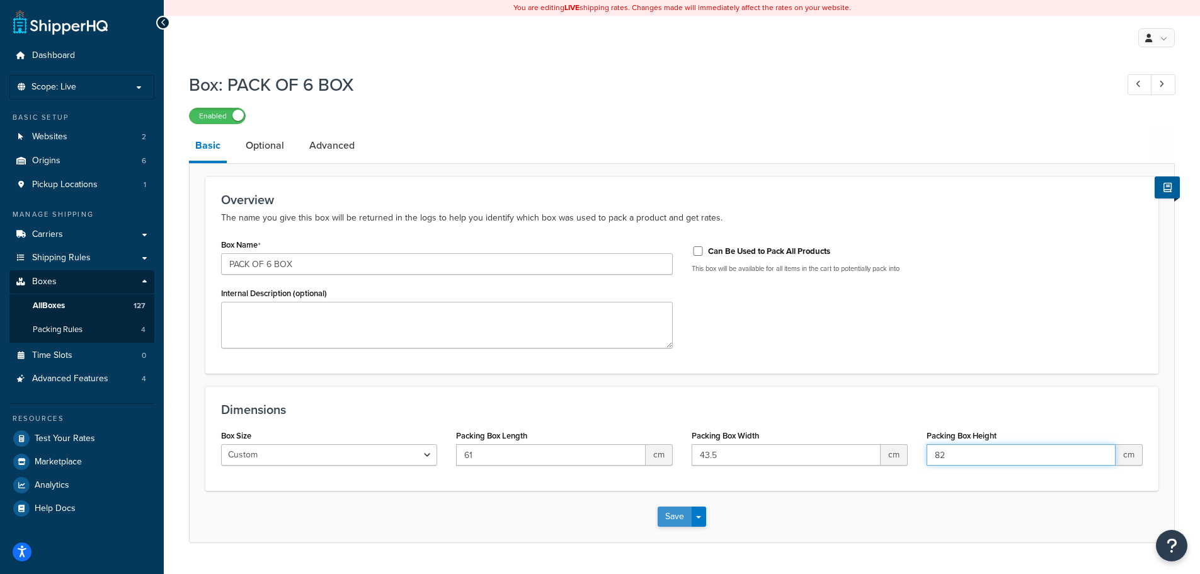
type input "82"
click at [684, 516] on button "Save" at bounding box center [675, 516] width 34 height 20
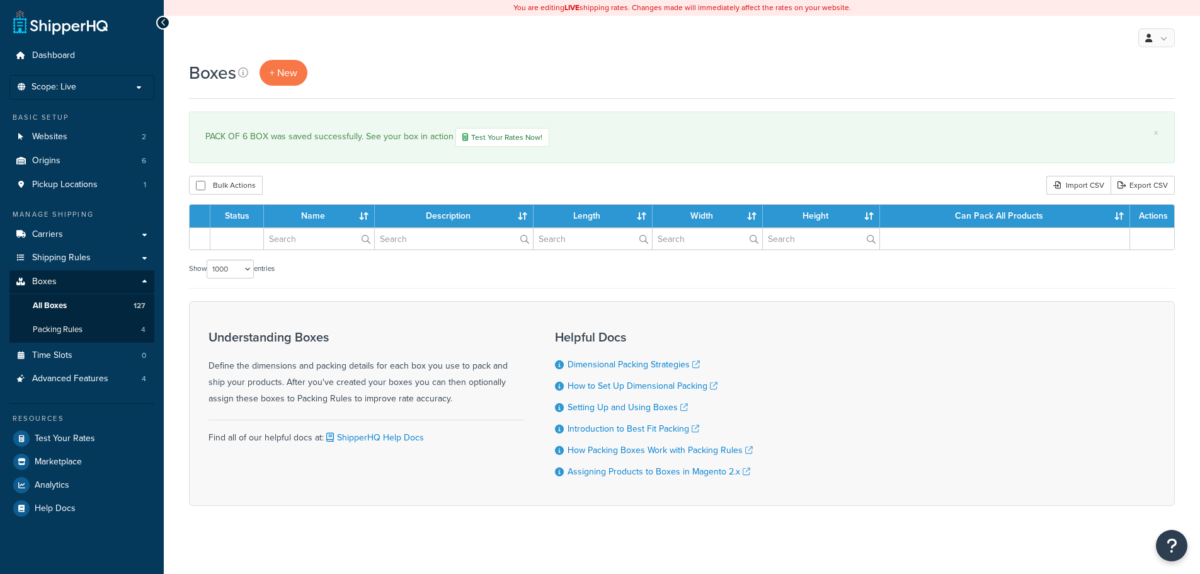
select select "1000"
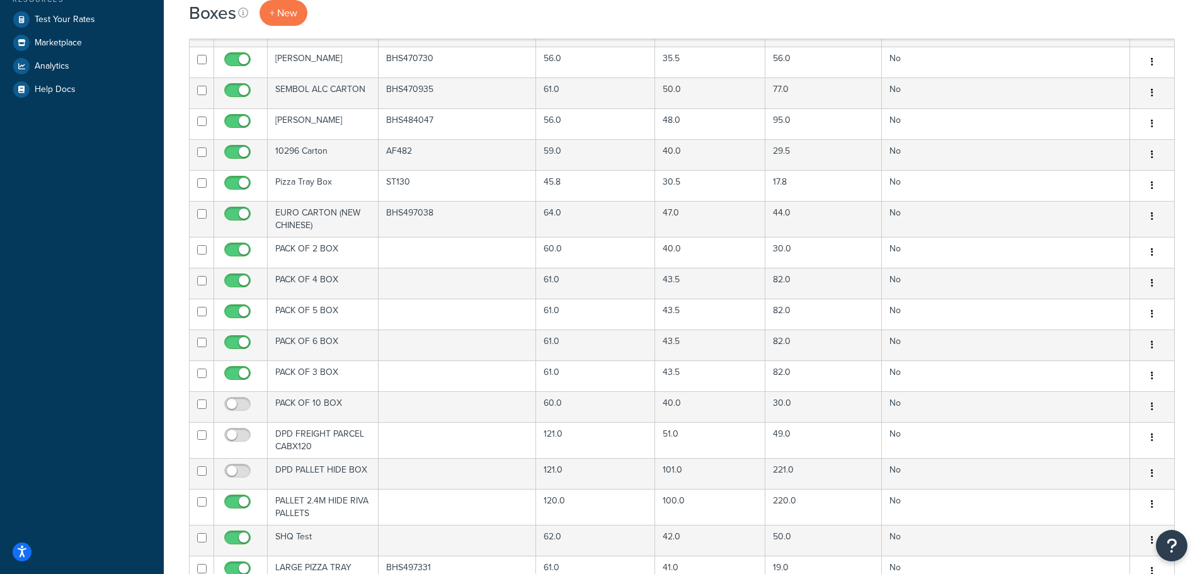
scroll to position [408, 0]
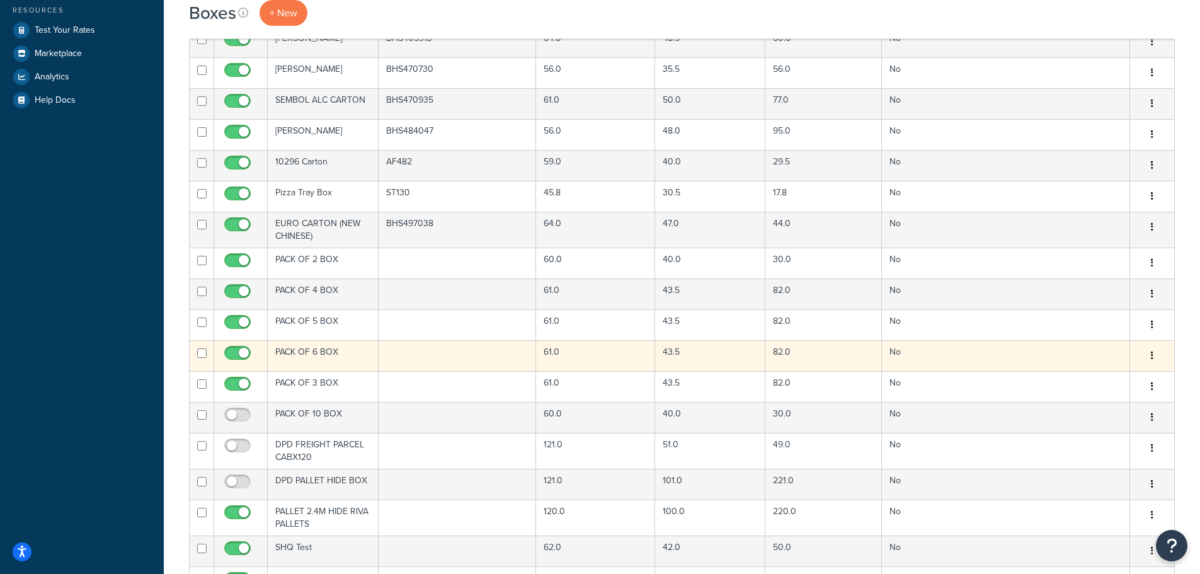
click at [1150, 353] on button "button" at bounding box center [1152, 356] width 18 height 20
click at [1095, 407] on link "Duplicate" at bounding box center [1111, 405] width 100 height 26
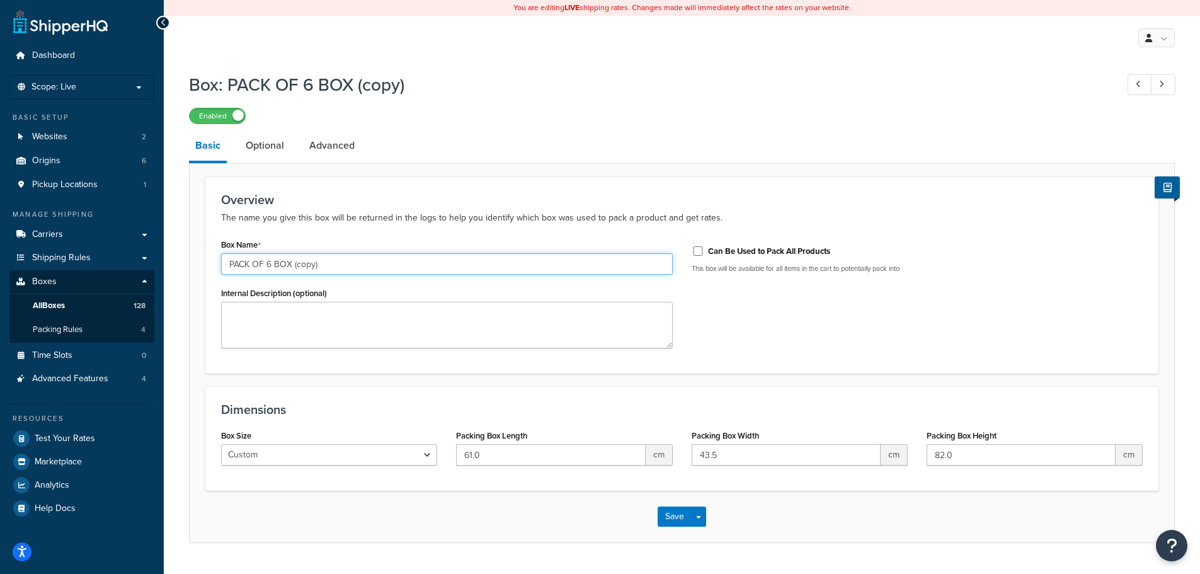
drag, startPoint x: 268, startPoint y: 264, endPoint x: 275, endPoint y: 264, distance: 6.9
click at [275, 264] on input "PACK OF 6 BOX (copy)" at bounding box center [447, 263] width 452 height 21
type input "PACK OF 8 BOX"
click at [259, 140] on link "Optional" at bounding box center [264, 145] width 51 height 30
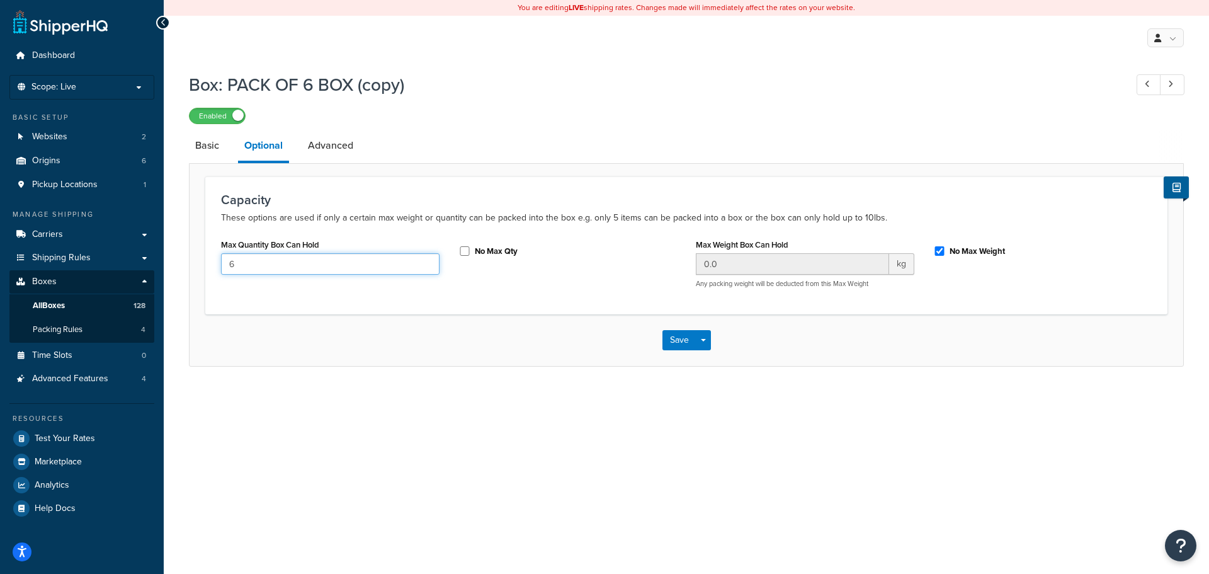
drag, startPoint x: 276, startPoint y: 266, endPoint x: 162, endPoint y: 246, distance: 115.0
click at [161, 247] on div "Dashboard Scope: Live Basic Setup Websites 2 Origins 6 Pickup Locations 1 Manag…" at bounding box center [604, 287] width 1209 height 574
type input "8"
click at [680, 339] on button "Save" at bounding box center [680, 340] width 34 height 20
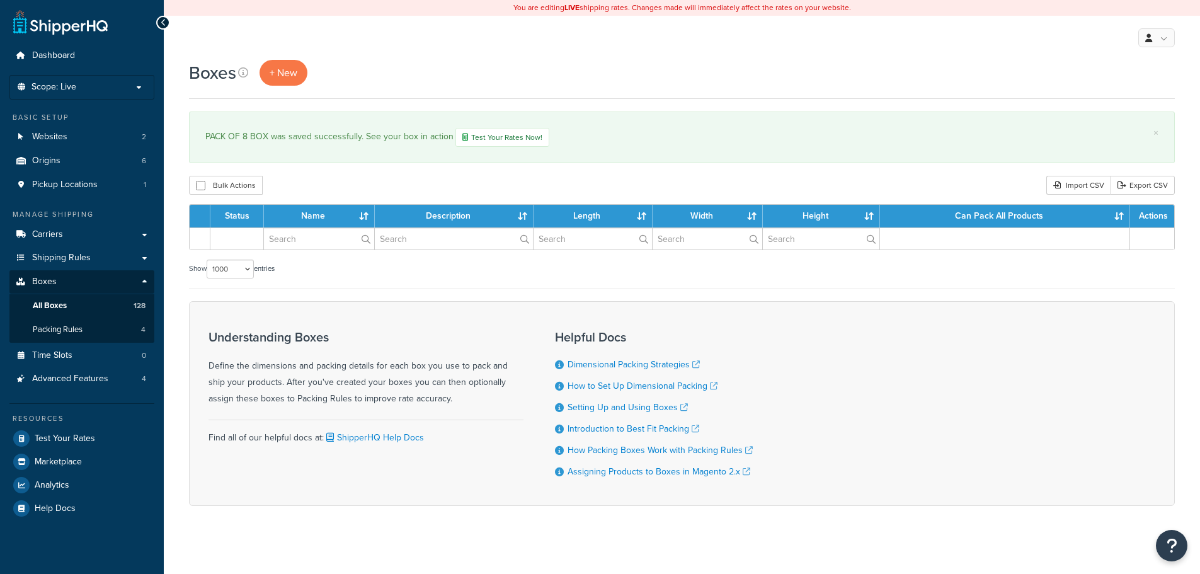
select select "1000"
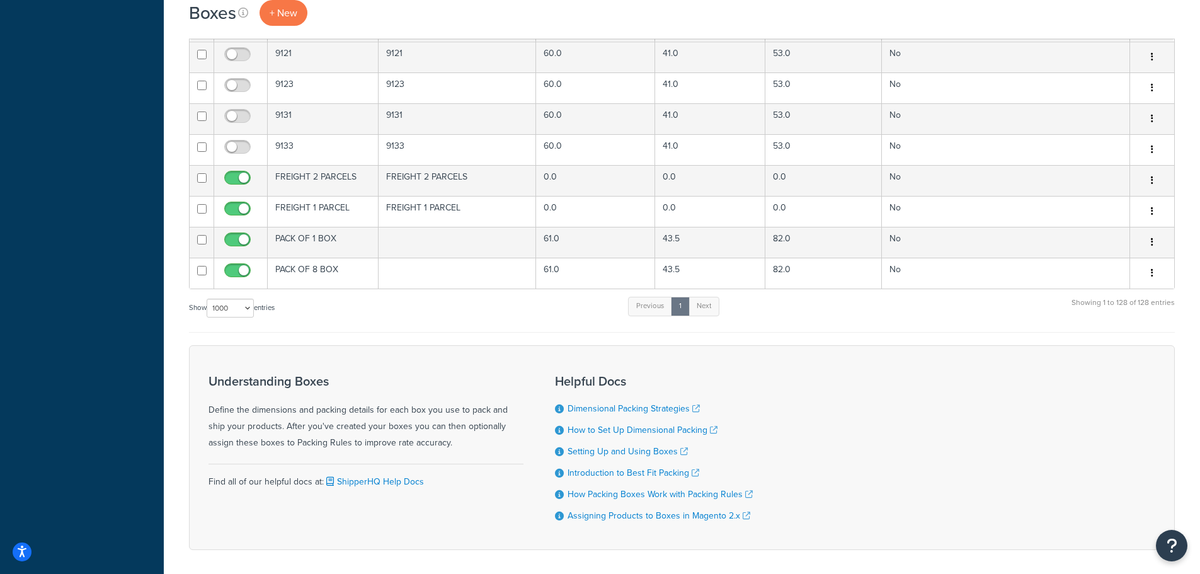
scroll to position [4003, 0]
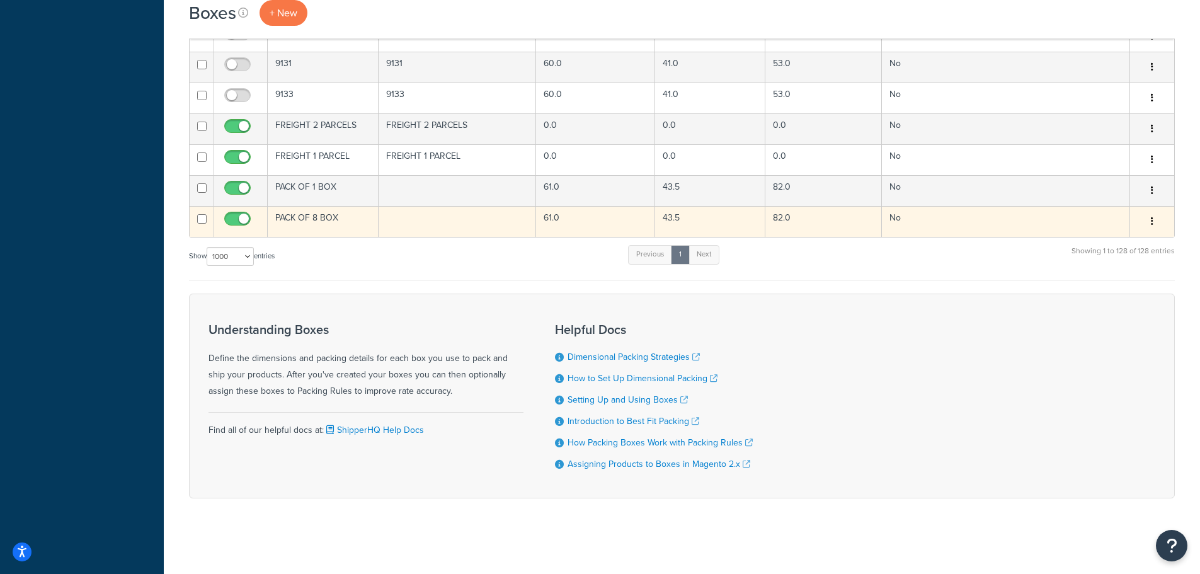
click at [1149, 221] on button "button" at bounding box center [1152, 222] width 18 height 20
click at [1125, 265] on link "Duplicate" at bounding box center [1111, 271] width 100 height 26
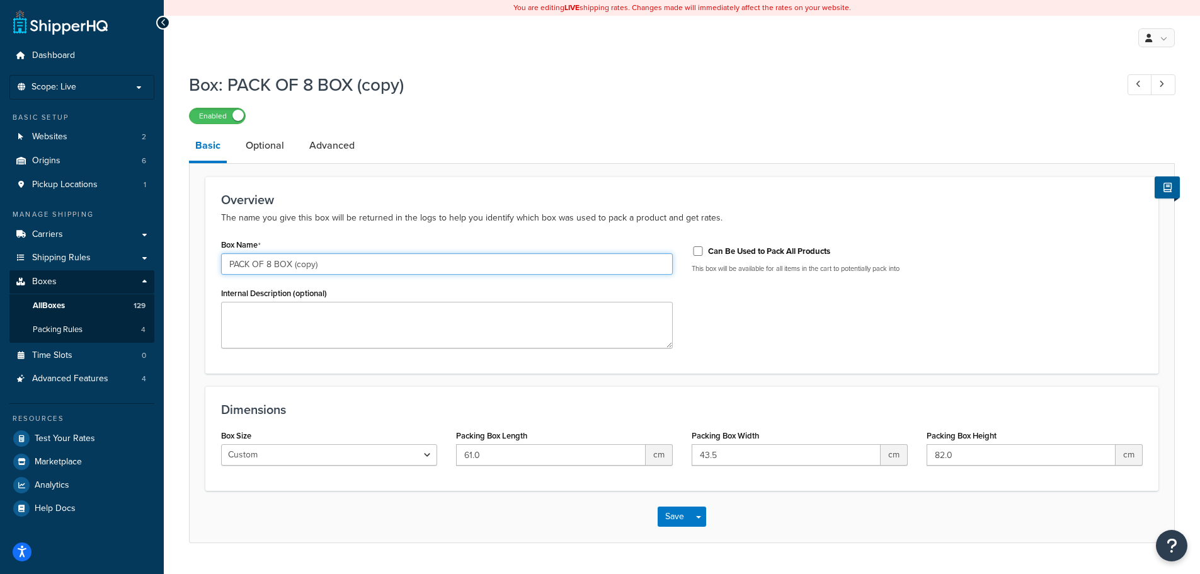
drag, startPoint x: 266, startPoint y: 263, endPoint x: 273, endPoint y: 264, distance: 7.0
click at [273, 264] on input "PACK OF 8 BOX (copy)" at bounding box center [447, 263] width 452 height 21
type input "PACK OF 9 BOX"
click at [268, 147] on link "Optional" at bounding box center [264, 145] width 51 height 30
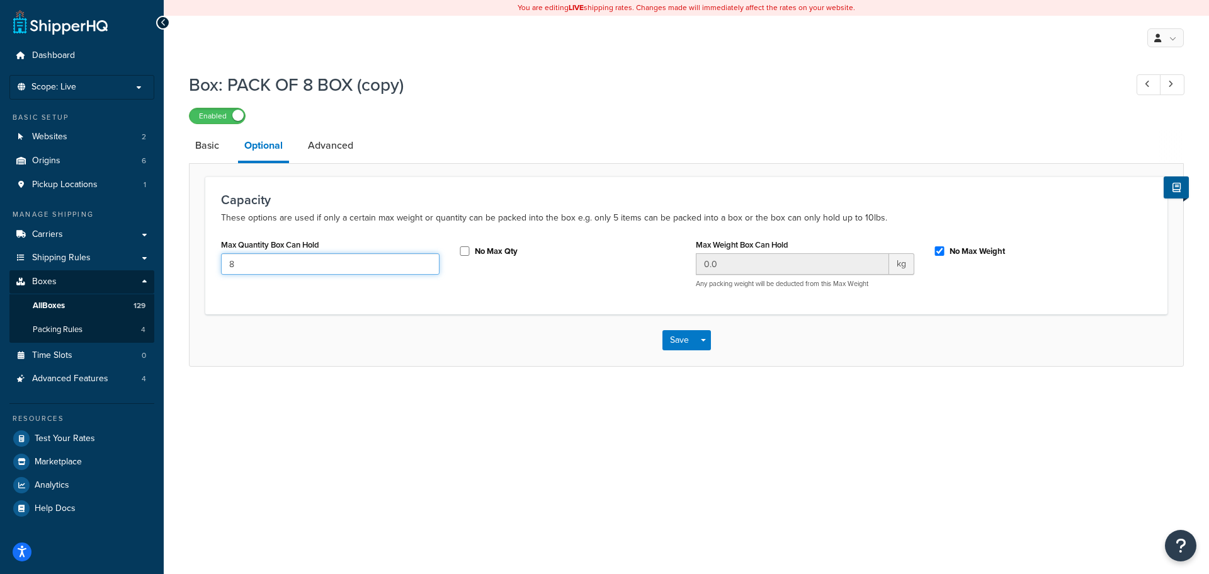
drag, startPoint x: 278, startPoint y: 263, endPoint x: 210, endPoint y: 255, distance: 69.1
click at [210, 255] on div "Capacity These options are used if only a certain max weight or quantity can be…" at bounding box center [686, 244] width 962 height 137
type input "9"
click at [677, 344] on button "Save" at bounding box center [680, 340] width 34 height 20
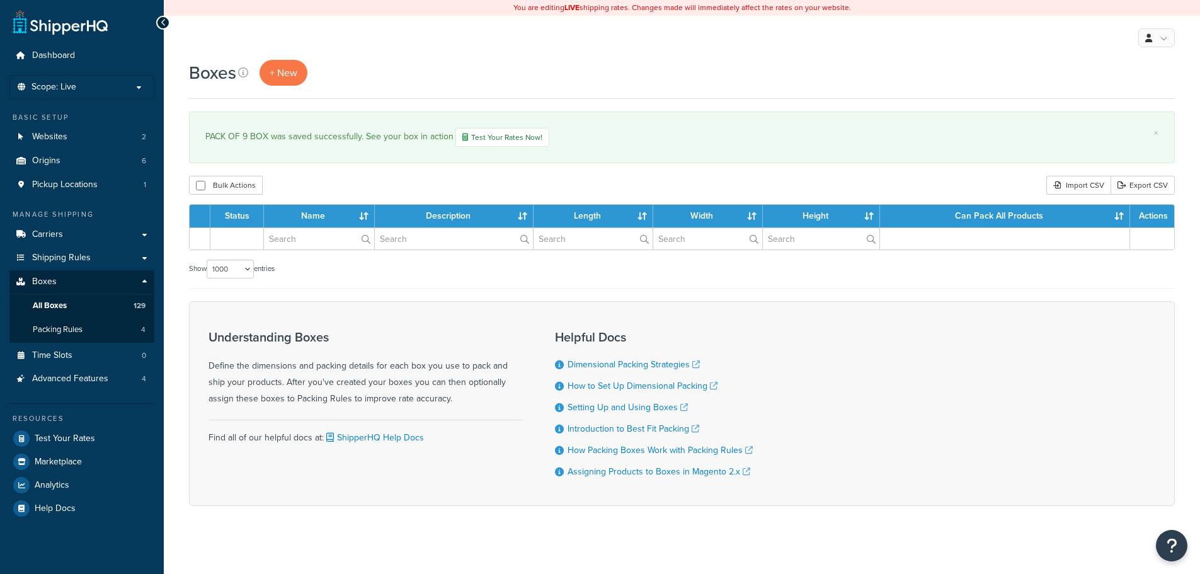
select select "1000"
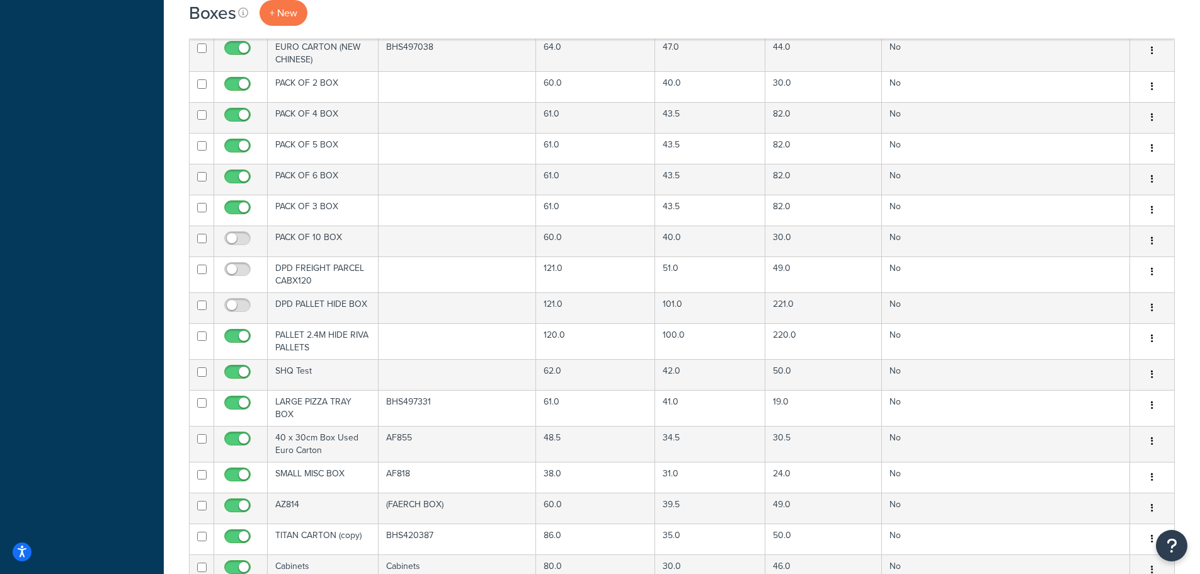
scroll to position [511, 0]
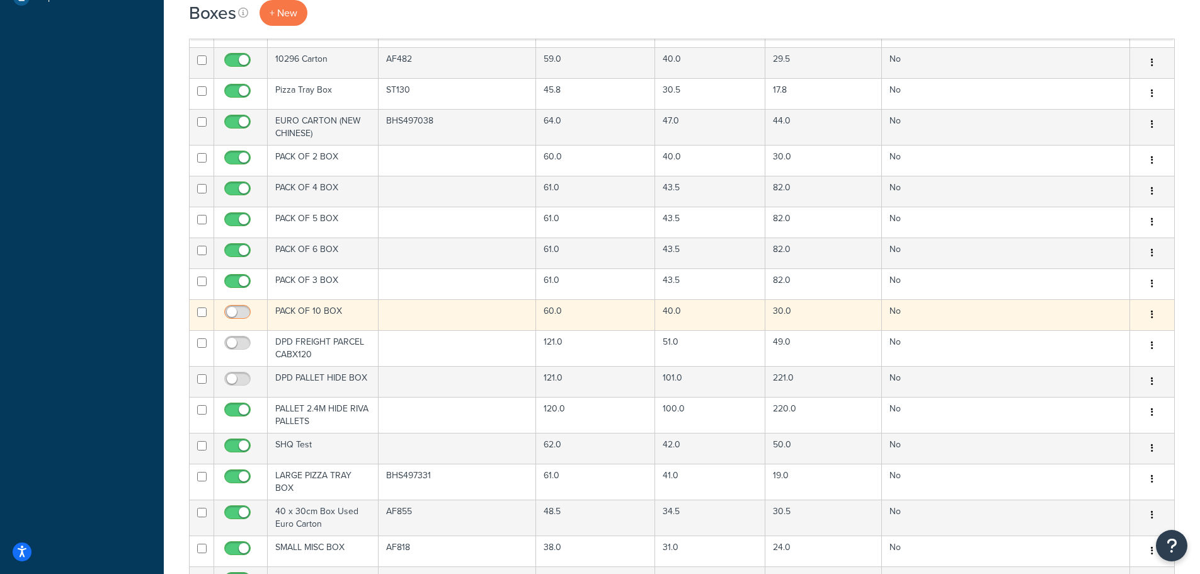
click at [229, 309] on input "checkbox" at bounding box center [239, 315] width 35 height 16
checkbox input "true"
click at [345, 313] on td "PACK OF 10 BOX" at bounding box center [323, 314] width 111 height 31
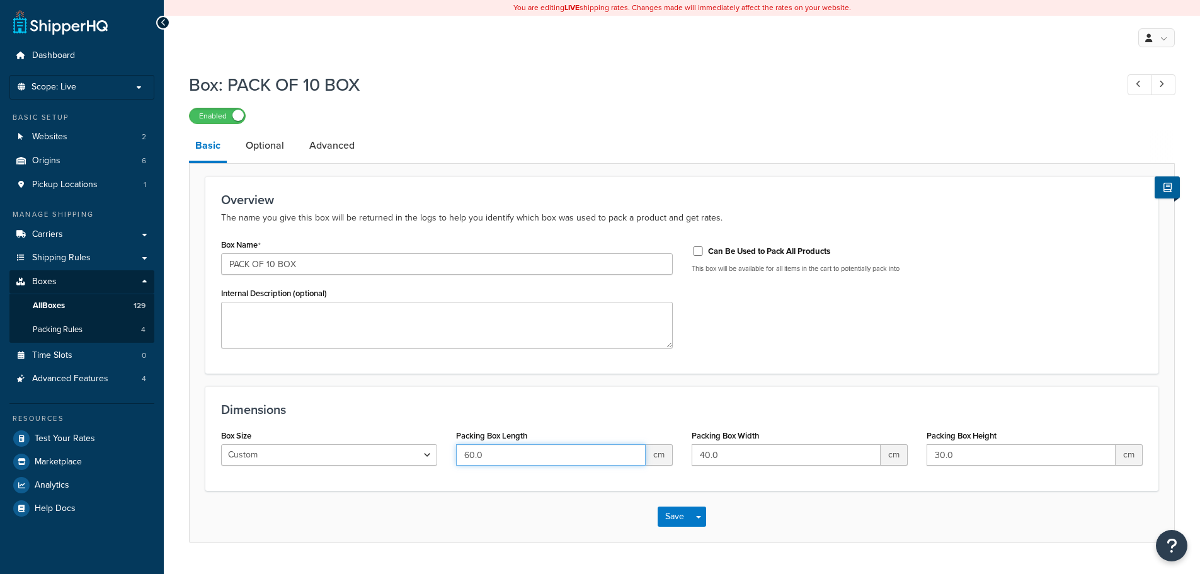
click at [585, 452] on input "60.0" at bounding box center [550, 454] width 189 height 21
type input "61"
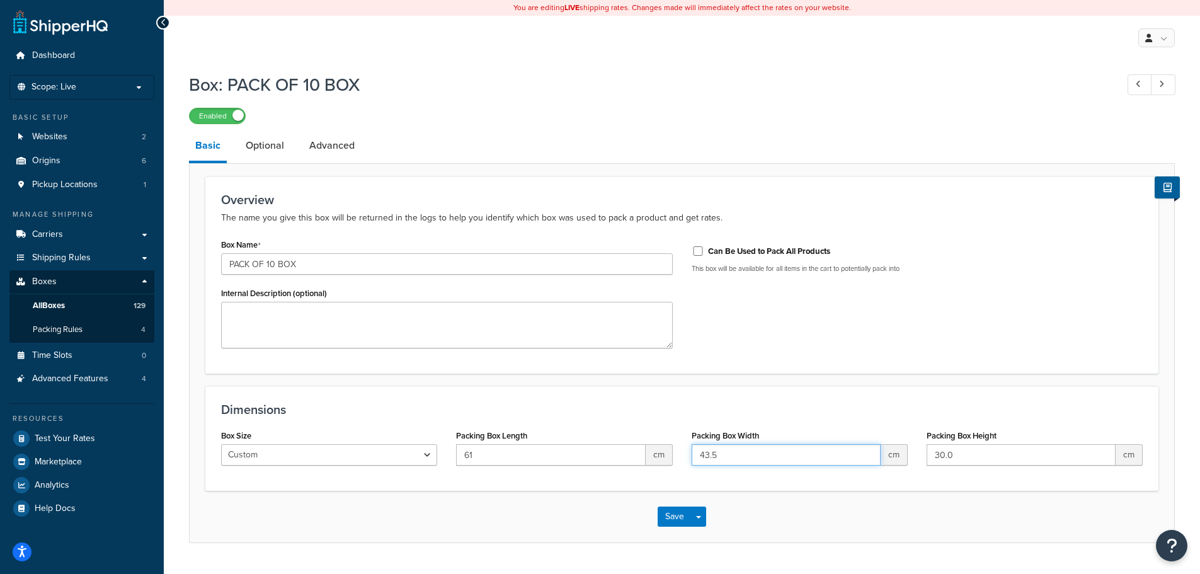
type input "43.5"
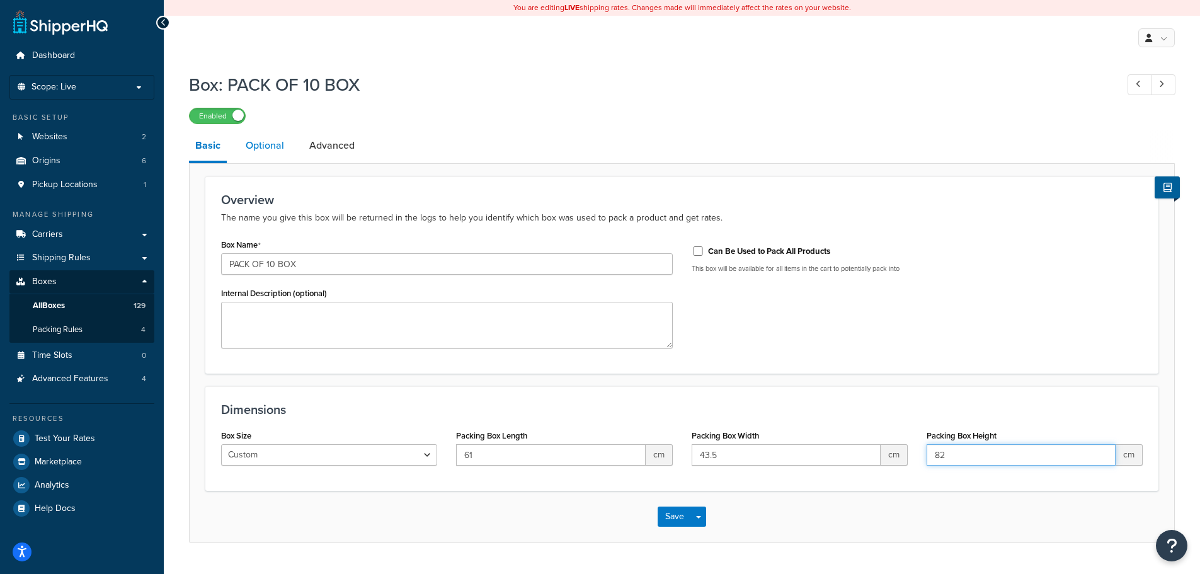
type input "82"
click at [266, 145] on link "Optional" at bounding box center [264, 145] width 51 height 30
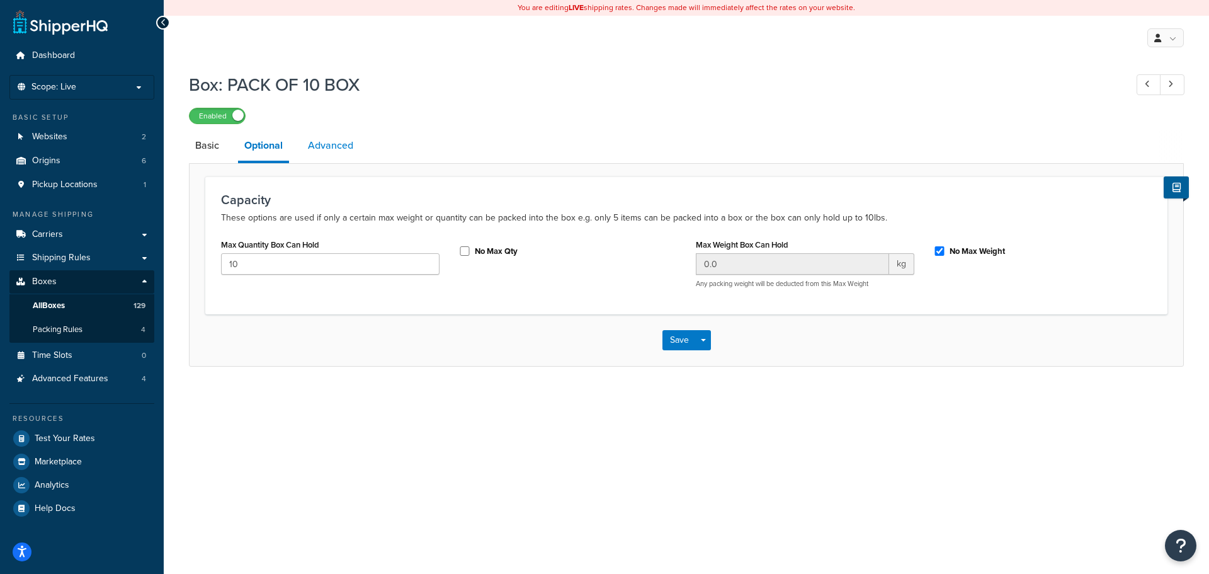
click at [334, 139] on link "Advanced" at bounding box center [331, 145] width 58 height 30
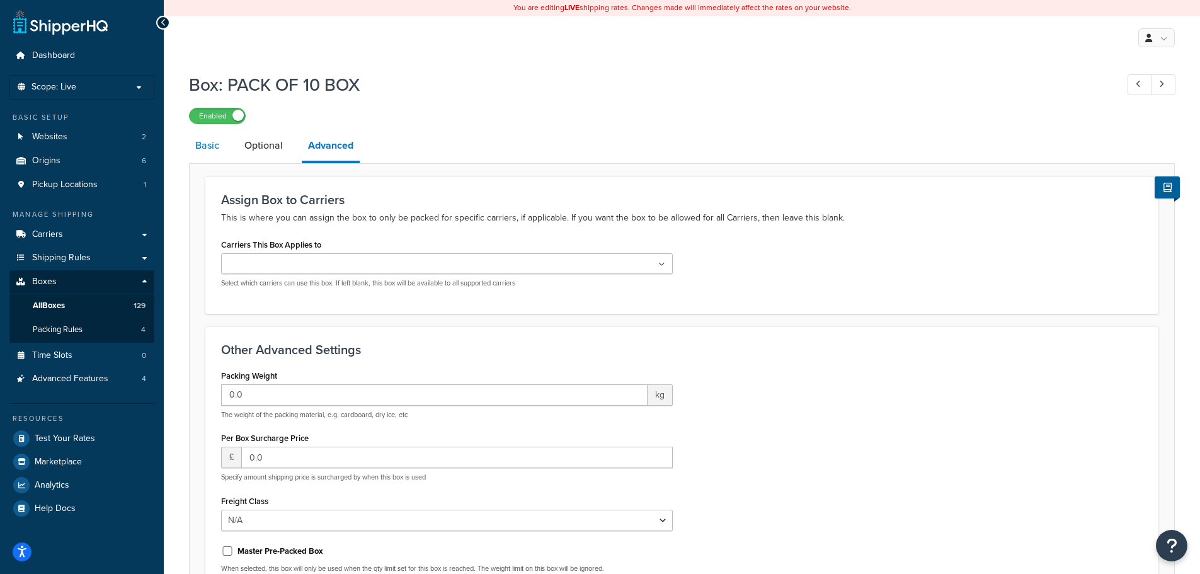
click at [207, 142] on link "Basic" at bounding box center [207, 145] width 37 height 30
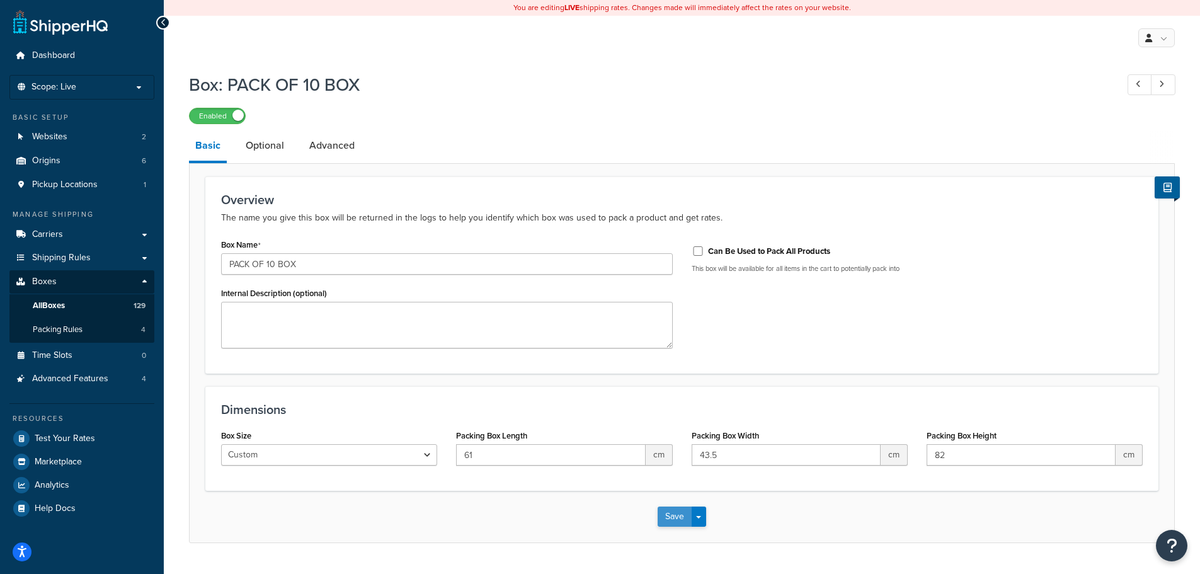
click at [668, 525] on button "Save" at bounding box center [675, 516] width 34 height 20
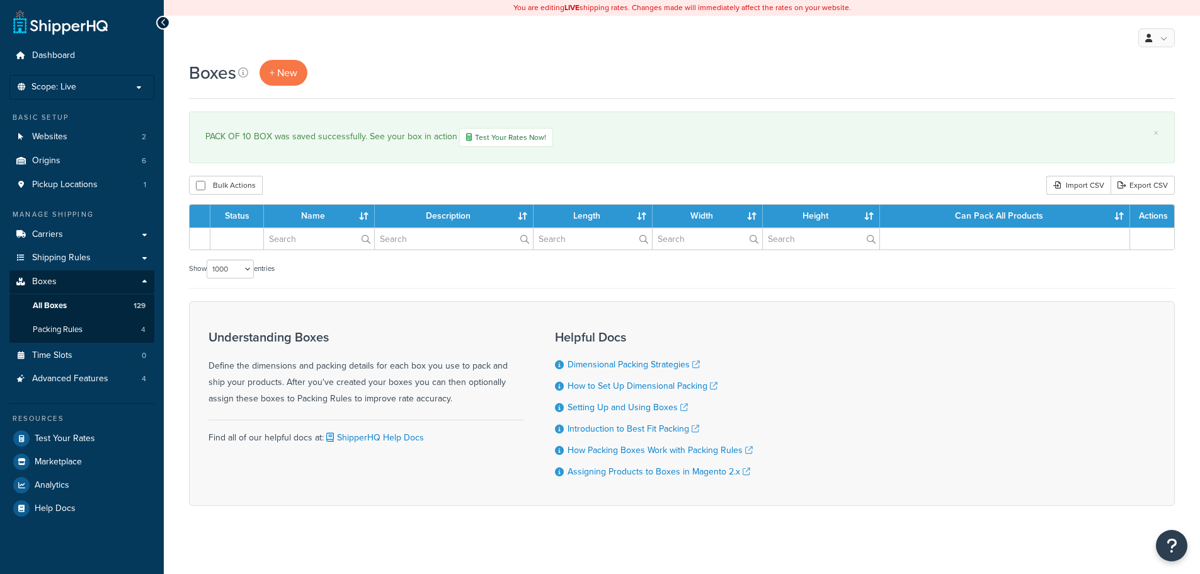
select select "1000"
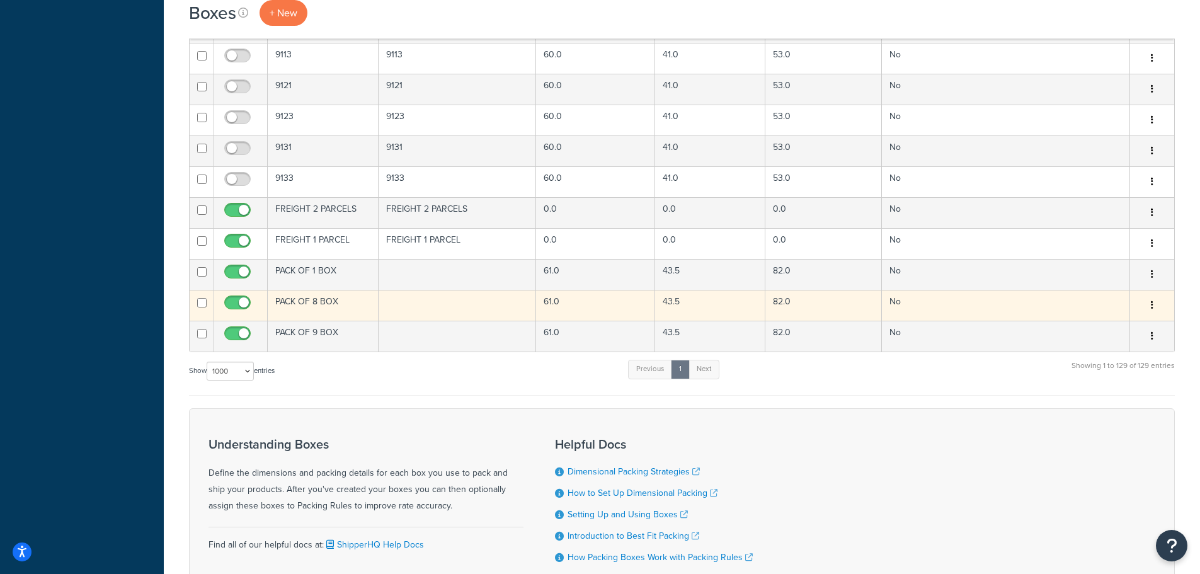
scroll to position [3905, 0]
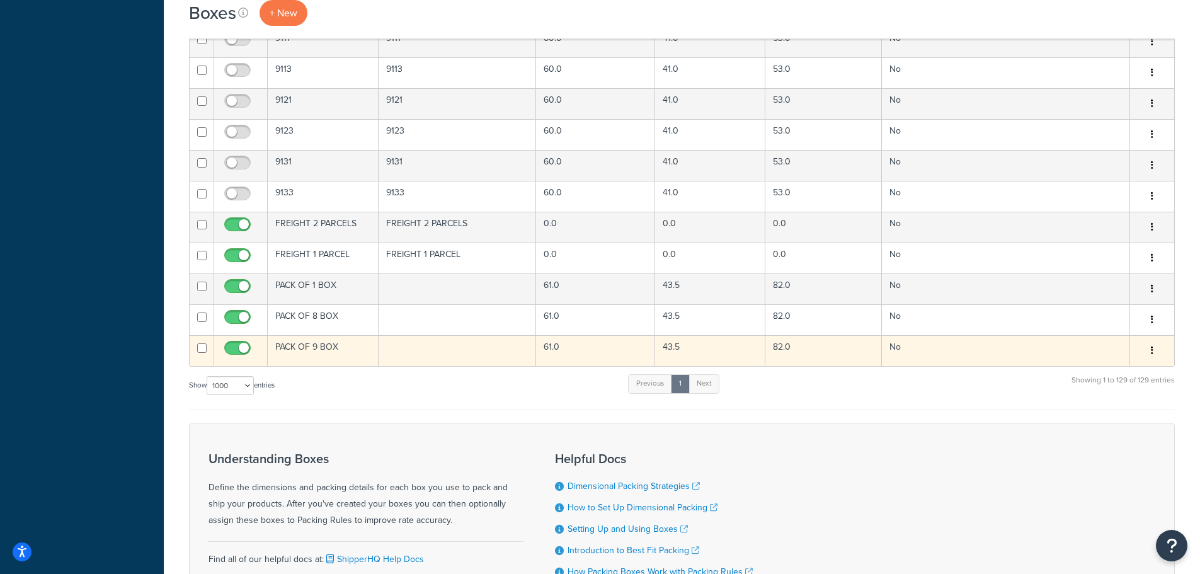
click at [1152, 352] on icon "button" at bounding box center [1152, 350] width 3 height 9
click at [1101, 401] on link "Duplicate" at bounding box center [1111, 400] width 100 height 26
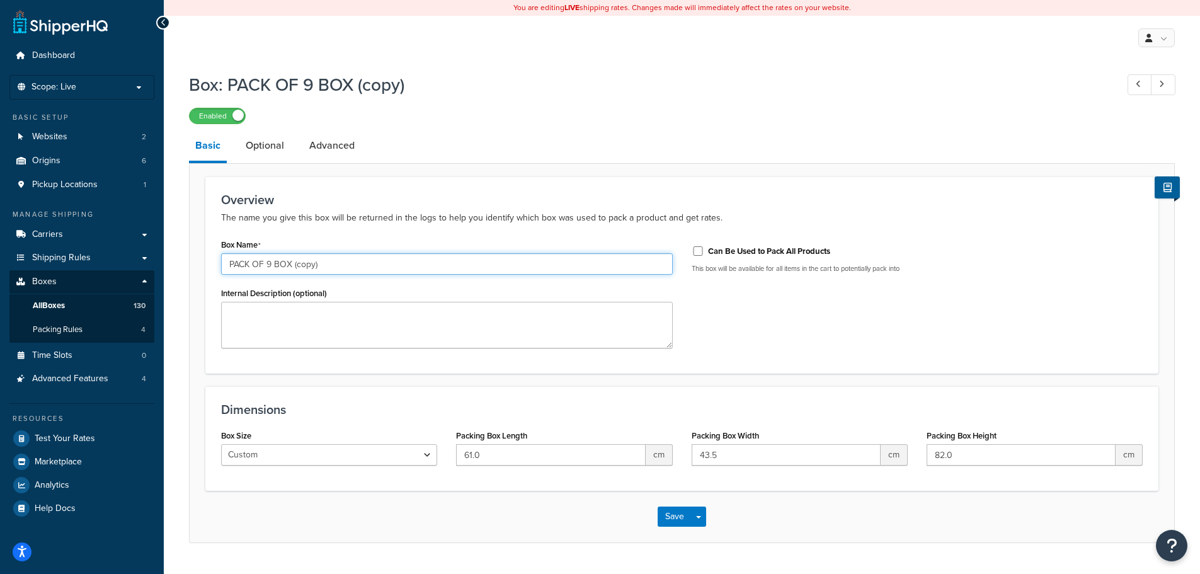
click at [273, 265] on input "PACK OF 9 BOX (copy)" at bounding box center [447, 263] width 452 height 21
type input "PACK OF 12 BOX"
click at [264, 146] on link "Optional" at bounding box center [264, 145] width 51 height 30
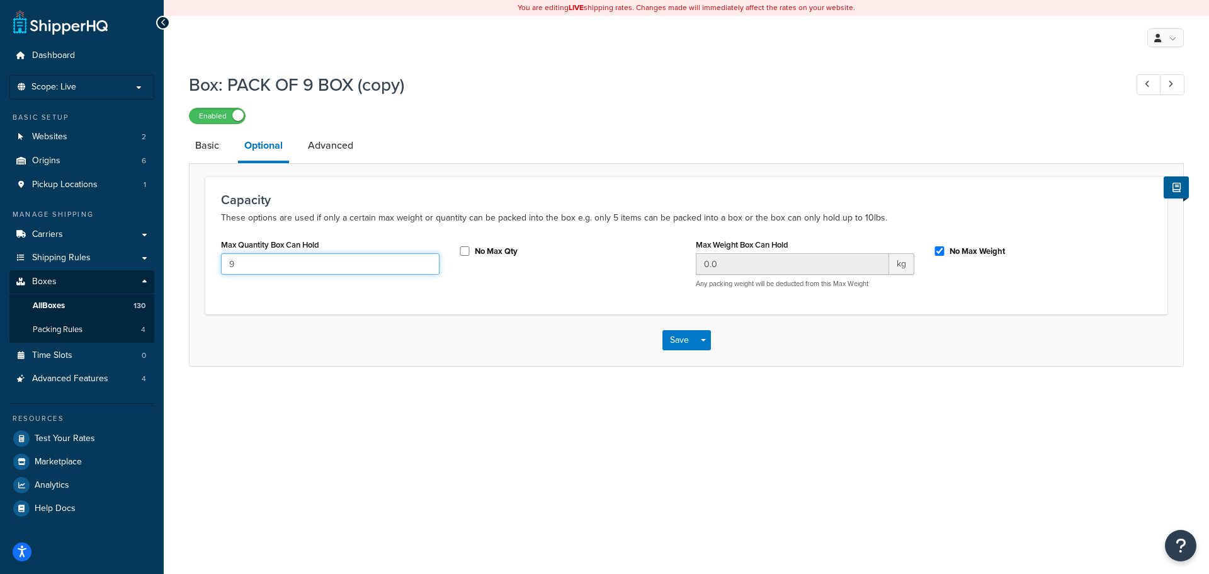
click at [262, 269] on input "9" at bounding box center [330, 263] width 219 height 21
type input "12"
click at [197, 139] on link "Basic" at bounding box center [207, 145] width 37 height 30
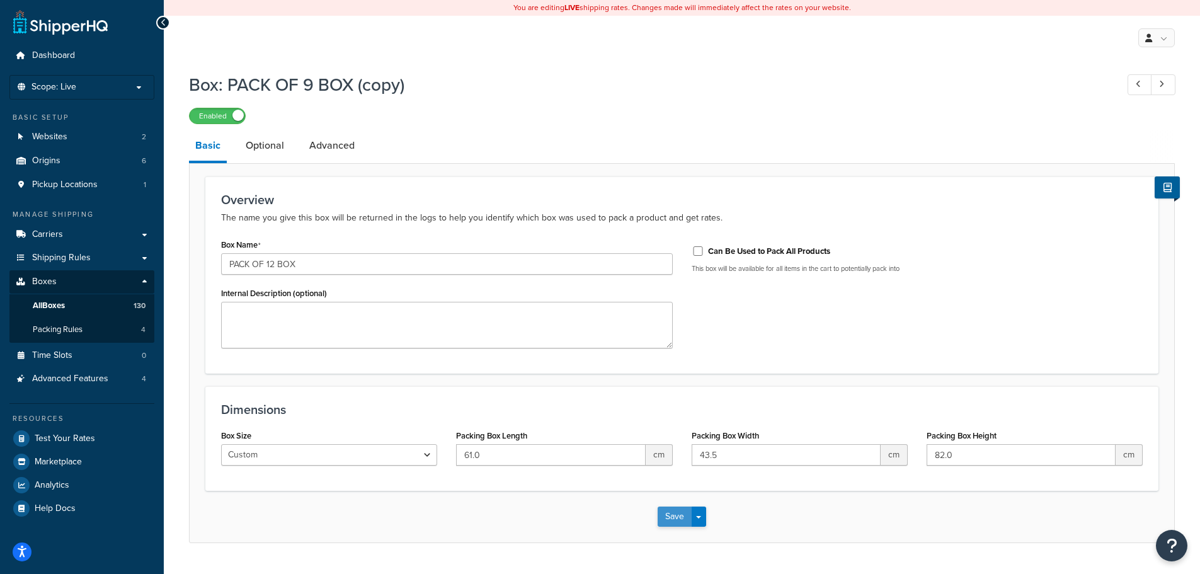
click at [680, 520] on button "Save" at bounding box center [675, 516] width 34 height 20
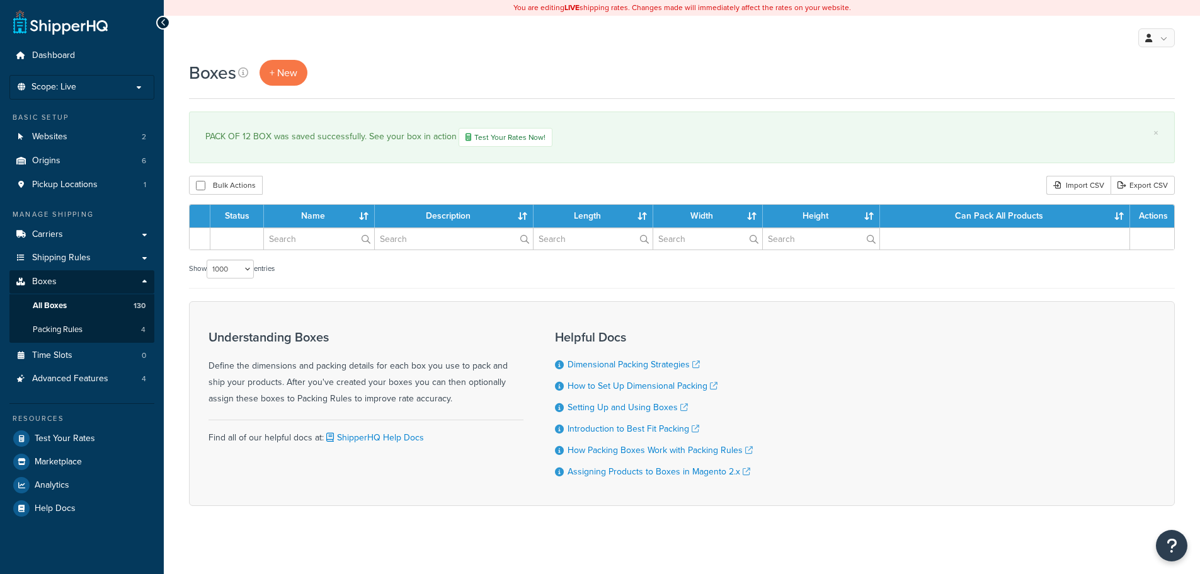
select select "1000"
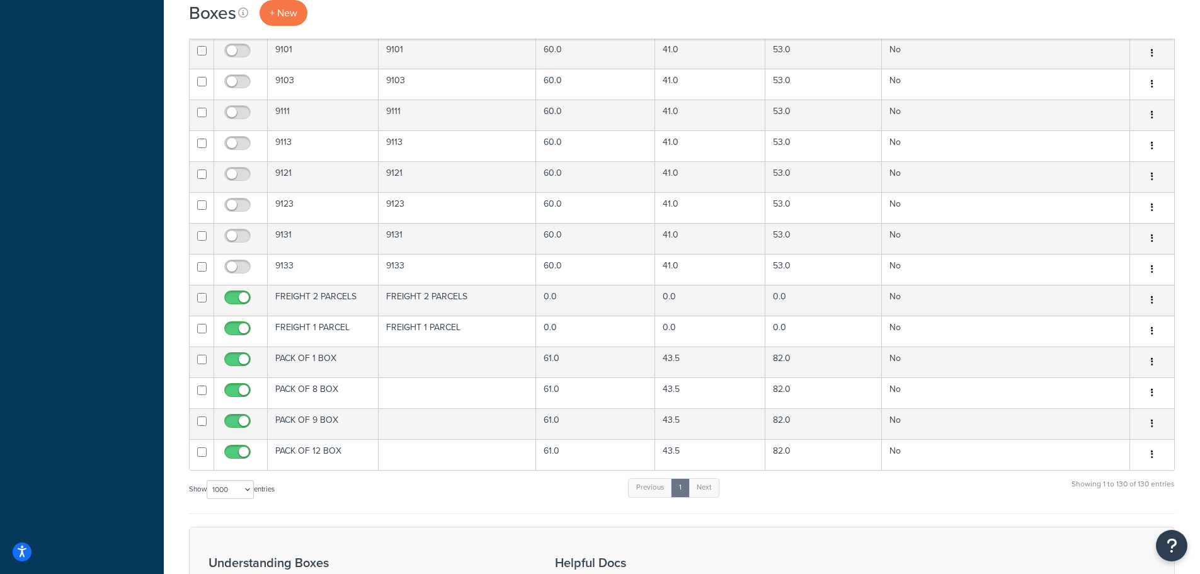
scroll to position [4065, 0]
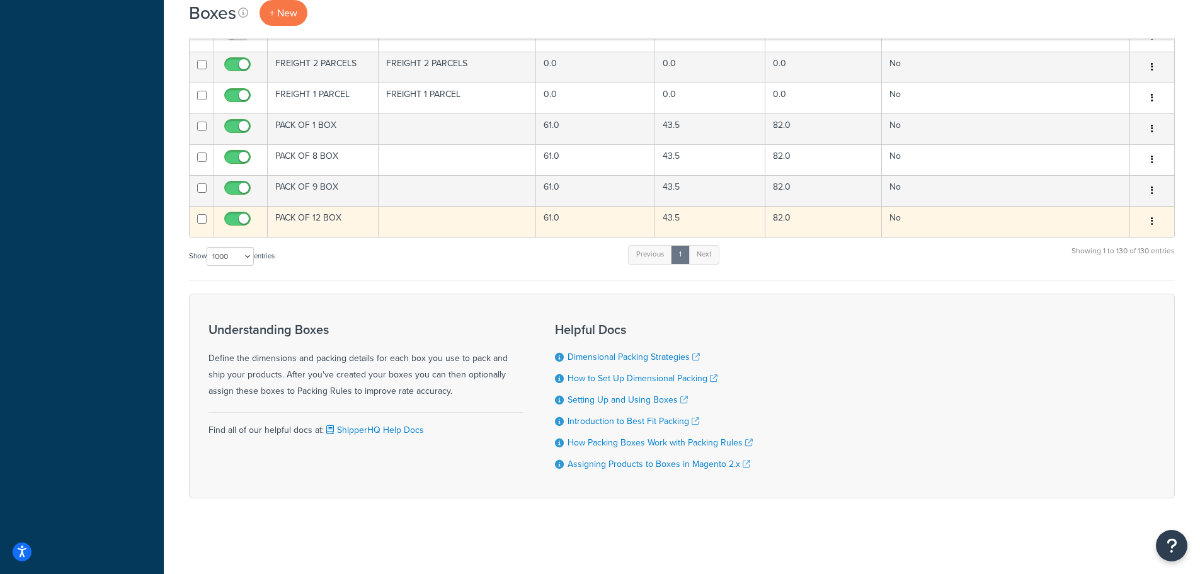
click at [1145, 220] on button "button" at bounding box center [1152, 222] width 18 height 20
click at [1093, 271] on link "Duplicate" at bounding box center [1111, 271] width 100 height 26
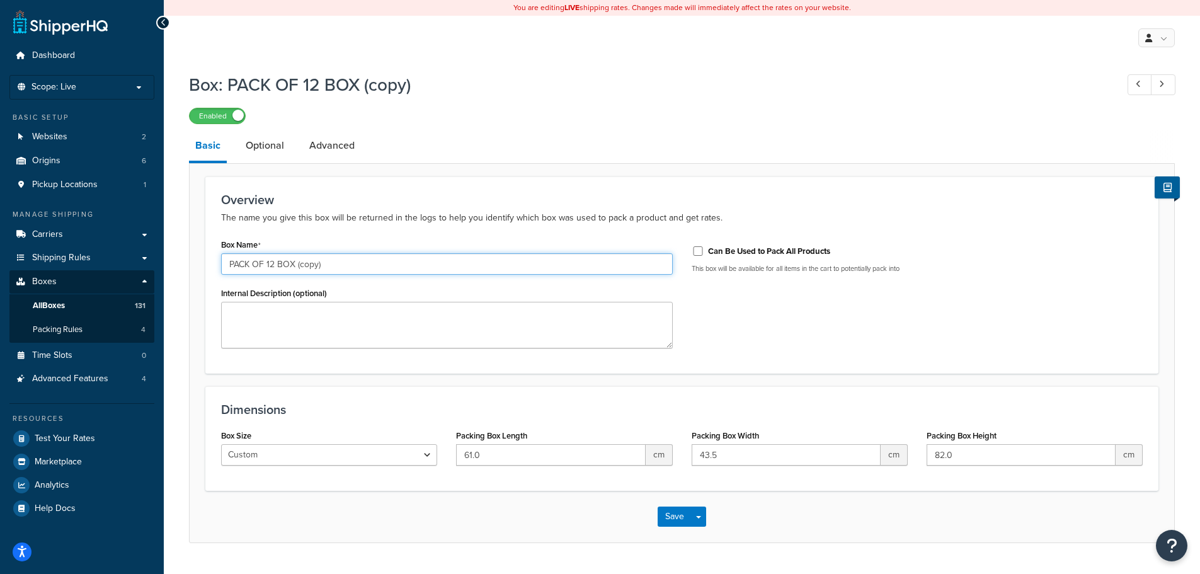
click at [274, 267] on input "PACK OF 12 BOX (copy)" at bounding box center [447, 263] width 452 height 21
type input "PACK OF 16 BOX"
click at [269, 147] on link "Optional" at bounding box center [264, 145] width 51 height 30
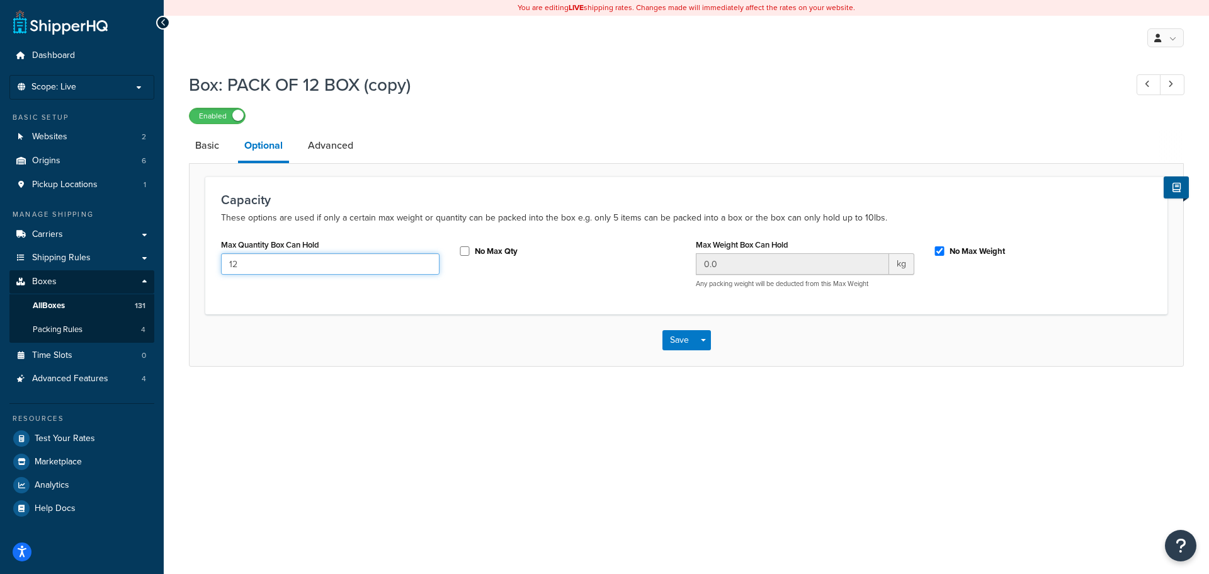
click at [265, 271] on input "12" at bounding box center [330, 263] width 219 height 21
type input "16"
click at [664, 334] on button "Save" at bounding box center [680, 340] width 34 height 20
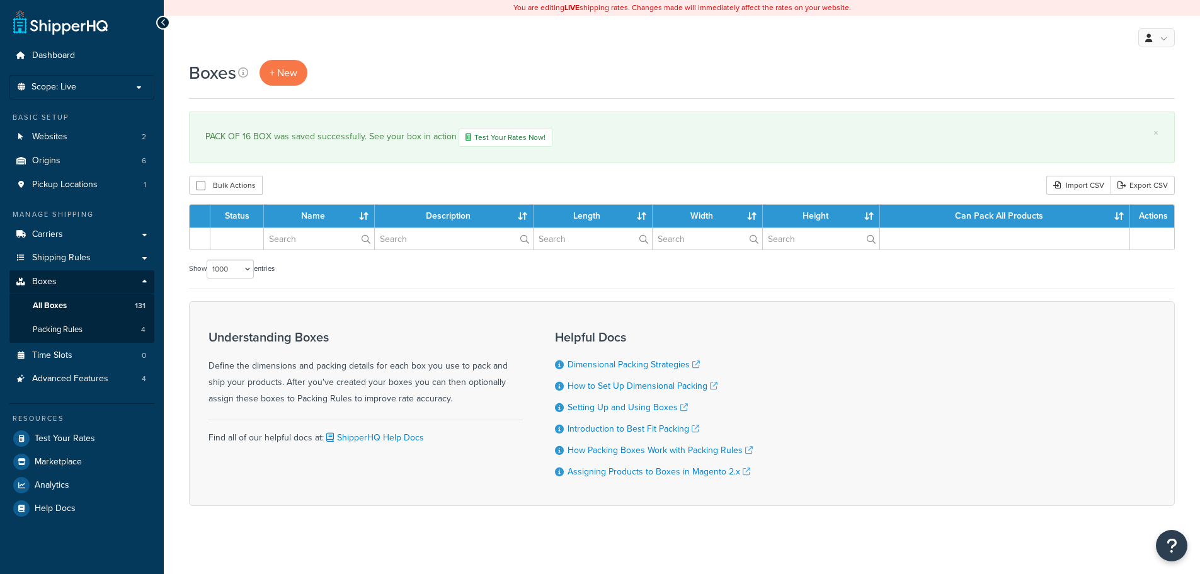
select select "1000"
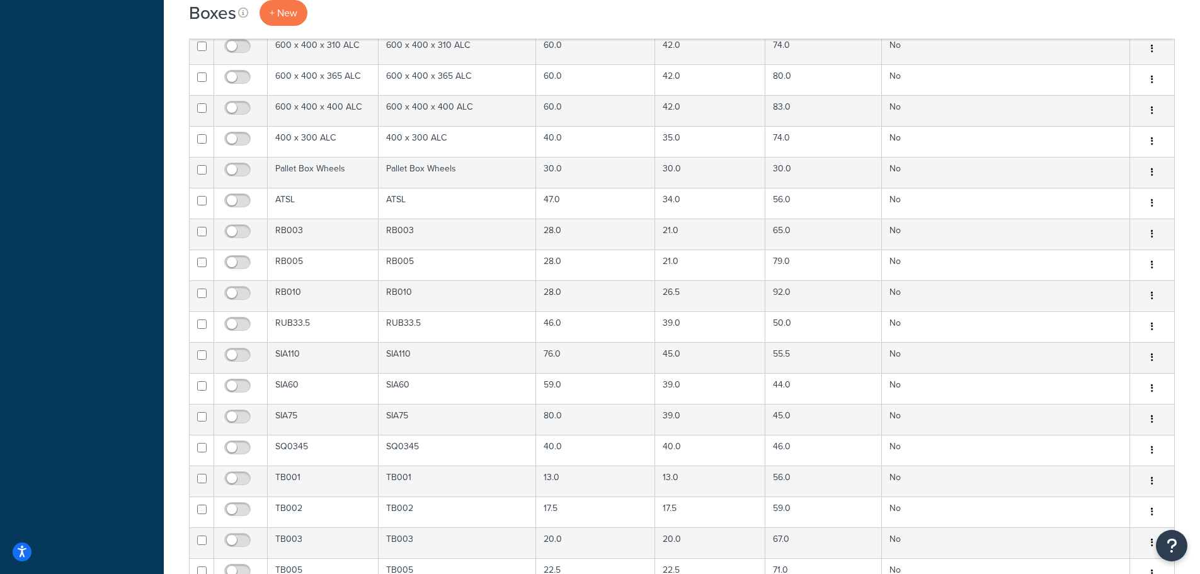
scroll to position [4096, 0]
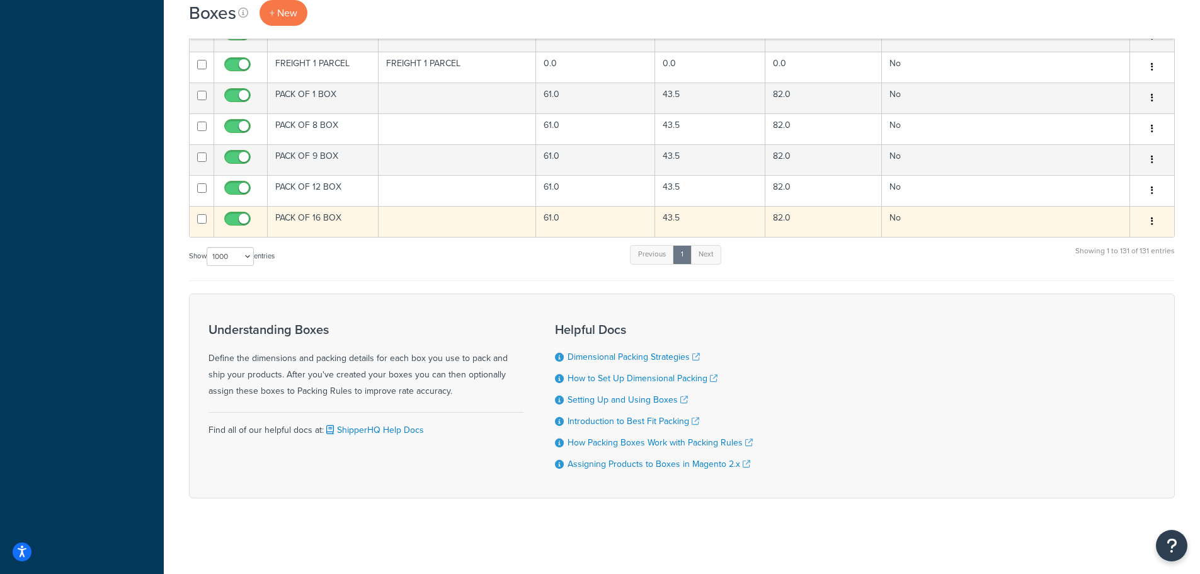
click at [1152, 220] on icon "button" at bounding box center [1152, 221] width 3 height 9
click at [1098, 269] on link "Duplicate" at bounding box center [1111, 271] width 100 height 26
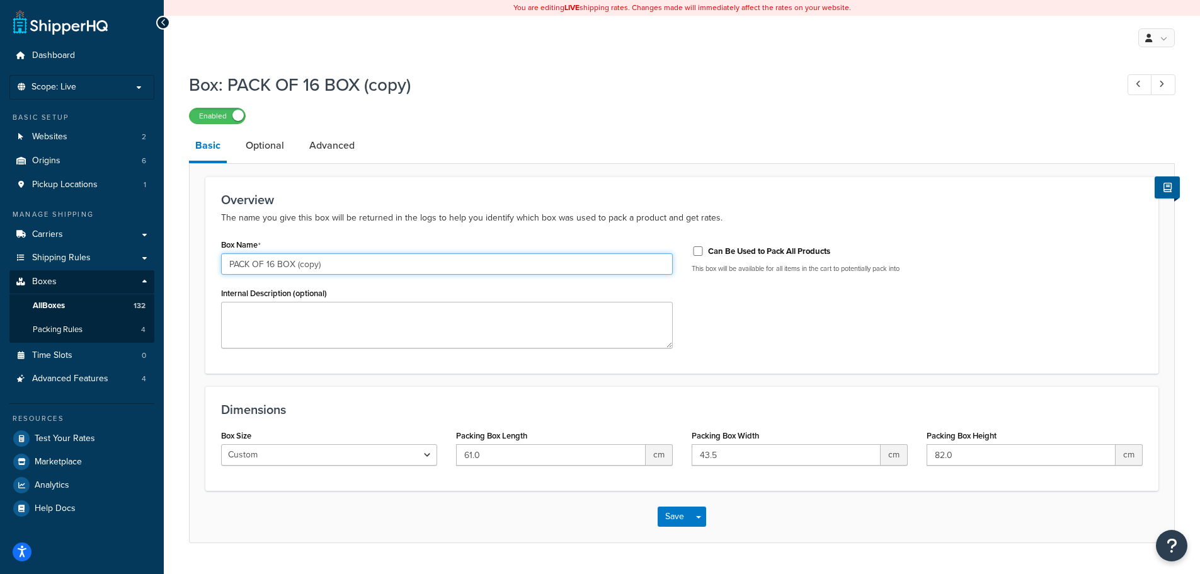
drag, startPoint x: 266, startPoint y: 262, endPoint x: 276, endPoint y: 264, distance: 9.6
click at [276, 264] on input "PACK OF 16 BOX (copy)" at bounding box center [447, 263] width 452 height 21
type input "PACK OF 20 BOX"
click at [259, 149] on link "Optional" at bounding box center [264, 145] width 51 height 30
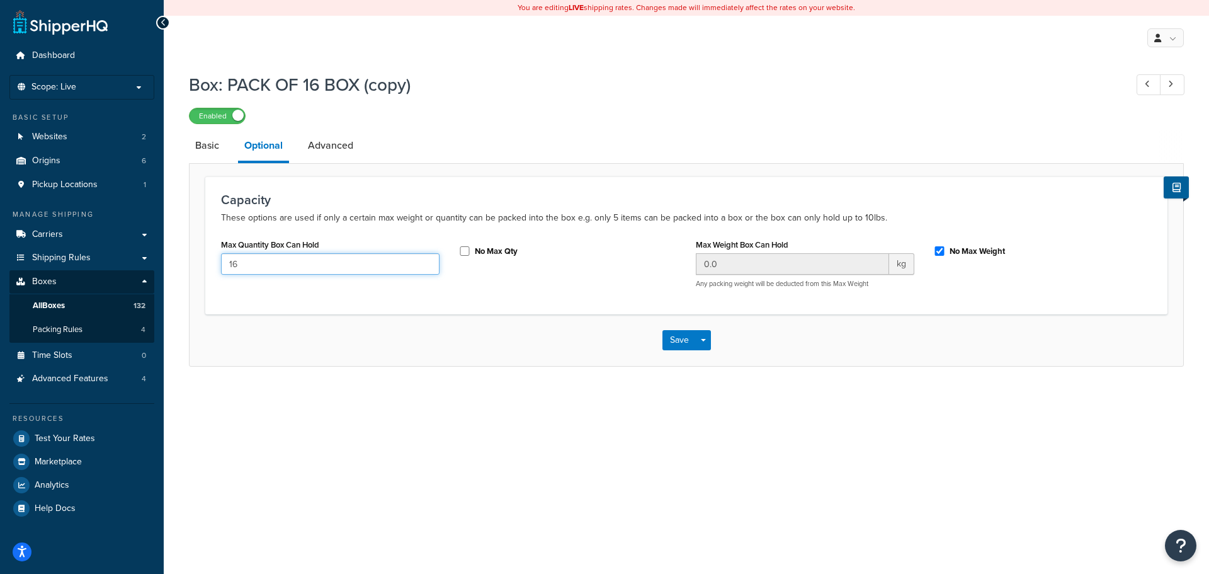
click at [239, 265] on input "16" at bounding box center [330, 263] width 219 height 21
click at [239, 264] on input "16" at bounding box center [330, 263] width 219 height 21
type input "20"
click at [680, 340] on button "Save" at bounding box center [680, 340] width 34 height 20
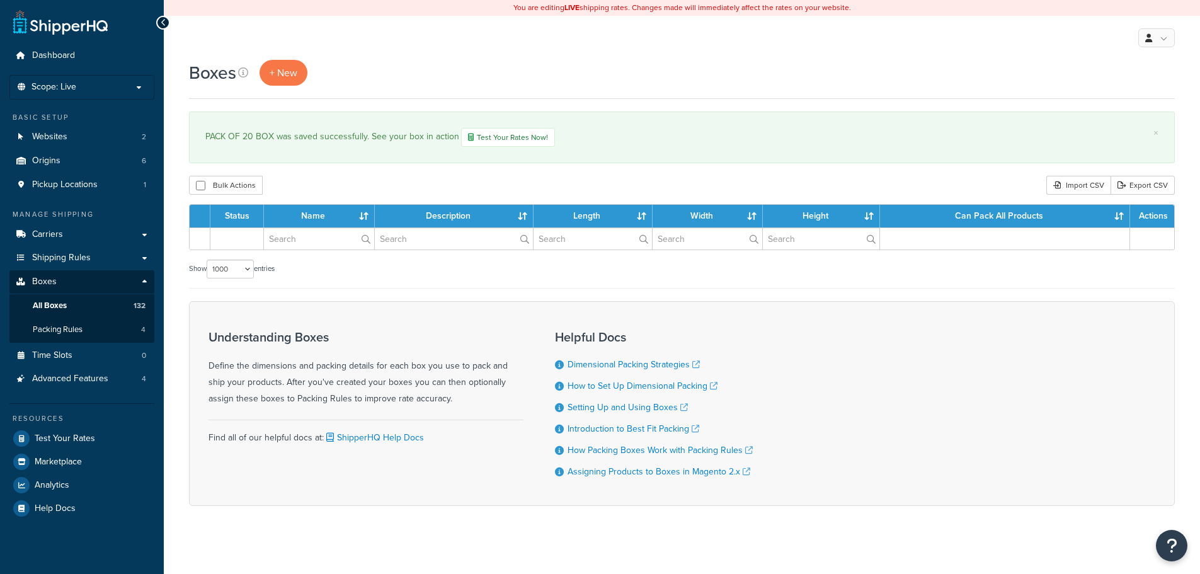
select select "1000"
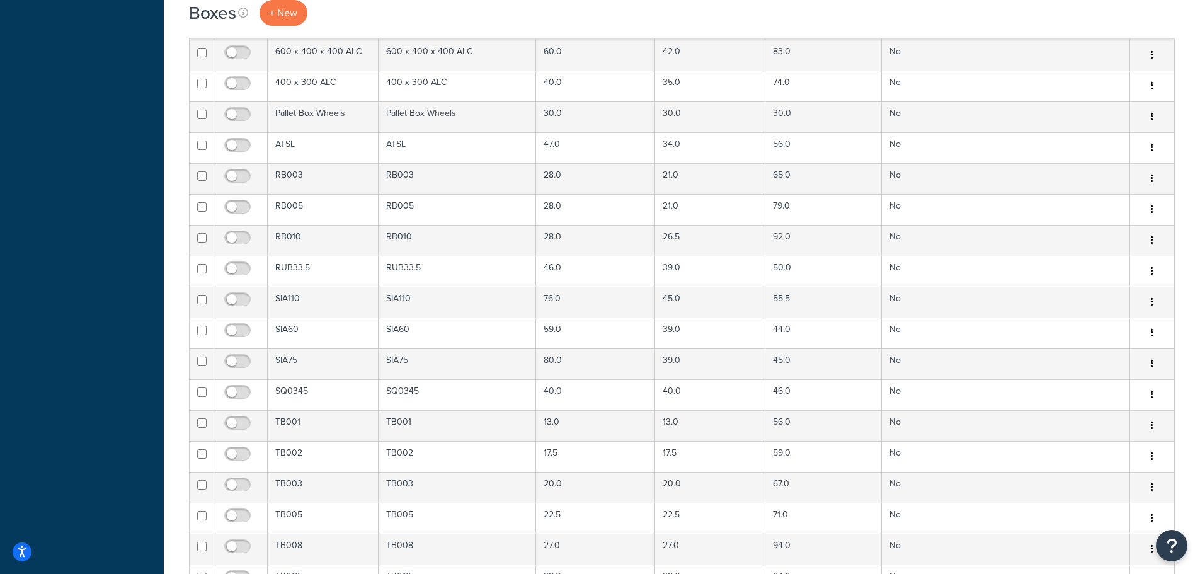
scroll to position [4127, 0]
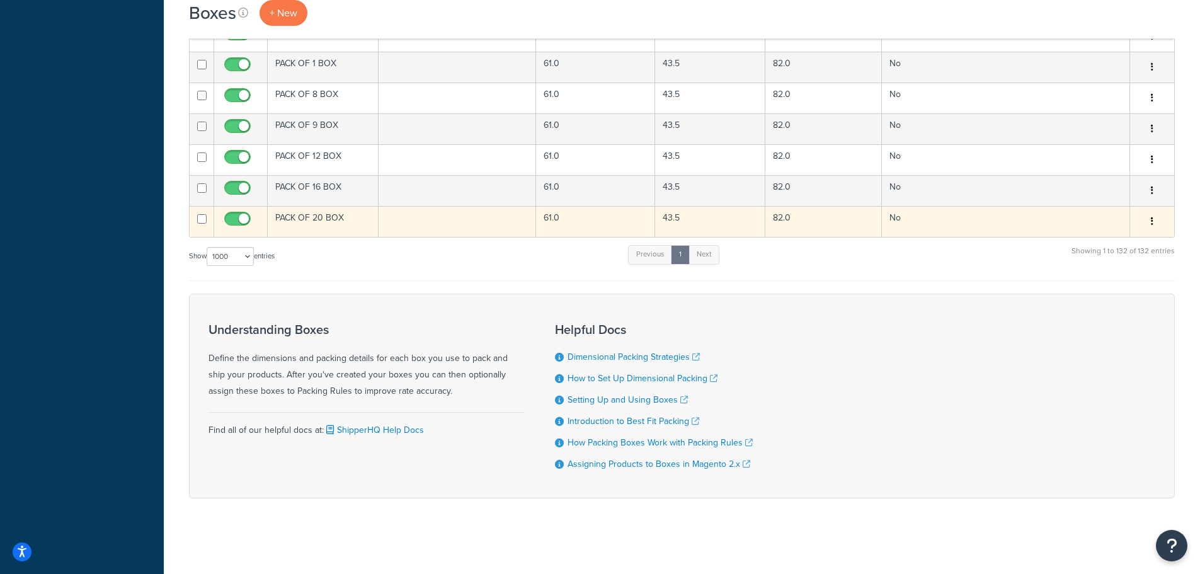
click at [1152, 222] on icon "button" at bounding box center [1152, 221] width 3 height 9
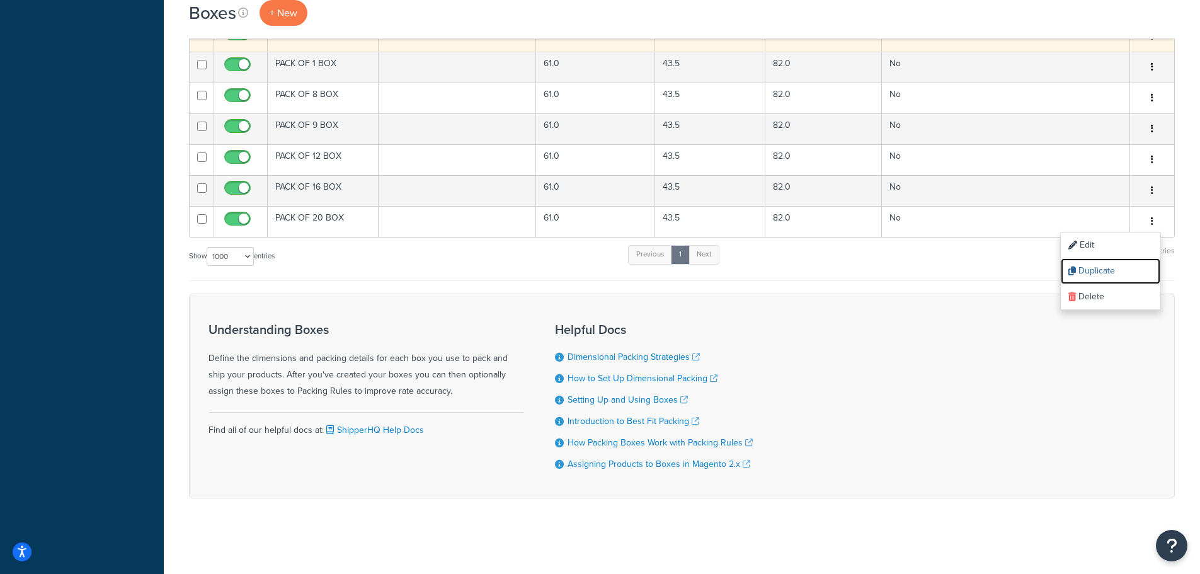
drag, startPoint x: 1103, startPoint y: 268, endPoint x: 658, endPoint y: 44, distance: 497.7
click at [1103, 268] on link "Duplicate" at bounding box center [1111, 271] width 100 height 26
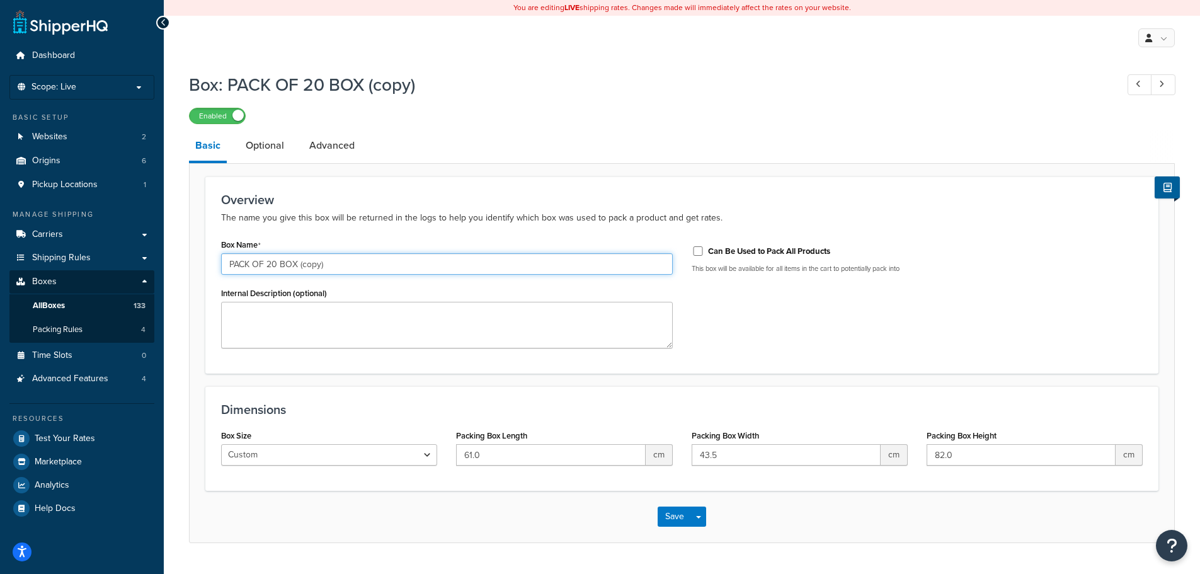
click at [273, 263] on input "PACK OF 20 BOX (copy)" at bounding box center [447, 263] width 452 height 21
type input "PACK OF 24 BOX"
click at [258, 139] on link "Optional" at bounding box center [264, 145] width 51 height 30
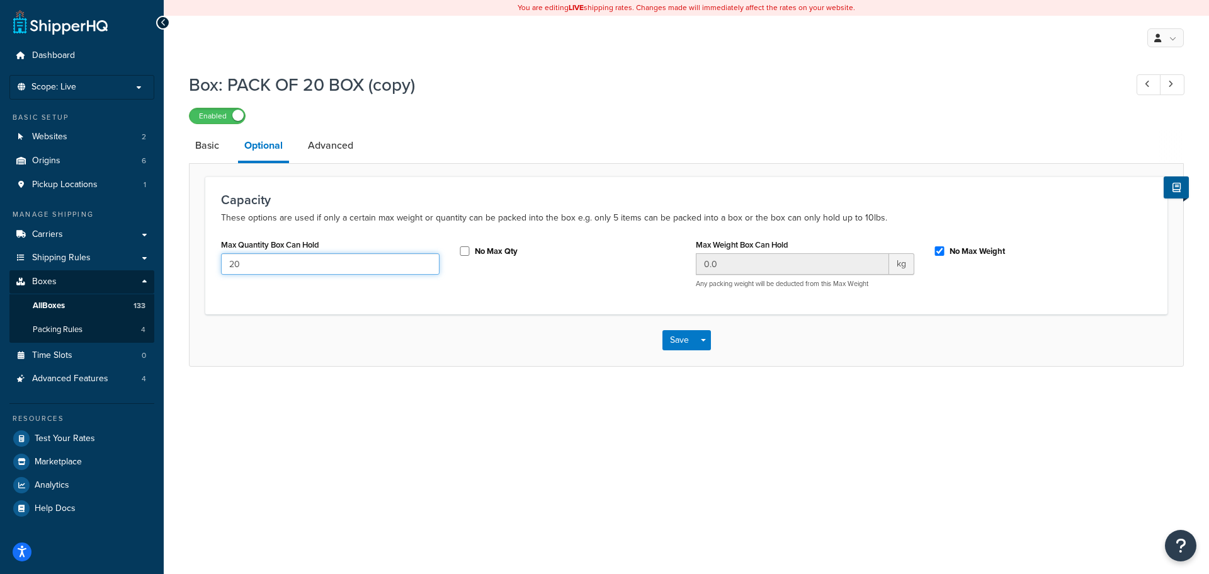
drag, startPoint x: 293, startPoint y: 261, endPoint x: 183, endPoint y: 256, distance: 110.3
click at [183, 256] on div "Box: PACK OF 20 BOX (copy) Enabled Basic Optional Advanced Capacity These optio…" at bounding box center [687, 232] width 1046 height 332
type input "24"
click at [676, 343] on button "Save" at bounding box center [680, 340] width 34 height 20
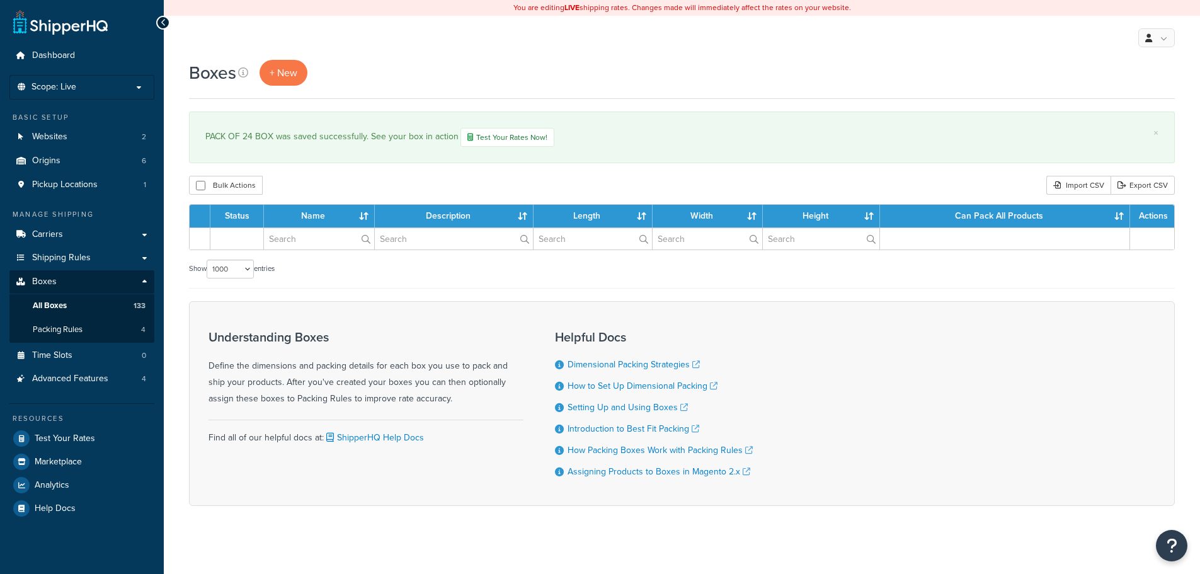
select select "1000"
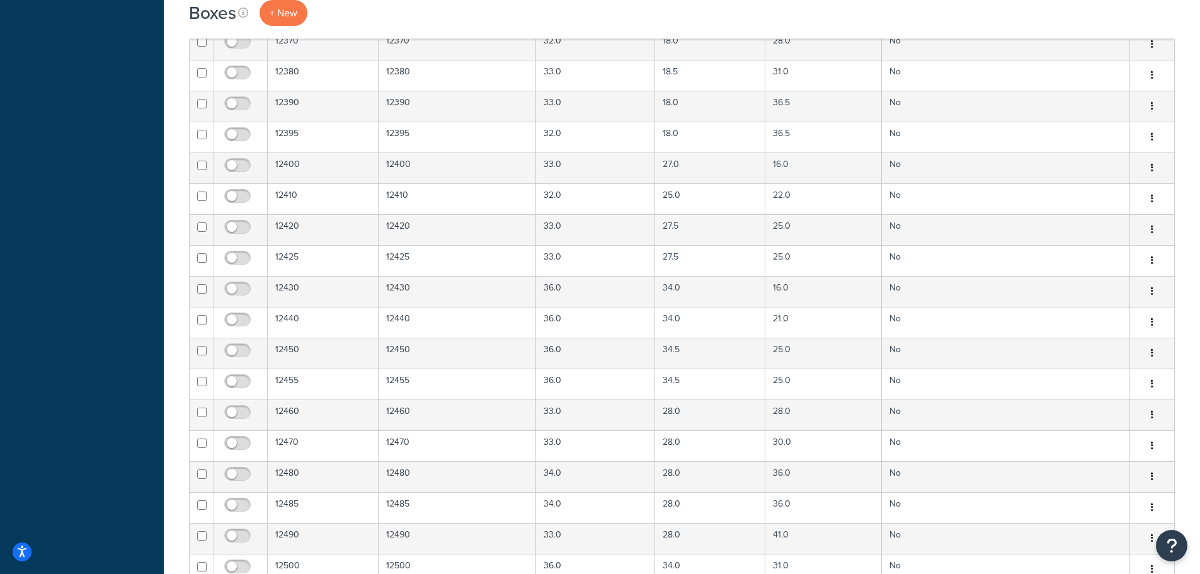
scroll to position [4157, 0]
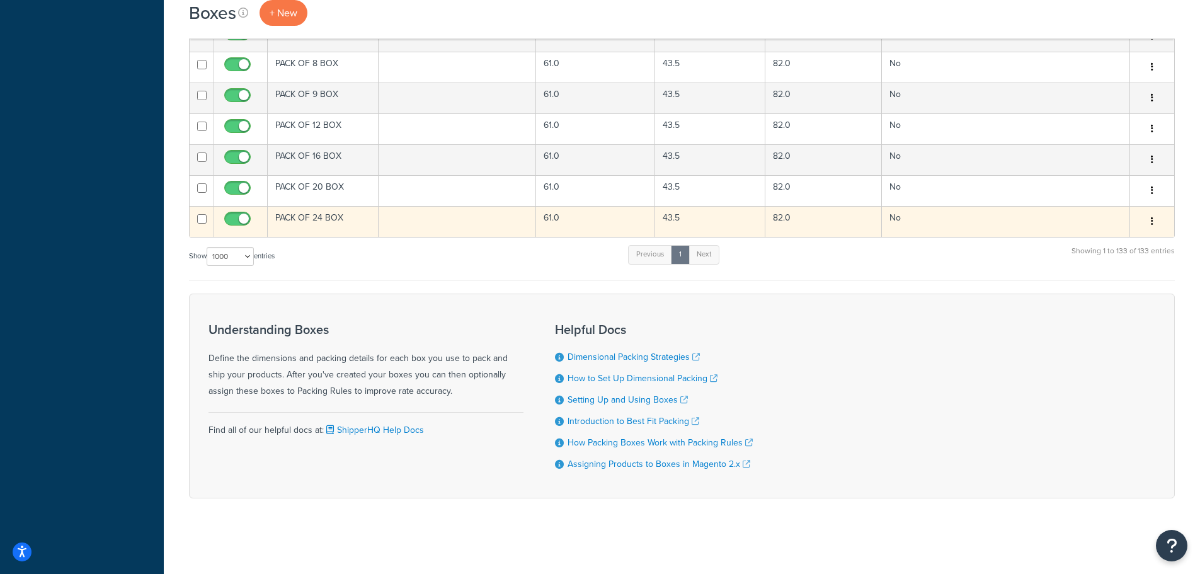
click at [1149, 220] on button "button" at bounding box center [1152, 222] width 18 height 20
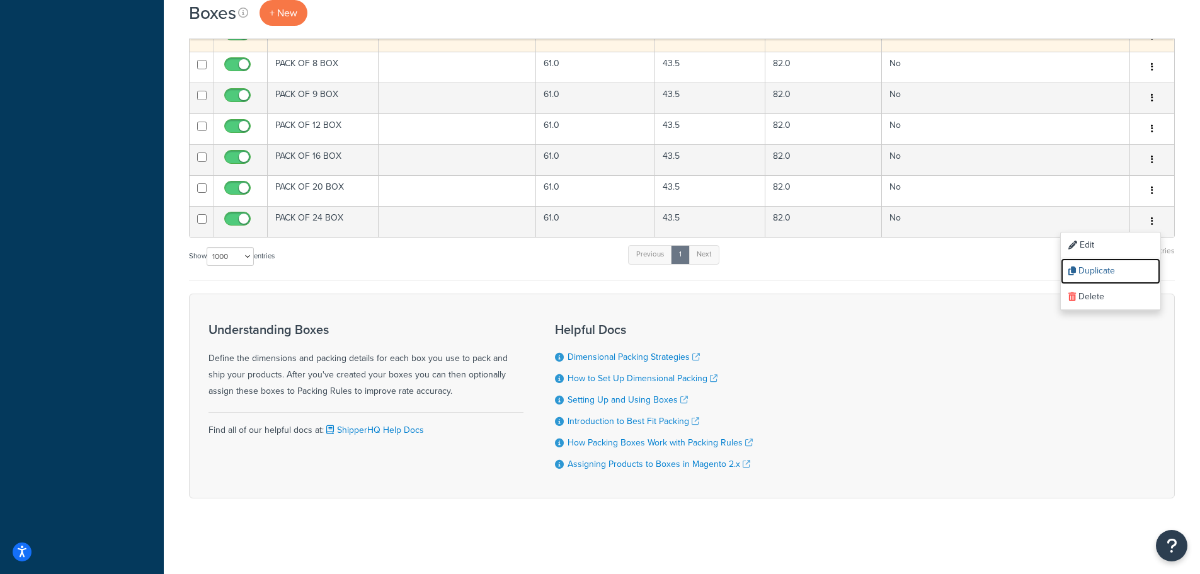
drag, startPoint x: 1115, startPoint y: 273, endPoint x: 656, endPoint y: 44, distance: 512.6
click at [1115, 273] on link "Duplicate" at bounding box center [1111, 271] width 100 height 26
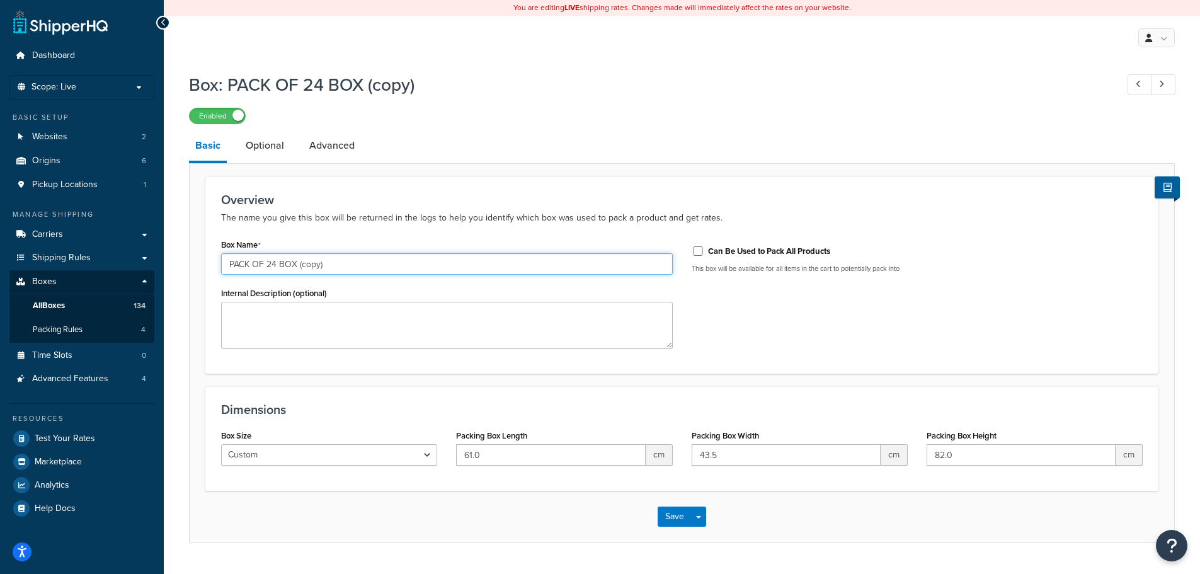
drag, startPoint x: 268, startPoint y: 263, endPoint x: 275, endPoint y: 266, distance: 8.2
click at [275, 266] on input "PACK OF 24 BOX (copy)" at bounding box center [447, 263] width 452 height 21
type input "PACK OF 32 BOX"
click at [258, 147] on link "Optional" at bounding box center [264, 145] width 51 height 30
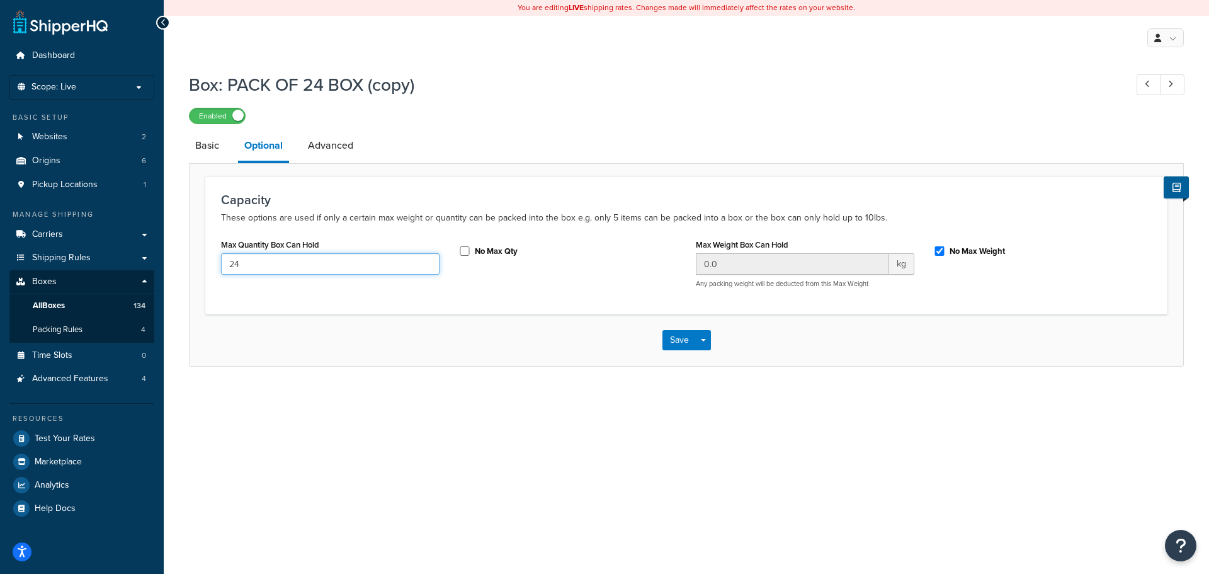
click at [214, 265] on div "Max Quantity Box Can Hold 24" at bounding box center [330, 260] width 237 height 48
type input "32"
click at [673, 345] on button "Save" at bounding box center [680, 340] width 34 height 20
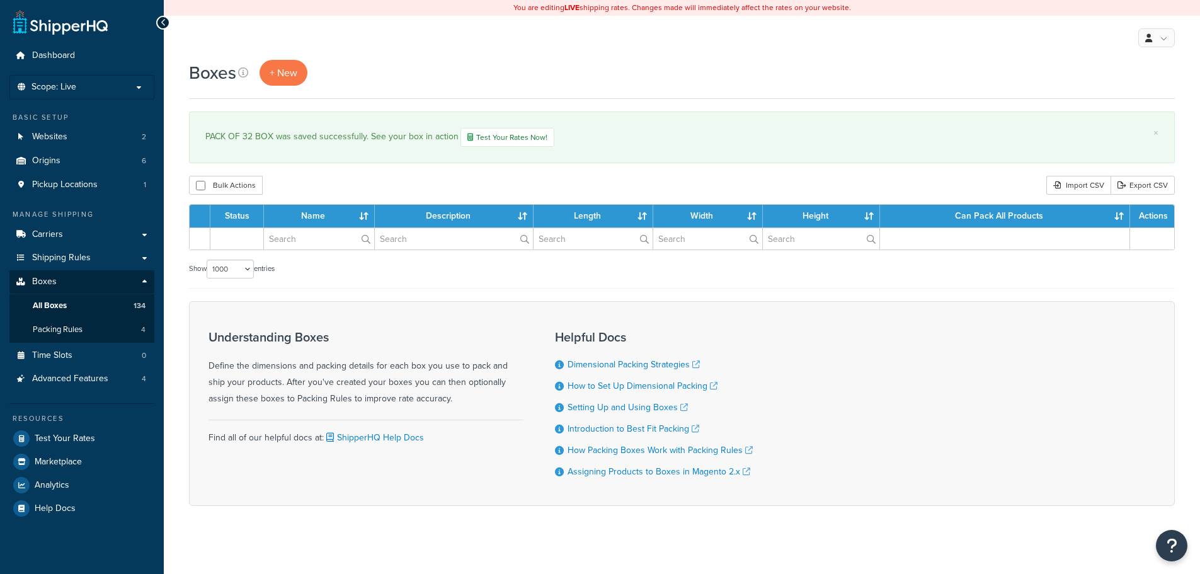
select select "1000"
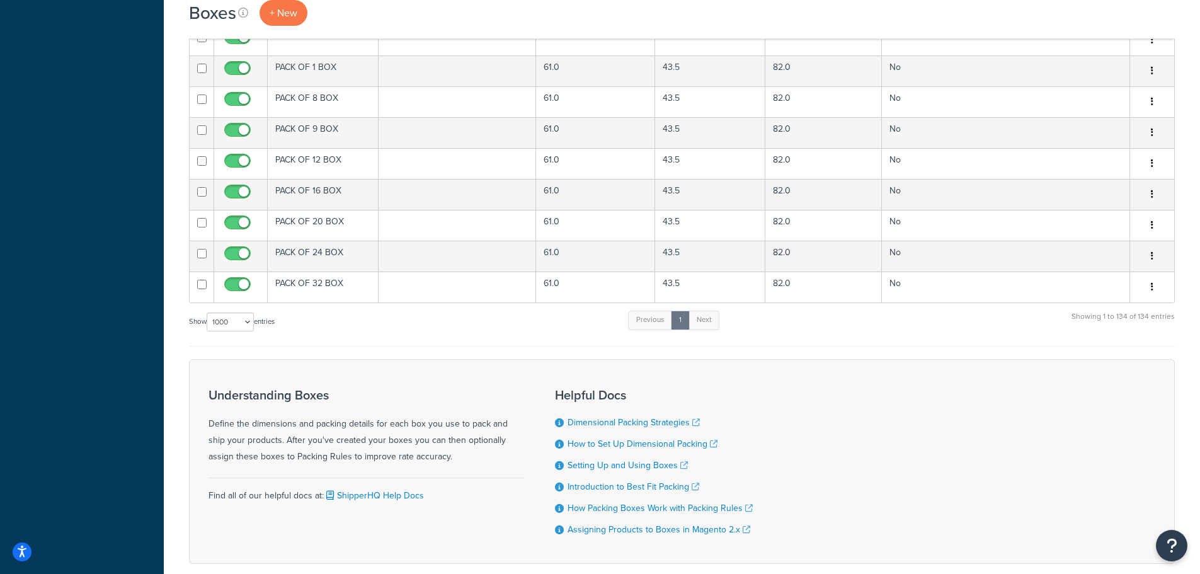
scroll to position [4188, 0]
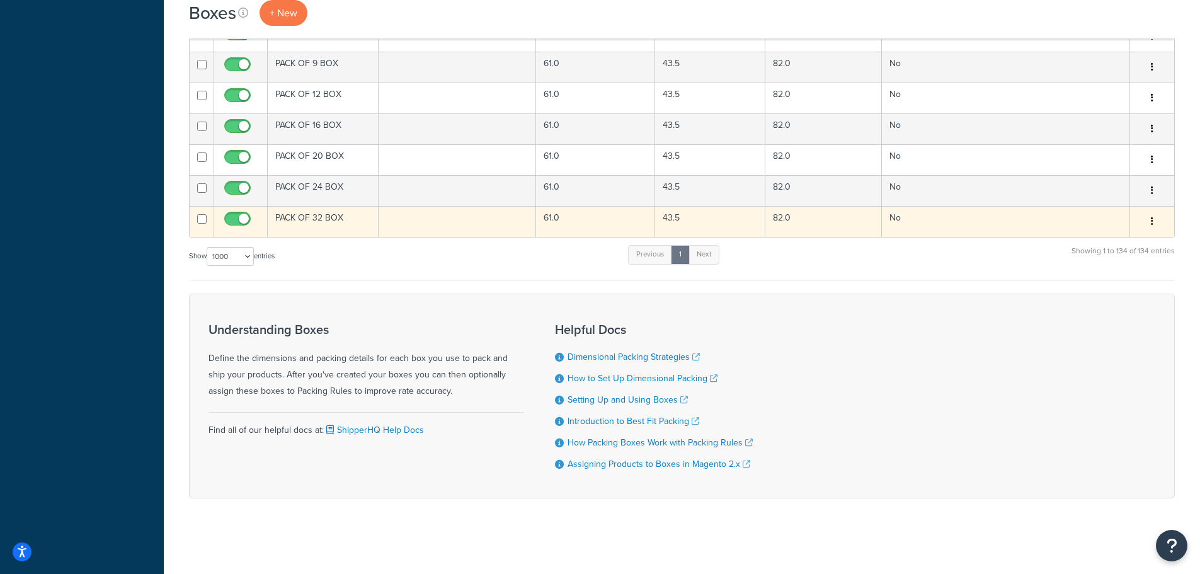
click at [1151, 224] on icon "button" at bounding box center [1152, 221] width 3 height 9
click at [1117, 269] on link "Duplicate" at bounding box center [1111, 271] width 100 height 26
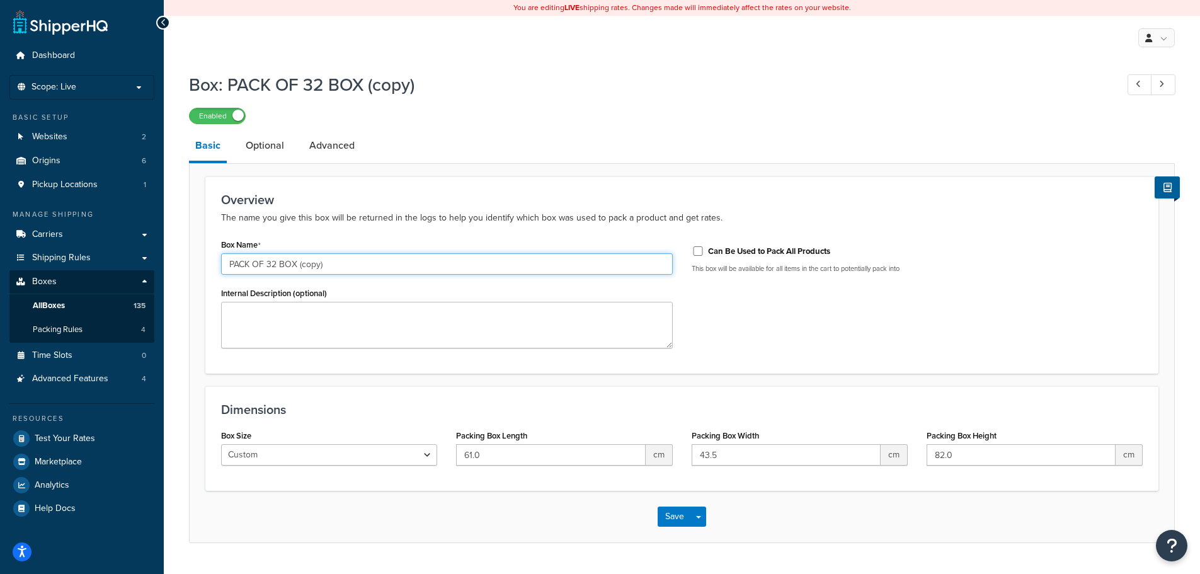
click at [278, 266] on input "PACK OF 32 BOX (copy)" at bounding box center [447, 263] width 452 height 21
type input "PACK OF 100 BOX"
click at [265, 145] on link "Optional" at bounding box center [264, 145] width 51 height 30
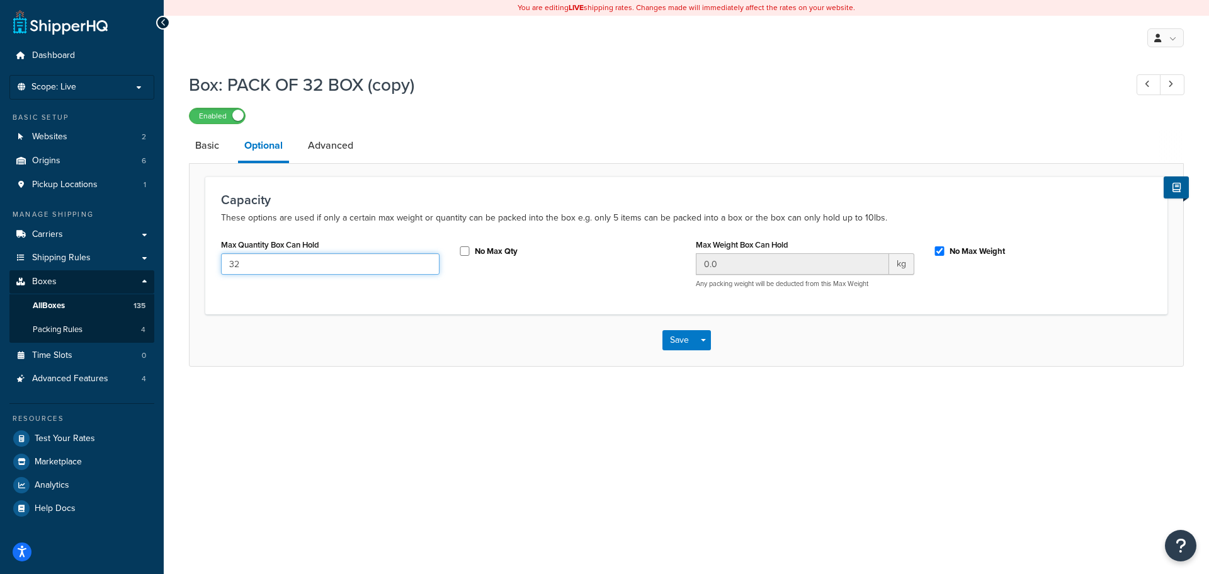
click at [270, 266] on input "32" at bounding box center [330, 263] width 219 height 21
type input "100"
click at [676, 338] on button "Save" at bounding box center [680, 340] width 34 height 20
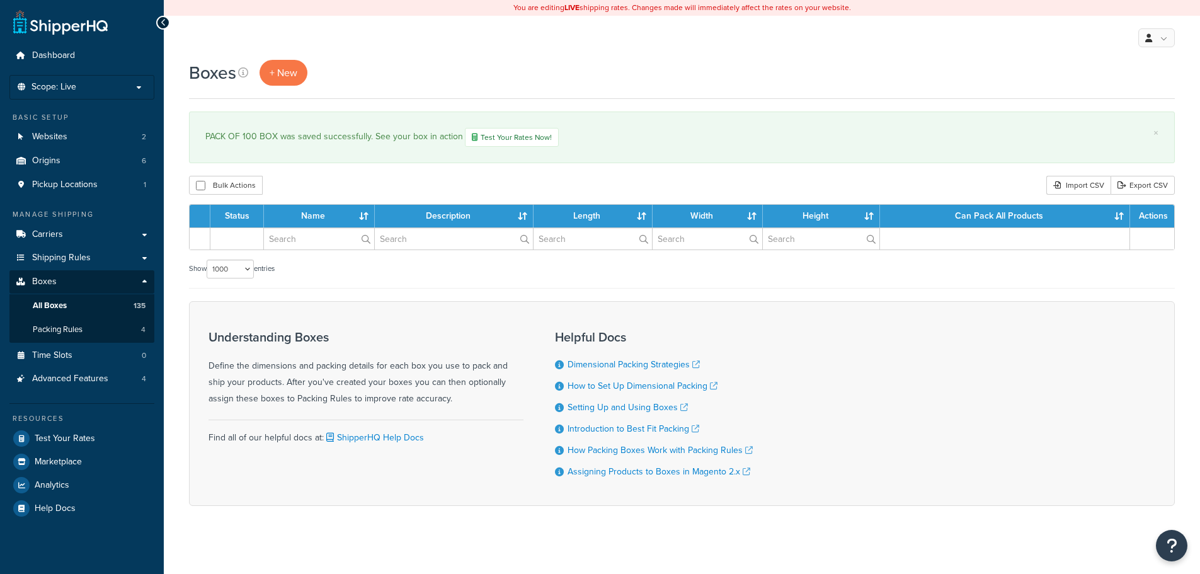
select select "1000"
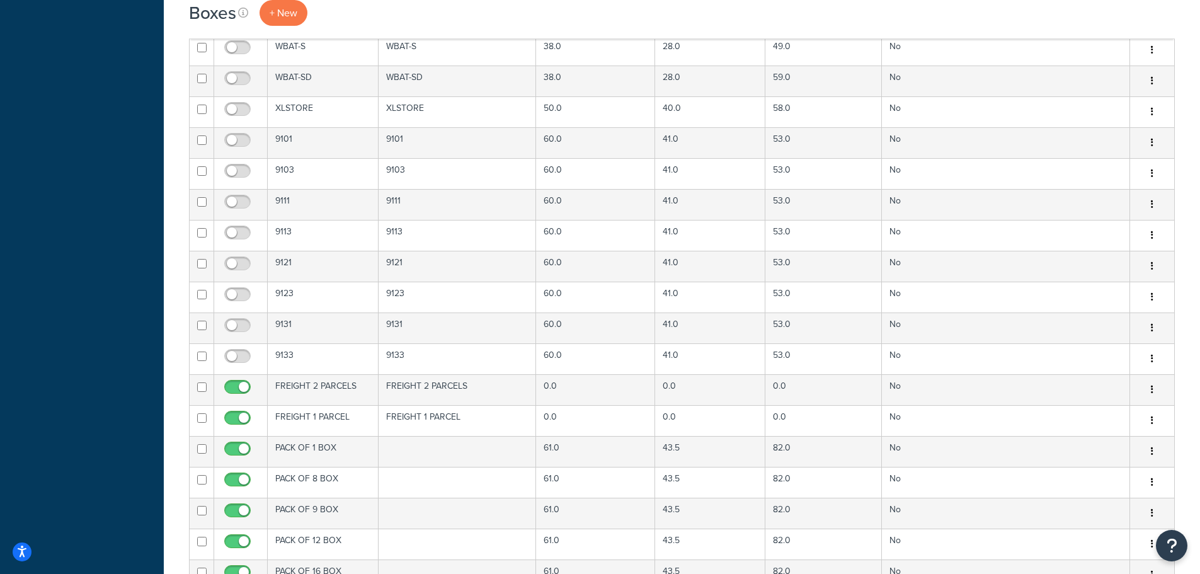
scroll to position [4219, 0]
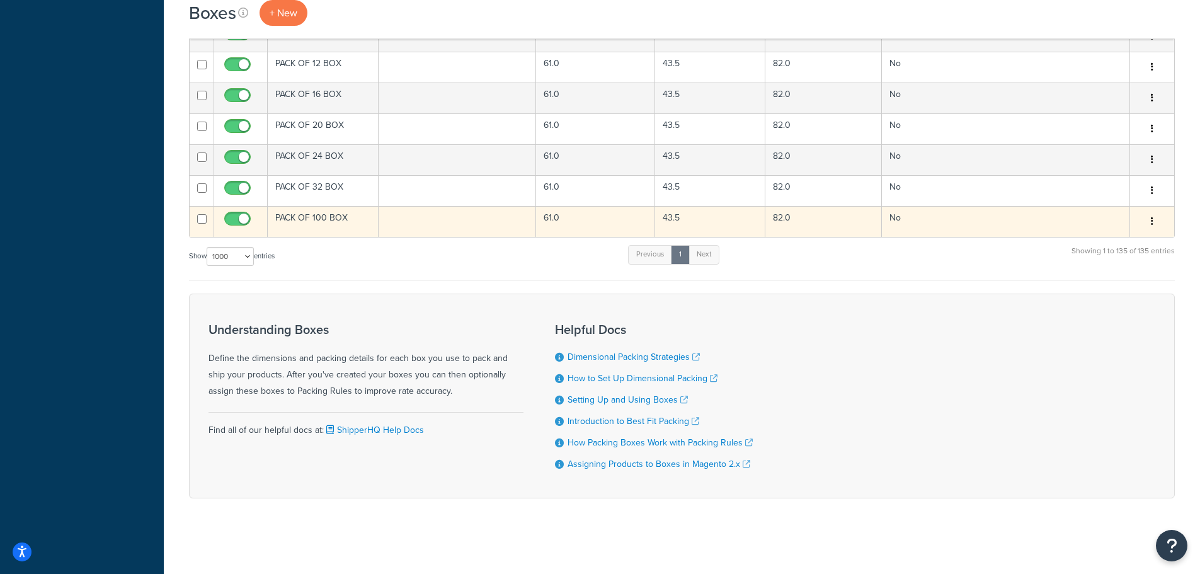
click at [1150, 219] on button "button" at bounding box center [1152, 222] width 18 height 20
click at [1129, 270] on link "Duplicate" at bounding box center [1111, 271] width 100 height 26
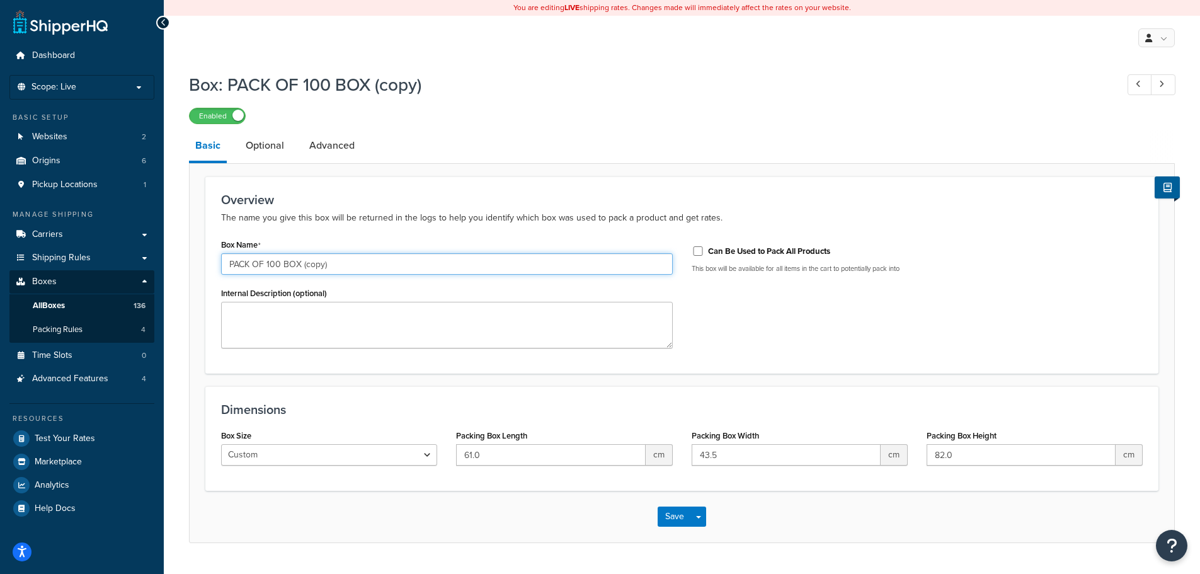
click at [273, 264] on input "PACK OF 100 BOX (copy)" at bounding box center [447, 263] width 452 height 21
type input "PACK OF 500 BOX"
click at [277, 147] on link "Optional" at bounding box center [264, 145] width 51 height 30
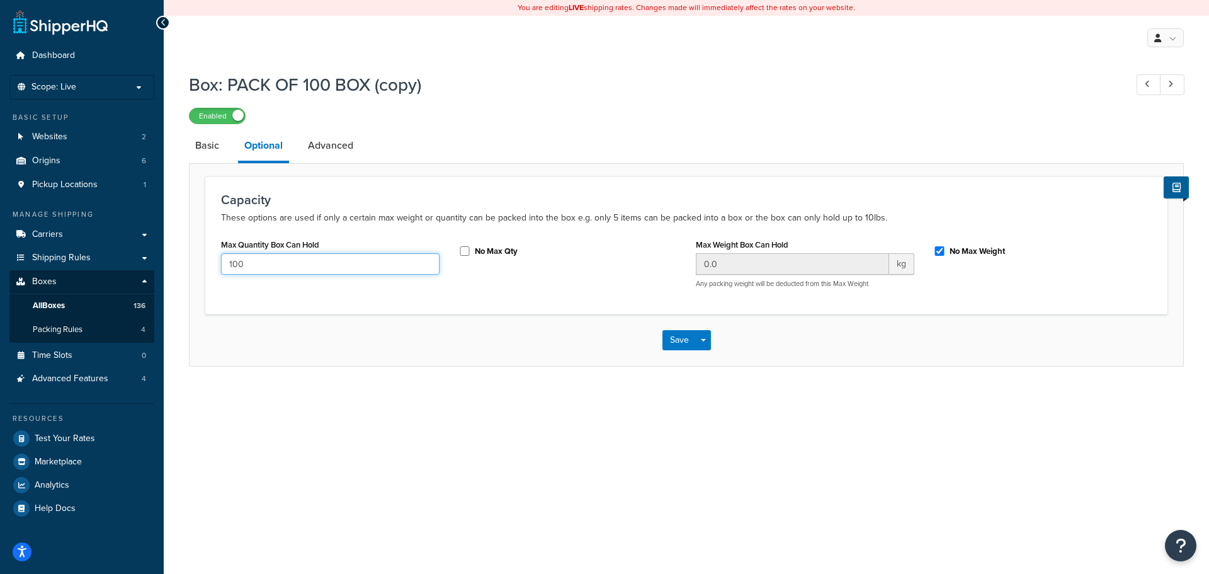
click at [270, 272] on input "100" at bounding box center [330, 263] width 219 height 21
type input "500"
click at [678, 333] on button "Save" at bounding box center [680, 340] width 34 height 20
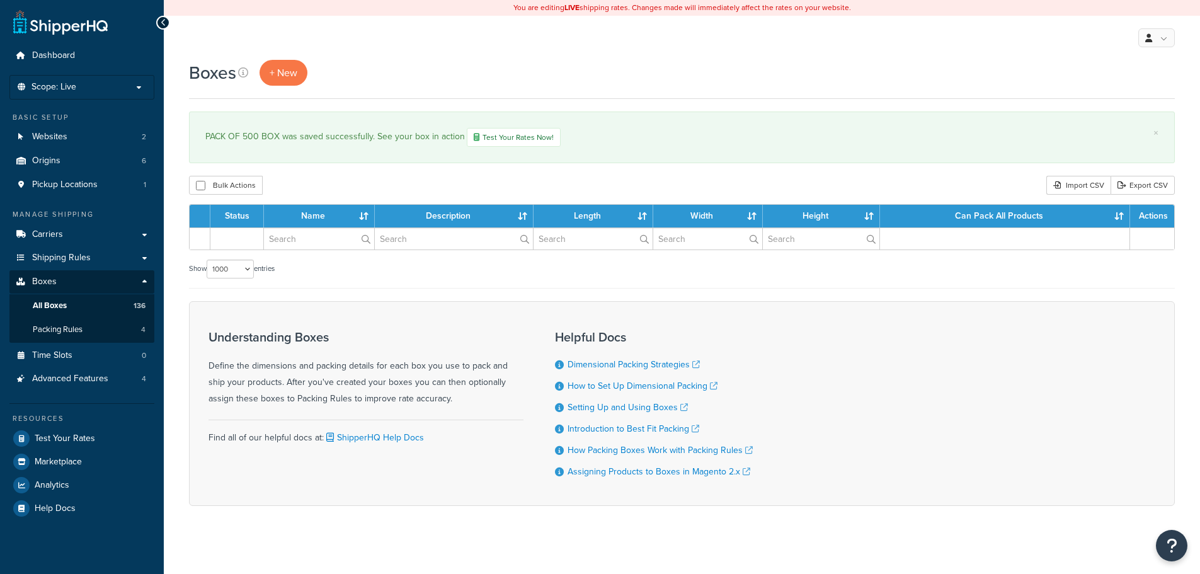
select select "1000"
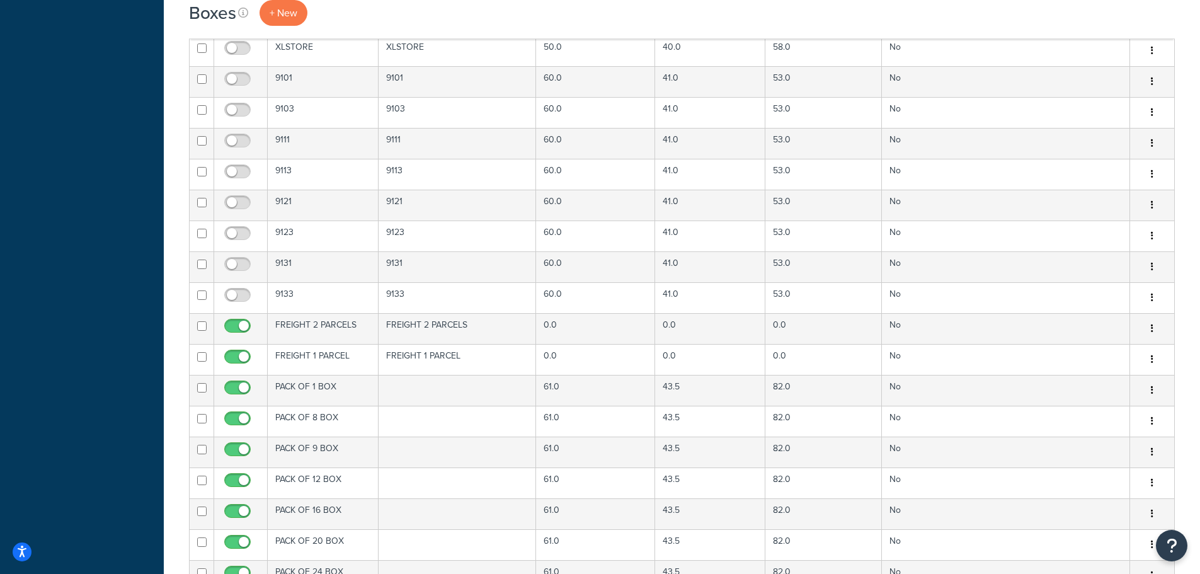
scroll to position [4250, 0]
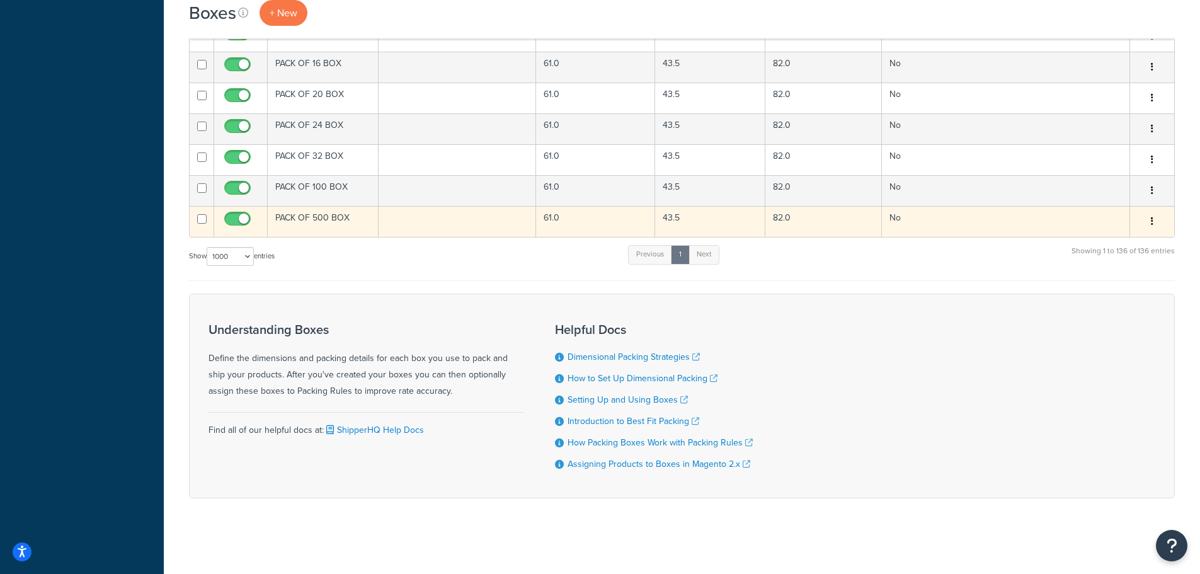
click at [1154, 225] on button "button" at bounding box center [1152, 222] width 18 height 20
click at [1093, 271] on link "Duplicate" at bounding box center [1111, 271] width 100 height 26
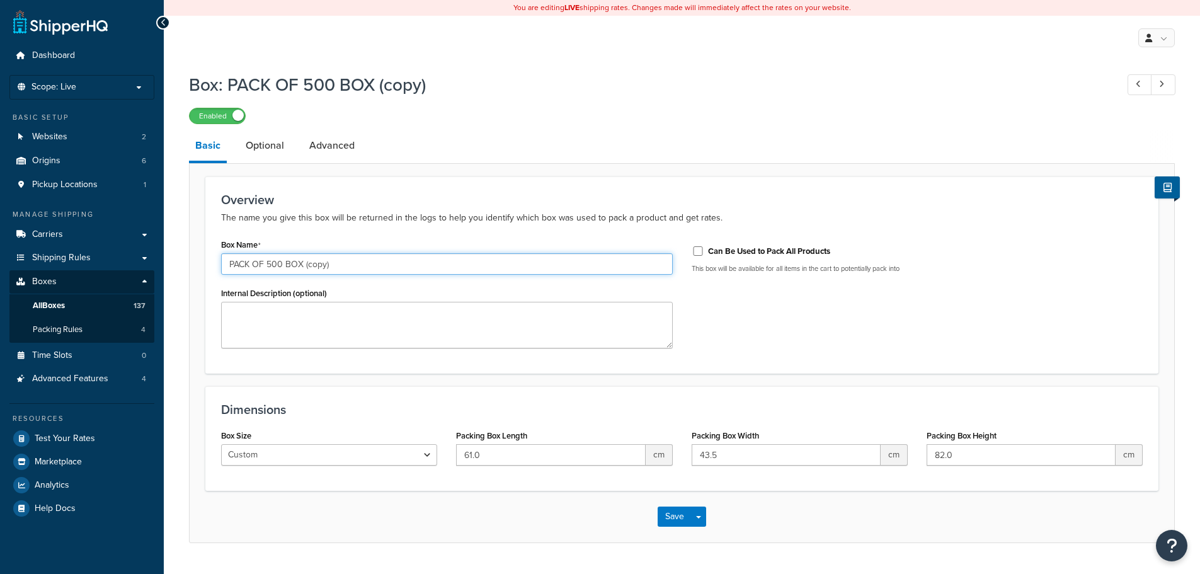
click at [265, 263] on input "PACK OF 500 BOX (copy)" at bounding box center [447, 263] width 452 height 21
type input "PACK OF 1000 BOX"
click at [246, 147] on link "Optional" at bounding box center [264, 145] width 51 height 30
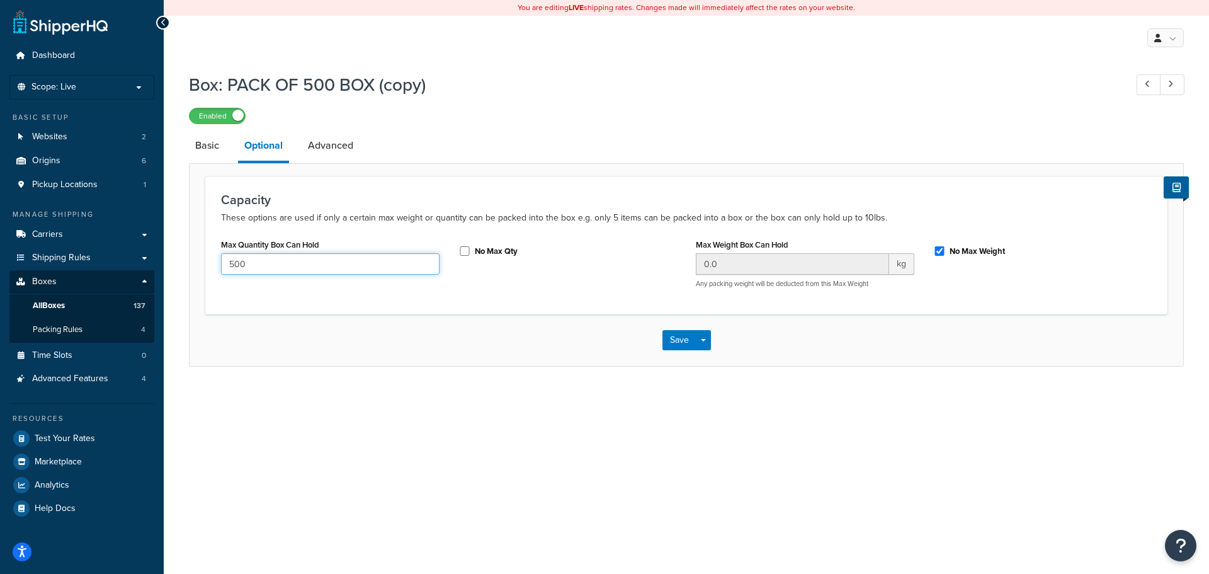
drag, startPoint x: 227, startPoint y: 266, endPoint x: 171, endPoint y: 262, distance: 56.2
click at [169, 262] on div "Box: PACK OF 500 BOX (copy) Enabled Basic Optional Advanced Capacity These opti…" at bounding box center [687, 232] width 1046 height 332
type input "1000"
click at [660, 337] on div "Save Save Dropdown Save and Edit Save and Duplicate Save and Create New" at bounding box center [687, 340] width 994 height 52
click at [675, 341] on button "Save" at bounding box center [680, 340] width 34 height 20
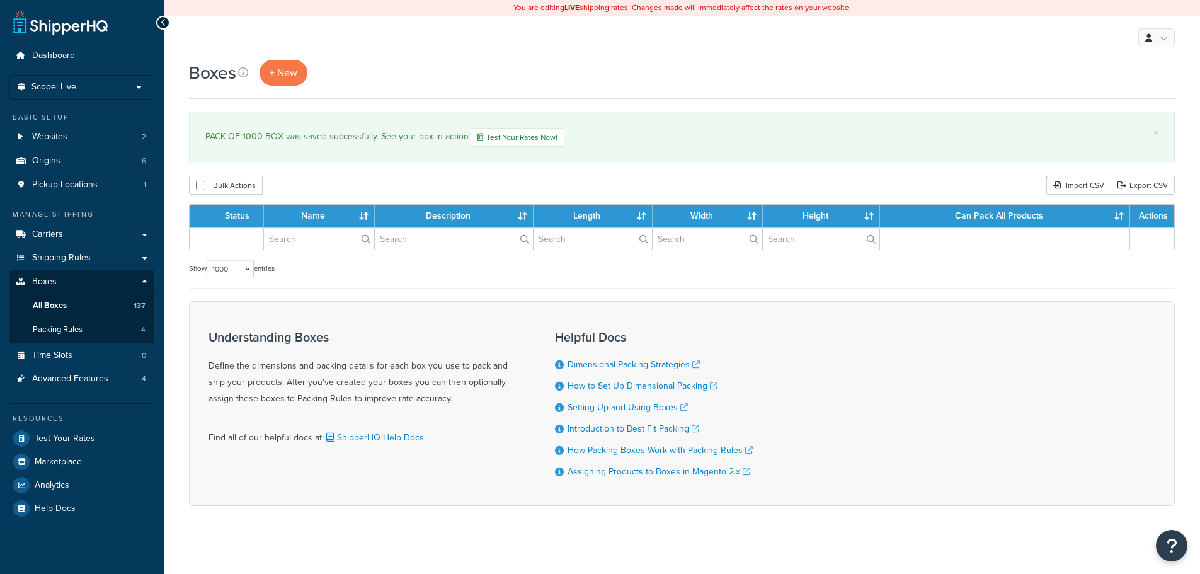
select select "1000"
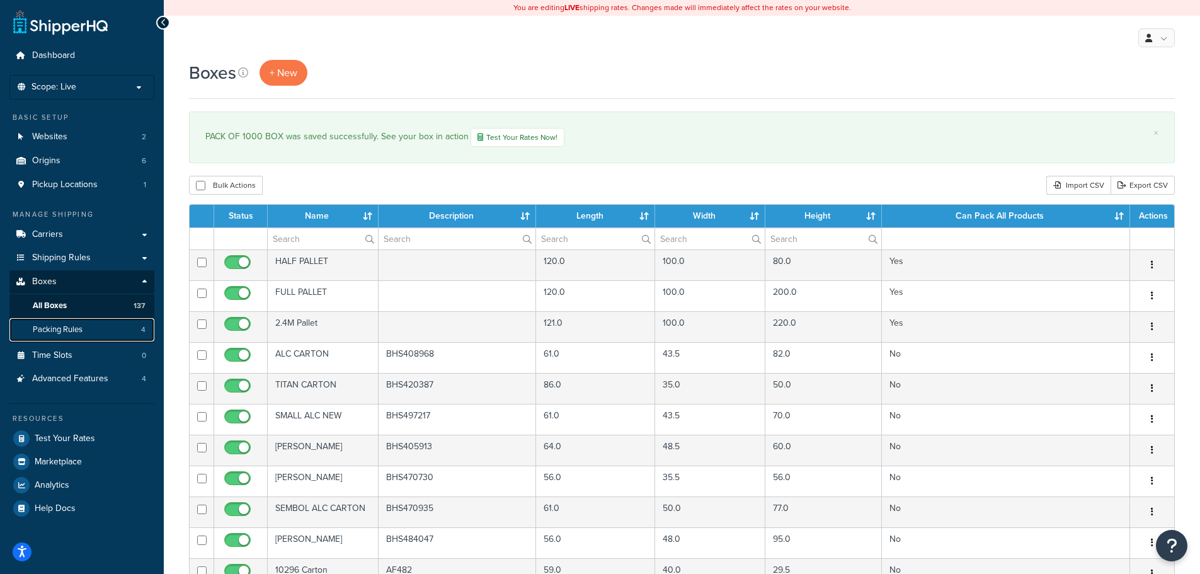
click at [72, 335] on link "Packing Rules 4" at bounding box center [81, 329] width 145 height 23
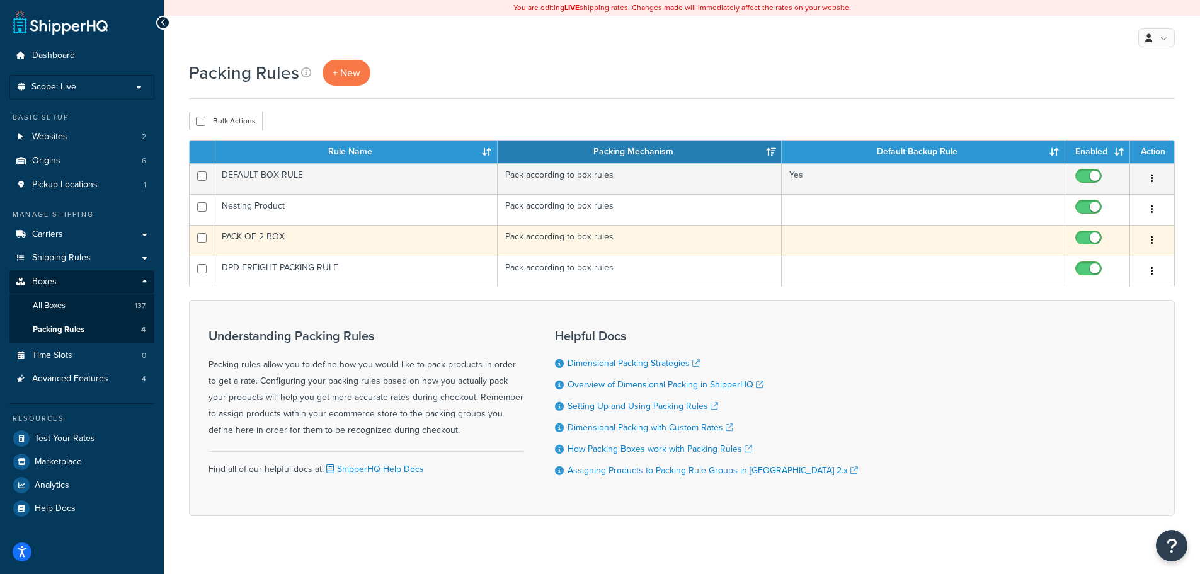
click at [450, 236] on td "PACK OF 2 BOX" at bounding box center [355, 240] width 283 height 31
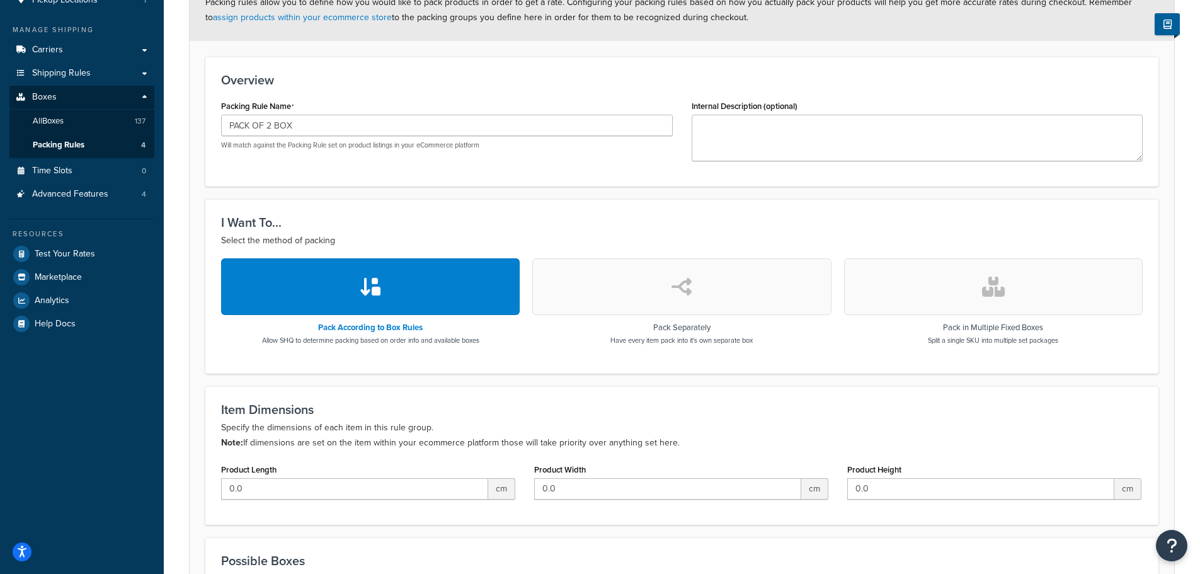
scroll to position [11, 0]
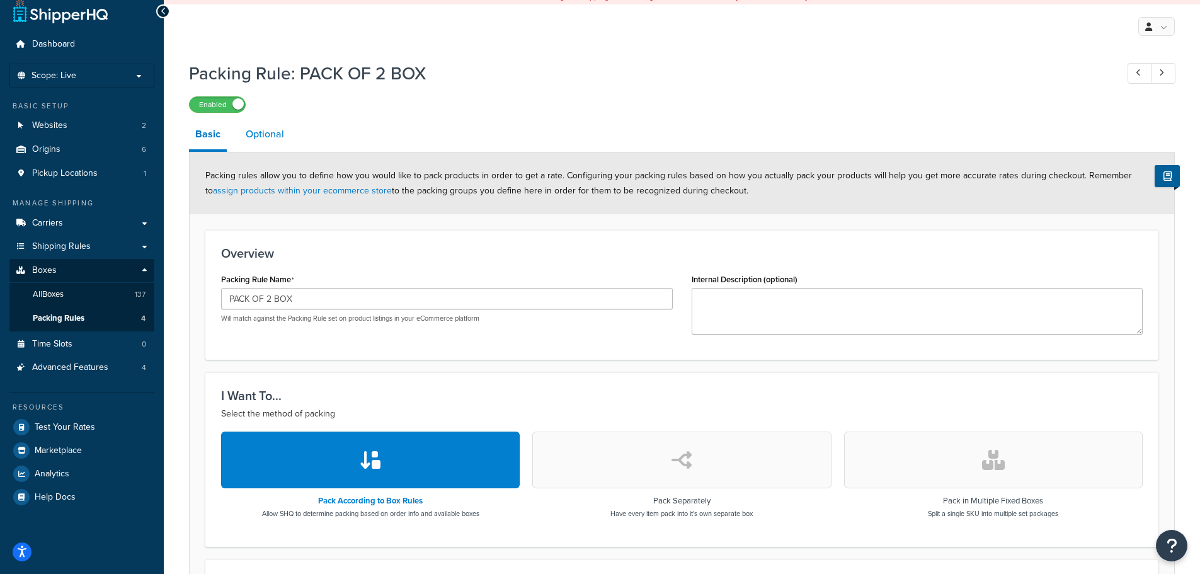
click at [269, 139] on link "Optional" at bounding box center [264, 134] width 51 height 30
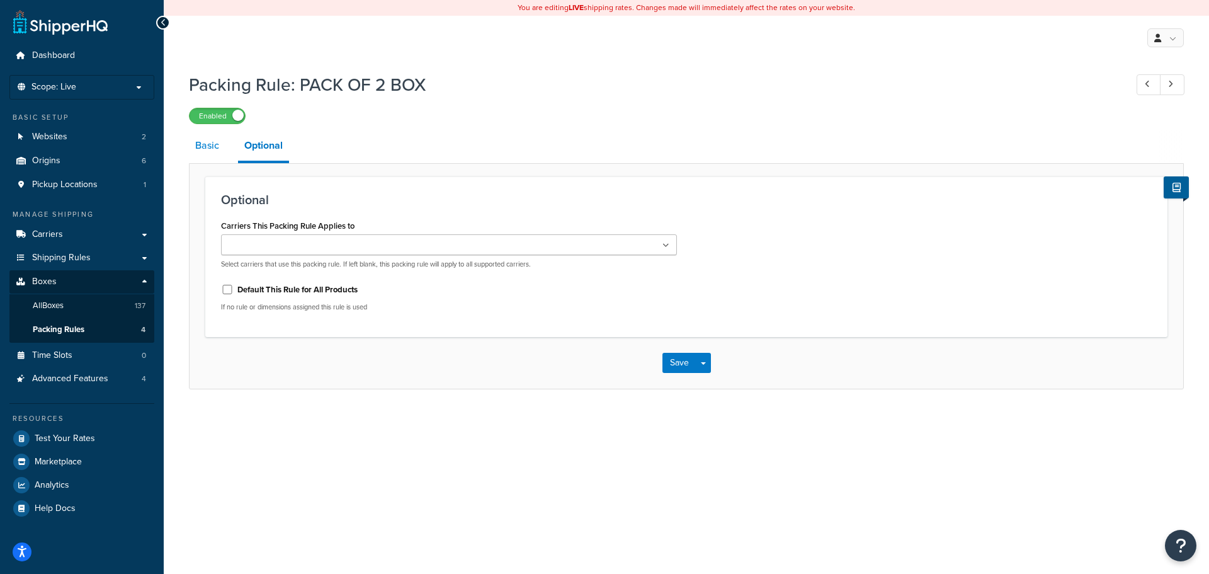
click at [208, 140] on link "Basic" at bounding box center [207, 145] width 37 height 30
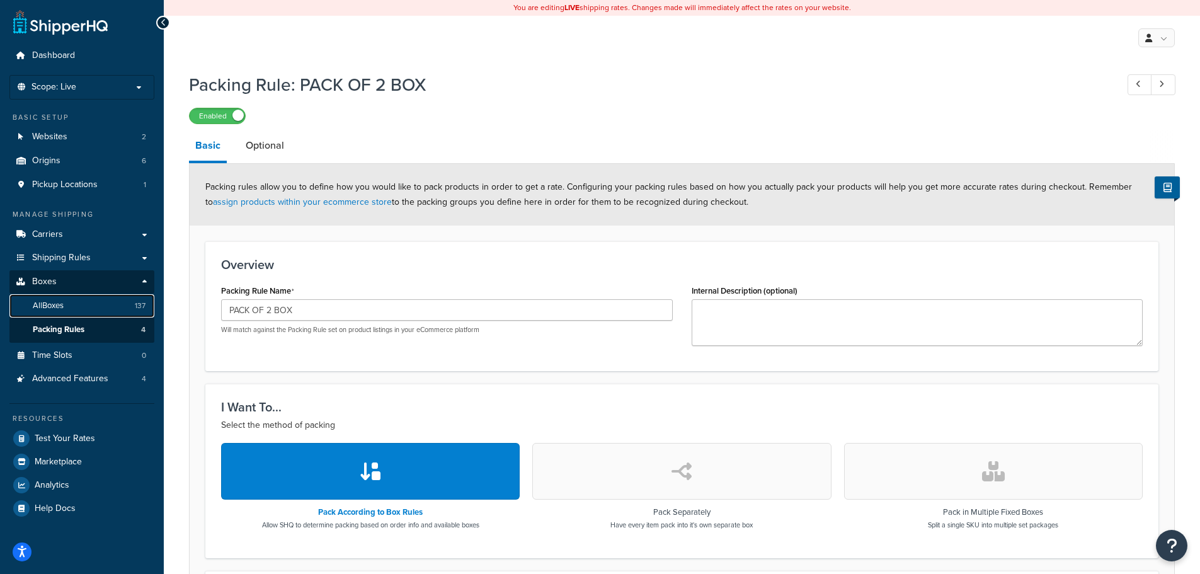
click at [79, 300] on link "All Boxes 137" at bounding box center [81, 305] width 145 height 23
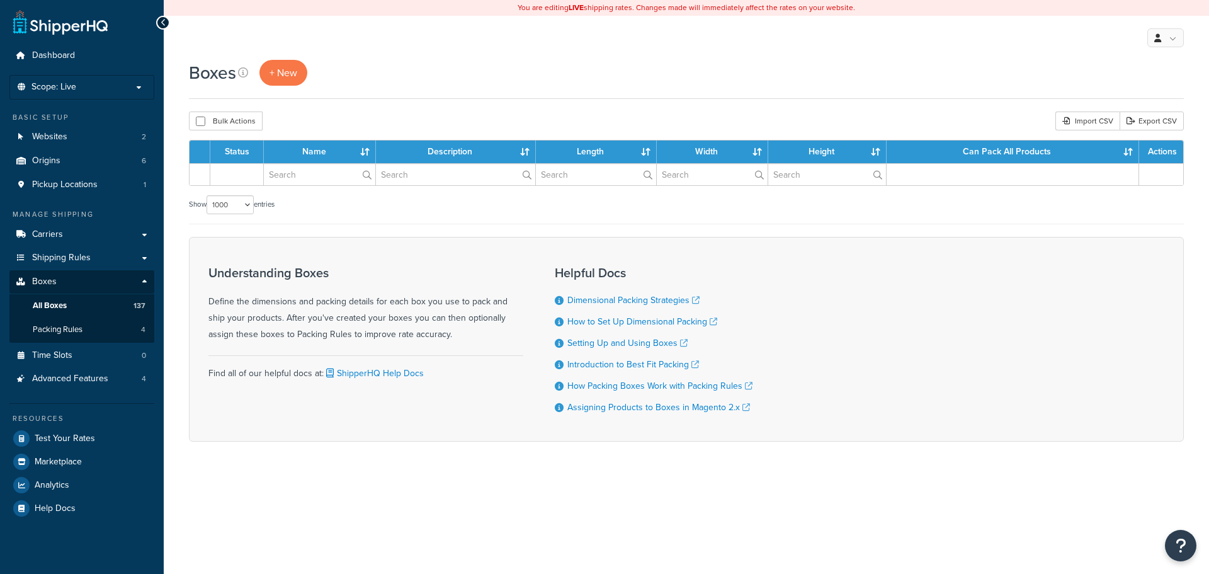
select select "1000"
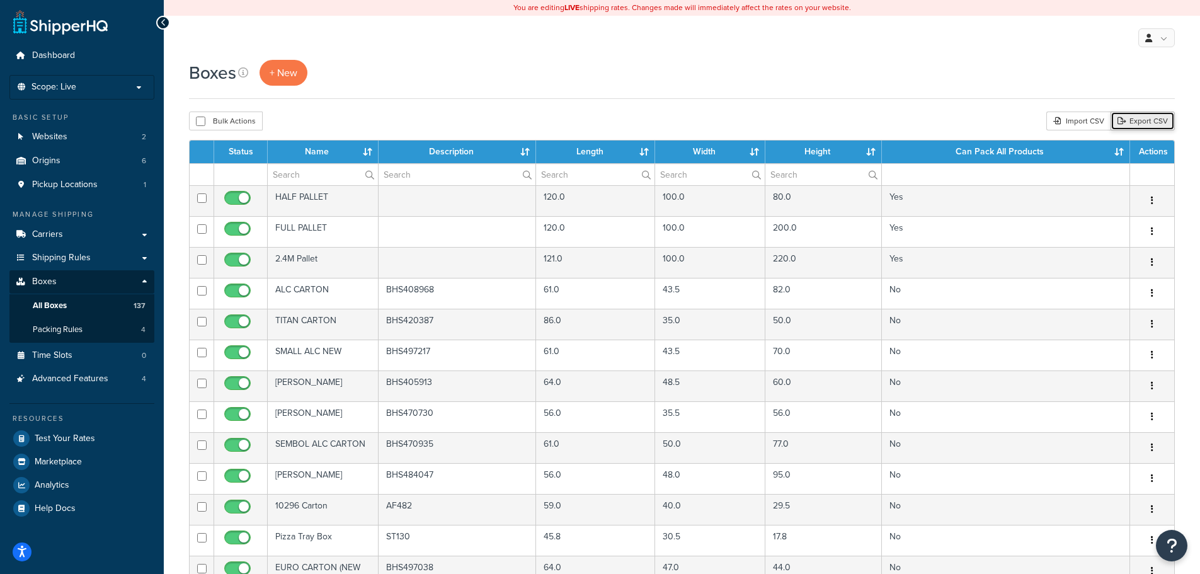
click at [1148, 123] on link "Export CSV" at bounding box center [1142, 120] width 64 height 19
click at [83, 322] on link "Packing Rules 4" at bounding box center [81, 329] width 145 height 23
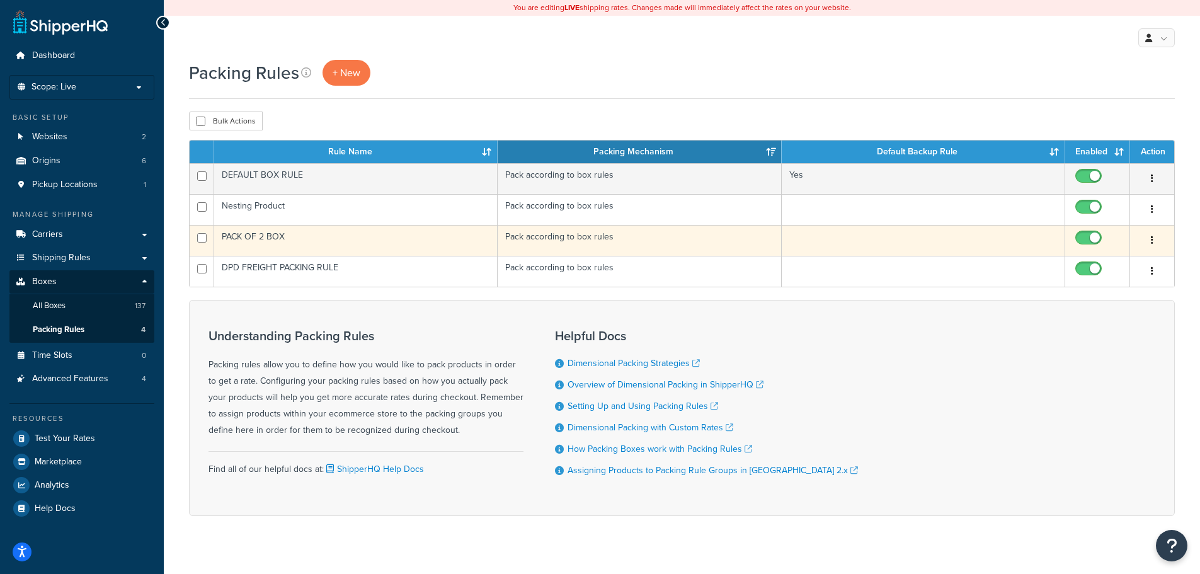
click at [1151, 239] on icon "button" at bounding box center [1152, 240] width 3 height 9
click at [1107, 292] on link "Duplicate" at bounding box center [1101, 291] width 100 height 26
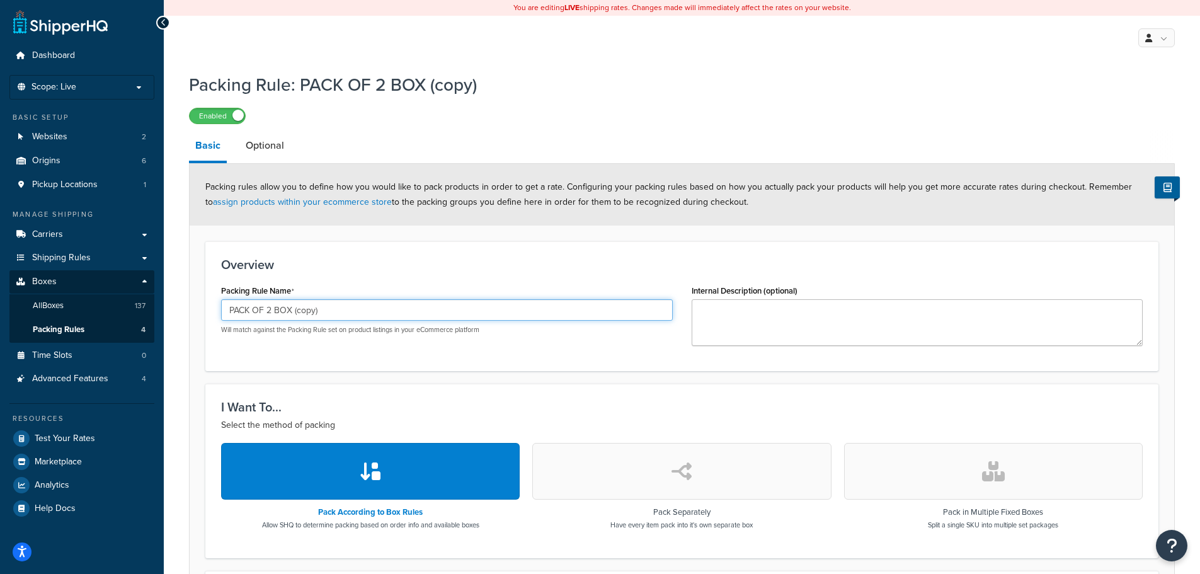
drag, startPoint x: 345, startPoint y: 316, endPoint x: 55, endPoint y: 286, distance: 291.2
click at [55, 286] on div "Dashboard Scope: Live Basic Setup Websites 2 Origins 6 Pickup Locations 1 Manag…" at bounding box center [600, 481] width 1200 height 963
paste input "1 BOX"
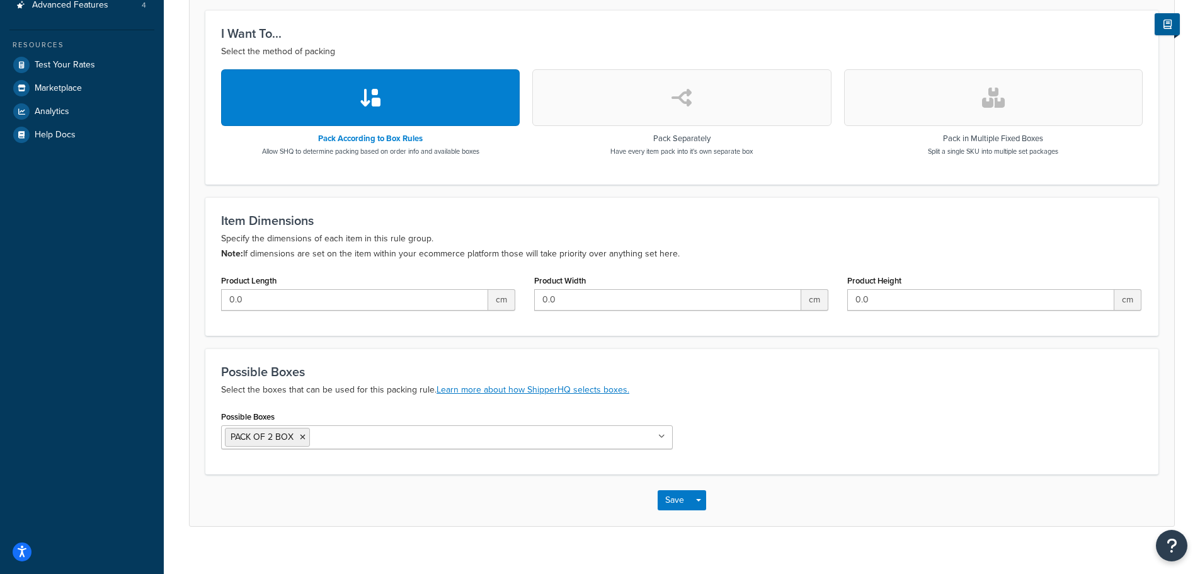
scroll to position [389, 0]
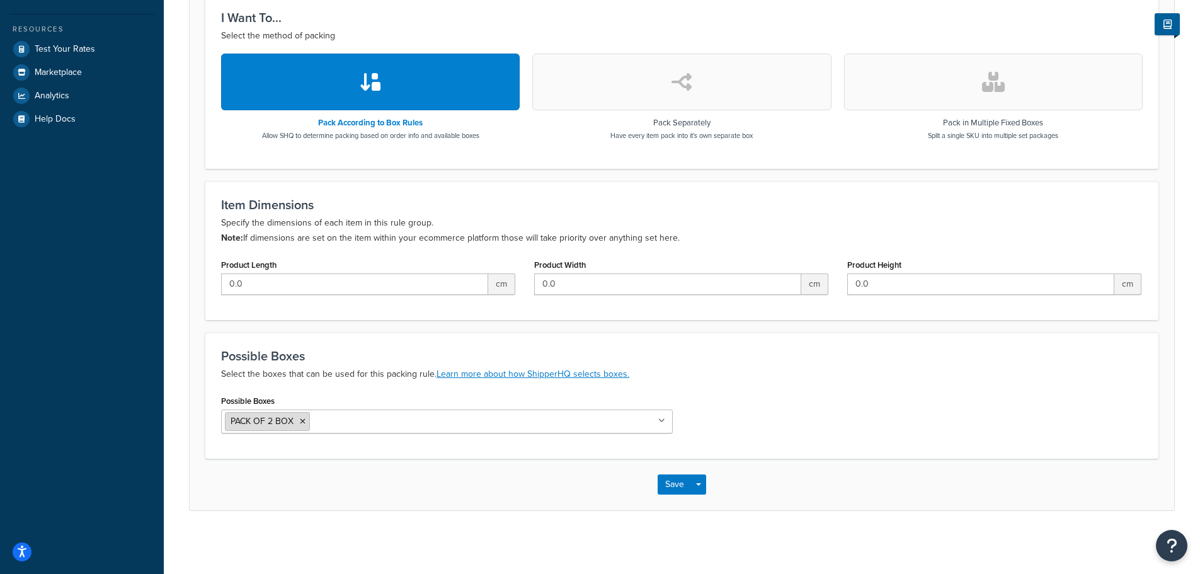
type input "PACK OF 1 BOX"
click at [308, 423] on li "PACK OF 2 BOX" at bounding box center [267, 421] width 85 height 19
click at [300, 418] on icon at bounding box center [303, 422] width 6 height 8
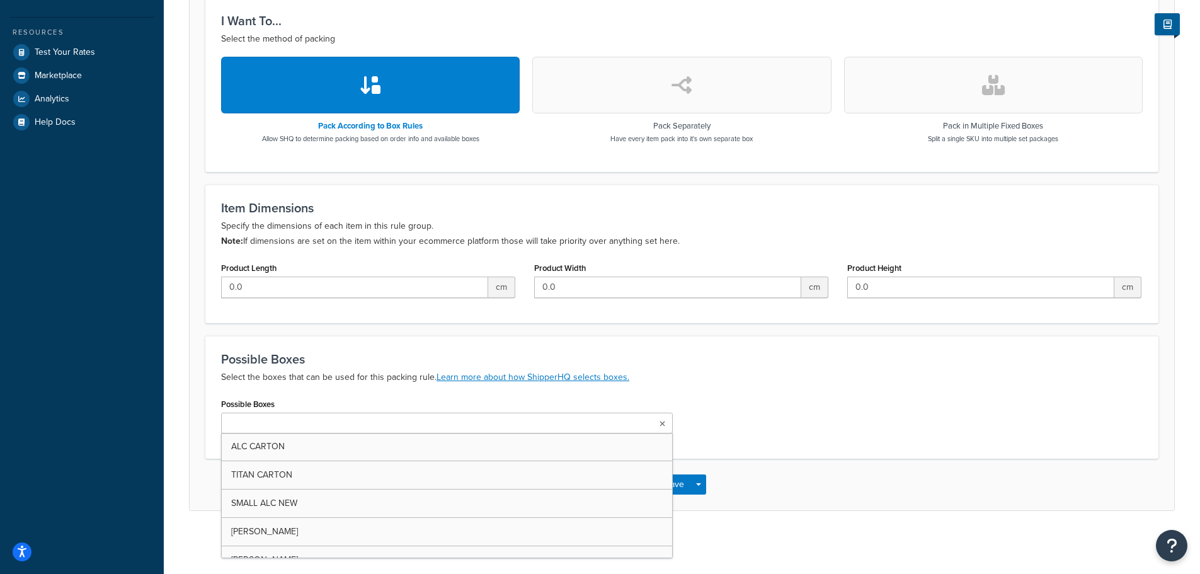
scroll to position [386, 0]
click at [325, 425] on ul at bounding box center [447, 423] width 452 height 21
click at [319, 430] on input "Possible Boxes" at bounding box center [280, 424] width 111 height 14
paste input "PACK OF 1 BOX"
type input "PACK OF 1 BOX"
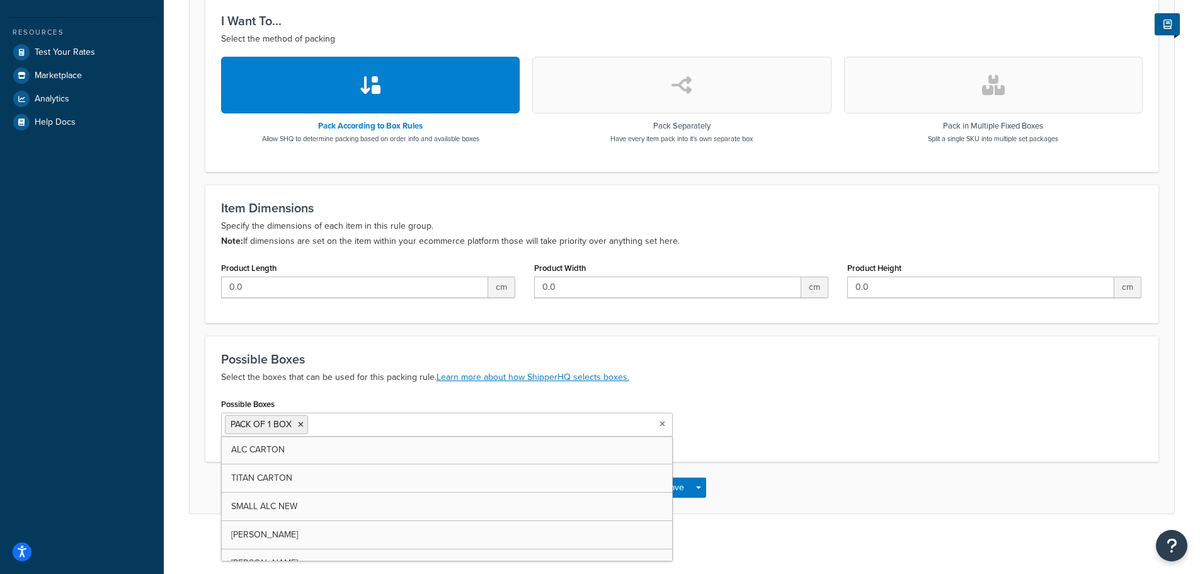
click at [802, 401] on div "Possible Boxes PACK OF 1 BOX ALC CARTON TITAN CARTON SMALL ALC NEW IRIS CARTON …" at bounding box center [682, 420] width 940 height 51
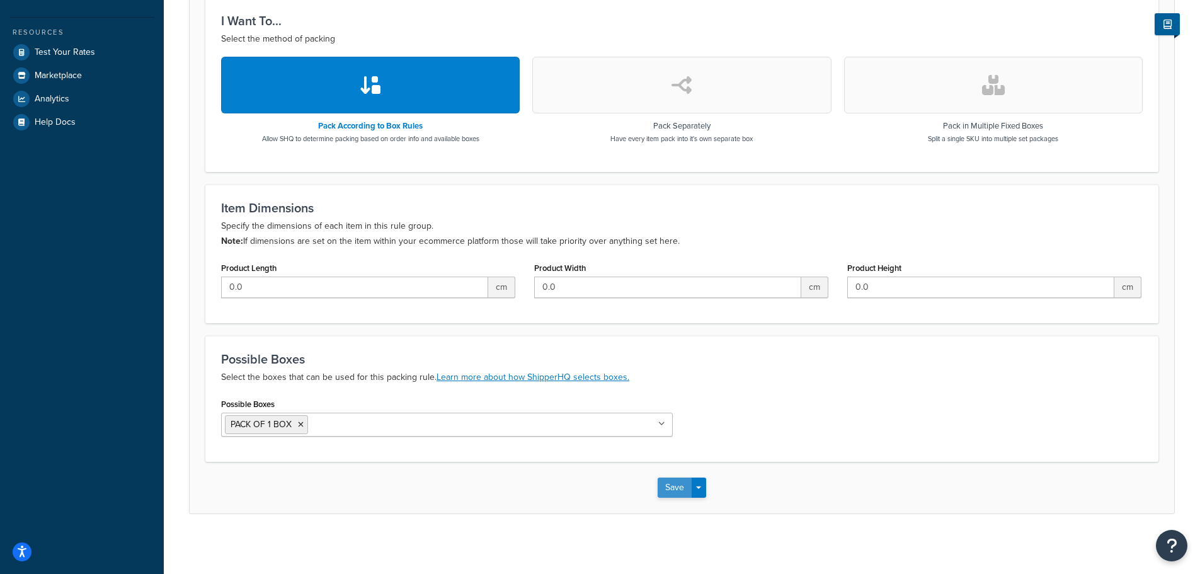
click at [679, 487] on button "Save" at bounding box center [675, 487] width 34 height 20
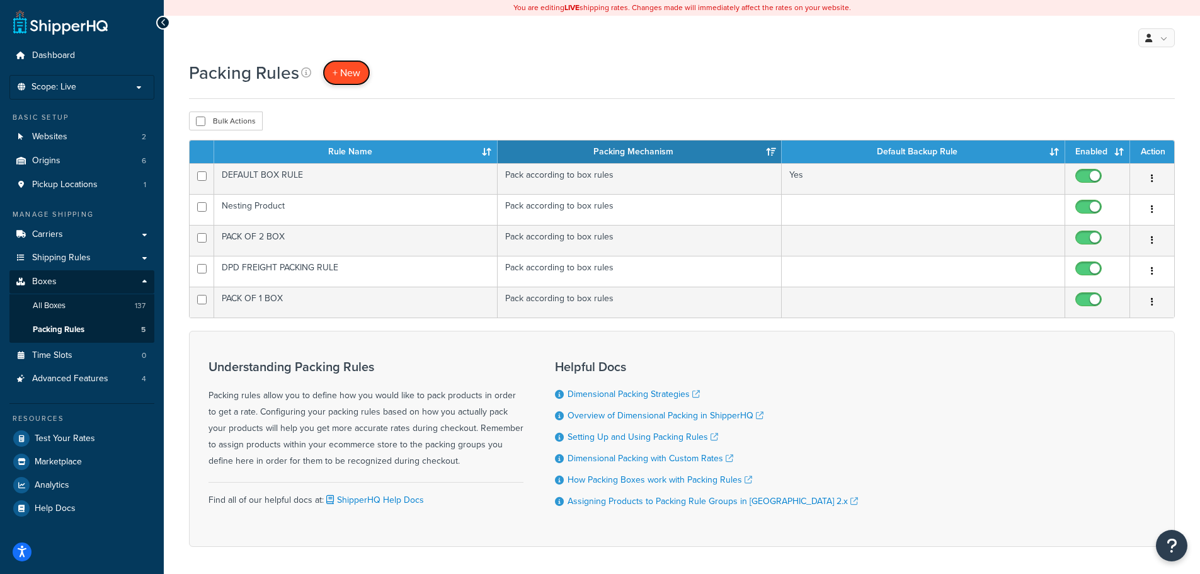
click at [342, 72] on span "+ New" at bounding box center [347, 73] width 28 height 14
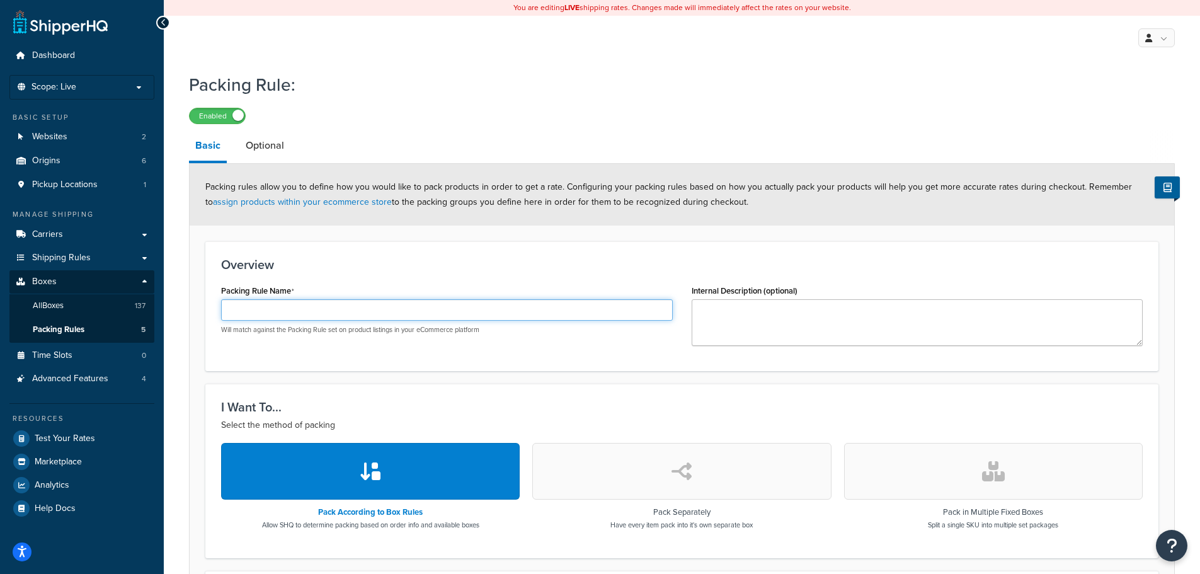
click at [282, 317] on input "Packing Rule Name" at bounding box center [447, 309] width 452 height 21
paste input "PACK OF 4 BOX"
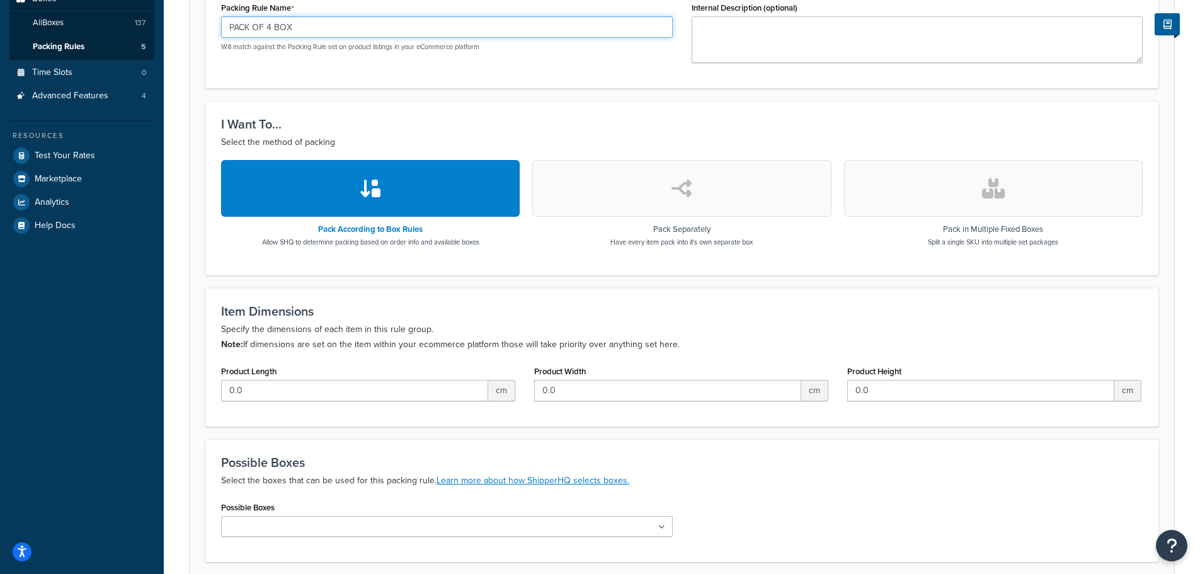
scroll to position [315, 0]
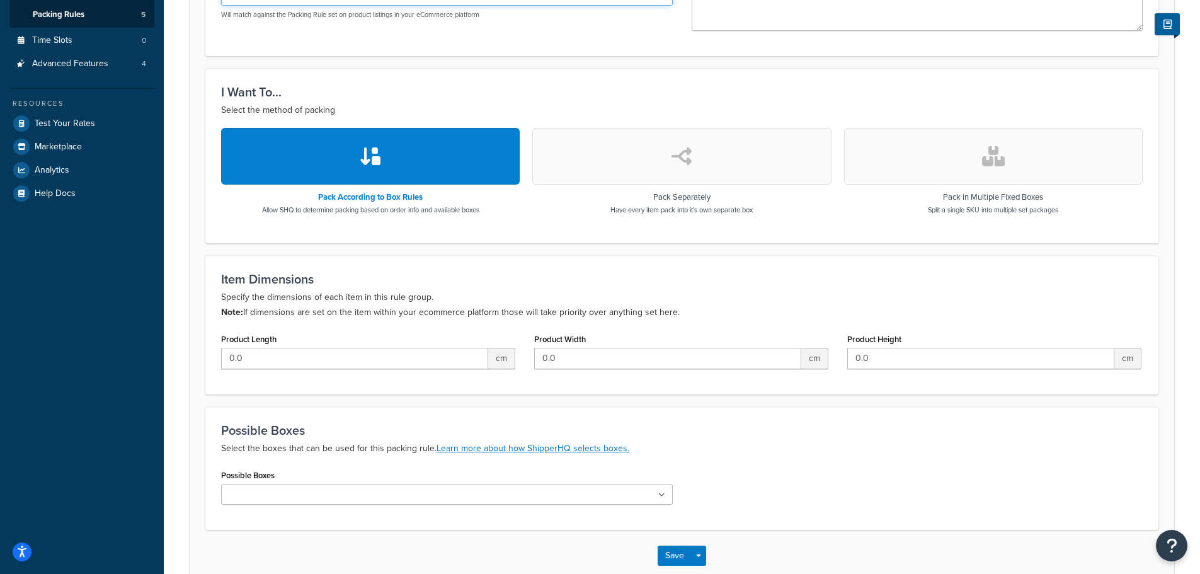
type input "PACK OF 4 BOX"
click at [295, 499] on input "Possible Boxes" at bounding box center [280, 495] width 111 height 14
paste input "PACK OF 4 BOX"
type input "PACK OF 4 BOX"
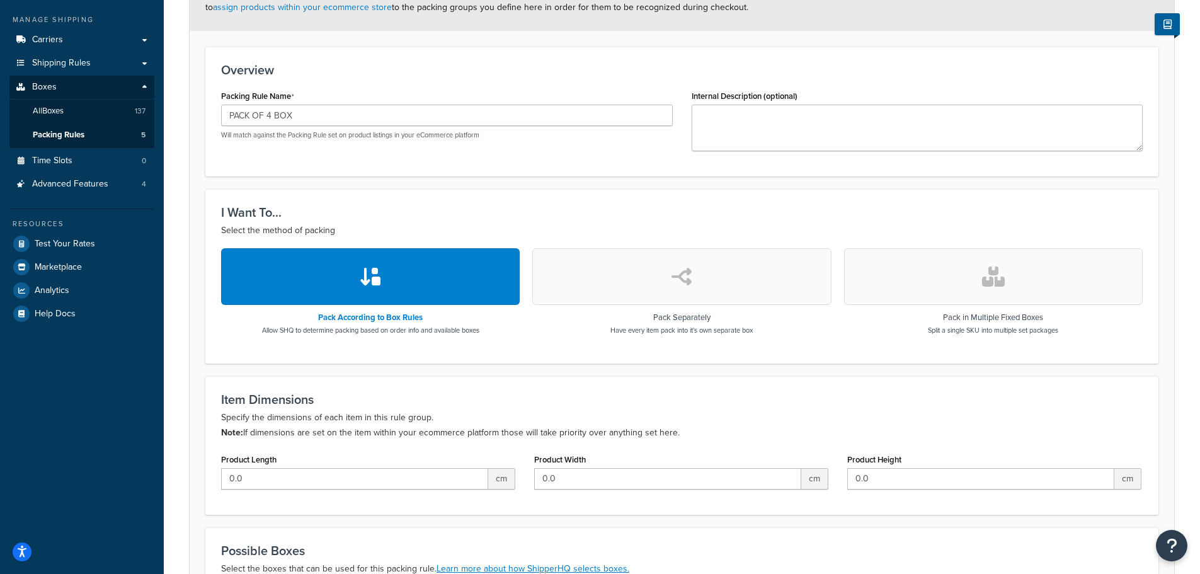
scroll to position [63, 0]
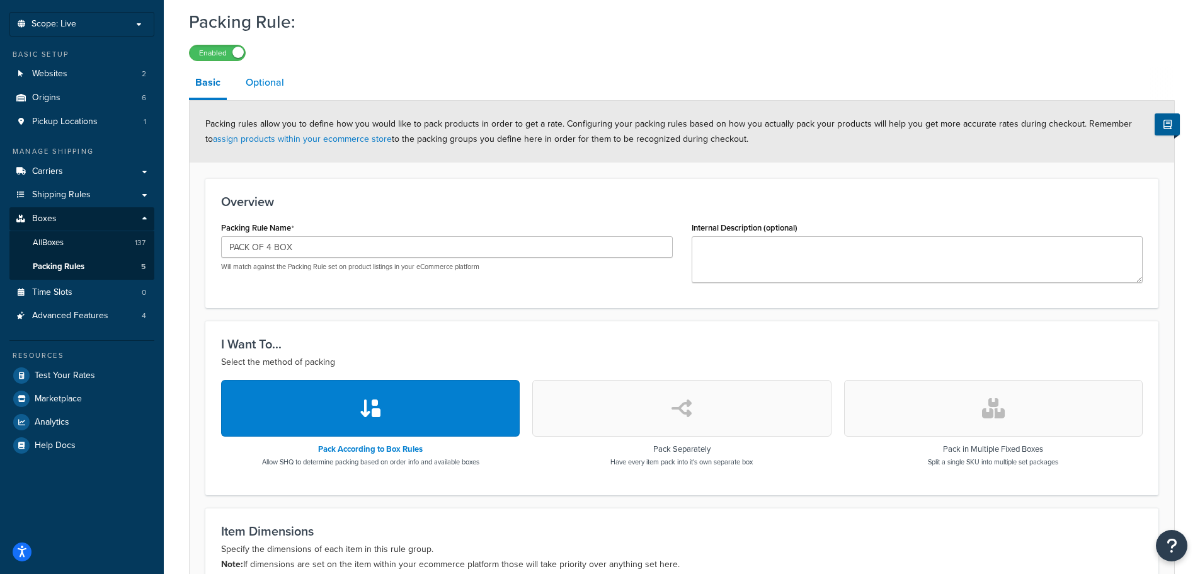
click at [271, 72] on link "Optional" at bounding box center [264, 82] width 51 height 30
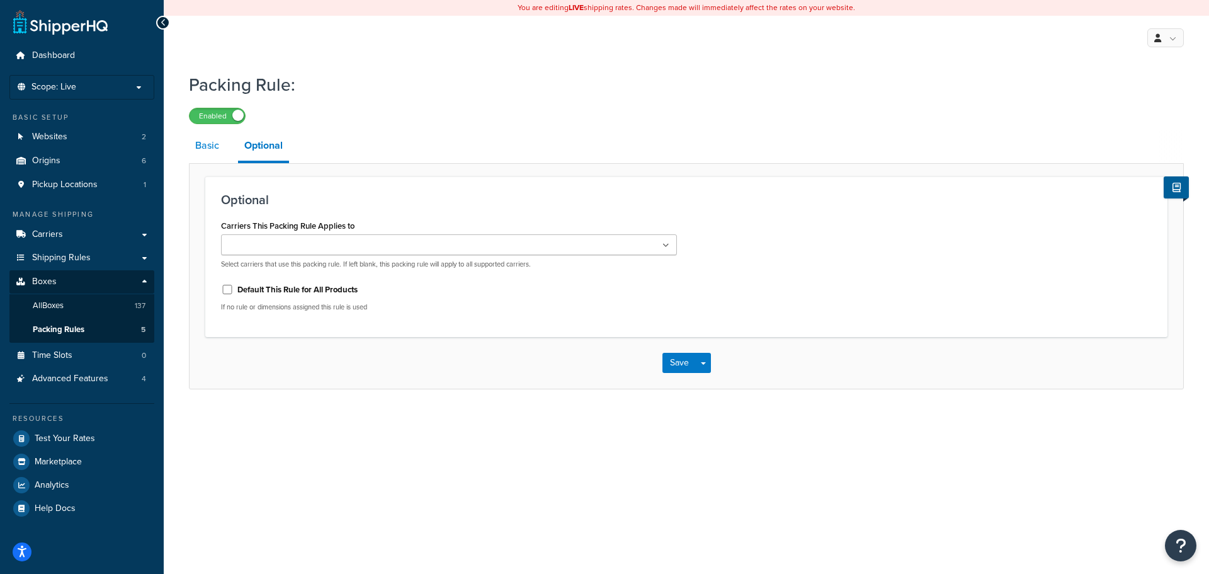
click at [203, 137] on link "Basic" at bounding box center [207, 145] width 37 height 30
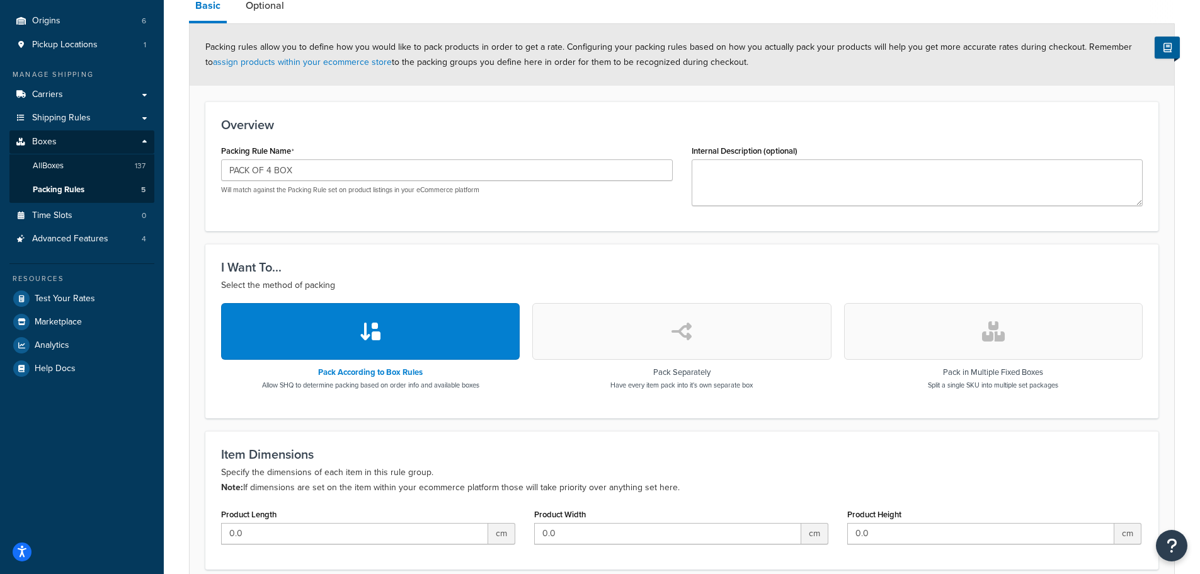
scroll to position [389, 0]
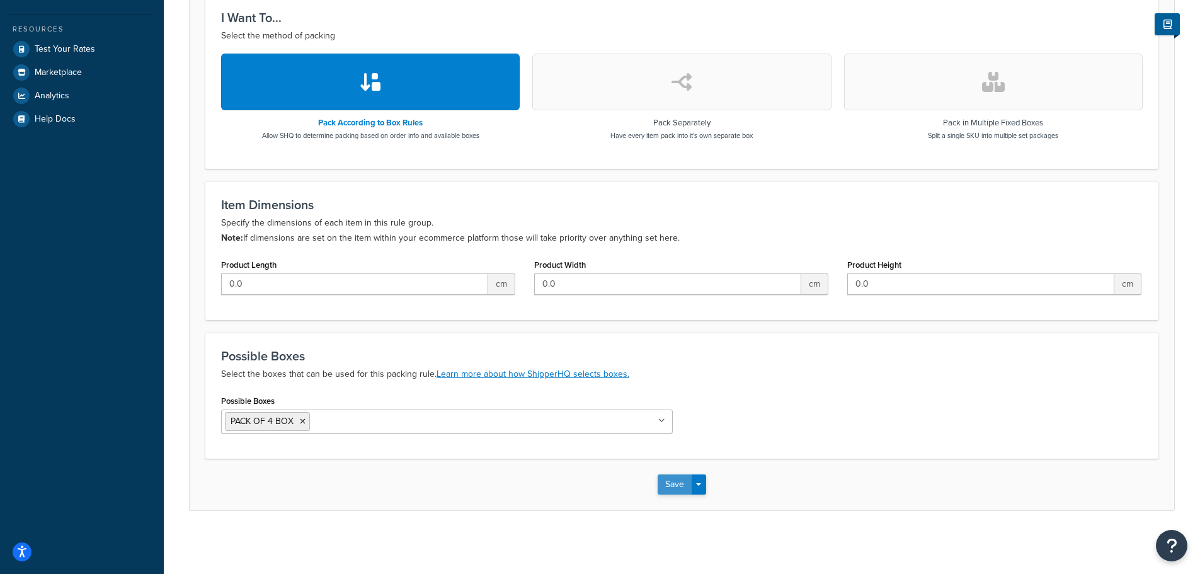
click at [681, 485] on button "Save" at bounding box center [675, 484] width 34 height 20
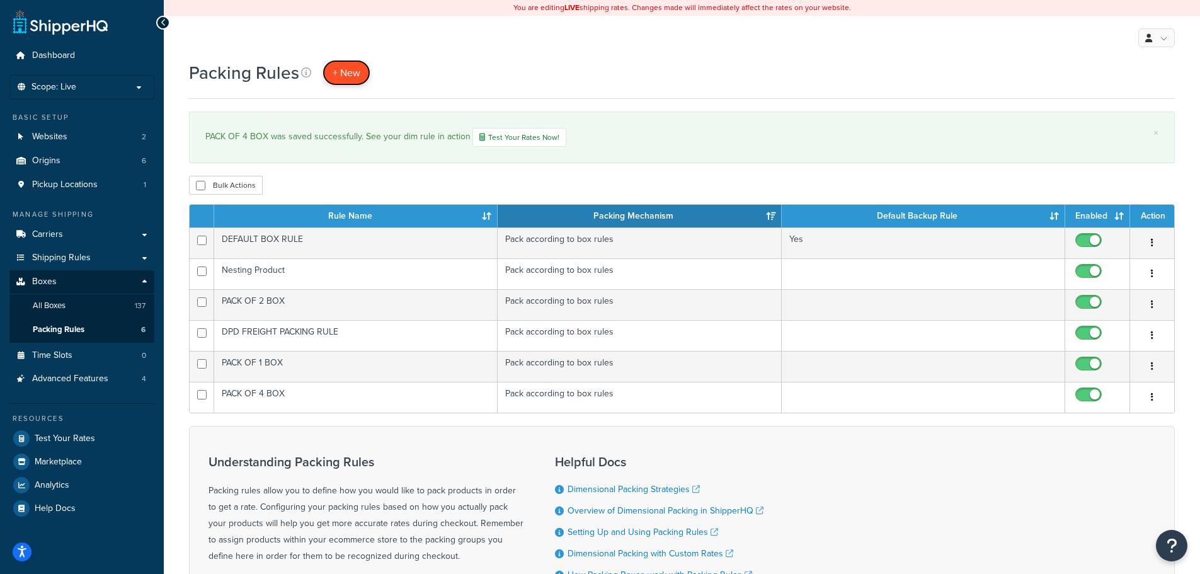
click at [345, 67] on span "+ New" at bounding box center [347, 73] width 28 height 14
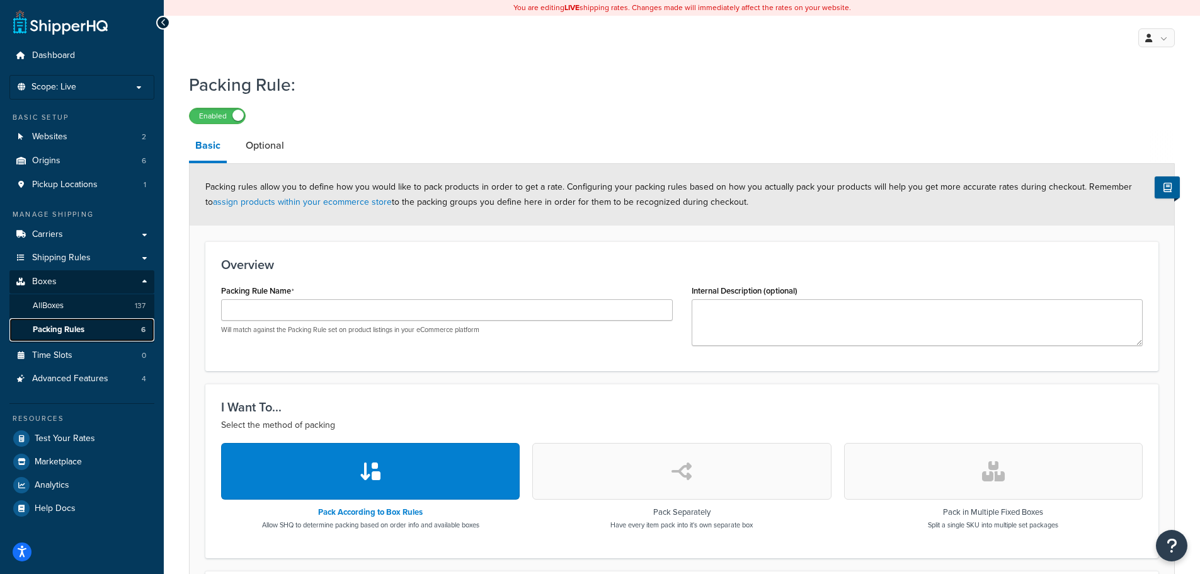
click at [64, 330] on span "Packing Rules" at bounding box center [59, 329] width 52 height 11
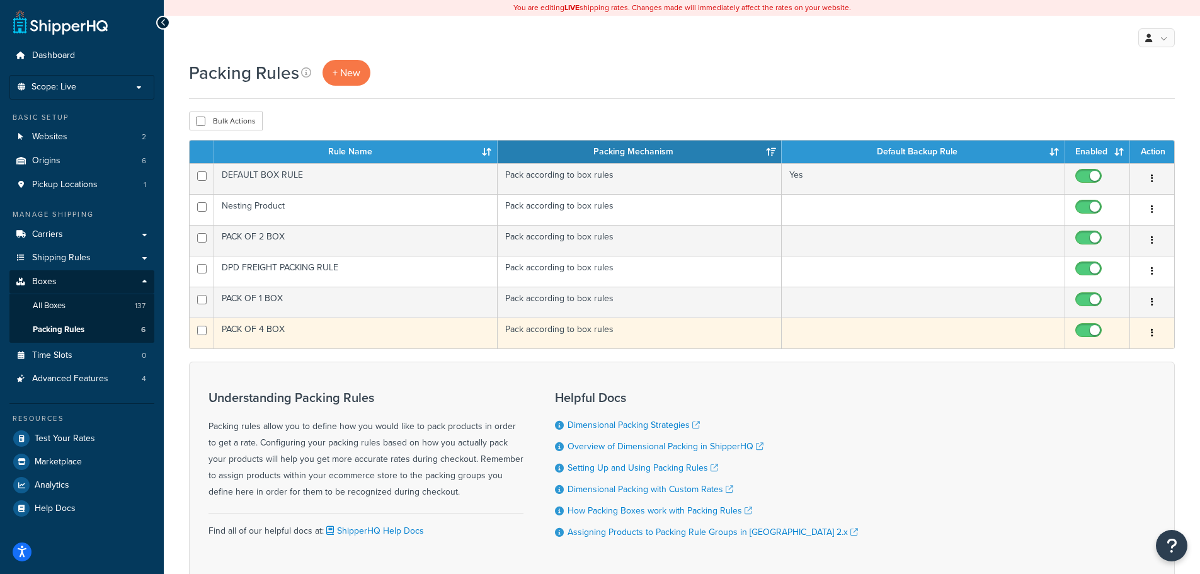
click at [1151, 331] on button "button" at bounding box center [1152, 333] width 18 height 20
click at [1121, 384] on link "Duplicate" at bounding box center [1101, 384] width 100 height 26
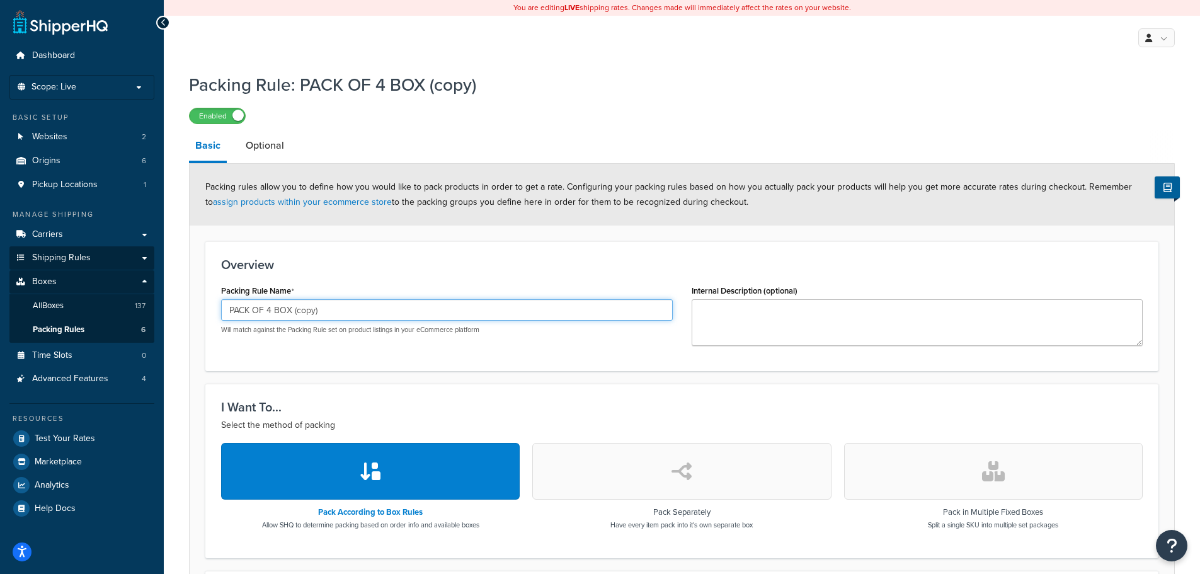
drag, startPoint x: 350, startPoint y: 309, endPoint x: 60, endPoint y: 265, distance: 293.1
click at [60, 265] on div "Dashboard Scope: Live Basic Setup Websites 2 Origins 6 Pickup Locations 1 Manag…" at bounding box center [600, 481] width 1200 height 963
paste input "5 BOX"
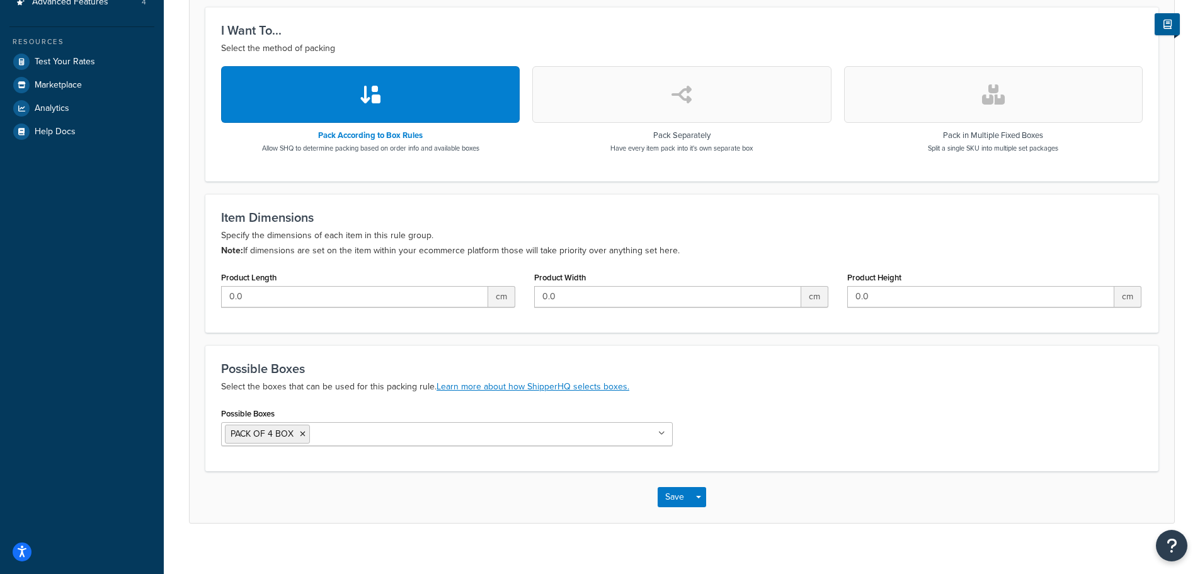
scroll to position [378, 0]
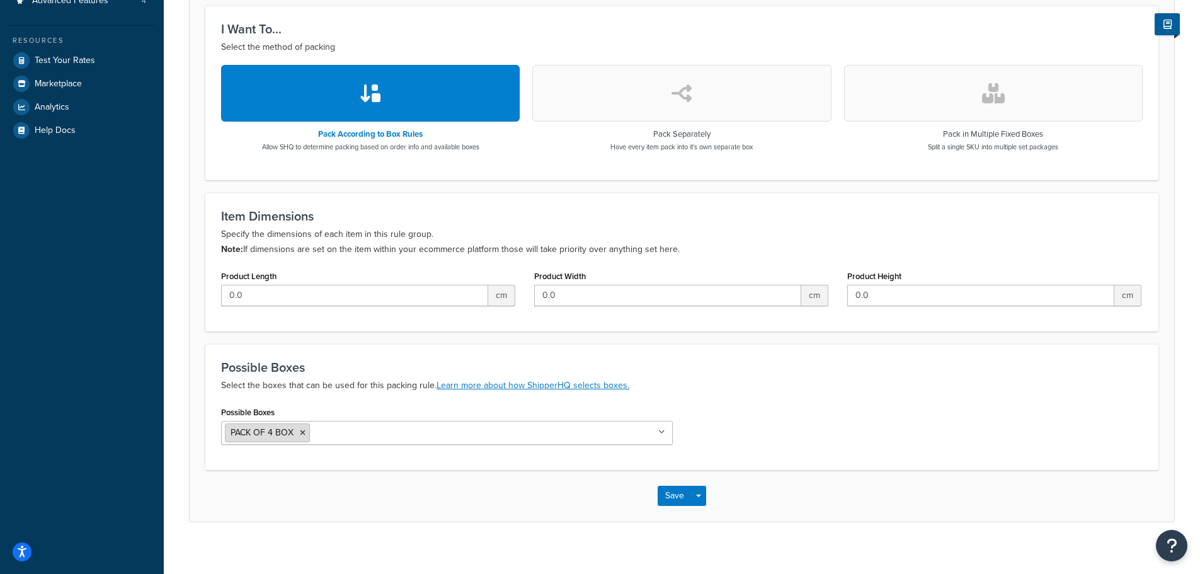
type input "PACK OF 5 BOX"
click at [302, 432] on icon at bounding box center [303, 433] width 6 height 8
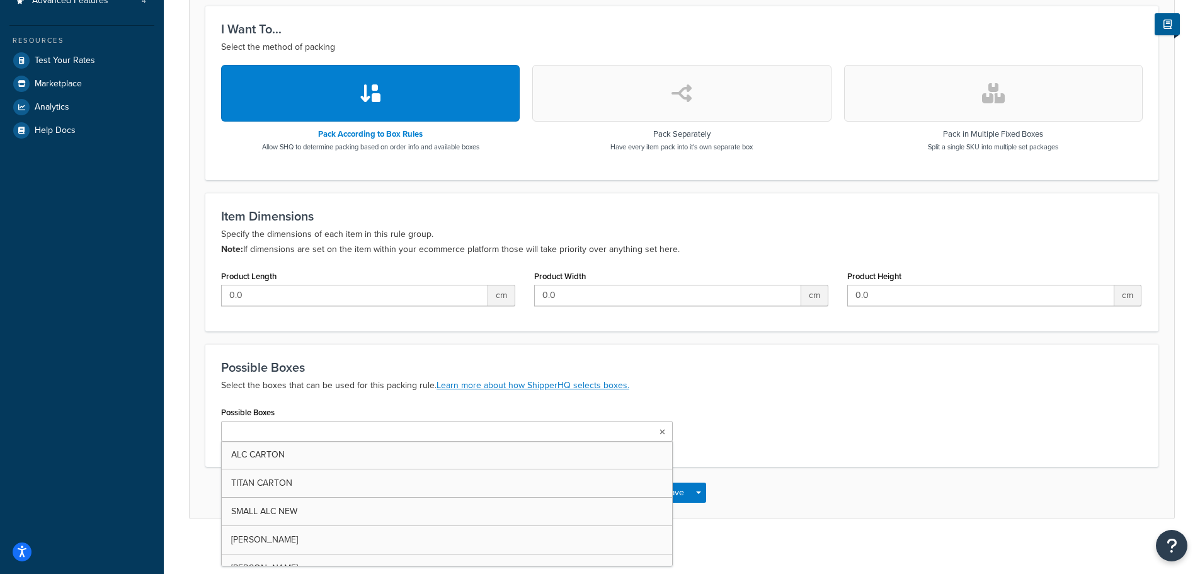
click at [462, 425] on ul at bounding box center [447, 431] width 452 height 21
click at [471, 433] on ul at bounding box center [447, 431] width 452 height 21
click at [253, 435] on input "Possible Boxes" at bounding box center [280, 432] width 111 height 14
paste input "PACK OF 5 BOX"
type input "PACK OF 5 BOX"
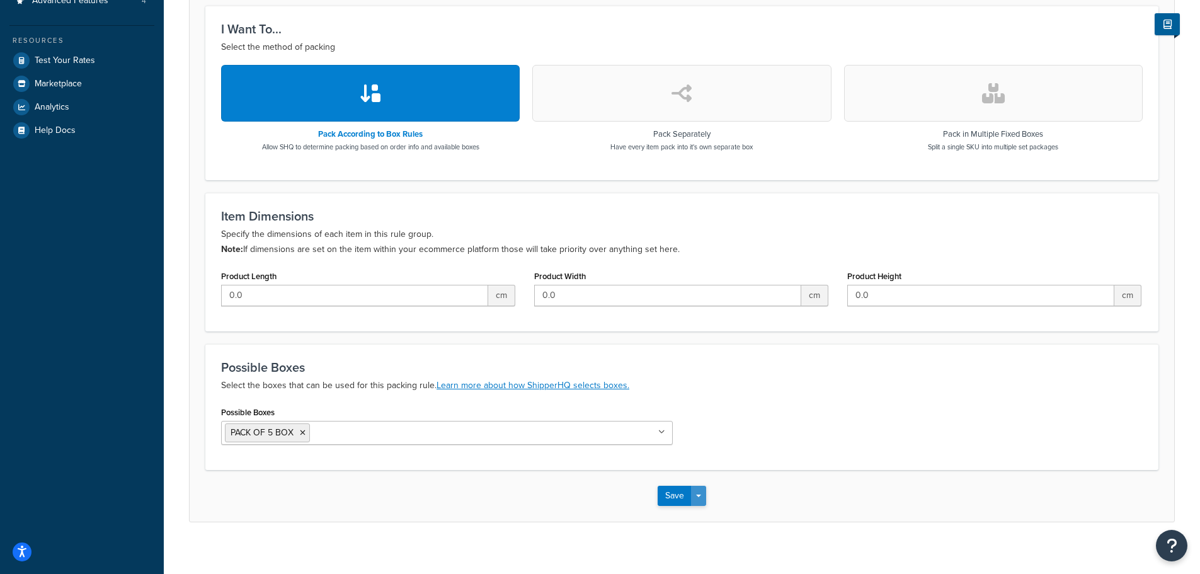
click at [692, 495] on button "Save Dropdown" at bounding box center [698, 496] width 15 height 20
click at [679, 501] on button "Save" at bounding box center [675, 496] width 34 height 20
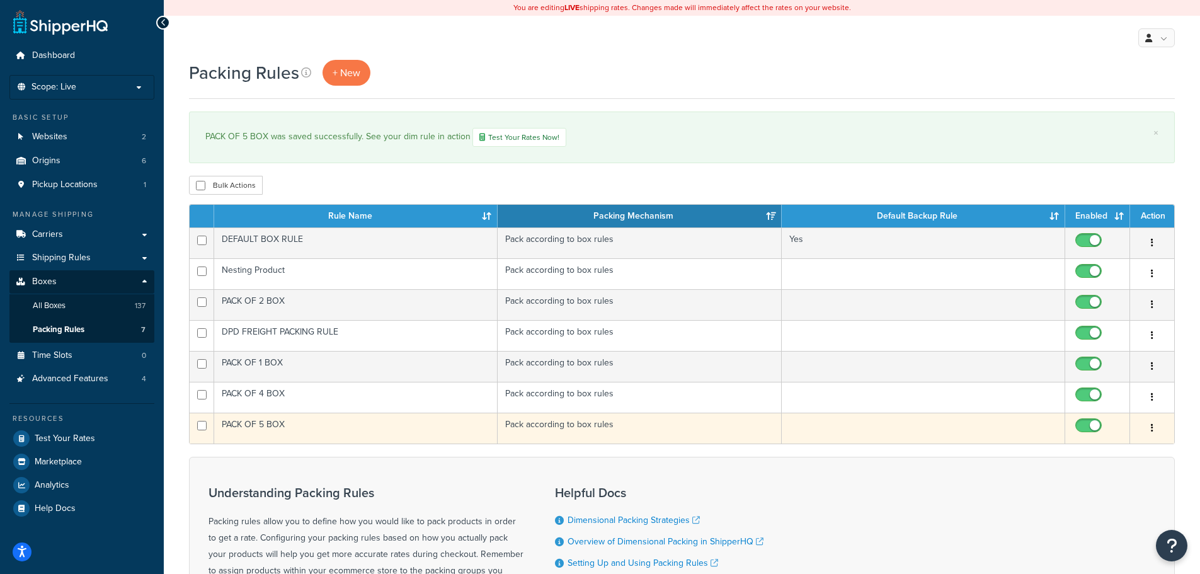
click at [1154, 428] on button "button" at bounding box center [1152, 428] width 18 height 20
click at [1091, 477] on link "Duplicate" at bounding box center [1101, 479] width 100 height 26
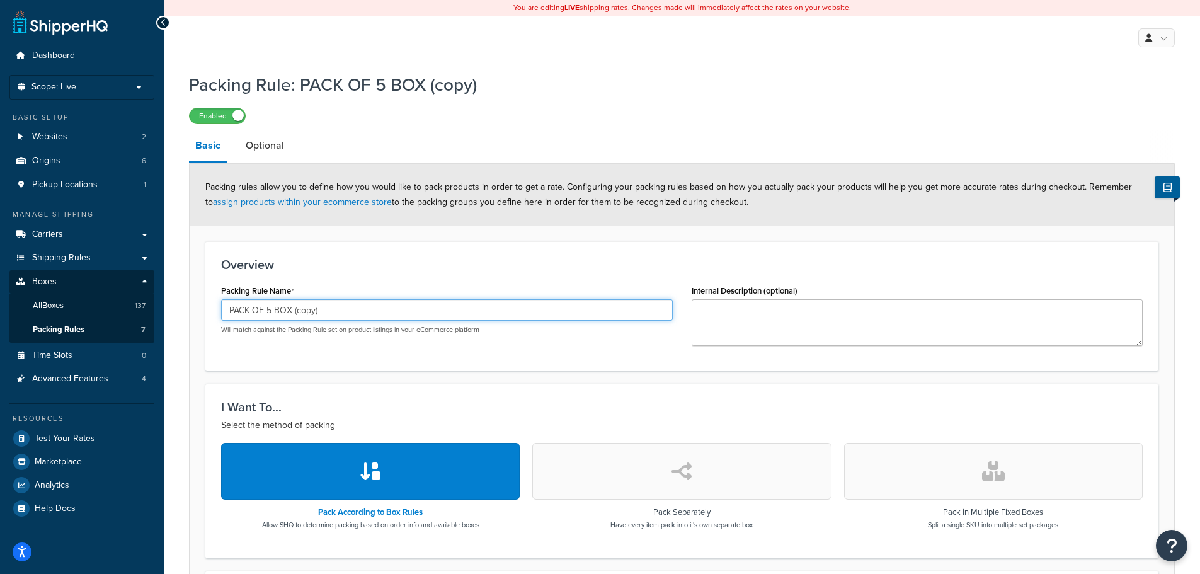
drag, startPoint x: 360, startPoint y: 317, endPoint x: 89, endPoint y: 278, distance: 273.5
click at [90, 278] on div "Dashboard Scope: Live Basic Setup Websites 2 Origins 6 Pickup Locations 1 Manag…" at bounding box center [600, 481] width 1200 height 963
paste input "6 BOX"
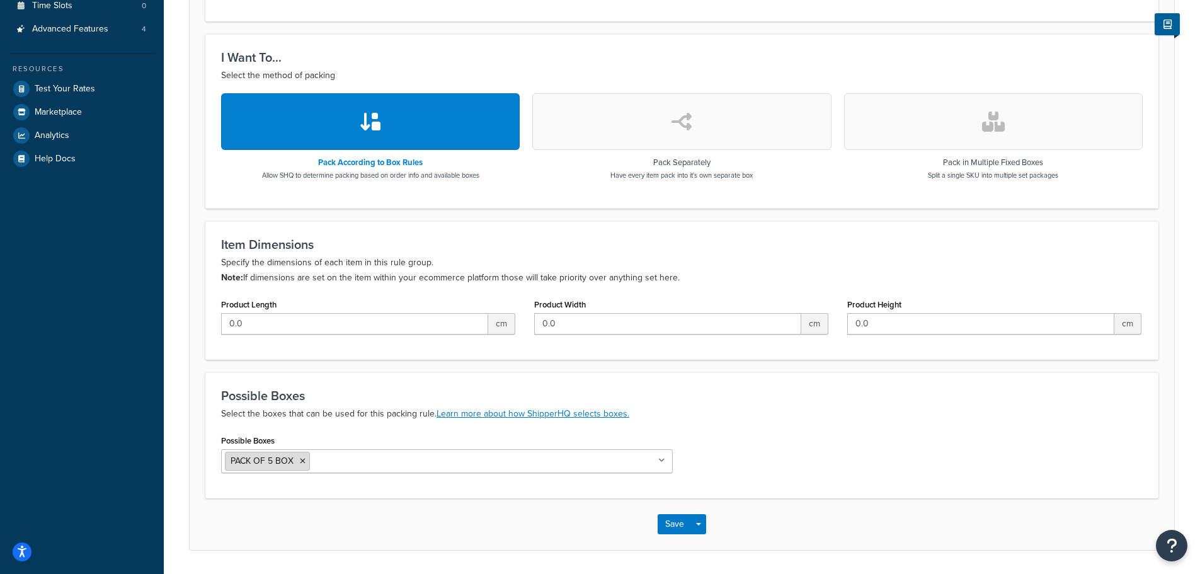
scroll to position [378, 0]
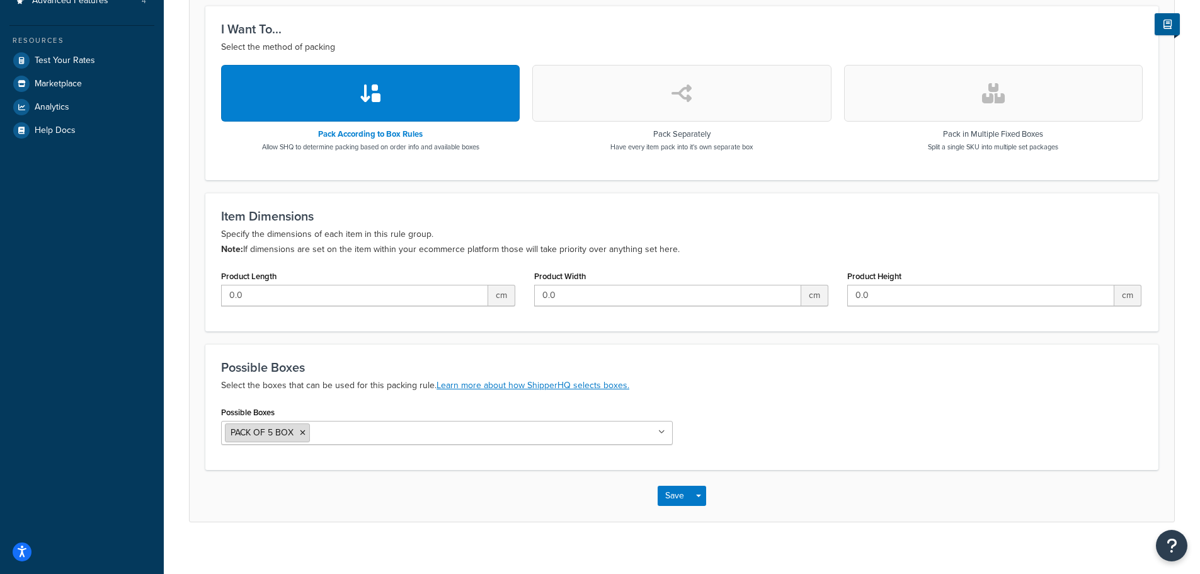
type input "PACK OF 6 BOX"
click at [300, 431] on icon at bounding box center [303, 433] width 6 height 8
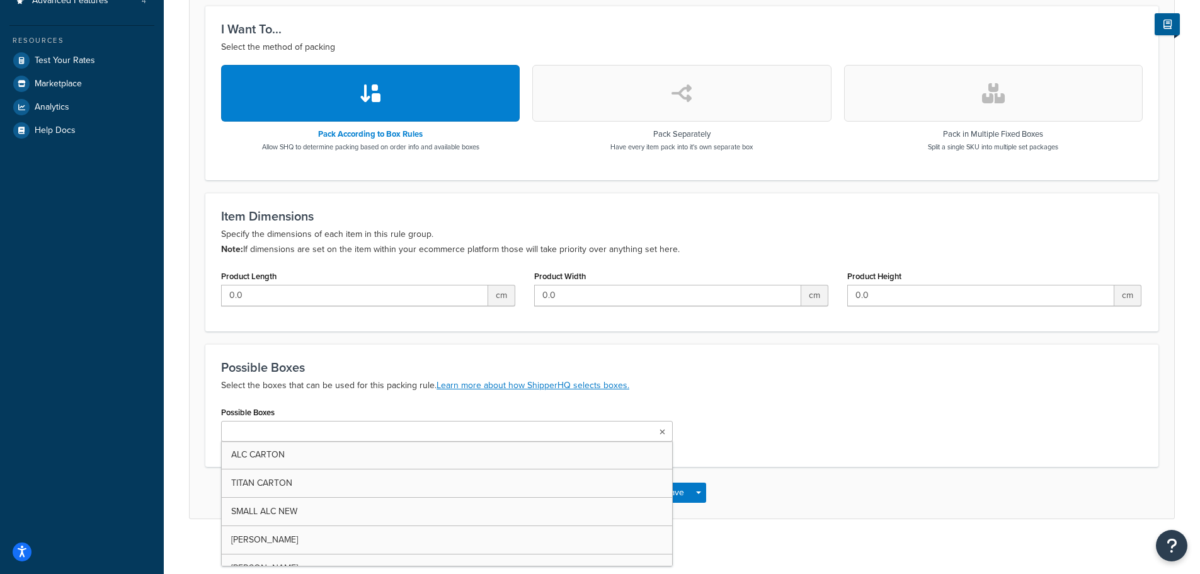
click at [314, 430] on input "Possible Boxes" at bounding box center [280, 432] width 111 height 14
paste input "PACK OF 6 BOX"
type input "PACK OF 6 BOX"
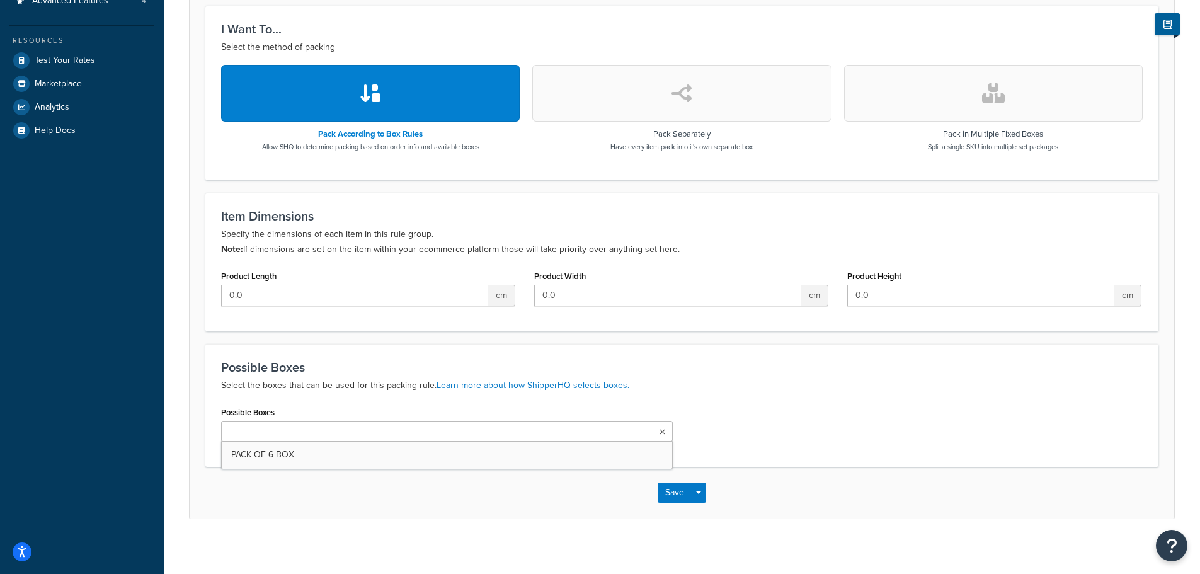
click at [770, 394] on div "Possible Boxes Select the boxes that can be used for this packing rule. Learn m…" at bounding box center [681, 405] width 953 height 123
click at [370, 433] on ul at bounding box center [447, 431] width 452 height 21
paste input "PACK OF 6 BOX"
type input "PACK OF 6 BOX"
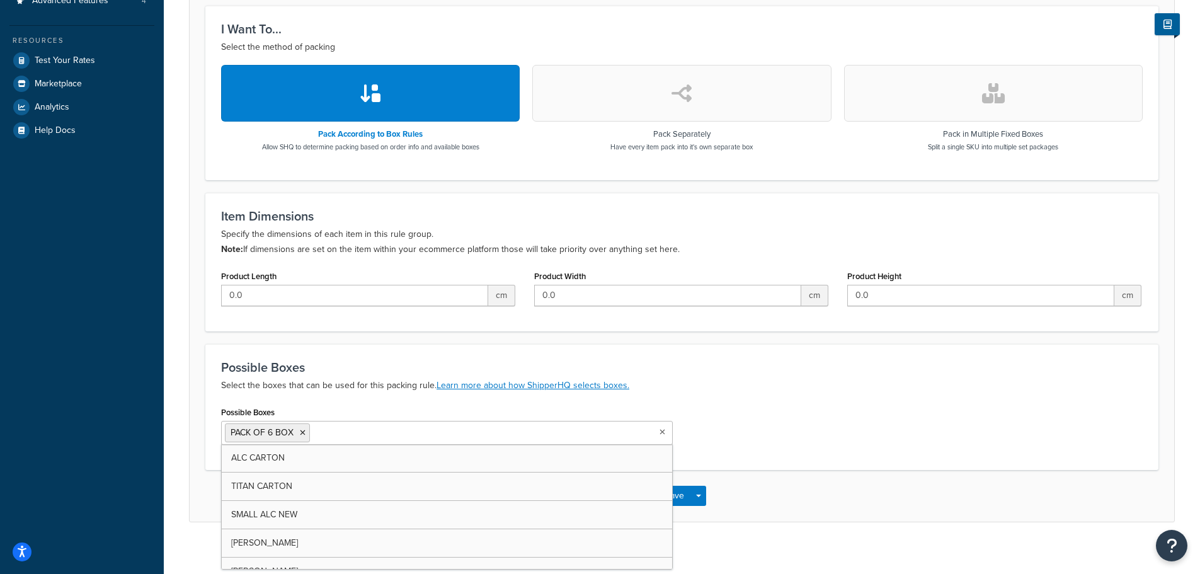
click at [815, 413] on div "Possible Boxes PACK OF 6 BOX ALC CARTON TITAN CARTON SMALL ALC NEW [PERSON_NAME…" at bounding box center [682, 428] width 940 height 51
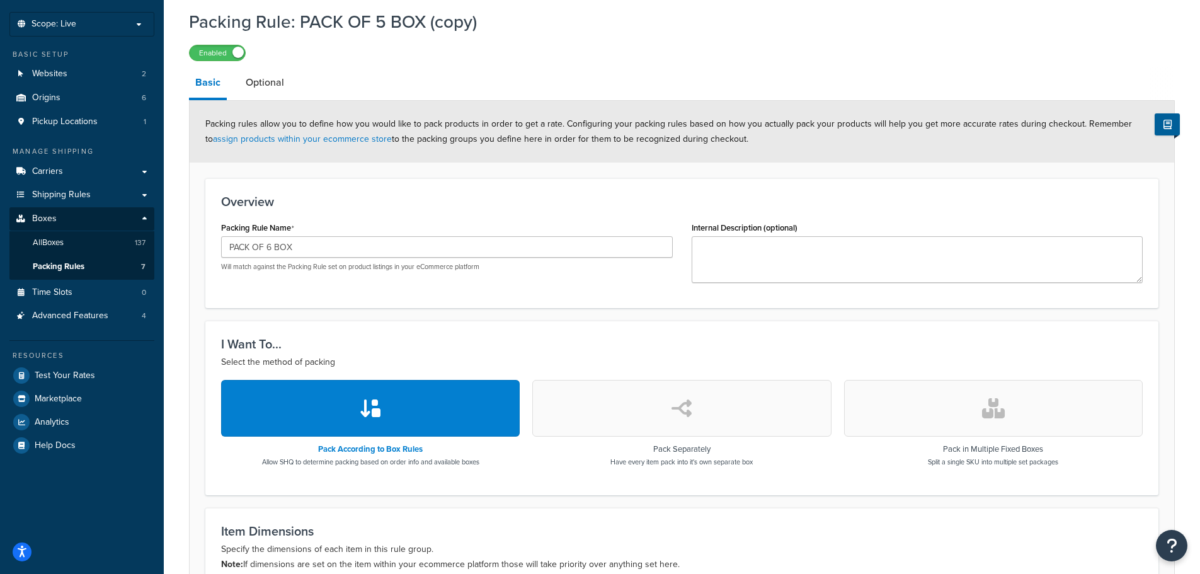
scroll to position [389, 0]
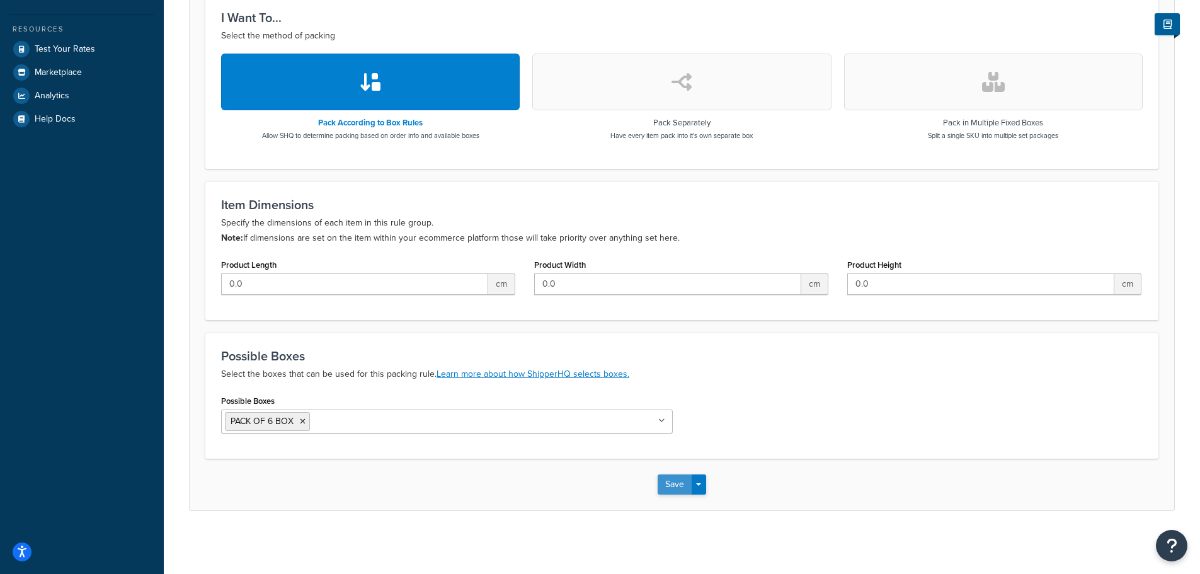
click at [671, 481] on button "Save" at bounding box center [675, 484] width 34 height 20
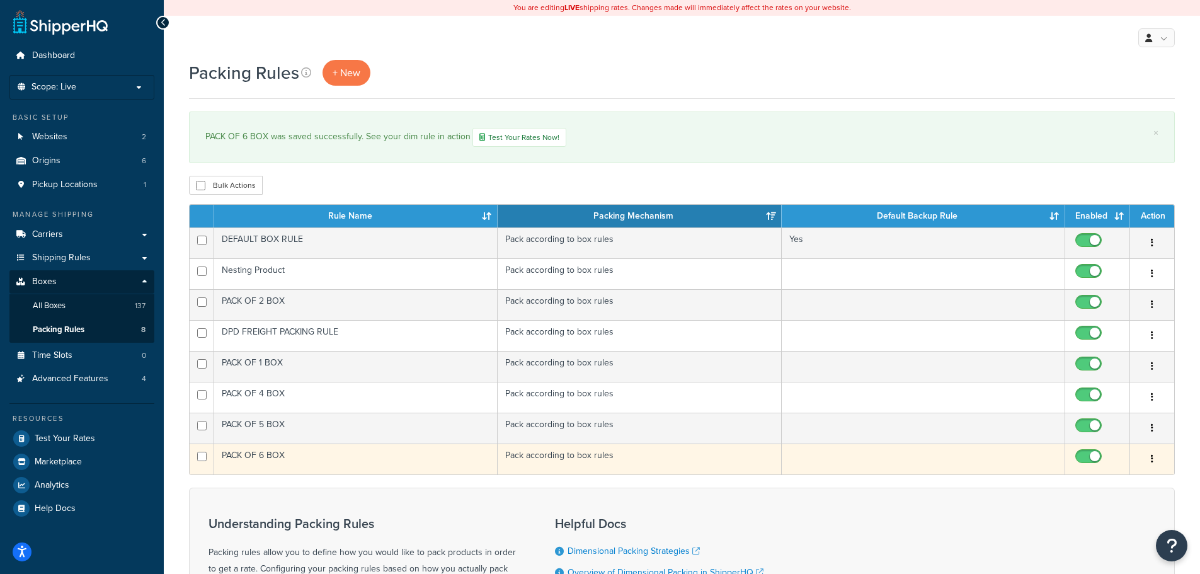
click at [1153, 454] on icon "button" at bounding box center [1152, 458] width 3 height 9
click at [1095, 506] on link "Duplicate" at bounding box center [1101, 510] width 100 height 26
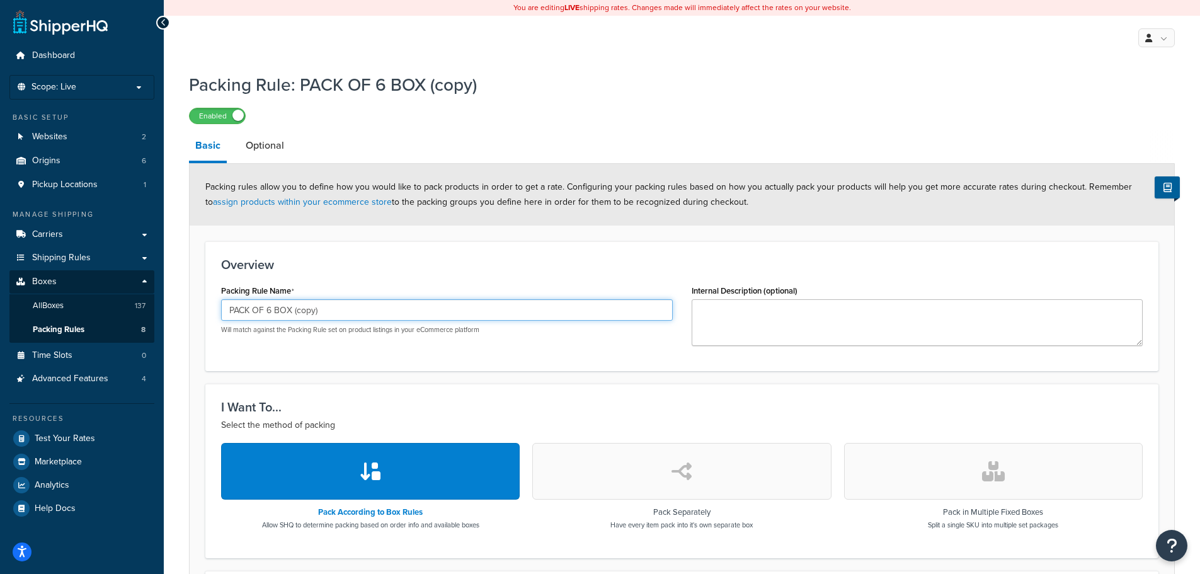
drag, startPoint x: 383, startPoint y: 311, endPoint x: 111, endPoint y: 287, distance: 273.2
click at [111, 287] on div "Dashboard Scope: Live Basic Setup Websites 2 Origins 6 Pickup Locations 1 Manag…" at bounding box center [600, 481] width 1200 height 963
paste input "3 BOX"
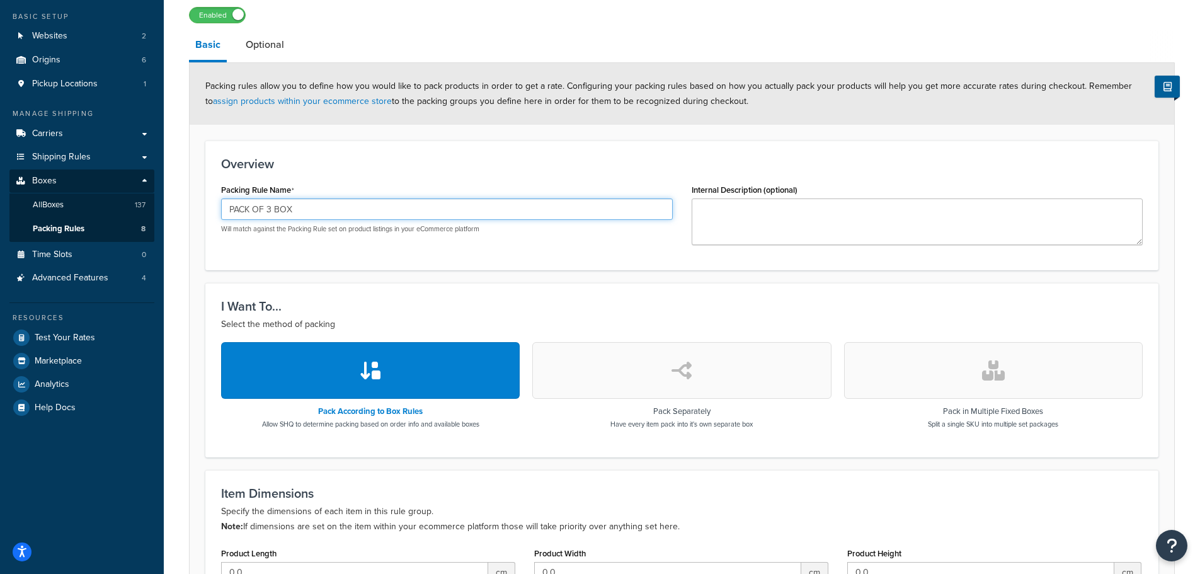
scroll to position [378, 0]
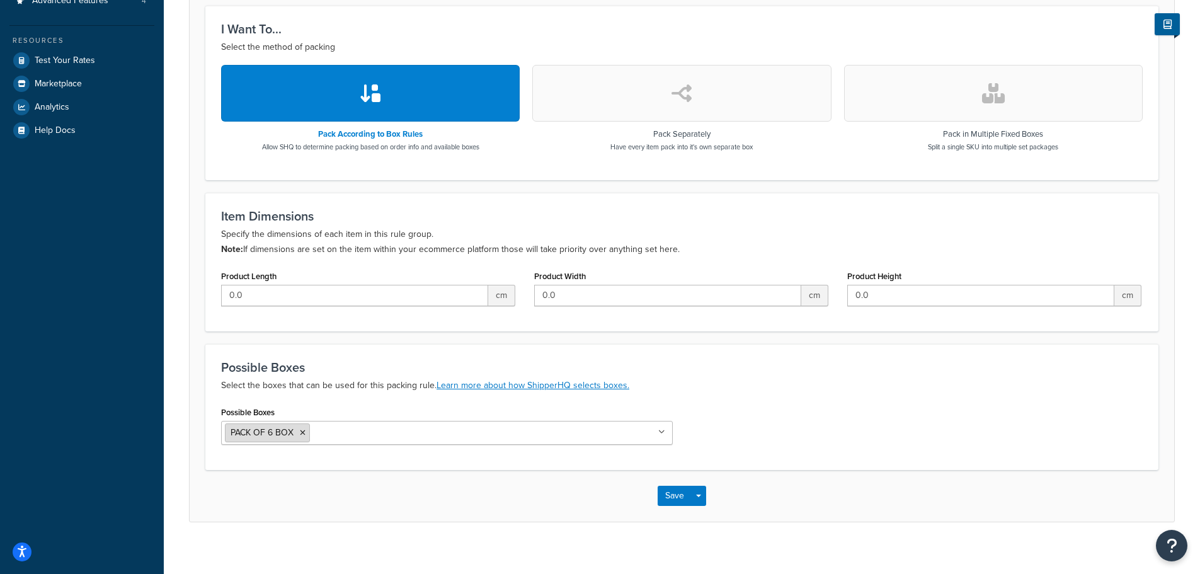
type input "PACK OF 3 BOX"
click at [302, 433] on icon at bounding box center [303, 433] width 6 height 8
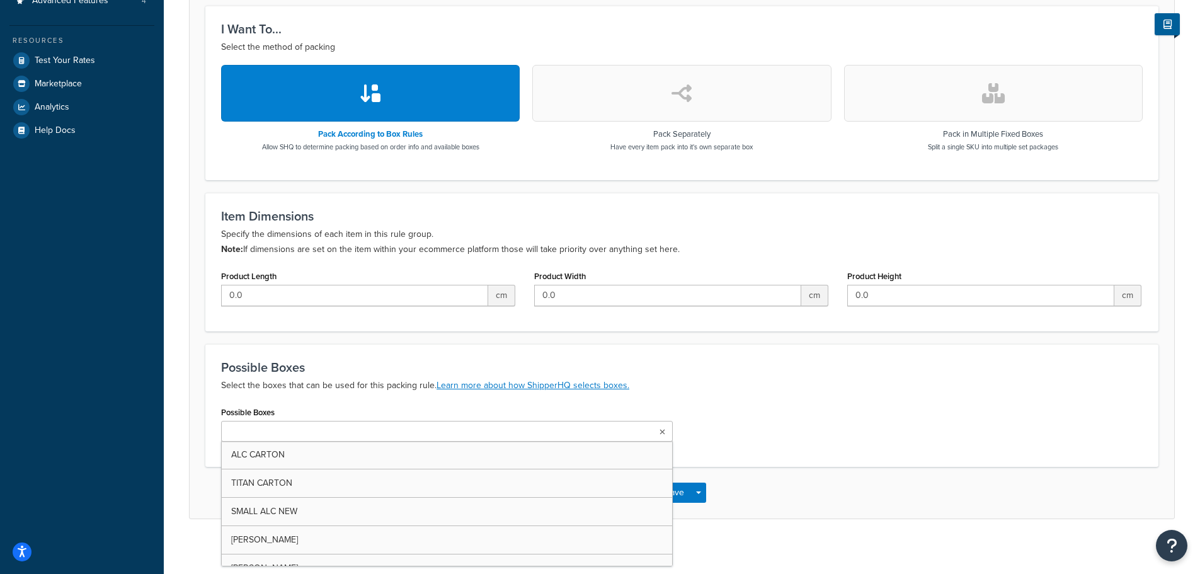
click at [309, 434] on input "Possible Boxes" at bounding box center [280, 432] width 111 height 14
paste input "PACK OF 3 BOX"
type input "PACK OF 3 BOX"
click at [785, 415] on div "Possible Boxes PACK OF 3 BOX ALC CARTON TITAN CARTON SMALL ALC NEW [PERSON_NAME…" at bounding box center [682, 428] width 940 height 51
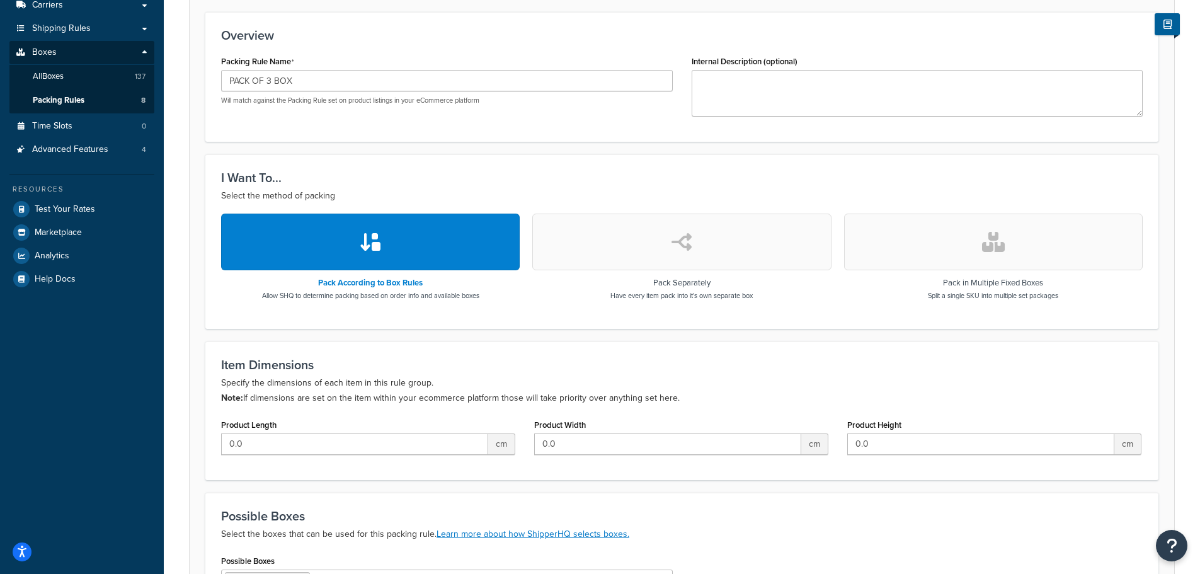
scroll to position [389, 0]
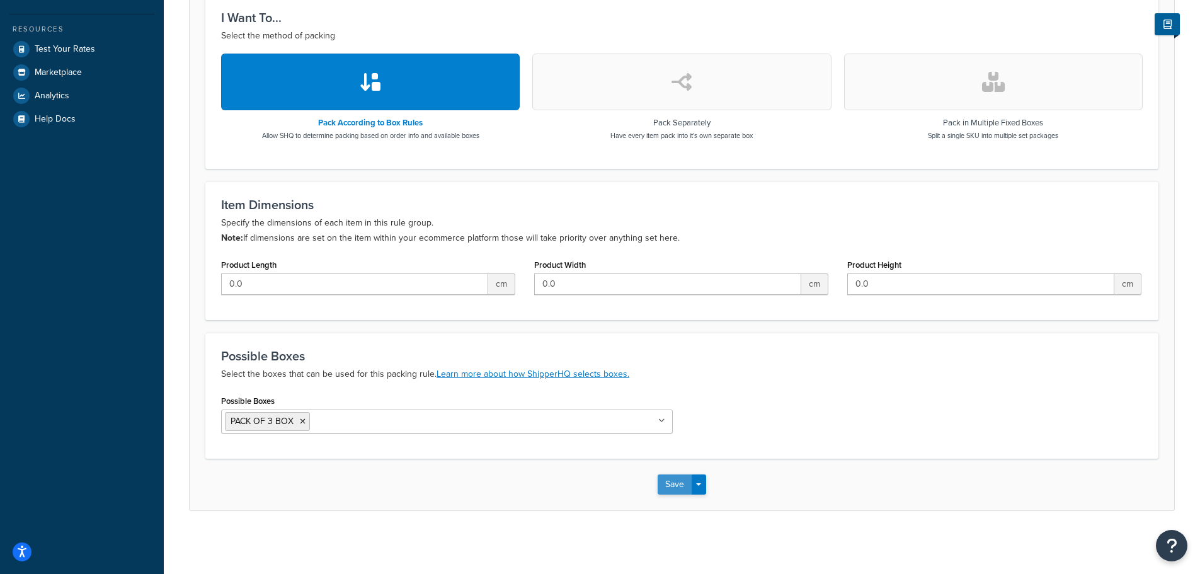
click at [676, 483] on button "Save" at bounding box center [675, 484] width 34 height 20
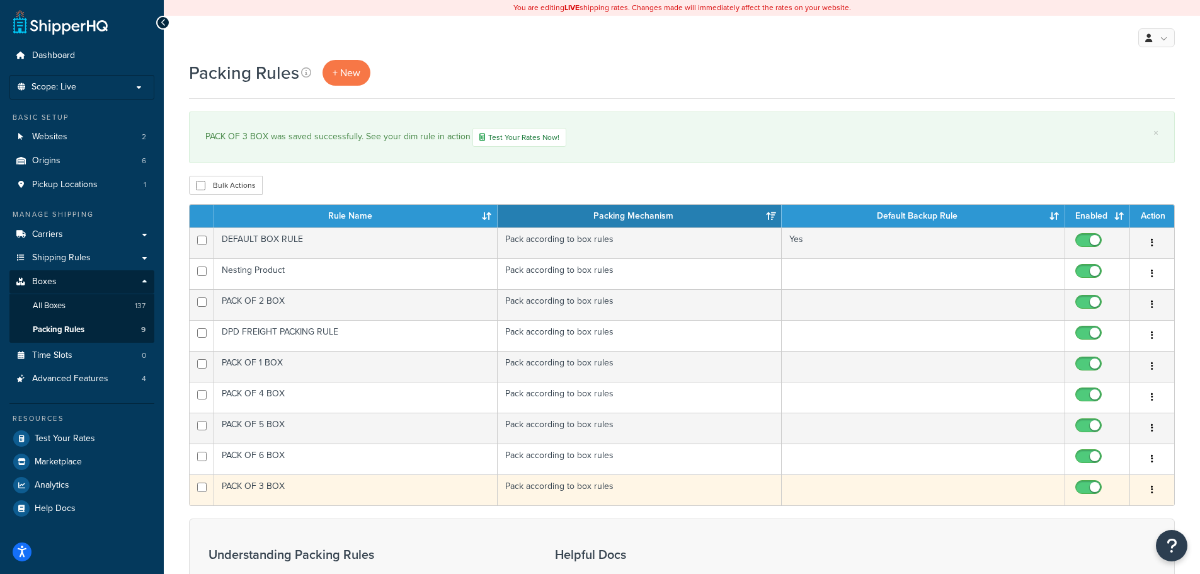
click at [1149, 489] on button "button" at bounding box center [1152, 490] width 18 height 20
click at [1109, 542] on link "Duplicate" at bounding box center [1101, 541] width 100 height 26
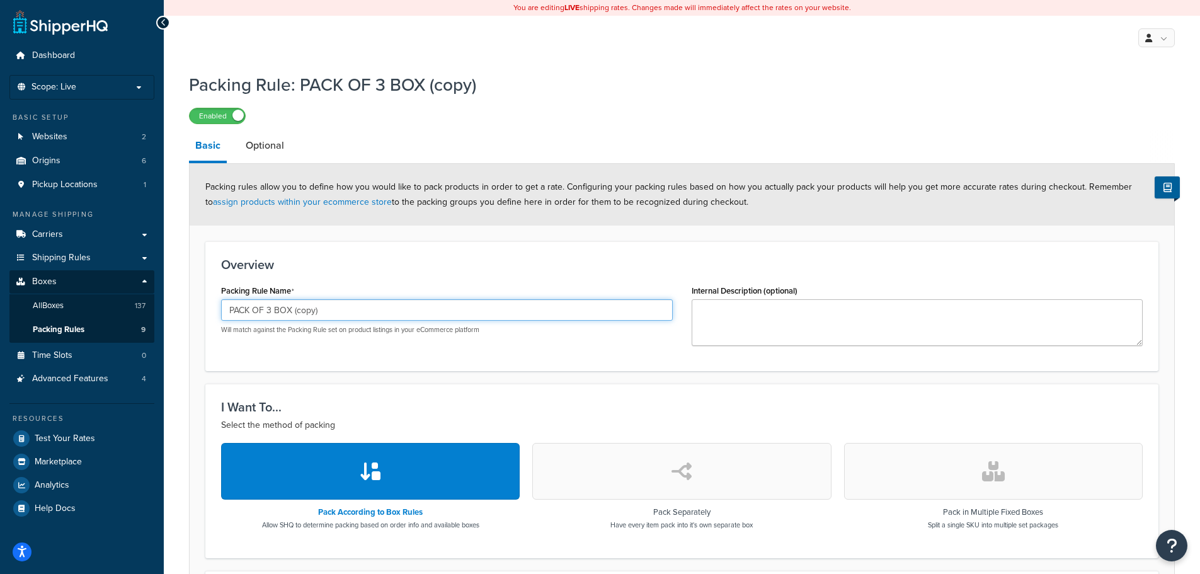
drag, startPoint x: 337, startPoint y: 307, endPoint x: 55, endPoint y: 282, distance: 283.2
click at [55, 282] on div "Dashboard Scope: Live Basic Setup Websites 2 Origins 6 Pickup Locations 1 Manag…" at bounding box center [600, 481] width 1200 height 963
paste input "8 BOX"
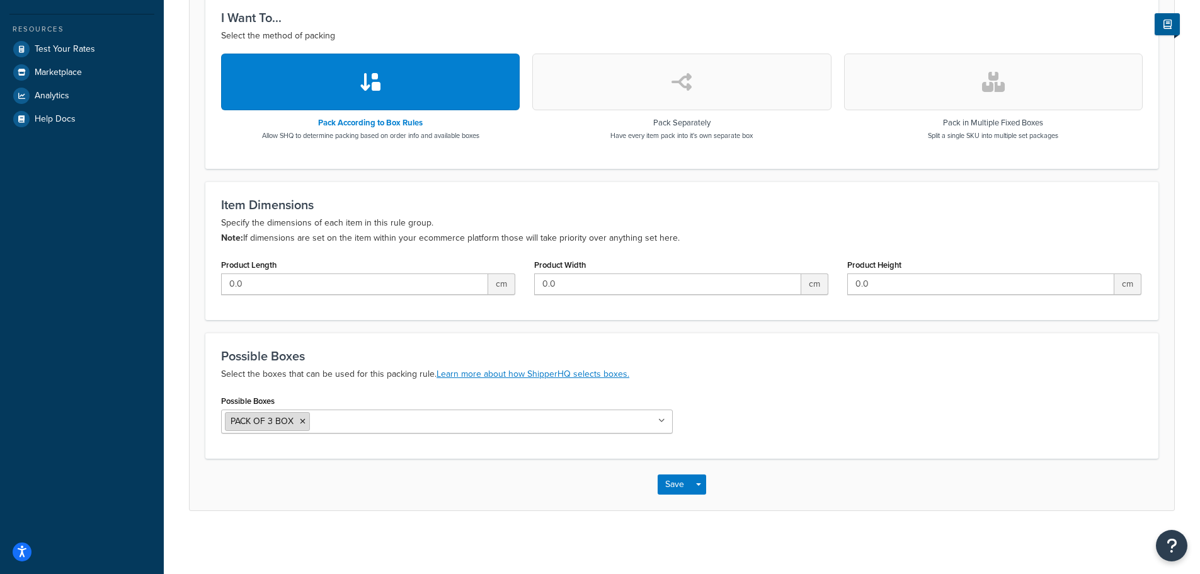
type input "PACK OF 8 BOX"
click at [302, 419] on icon at bounding box center [303, 422] width 6 height 8
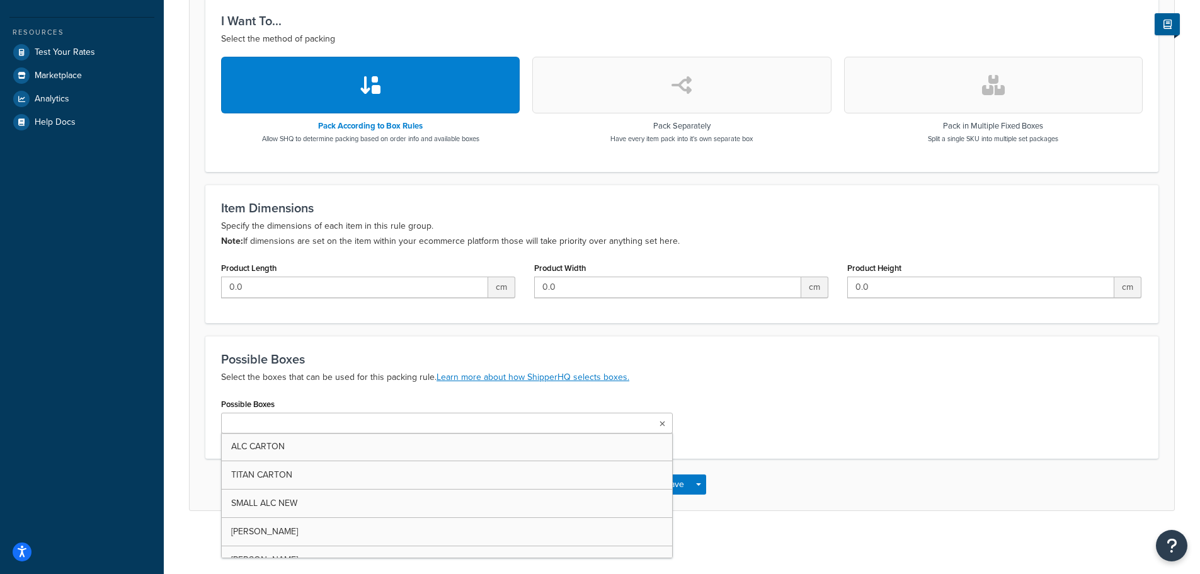
scroll to position [386, 0]
click at [281, 426] on input "Possible Boxes" at bounding box center [280, 424] width 111 height 14
paste input "PACK OF 8 BOX"
type input "PACK OF 8 BOX"
click at [782, 403] on div "Possible Boxes PACK OF 8 BOX ALC CARTON TITAN CARTON SMALL ALC NEW IRIS CARTON …" at bounding box center [682, 420] width 940 height 51
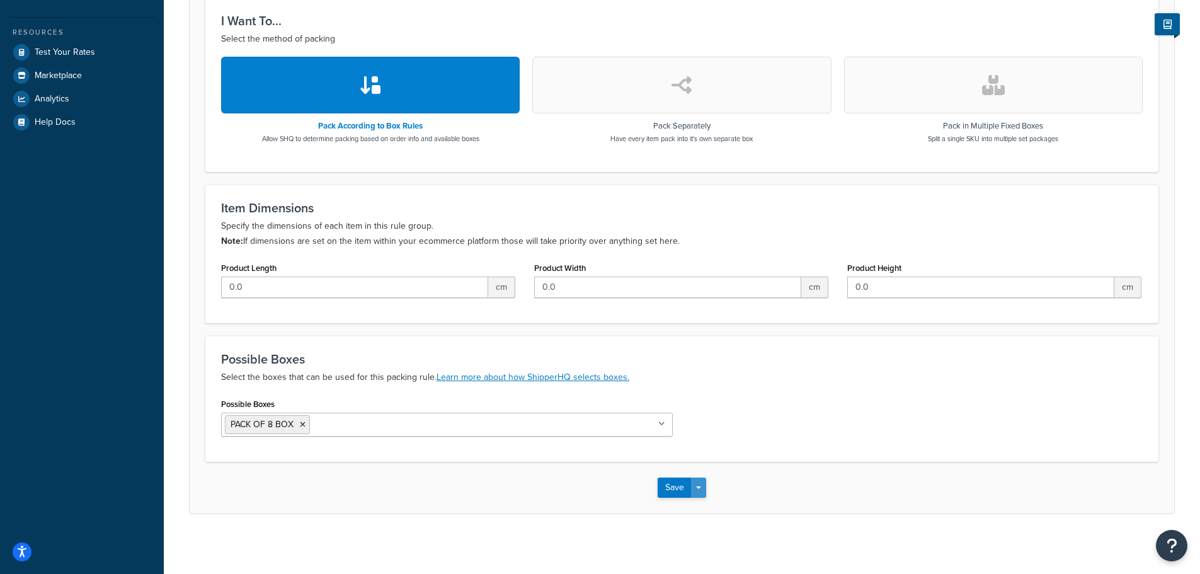
click at [702, 491] on button "Save Dropdown" at bounding box center [698, 487] width 15 height 20
click at [736, 536] on button "Save and Duplicate" at bounding box center [719, 536] width 122 height 26
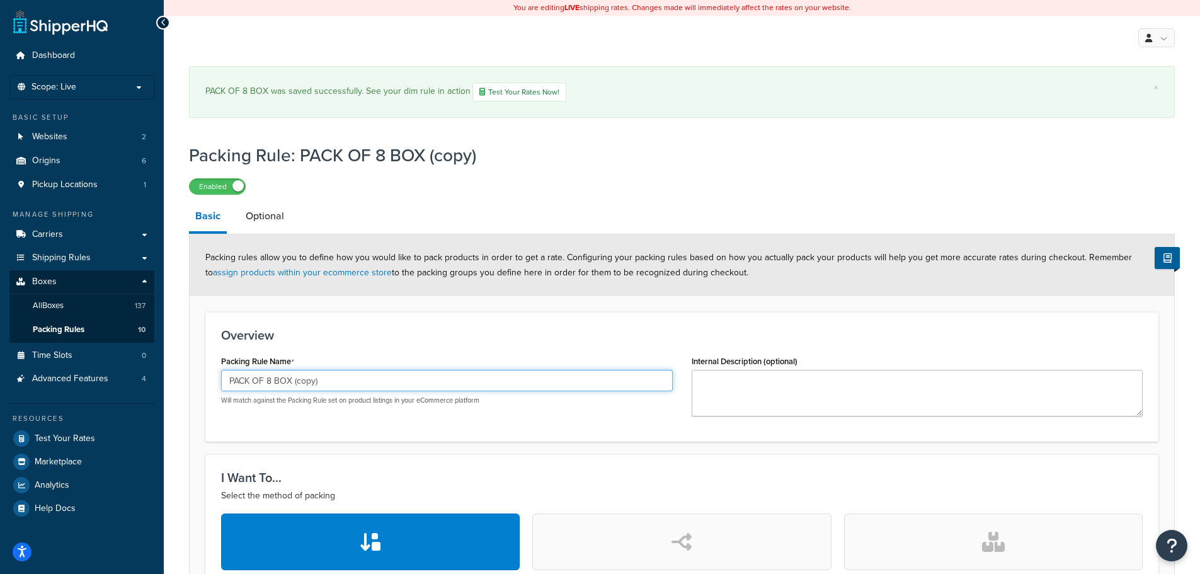
drag, startPoint x: 321, startPoint y: 377, endPoint x: 328, endPoint y: 378, distance: 6.4
click at [322, 377] on input "PACK OF 8 BOX (copy)" at bounding box center [447, 380] width 452 height 21
drag, startPoint x: 339, startPoint y: 379, endPoint x: 117, endPoint y: 357, distance: 223.4
click at [117, 357] on div "Dashboard Scope: Live Basic Setup Websites 2 Origins 6 Pickup Locations 1 Manag…" at bounding box center [600, 517] width 1200 height 1034
paste input "9 BOX"
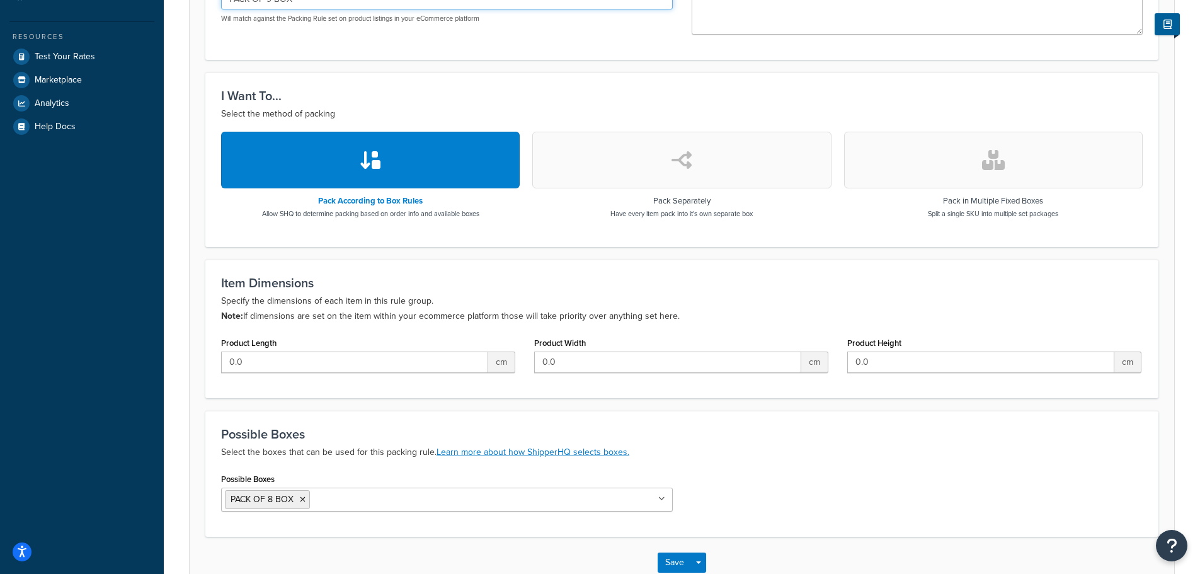
scroll to position [441, 0]
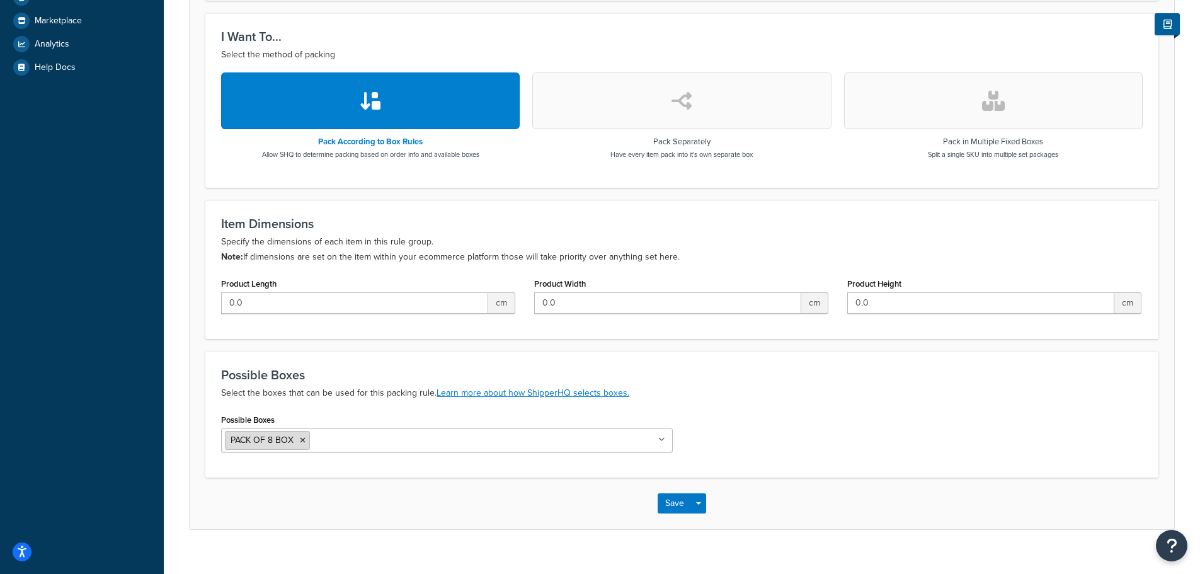
type input "PACK OF 9 BOX"
click at [299, 439] on li "PACK OF 8 BOX" at bounding box center [267, 440] width 85 height 19
click at [300, 439] on icon at bounding box center [303, 440] width 6 height 8
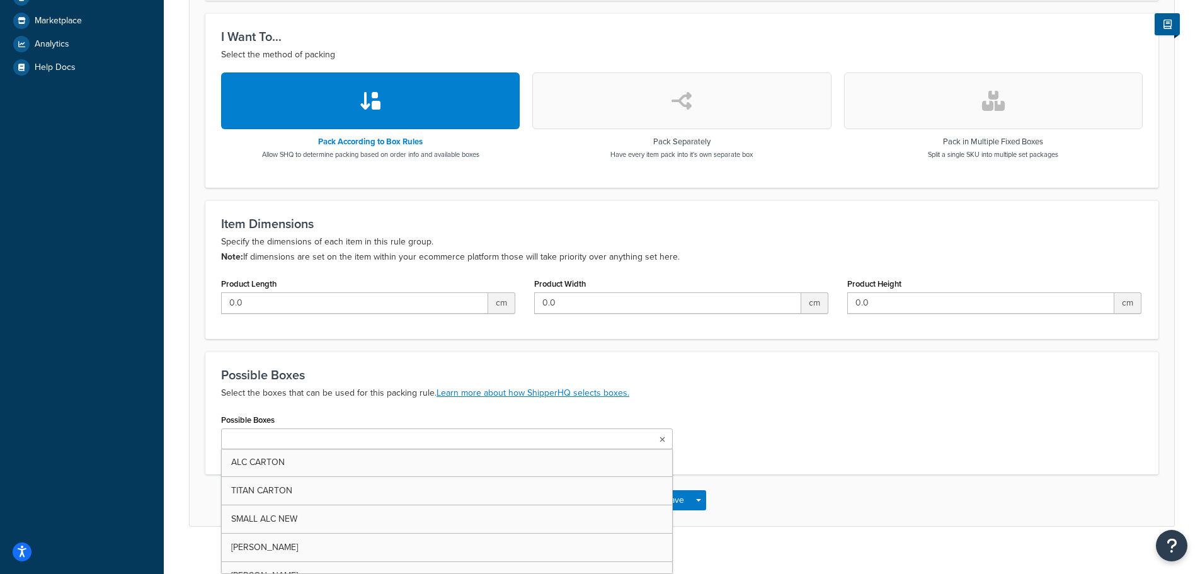
click at [292, 442] on input "Possible Boxes" at bounding box center [280, 440] width 111 height 14
paste input "PACK OF 9 BOX"
type input "PACK OF 9 BOX"
click at [791, 416] on div "Possible Boxes PACK OF 9 BOX ALC CARTON TITAN CARTON SMALL ALC NEW [PERSON_NAME…" at bounding box center [682, 436] width 940 height 51
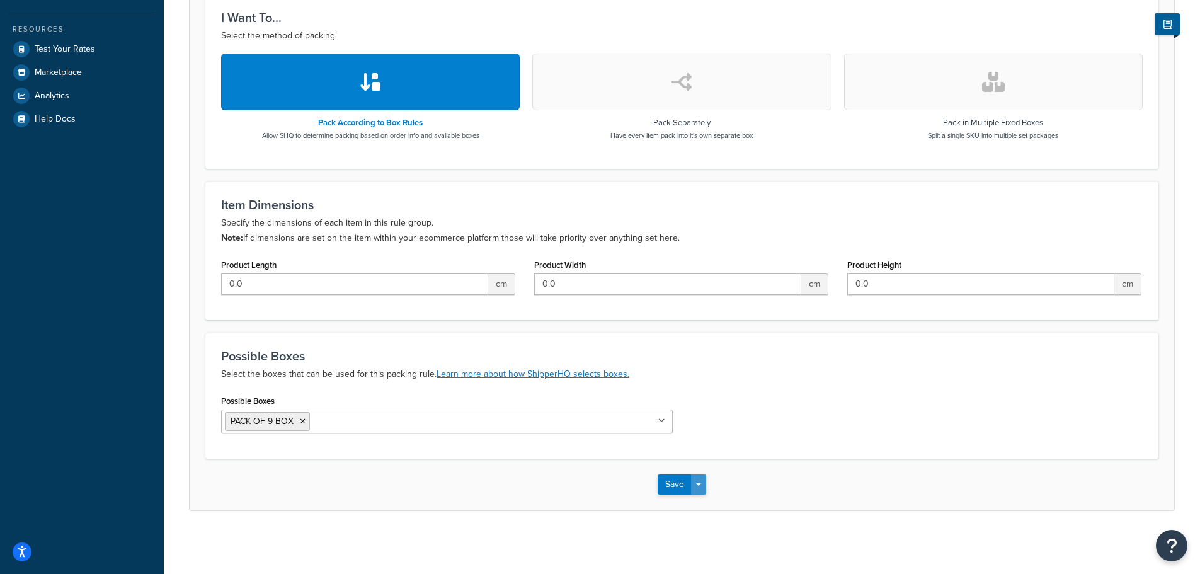
click at [698, 494] on button "Save Dropdown" at bounding box center [698, 484] width 15 height 20
click at [707, 530] on button "Save and Duplicate" at bounding box center [719, 533] width 122 height 26
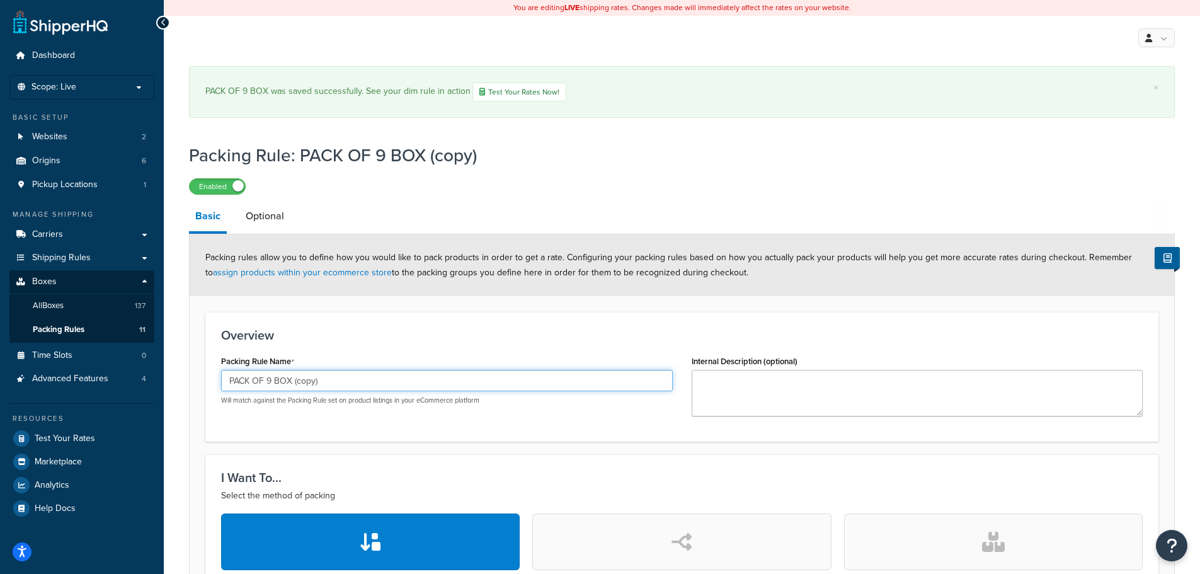
drag, startPoint x: 428, startPoint y: 381, endPoint x: 8, endPoint y: 345, distance: 422.3
click at [8, 345] on div "Dashboard Scope: Live Basic Setup Websites 2 Origins 6 Pickup Locations 1 Manag…" at bounding box center [600, 517] width 1200 height 1034
paste input "10 BOX"
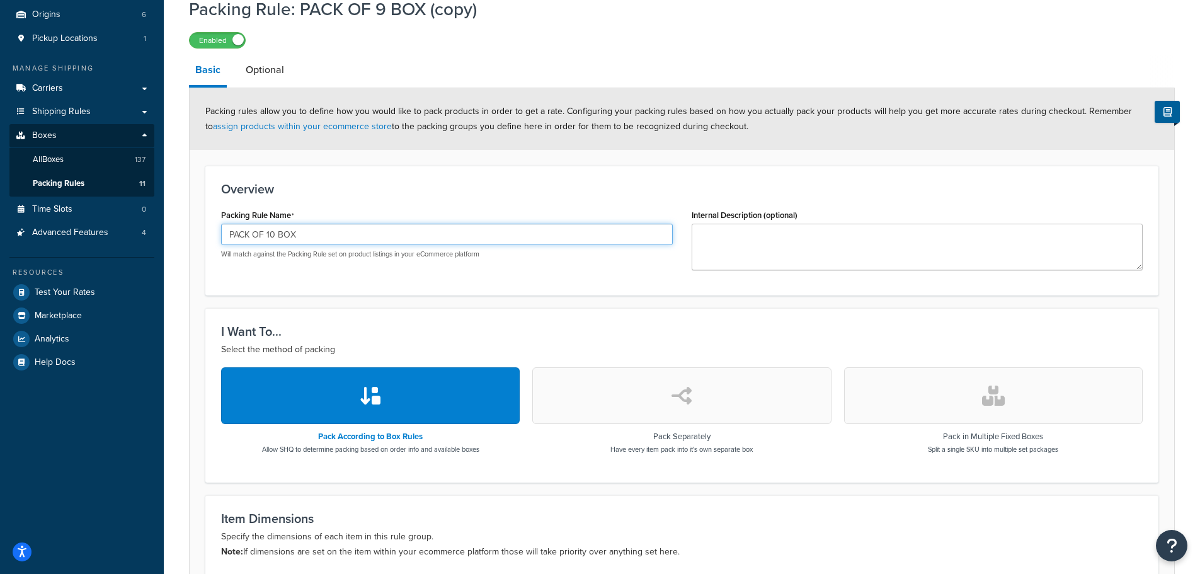
scroll to position [441, 0]
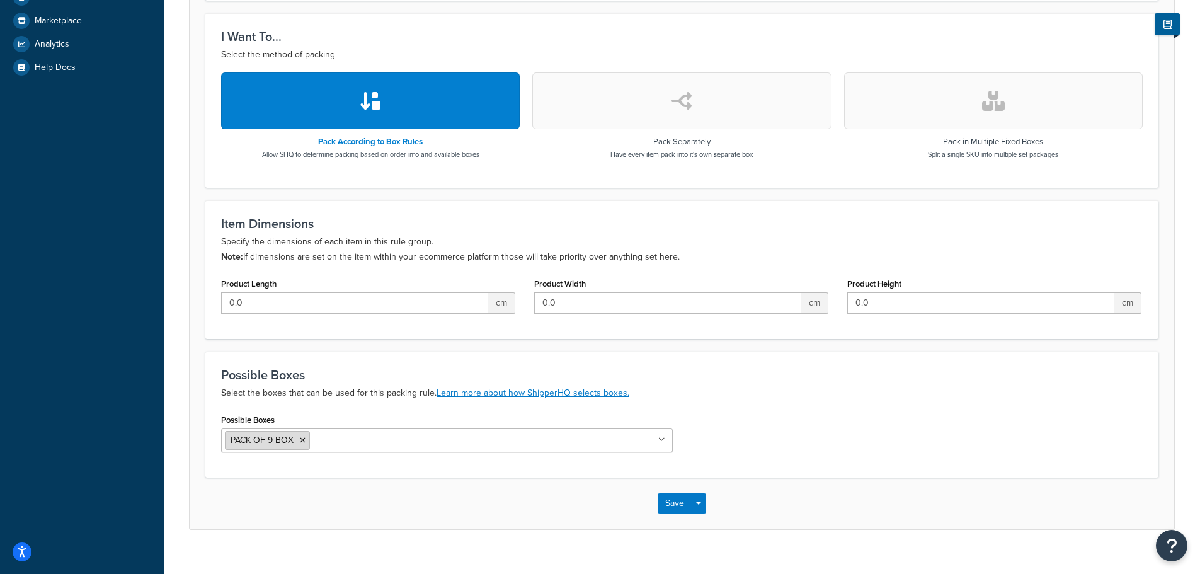
type input "PACK OF 10 BOX"
click at [300, 440] on icon at bounding box center [303, 440] width 6 height 8
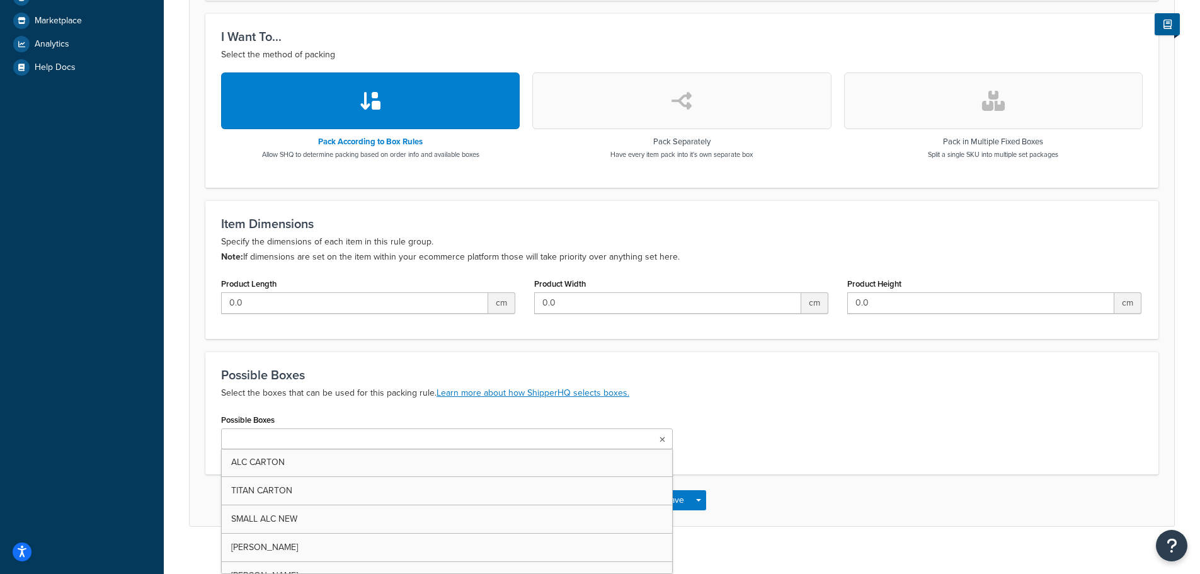
click at [324, 442] on input "Possible Boxes" at bounding box center [280, 440] width 111 height 14
paste input "PACK OF 10 BOX"
type input "PACK OF 10 BOX"
click at [865, 409] on div "Possible Boxes Select the boxes that can be used for this packing rule. Learn m…" at bounding box center [681, 414] width 953 height 126
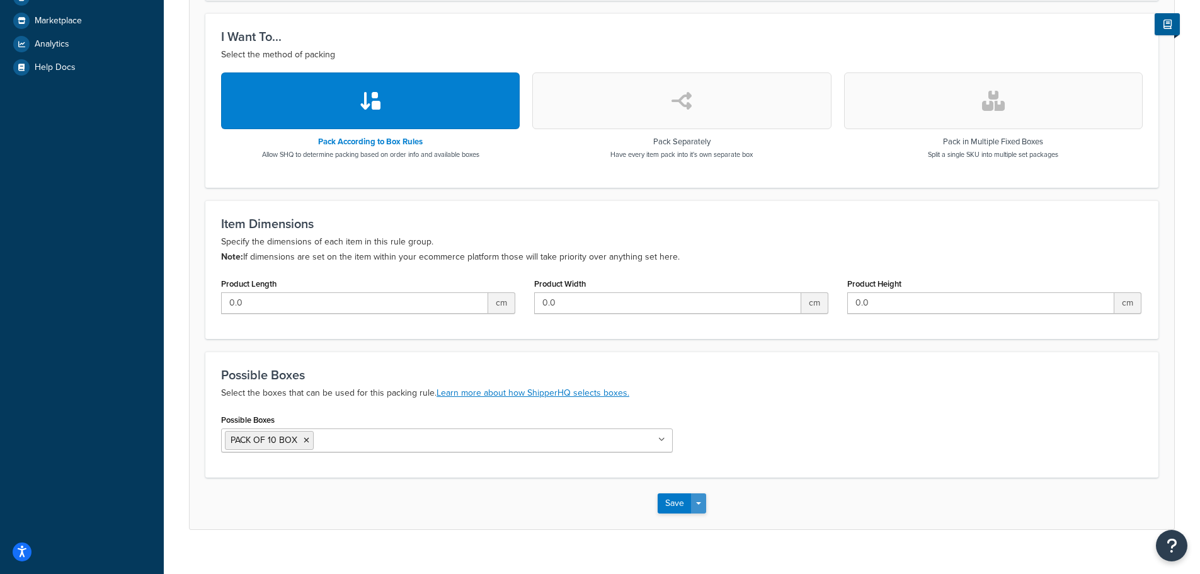
click at [697, 503] on span "button" at bounding box center [698, 503] width 5 height 3
click at [709, 550] on button "Save and Duplicate" at bounding box center [719, 552] width 122 height 26
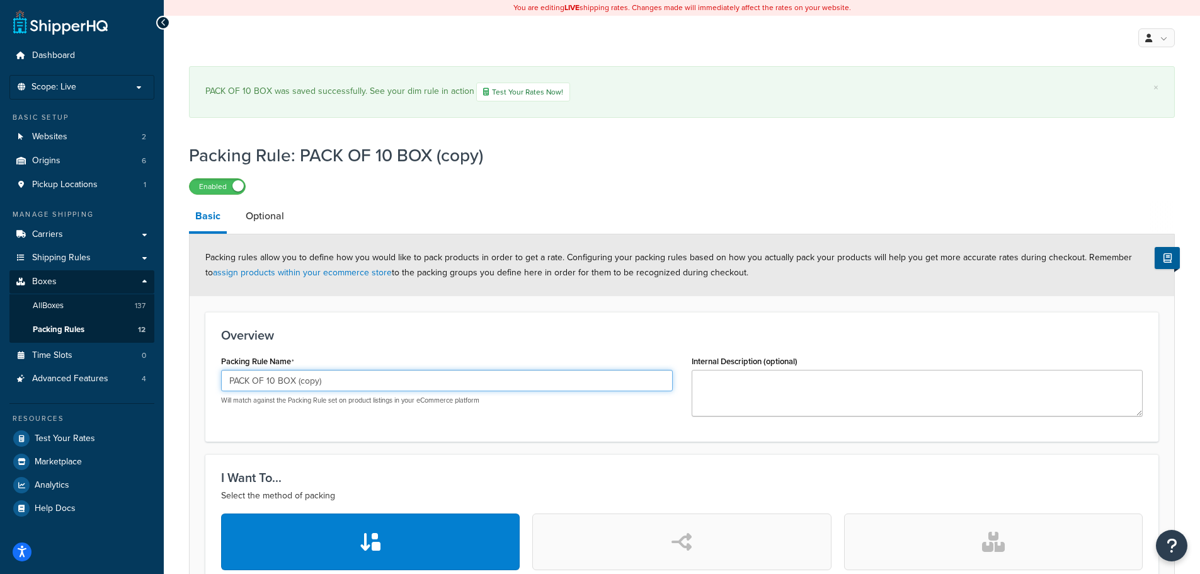
drag, startPoint x: 395, startPoint y: 378, endPoint x: 78, endPoint y: 327, distance: 320.9
click at [78, 327] on div "Dashboard Scope: Live Basic Setup Websites 2 Origins 6 Pickup Locations 1 Manag…" at bounding box center [600, 517] width 1200 height 1034
paste input "2 BOX"
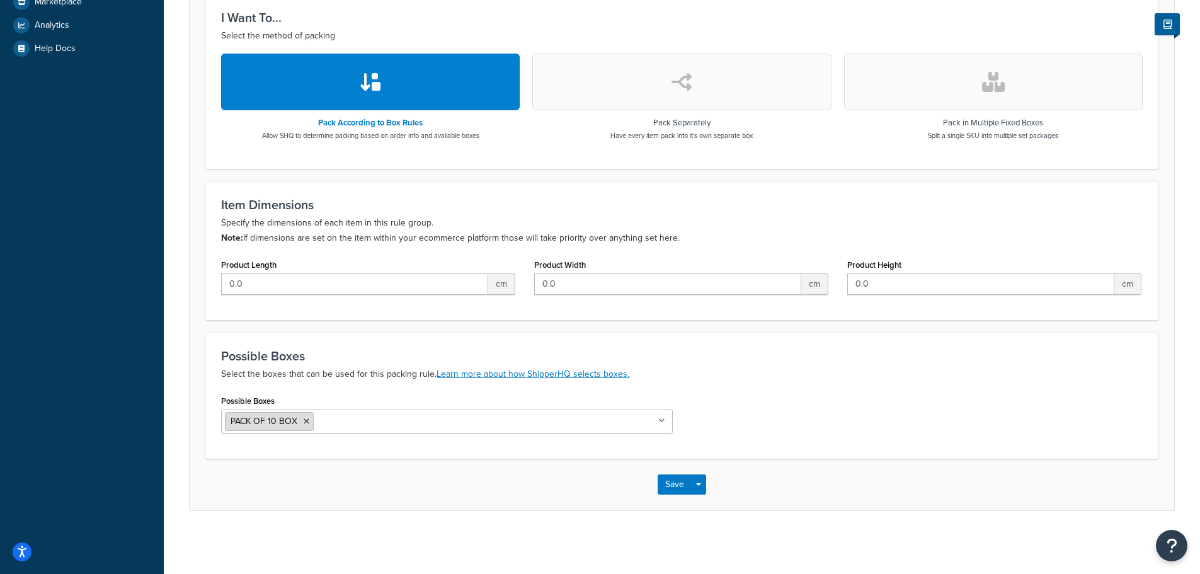
type input "PACK OF 12 BOX"
click at [305, 421] on icon at bounding box center [307, 422] width 6 height 8
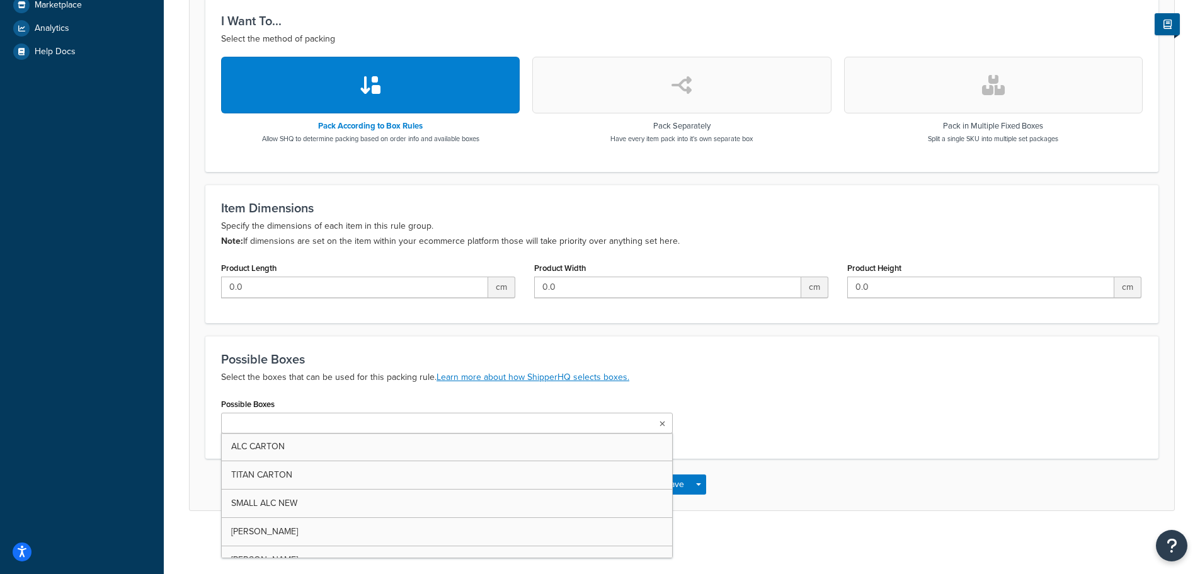
click at [311, 424] on input "Possible Boxes" at bounding box center [280, 424] width 111 height 14
paste input "PACK OF 12 BOX"
type input "PACK OF 12 BOX"
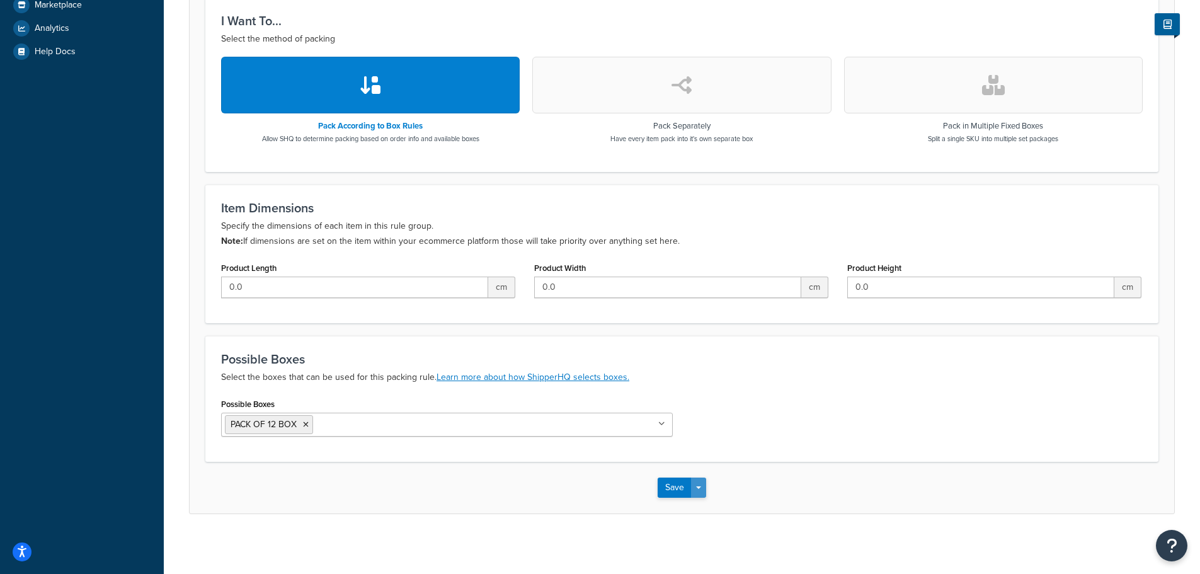
click at [702, 486] on button "Save Dropdown" at bounding box center [698, 487] width 15 height 20
click at [713, 530] on button "Save and Duplicate" at bounding box center [719, 536] width 122 height 26
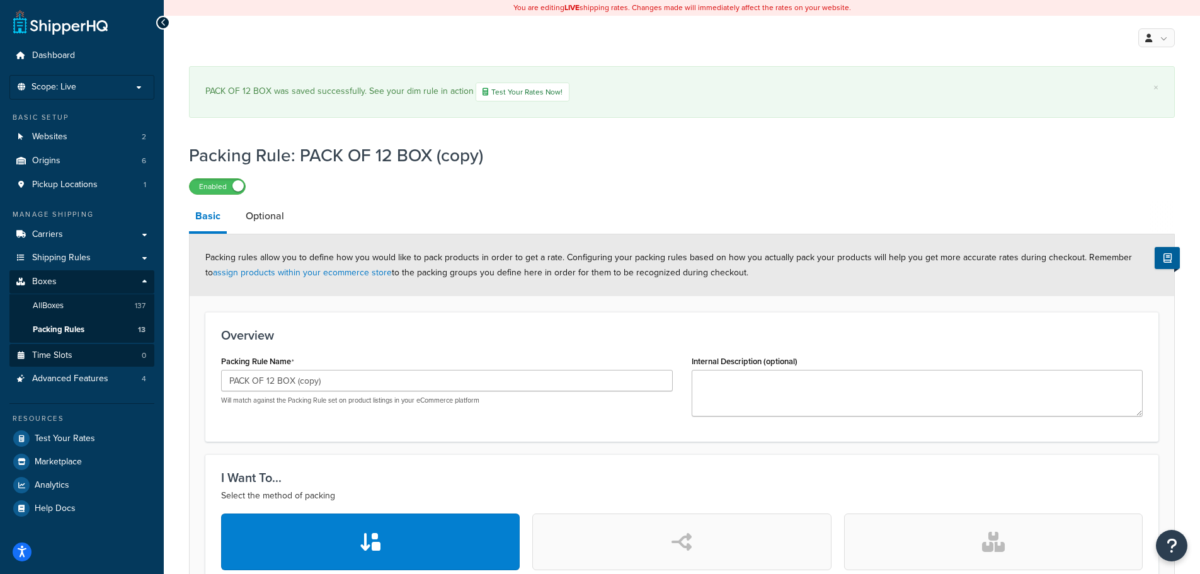
drag, startPoint x: 365, startPoint y: 364, endPoint x: 143, endPoint y: 364, distance: 222.3
click at [134, 361] on div "Dashboard Scope: Live Basic Setup Websites 2 Origins 6 Pickup Locations 1 Manag…" at bounding box center [600, 517] width 1200 height 1034
drag, startPoint x: 368, startPoint y: 387, endPoint x: 127, endPoint y: 353, distance: 243.7
click at [134, 353] on div "Dashboard Scope: Live Basic Setup Websites 2 Origins 6 Pickup Locations 1 Manag…" at bounding box center [600, 517] width 1200 height 1034
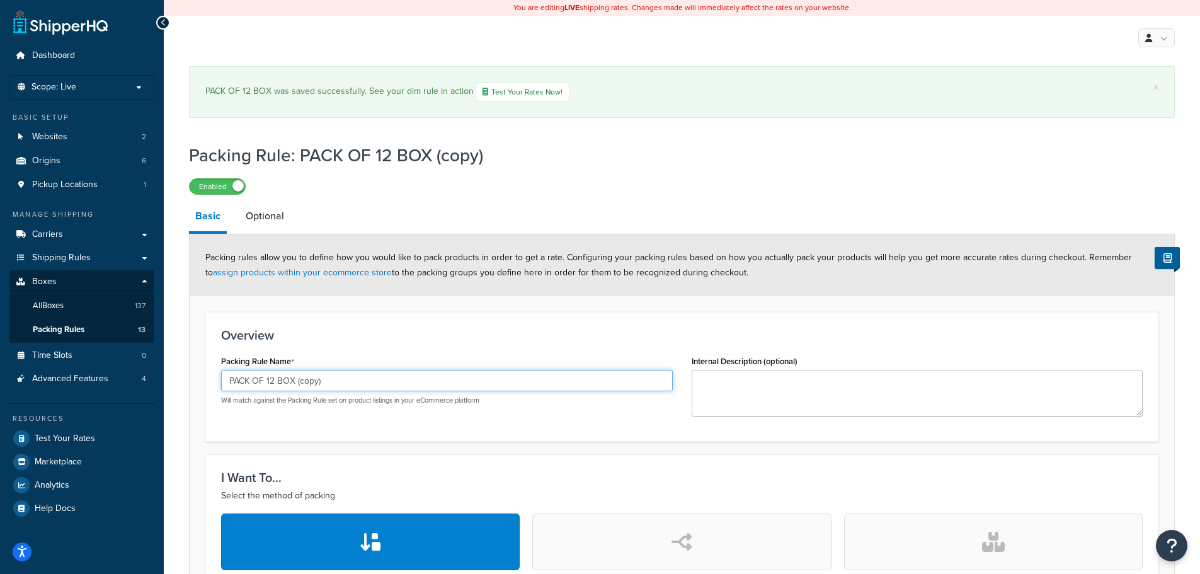
paste input "6 BOX"
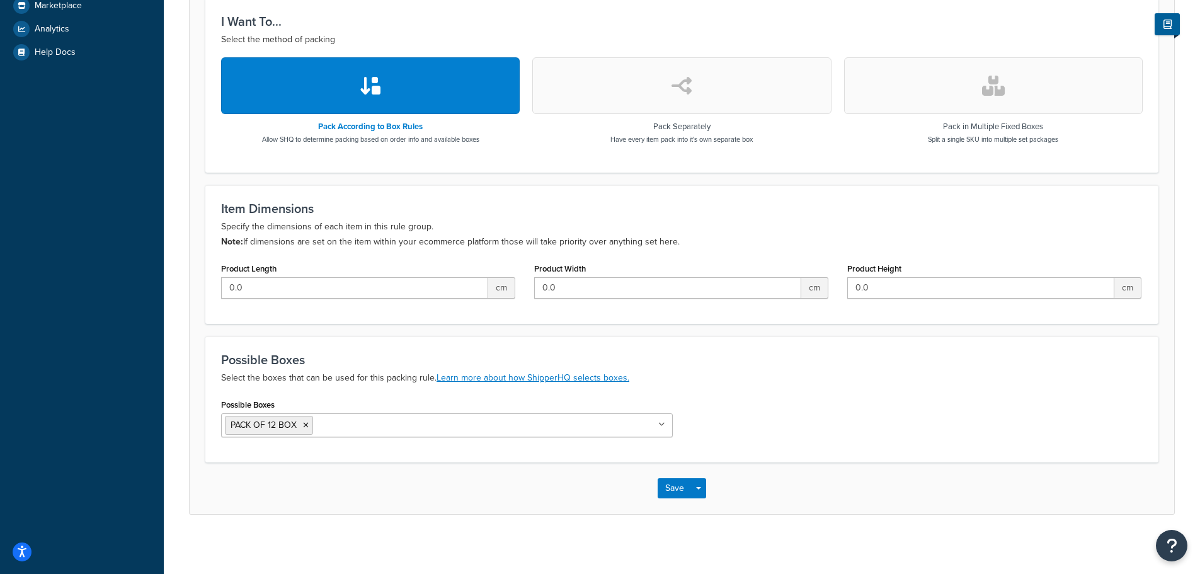
scroll to position [460, 0]
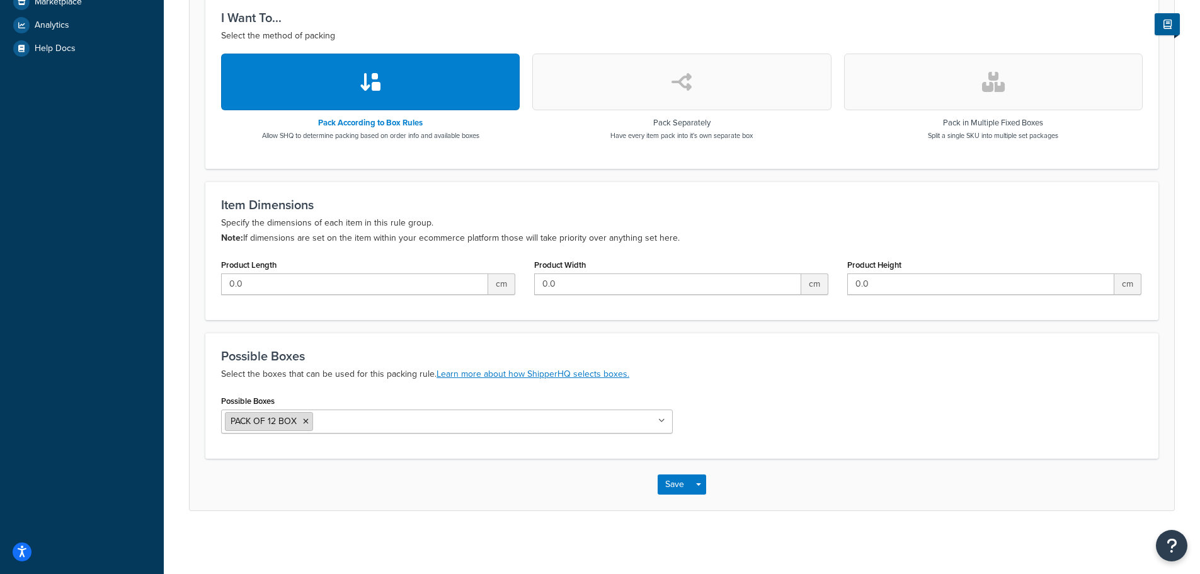
type input "PACK OF 16 BOX"
click at [302, 419] on li "PACK OF 12 BOX" at bounding box center [269, 421] width 88 height 19
click at [306, 419] on icon at bounding box center [306, 422] width 6 height 8
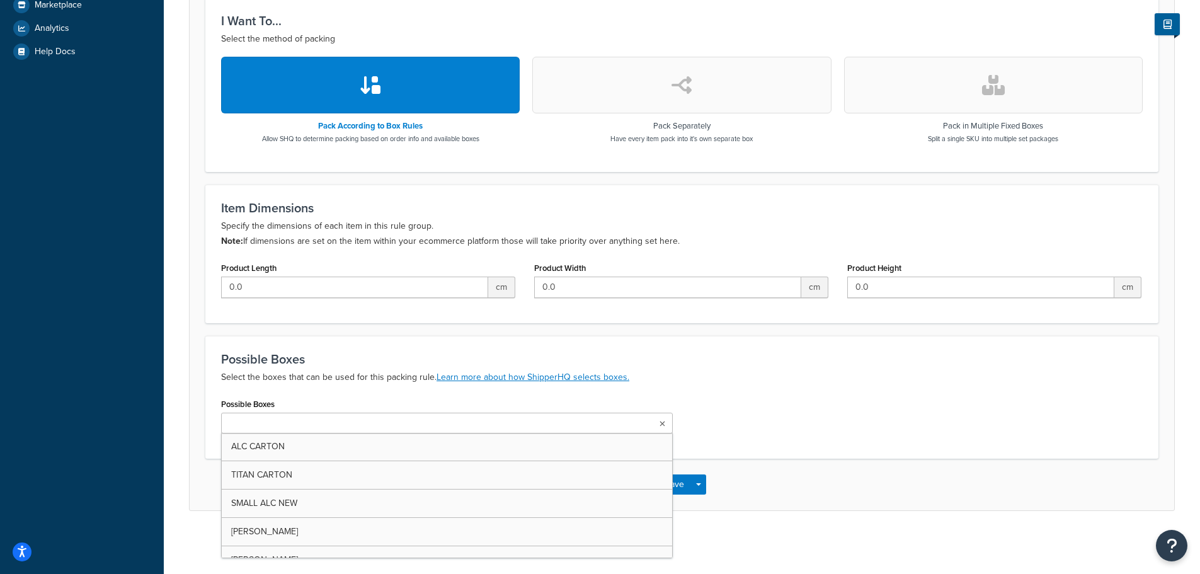
click at [328, 426] on ul at bounding box center [447, 423] width 452 height 21
click at [326, 425] on ul at bounding box center [447, 423] width 452 height 21
click at [751, 359] on h3 "Possible Boxes" at bounding box center [681, 359] width 921 height 14
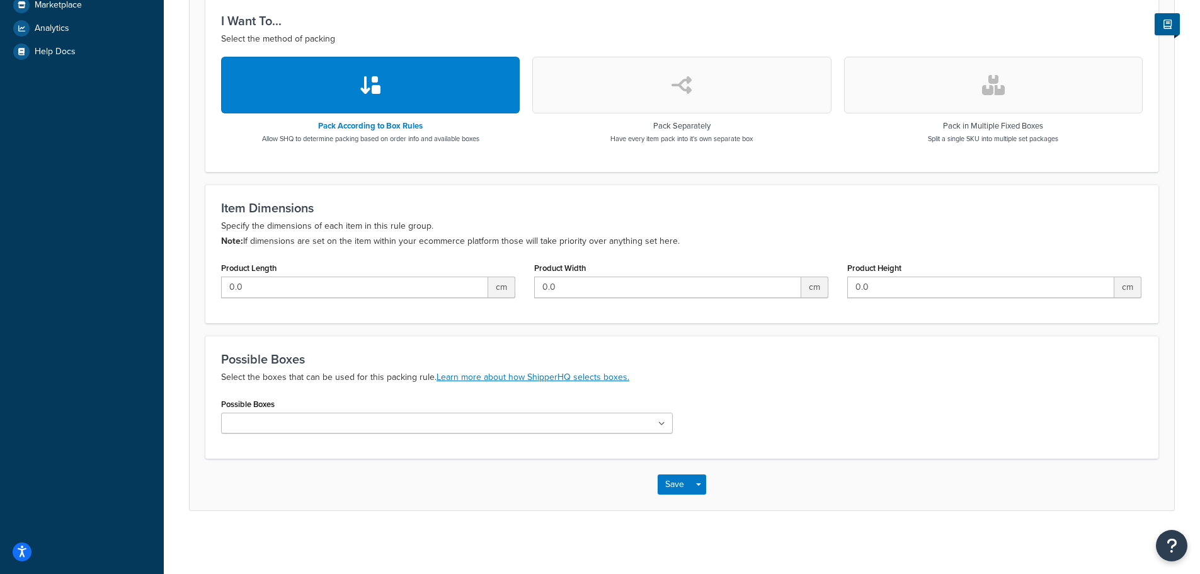
click at [399, 425] on ul at bounding box center [447, 423] width 452 height 21
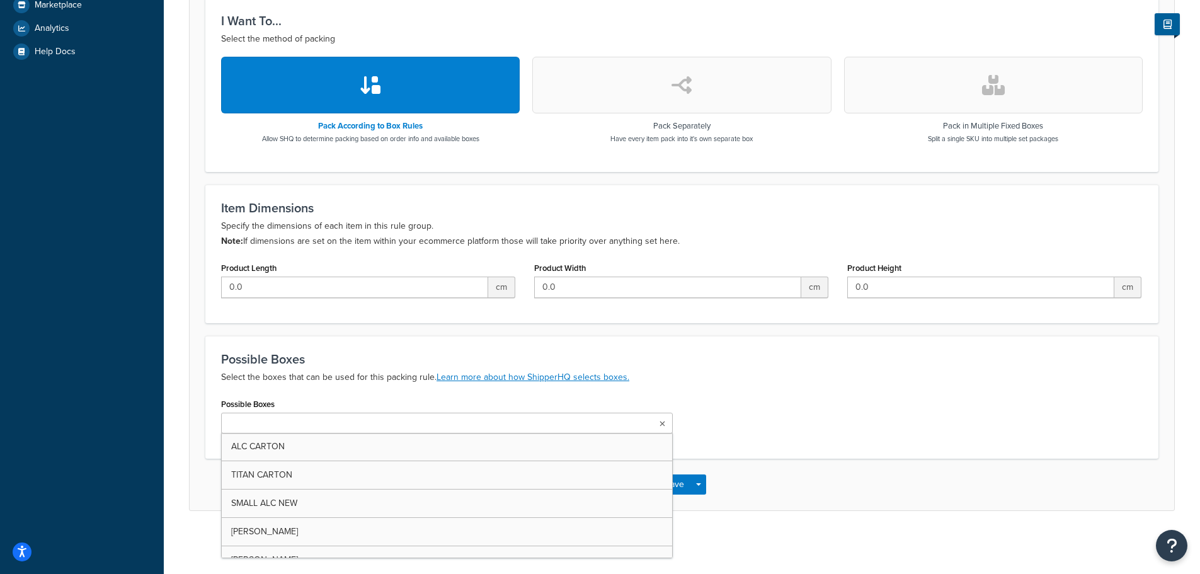
paste input "PACK OF 16 BOX"
type input "PACK OF 16 BOX"
drag, startPoint x: 738, startPoint y: 399, endPoint x: 700, endPoint y: 481, distance: 90.2
click at [736, 406] on div "Possible Boxes PACK OF 16 BOX ALC CARTON TITAN CARTON SMALL ALC NEW IRIS CARTON…" at bounding box center [682, 420] width 940 height 51
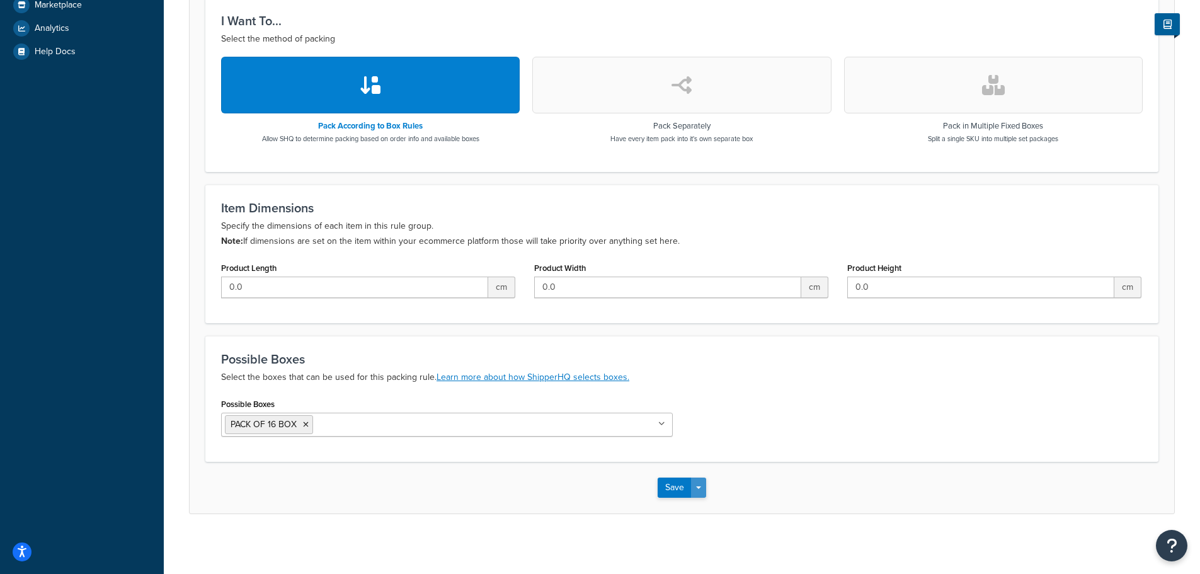
click at [700, 484] on button "Save Dropdown" at bounding box center [698, 487] width 15 height 20
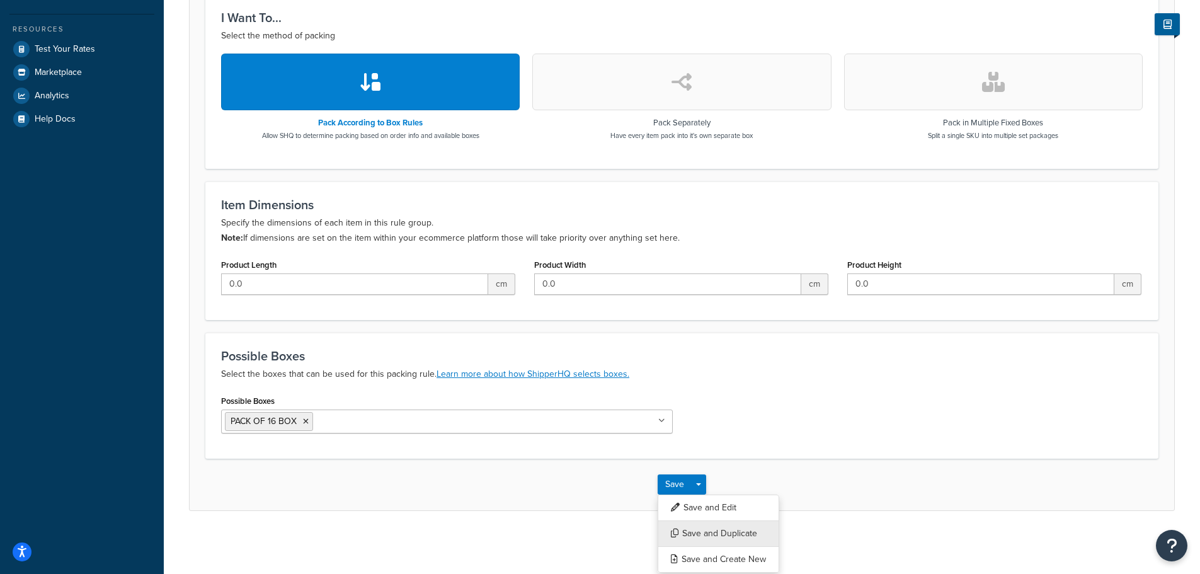
click at [705, 539] on button "Save and Duplicate" at bounding box center [719, 533] width 122 height 26
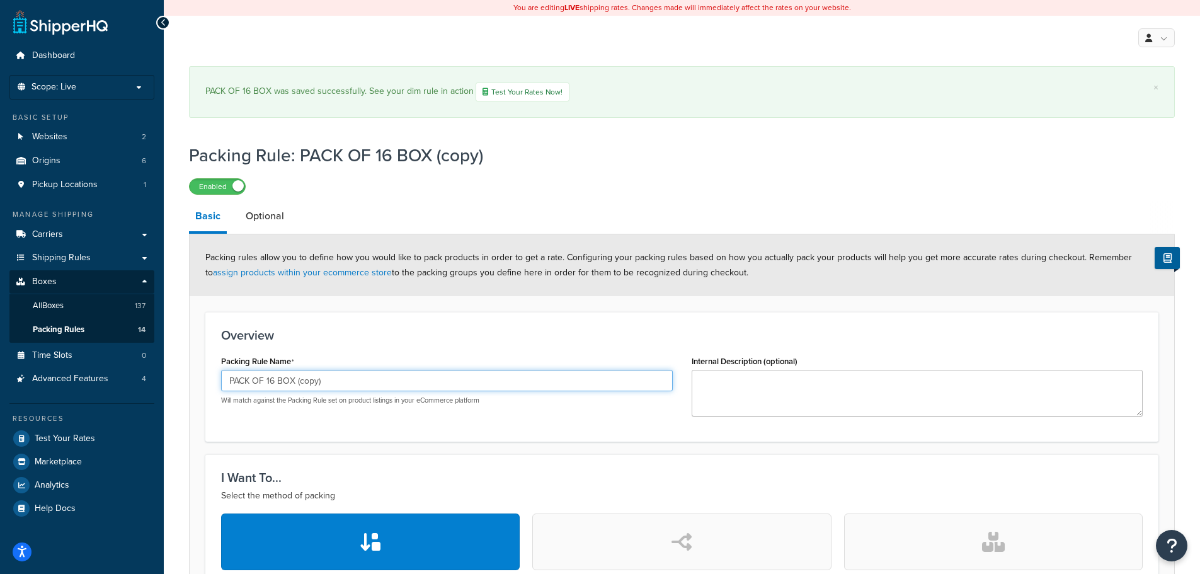
drag, startPoint x: 336, startPoint y: 378, endPoint x: 76, endPoint y: 335, distance: 263.6
click at [76, 335] on div "Dashboard Scope: Live Basic Setup Websites 2 Origins 6 Pickup Locations 1 Manag…" at bounding box center [600, 517] width 1200 height 1034
paste input "20 BOX"
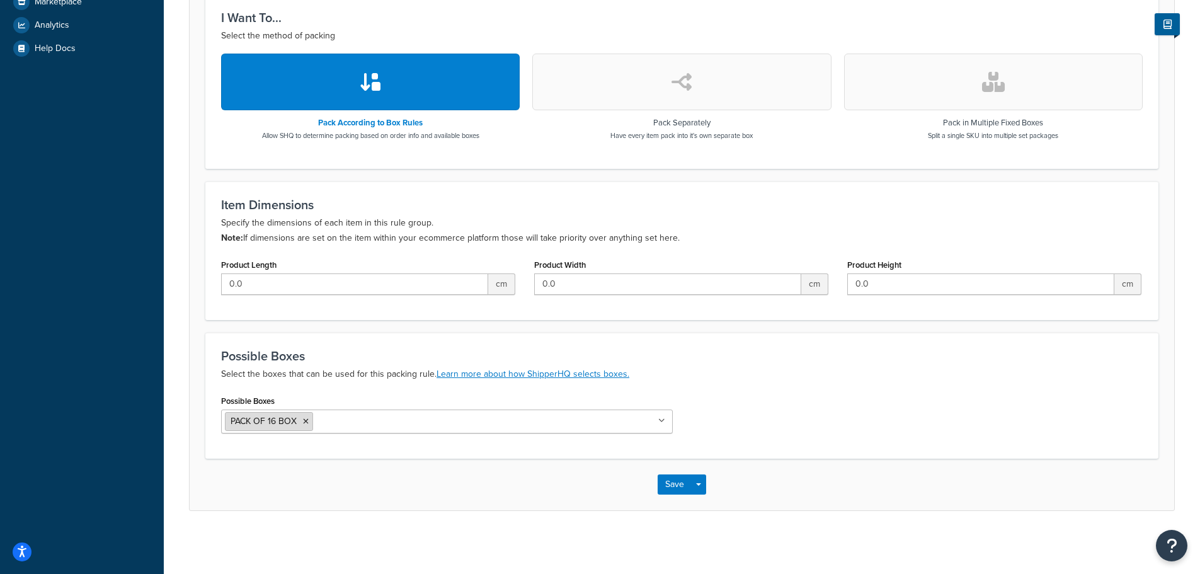
type input "PACK OF 20 BOX"
click at [307, 421] on icon at bounding box center [306, 422] width 6 height 8
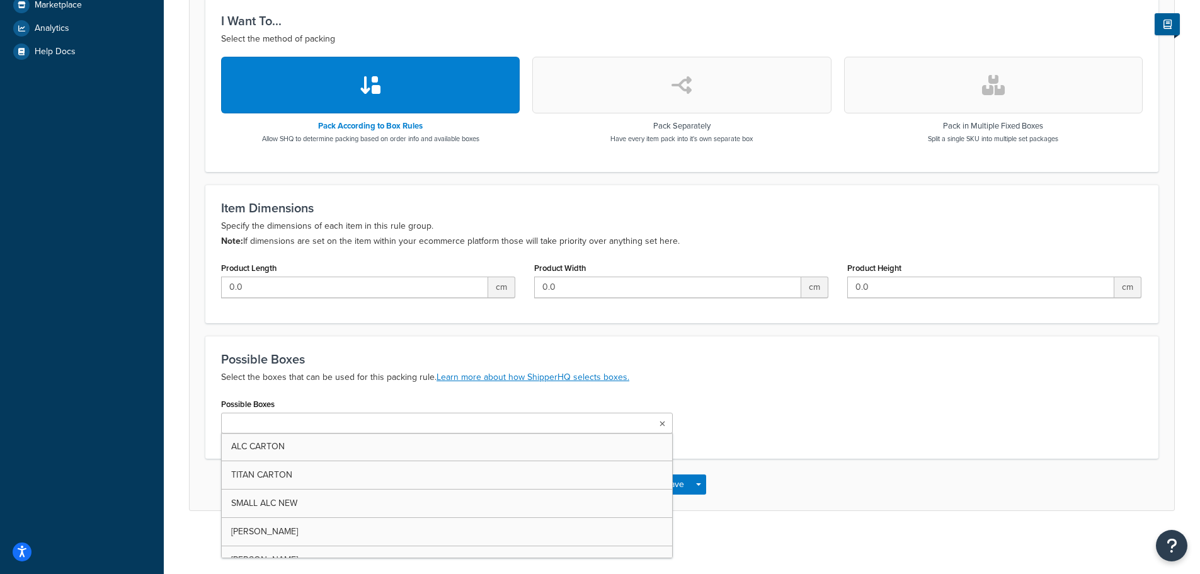
click at [307, 424] on input "Possible Boxes" at bounding box center [280, 424] width 111 height 14
paste input "PACK OF 20 BOX"
type input "PACK OF 20 BOX"
click at [821, 377] on p "Select the boxes that can be used for this packing rule. Learn more about how S…" at bounding box center [681, 377] width 921 height 15
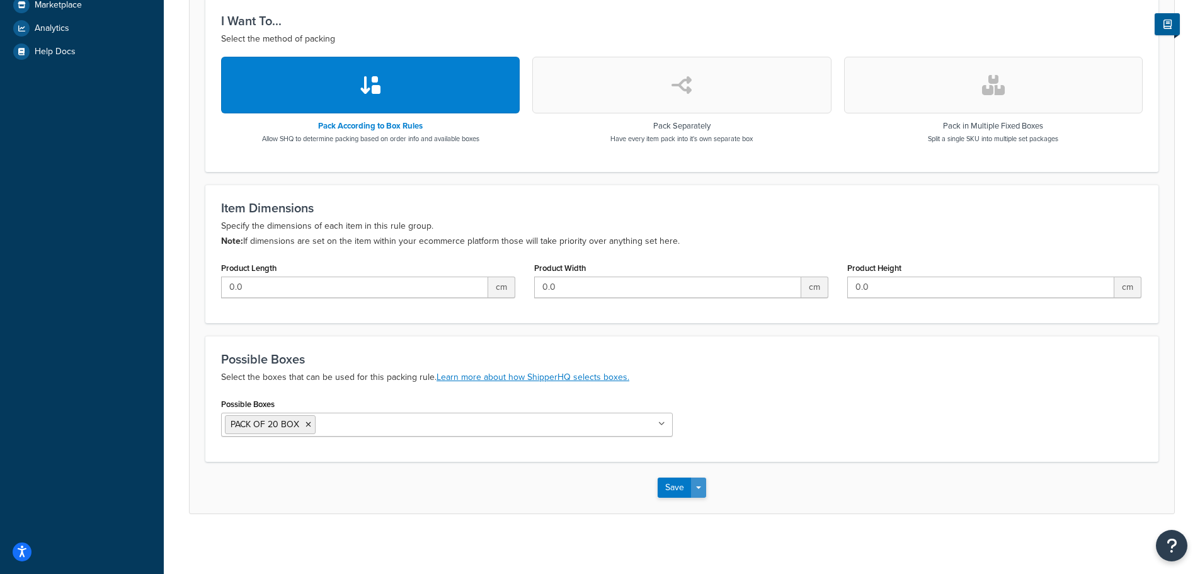
click at [698, 490] on button "Save Dropdown" at bounding box center [698, 487] width 15 height 20
click at [714, 535] on button "Save and Duplicate" at bounding box center [719, 536] width 122 height 26
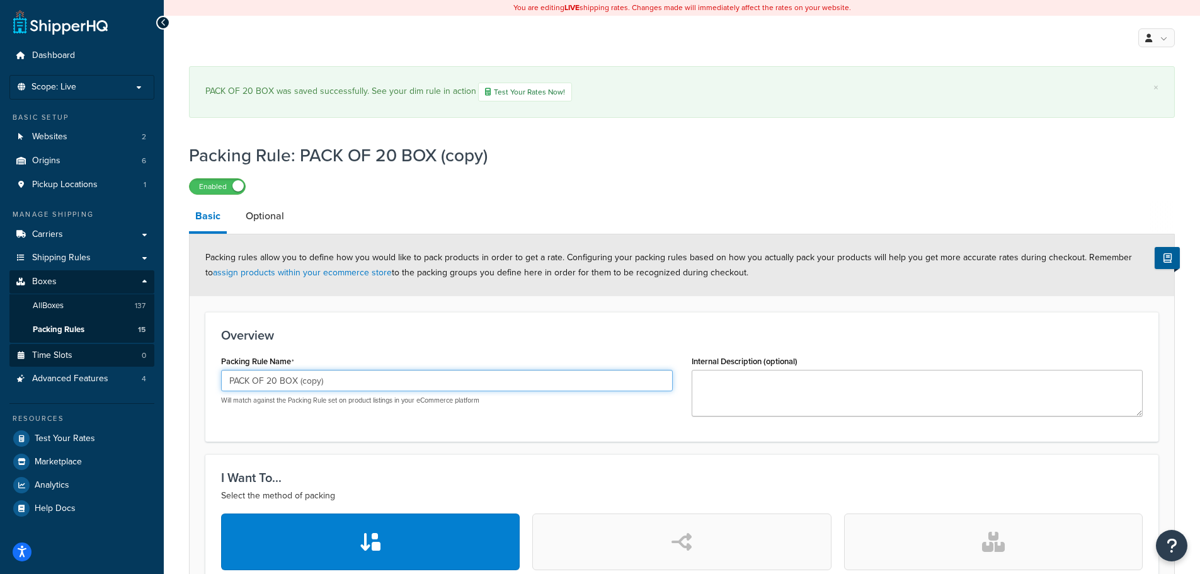
drag, startPoint x: 259, startPoint y: 378, endPoint x: 142, endPoint y: 362, distance: 117.6
click at [110, 361] on div "Dashboard Scope: Live Basic Setup Websites 2 Origins 6 Pickup Locations 1 Manag…" at bounding box center [600, 517] width 1200 height 1034
paste input "4 BOX"
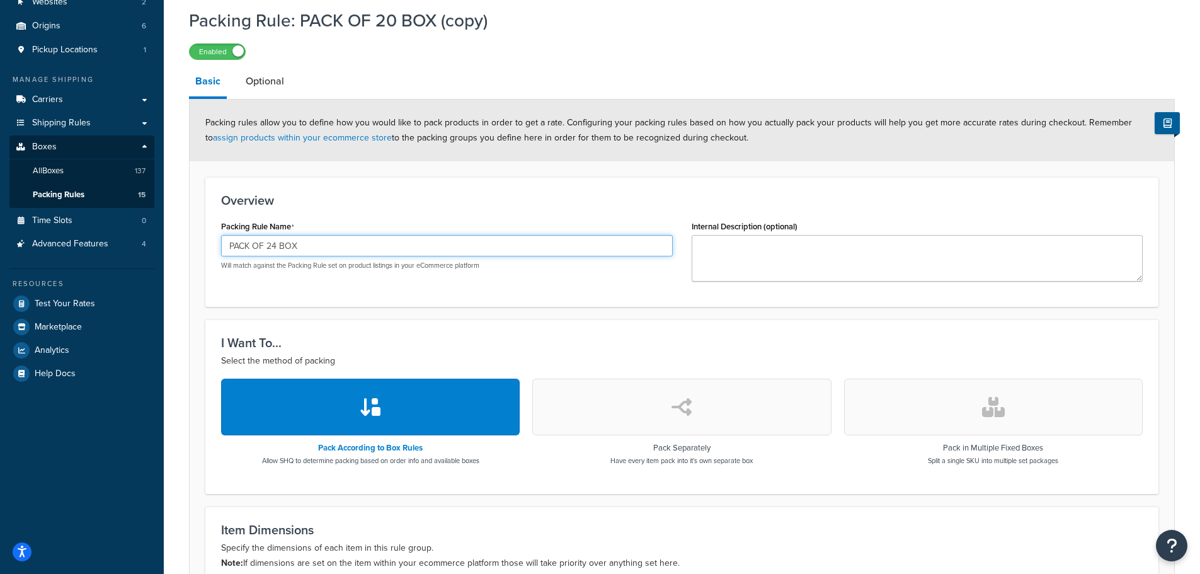
scroll to position [460, 0]
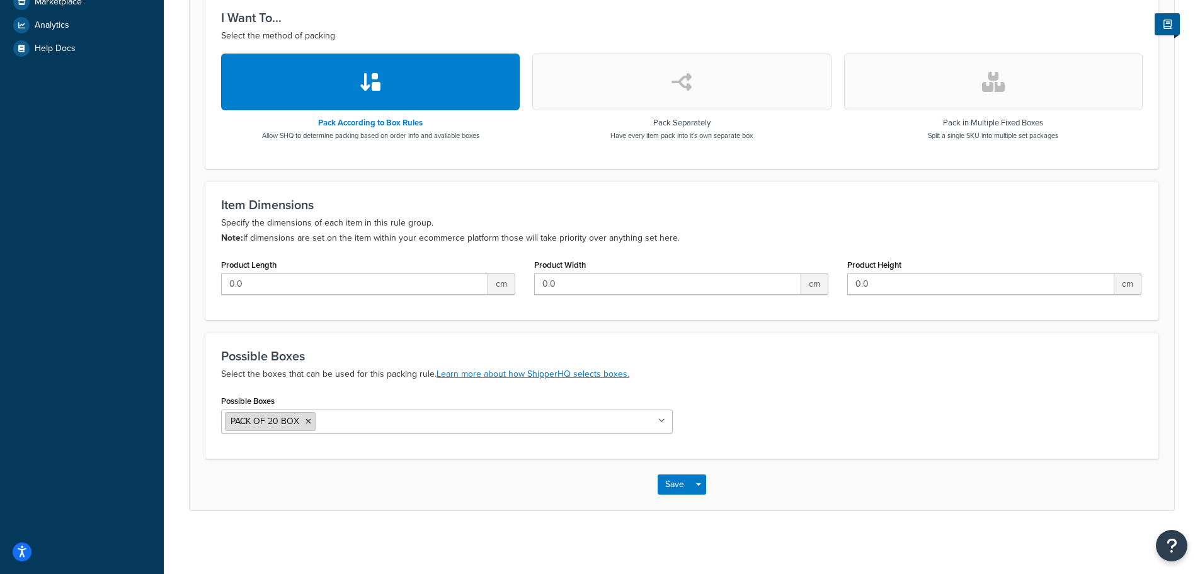
type input "PACK OF 24 BOX"
click at [307, 421] on icon at bounding box center [308, 422] width 6 height 8
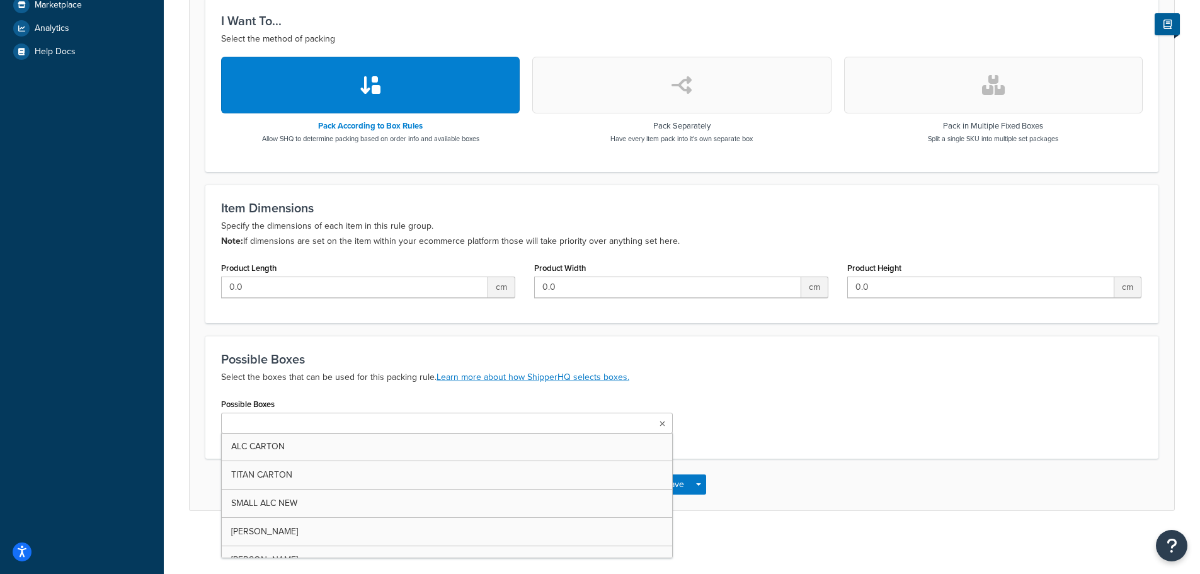
click at [309, 421] on input "Possible Boxes" at bounding box center [280, 424] width 111 height 14
paste input "PACK OF 24 BOX"
type input "PACK OF 24 BOX"
click at [699, 487] on span "button" at bounding box center [698, 487] width 5 height 3
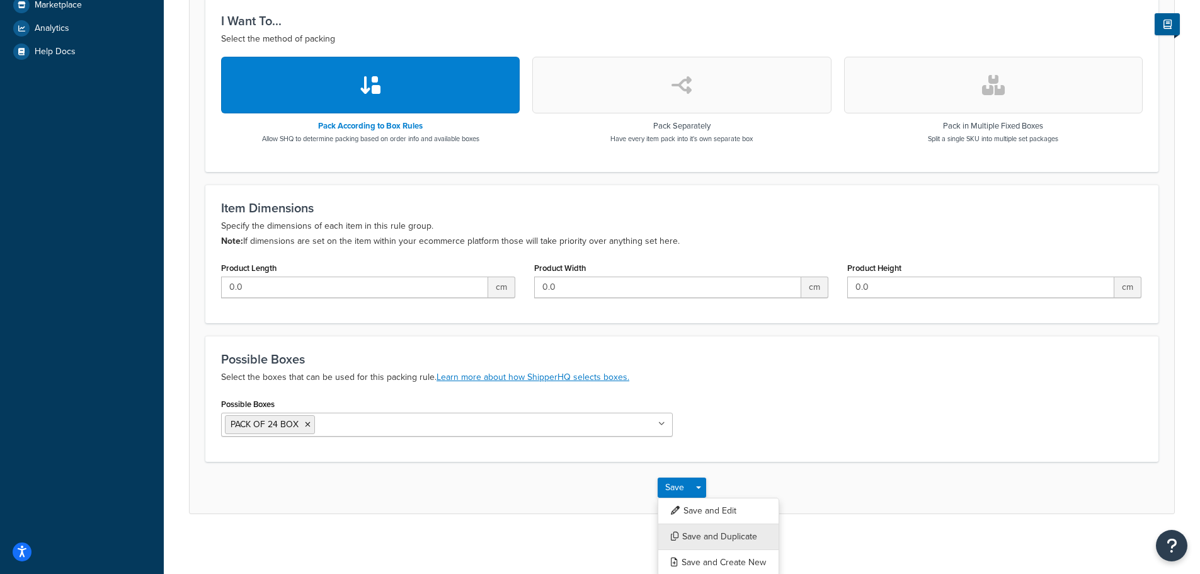
click at [709, 531] on button "Save and Duplicate" at bounding box center [719, 536] width 122 height 26
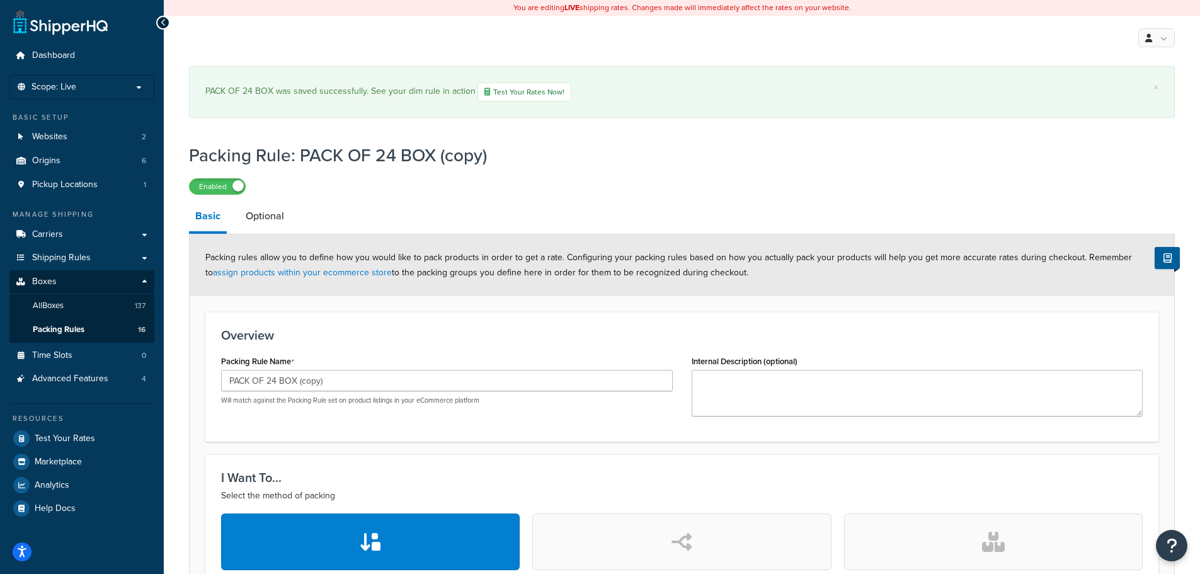
drag, startPoint x: 372, startPoint y: 351, endPoint x: 375, endPoint y: 369, distance: 18.4
click at [375, 369] on div "Packing Rule Name PACK OF 24 BOX (copy) Will match against the Packing Rule set…" at bounding box center [447, 378] width 452 height 53
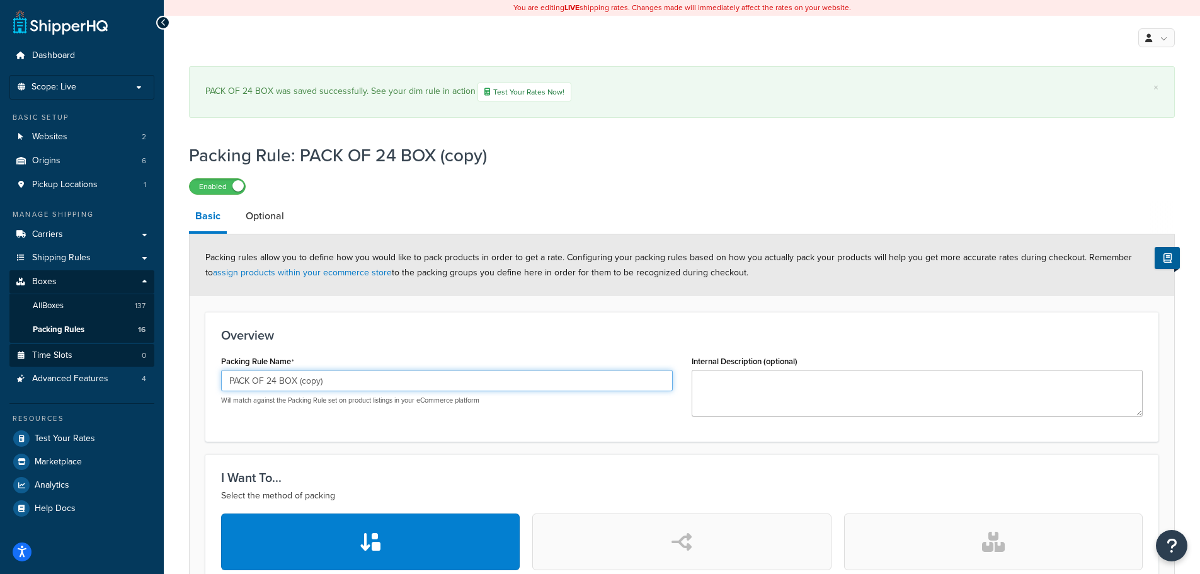
drag, startPoint x: 375, startPoint y: 380, endPoint x: 42, endPoint y: 360, distance: 333.2
click at [42, 360] on div "Dashboard Scope: Live Basic Setup Websites 2 Origins 6 Pickup Locations 1 Manag…" at bounding box center [600, 517] width 1200 height 1034
paste input "32 BOX"
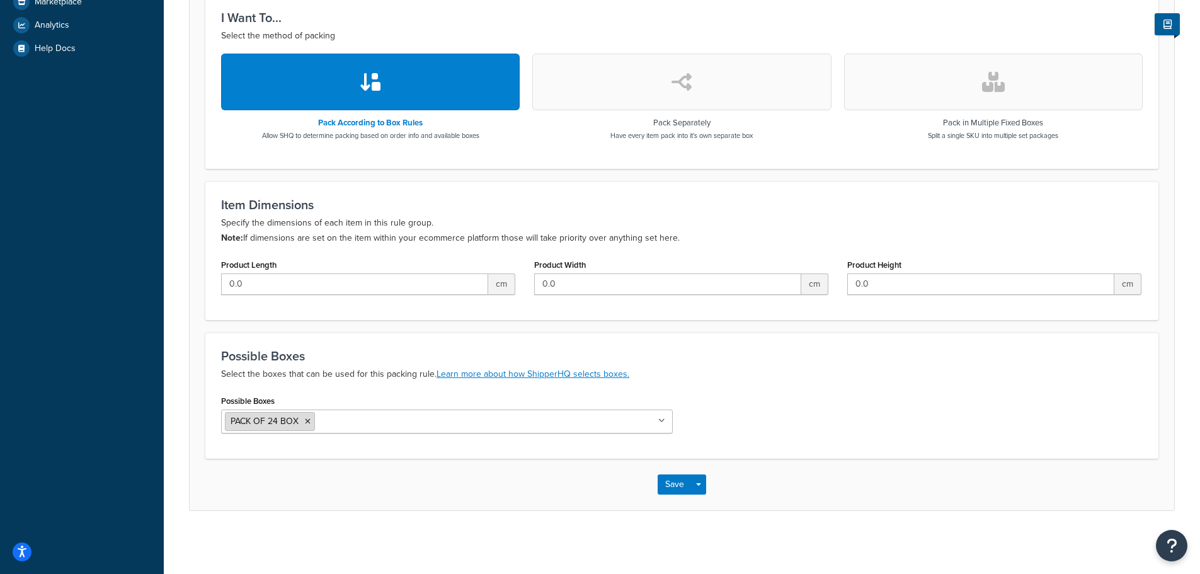
type input "PACK OF 32 BOX"
click at [307, 419] on icon at bounding box center [308, 422] width 6 height 8
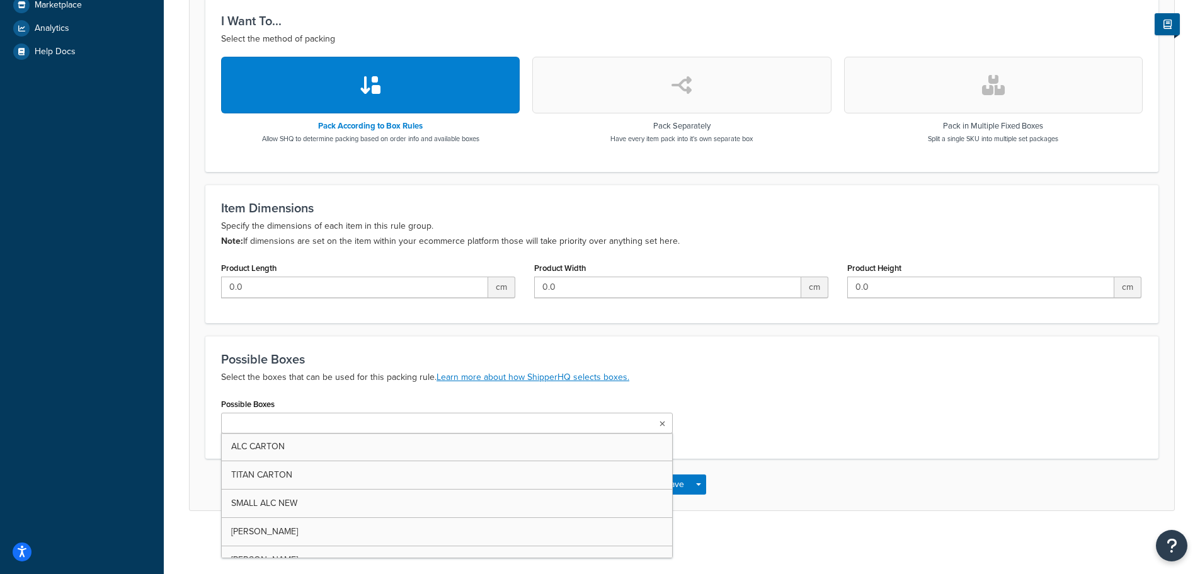
click at [328, 426] on ul at bounding box center [447, 423] width 452 height 21
click at [302, 417] on input "Possible Boxes" at bounding box center [280, 424] width 111 height 14
paste input "PACK OF 32 BOX"
type input "PACK OF 32 BOX"
click at [705, 489] on button "Save Dropdown" at bounding box center [698, 487] width 15 height 20
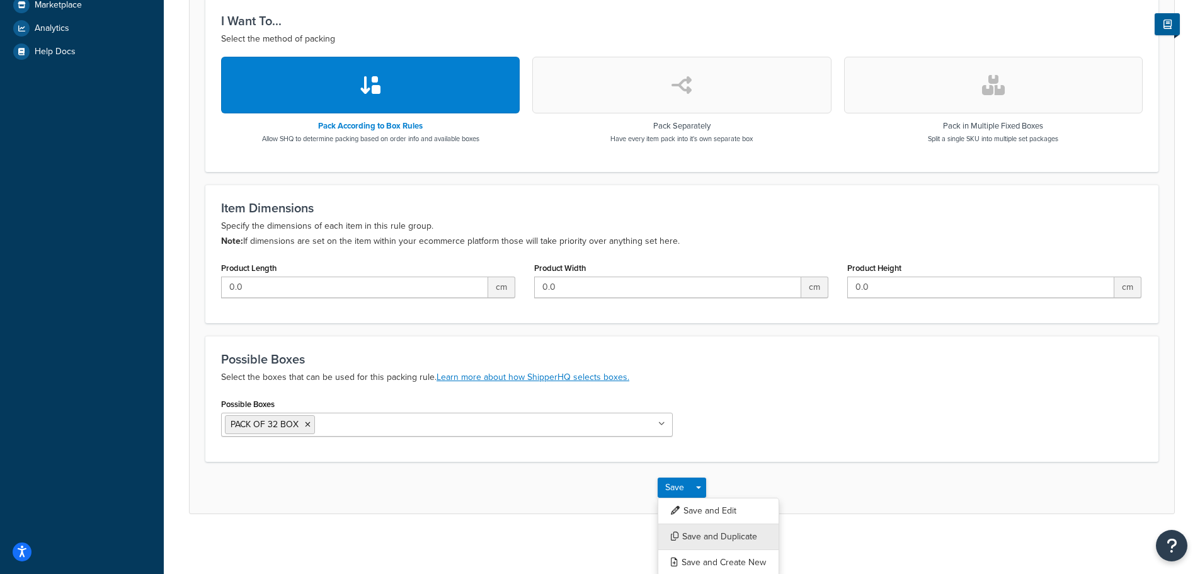
click at [707, 533] on button "Save and Duplicate" at bounding box center [719, 536] width 122 height 26
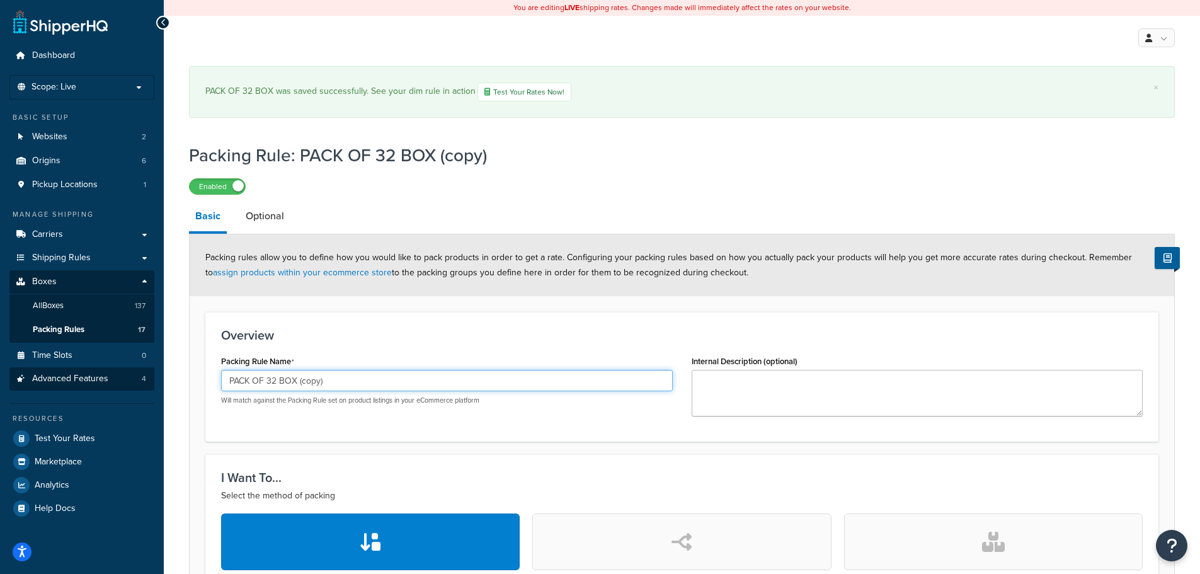
drag, startPoint x: 373, startPoint y: 386, endPoint x: 71, endPoint y: 372, distance: 303.3
click at [71, 372] on div "Dashboard Scope: Live Basic Setup Websites 2 Origins 6 Pickup Locations 1 Manag…" at bounding box center [600, 517] width 1200 height 1034
paste input "100 BOX"
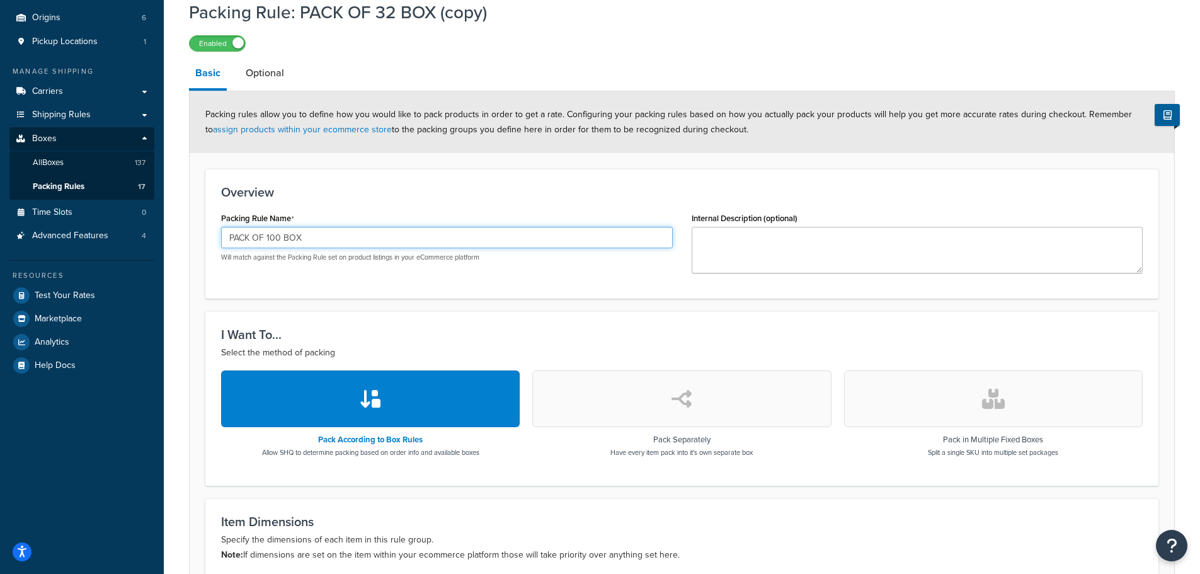
scroll to position [460, 0]
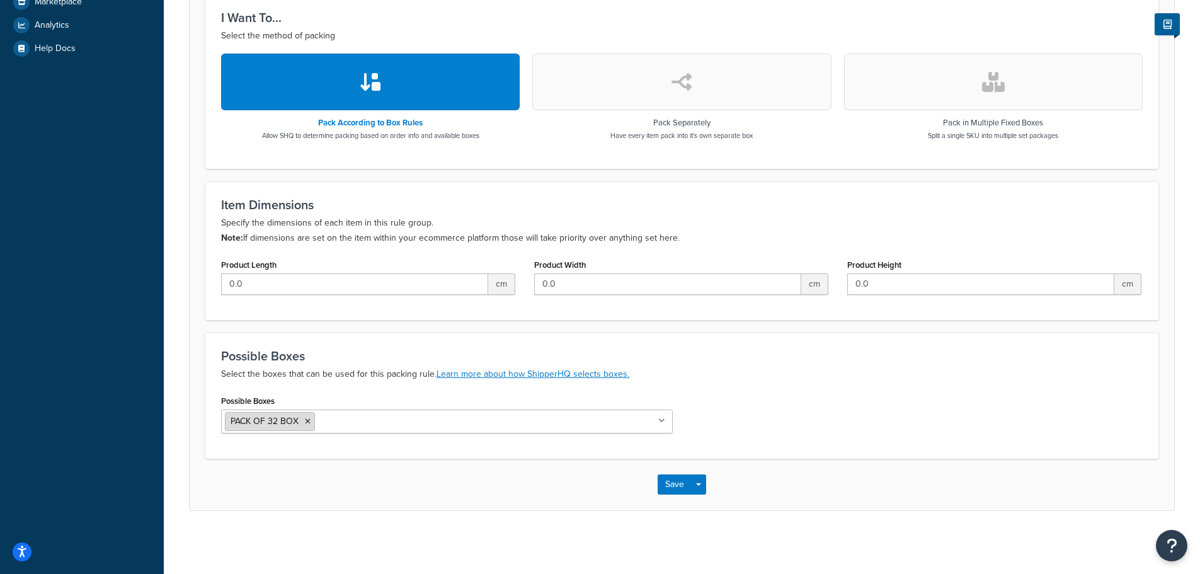
type input "PACK OF 100 BOX"
click at [304, 421] on li "PACK OF 32 BOX" at bounding box center [270, 421] width 90 height 19
click at [307, 423] on icon at bounding box center [308, 422] width 6 height 8
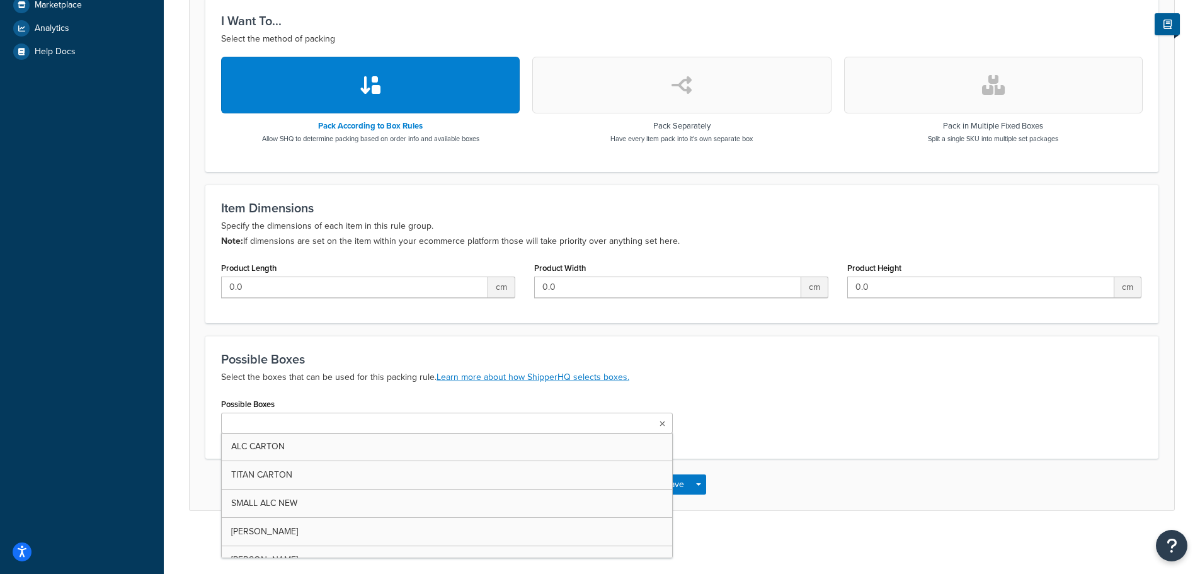
scroll to position [457, 0]
click at [311, 425] on input "Possible Boxes" at bounding box center [280, 424] width 111 height 14
paste input "PACK OF 100 BOX"
type input "PACK OF 100 BOX"
click at [698, 492] on button "Save Dropdown" at bounding box center [698, 487] width 15 height 20
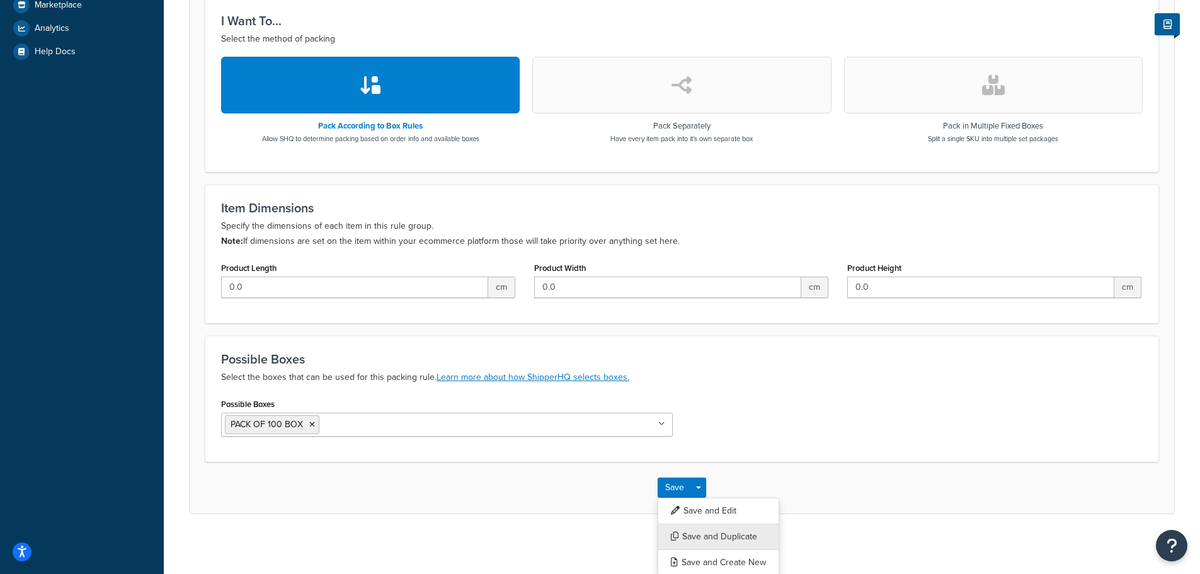
click at [708, 537] on button "Save and Duplicate" at bounding box center [719, 536] width 122 height 26
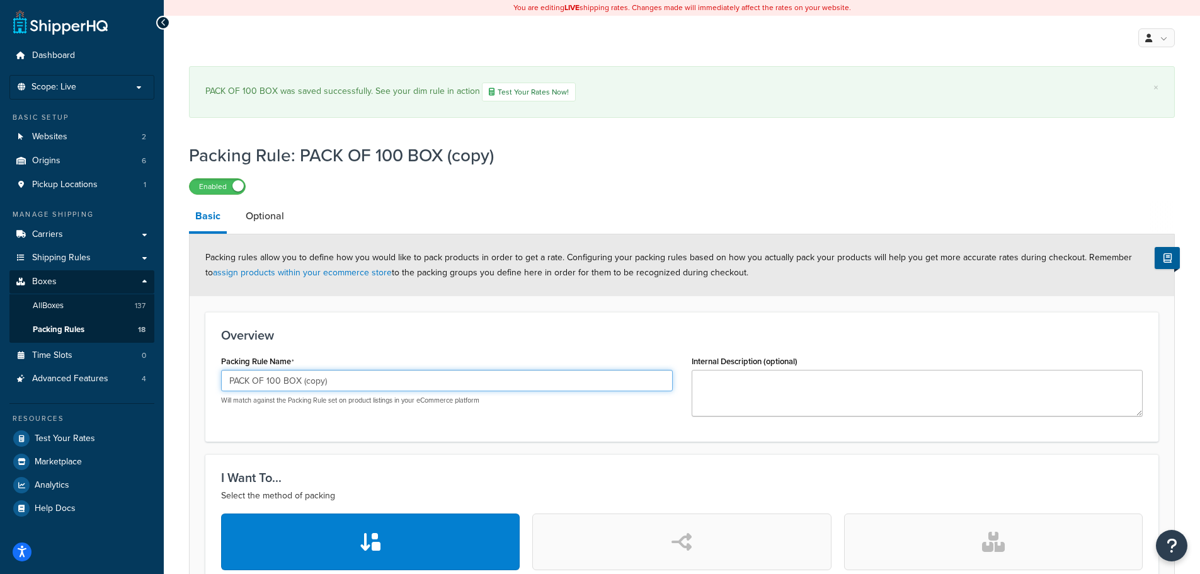
drag, startPoint x: 358, startPoint y: 370, endPoint x: 365, endPoint y: 380, distance: 12.1
click at [362, 373] on input "PACK OF 100 BOX (copy)" at bounding box center [447, 380] width 452 height 21
drag, startPoint x: 368, startPoint y: 384, endPoint x: -14, endPoint y: 339, distance: 385.6
click at [0, 339] on html "Press Alt+1 for screen-reader mode, Alt+0 to cancel Accessibility Screen-Reader…" at bounding box center [600, 517] width 1200 height 1034
paste input "500 BOX"
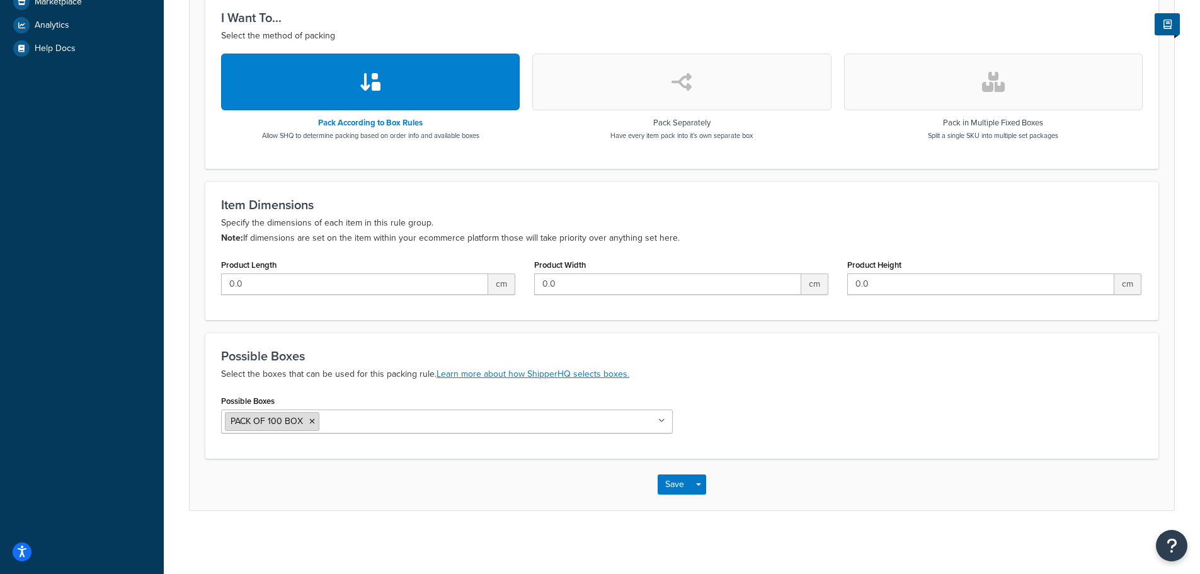
type input "PACK OF 500 BOX"
click at [311, 420] on icon at bounding box center [312, 422] width 6 height 8
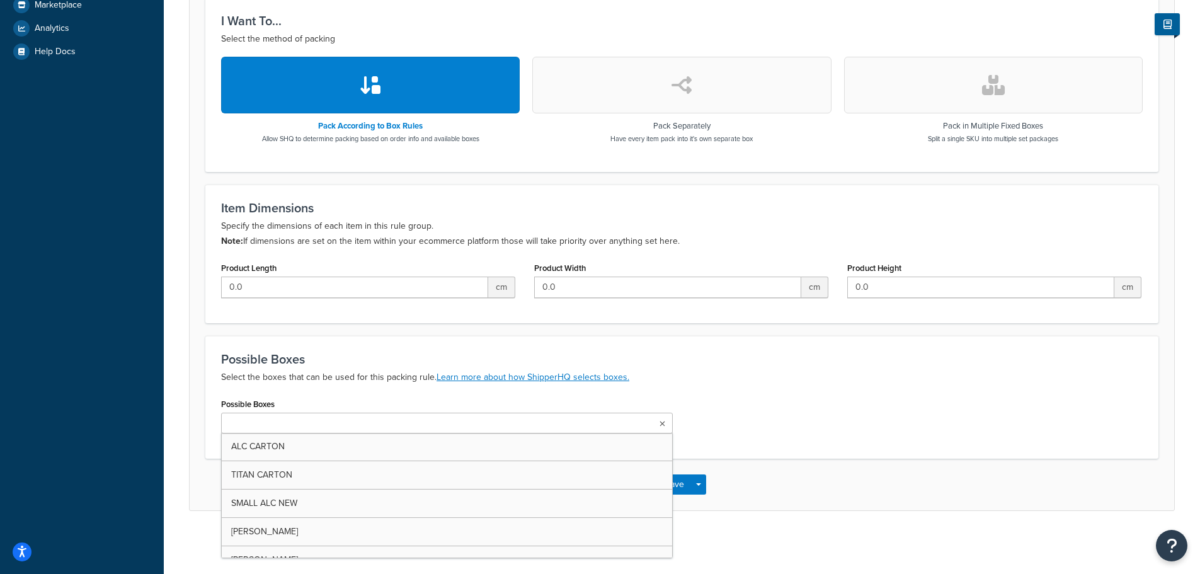
scroll to position [457, 0]
click at [315, 418] on input "Possible Boxes" at bounding box center [280, 424] width 111 height 14
paste input "PACK OF 500 BOX"
type input "PACK OF 500 BOX"
click at [703, 484] on button "Save Dropdown" at bounding box center [698, 487] width 15 height 20
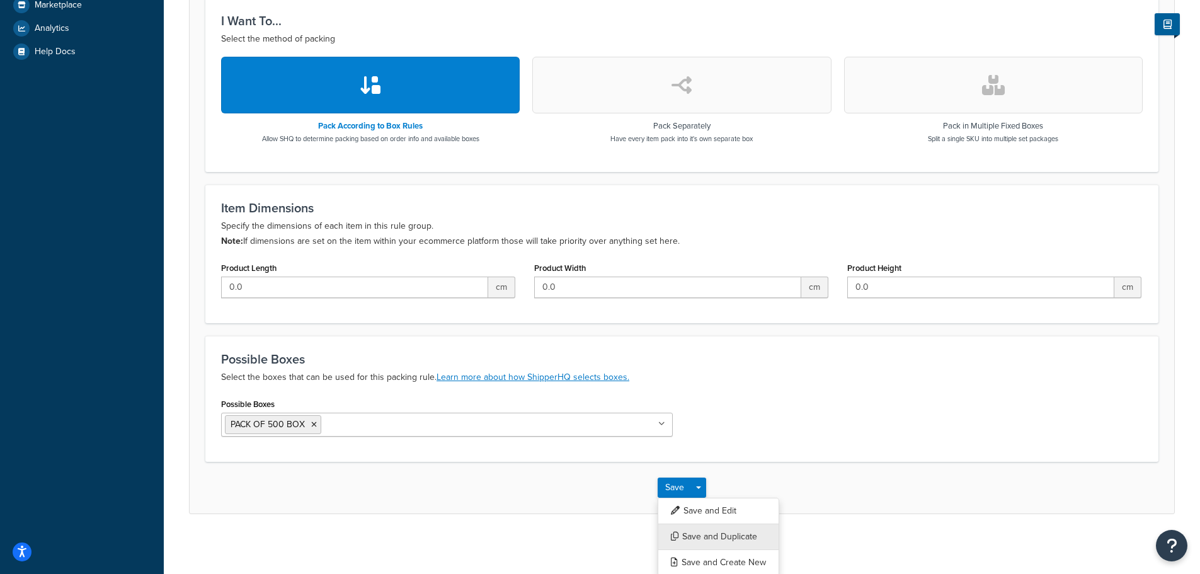
click at [724, 538] on button "Save and Duplicate" at bounding box center [719, 536] width 122 height 26
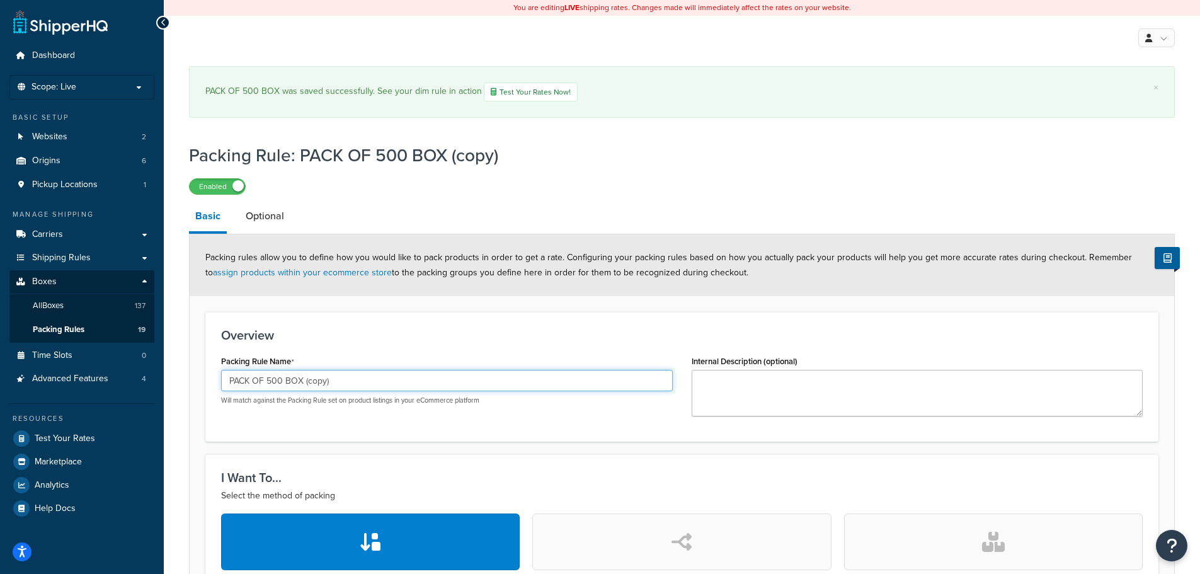
drag, startPoint x: 369, startPoint y: 371, endPoint x: 190, endPoint y: 372, distance: 179.5
paste input "1000 BOX"
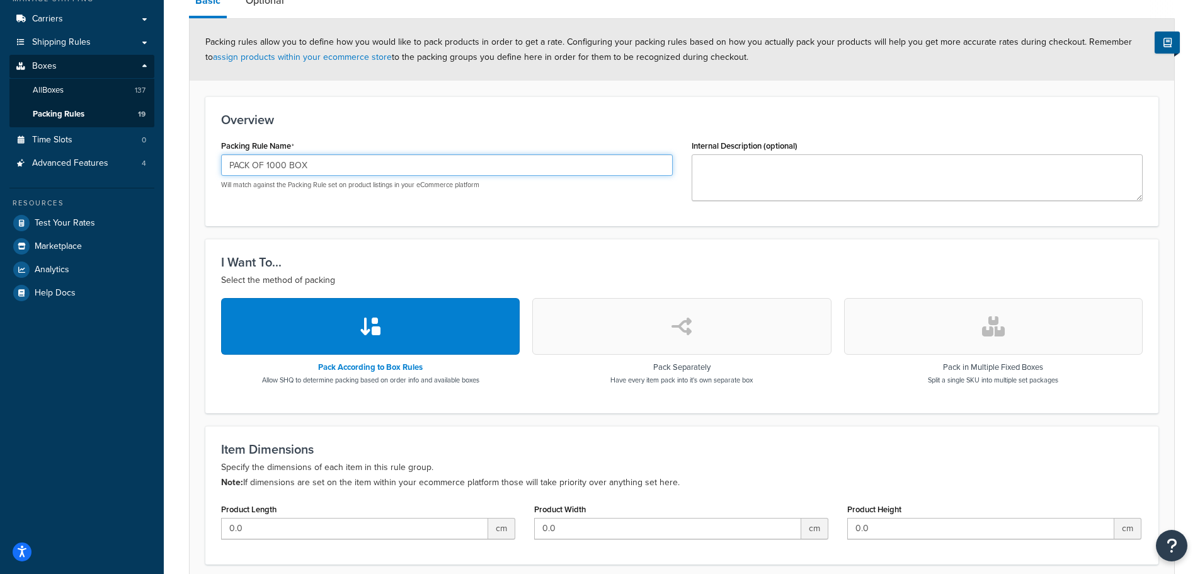
scroll to position [460, 0]
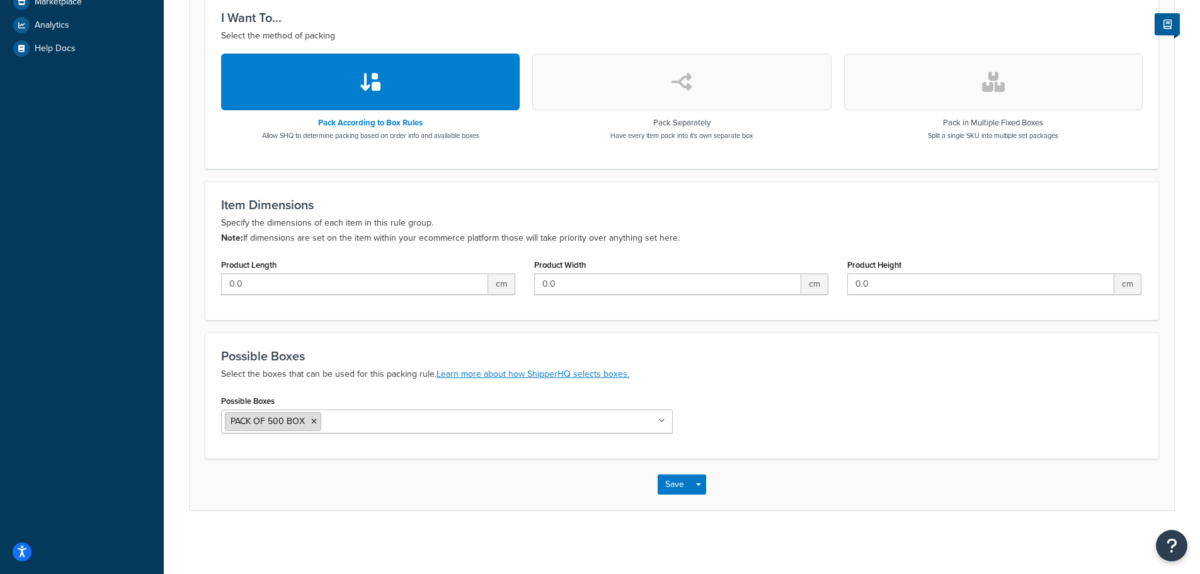
type input "PACK OF 1000 BOX"
click at [313, 420] on icon at bounding box center [314, 422] width 6 height 8
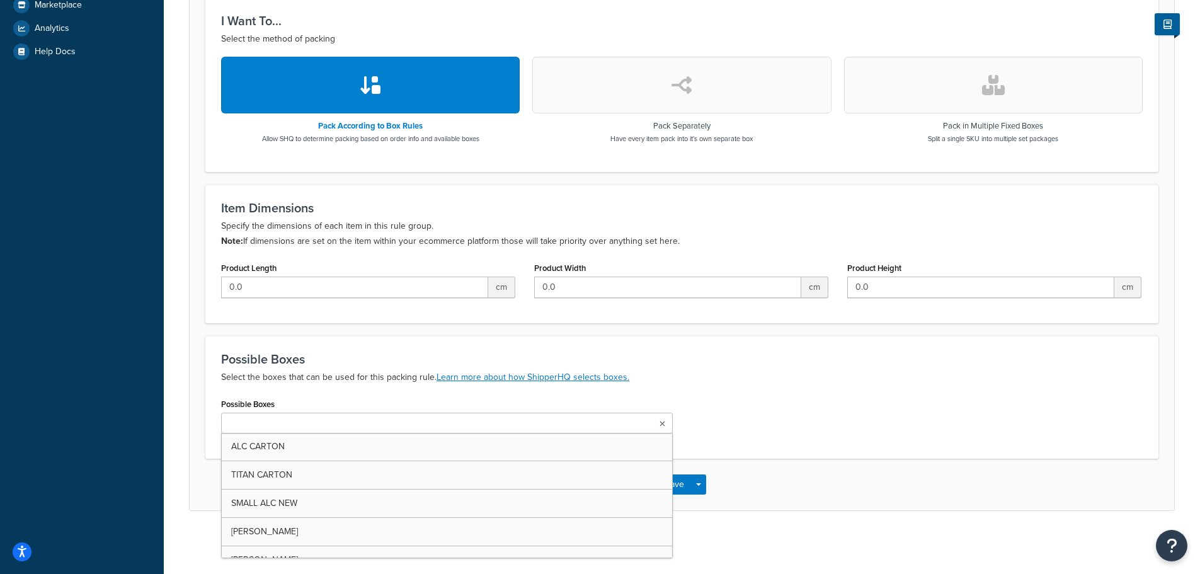
scroll to position [457, 0]
click at [316, 431] on ul at bounding box center [447, 423] width 452 height 21
click at [313, 426] on input "Possible Boxes" at bounding box center [280, 424] width 111 height 14
paste input "PACK OF 1000 BOX"
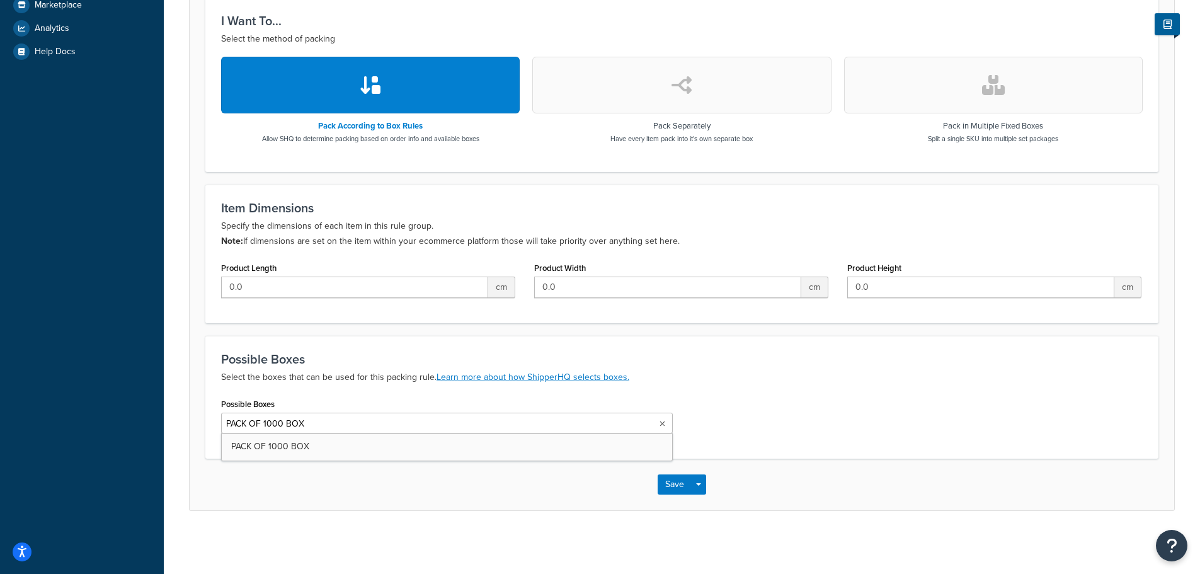
type input "PACK OF 1000 BOX"
drag, startPoint x: 783, startPoint y: 417, endPoint x: 732, endPoint y: 447, distance: 59.5
click at [783, 418] on div "Possible Boxes PACK OF 1000 BOX ALC CARTON TITAN CARTON SMALL ALC NEW [PERSON_N…" at bounding box center [682, 420] width 940 height 51
click at [668, 488] on button "Save" at bounding box center [675, 487] width 34 height 20
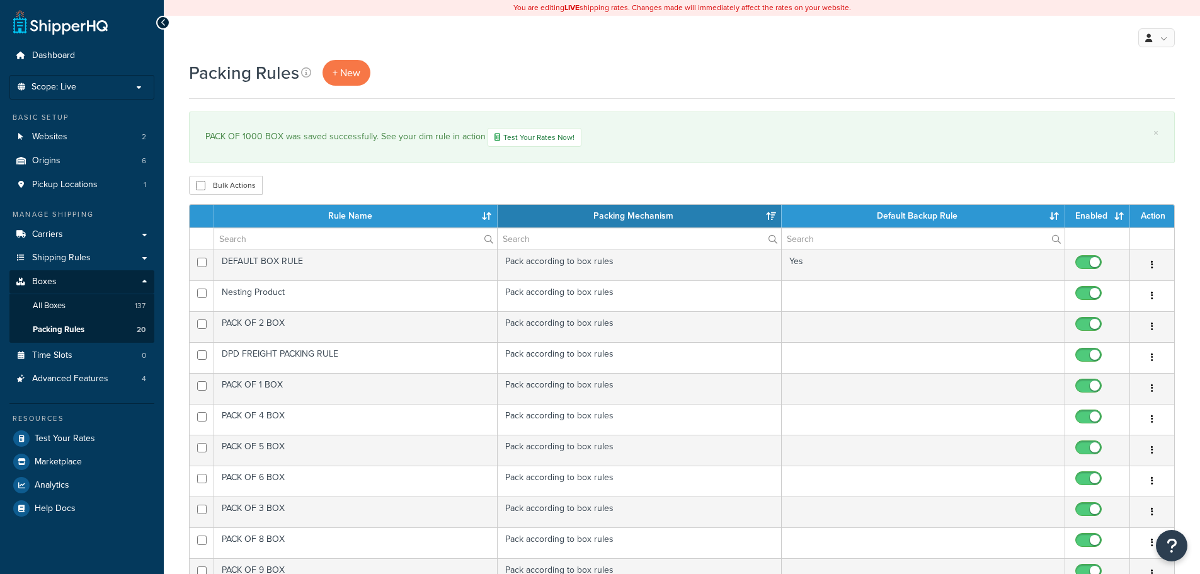
select select "15"
